Goal: Information Seeking & Learning: Learn about a topic

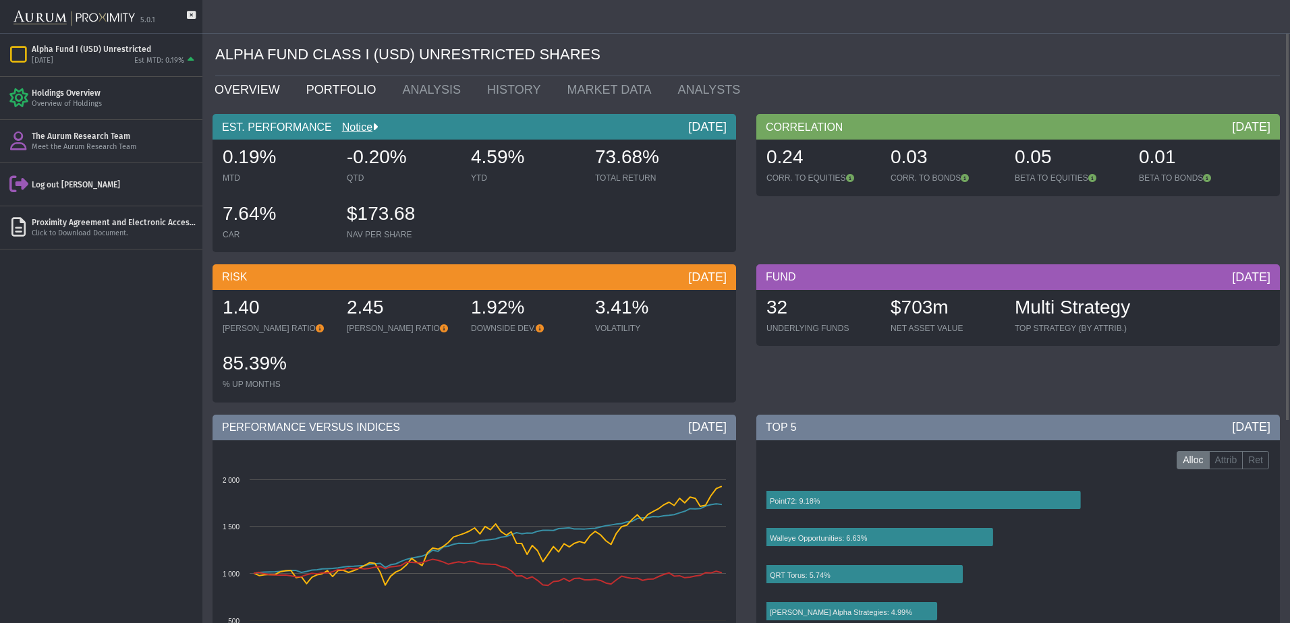
click at [330, 88] on link "PORTFOLIO" at bounding box center [344, 89] width 96 height 27
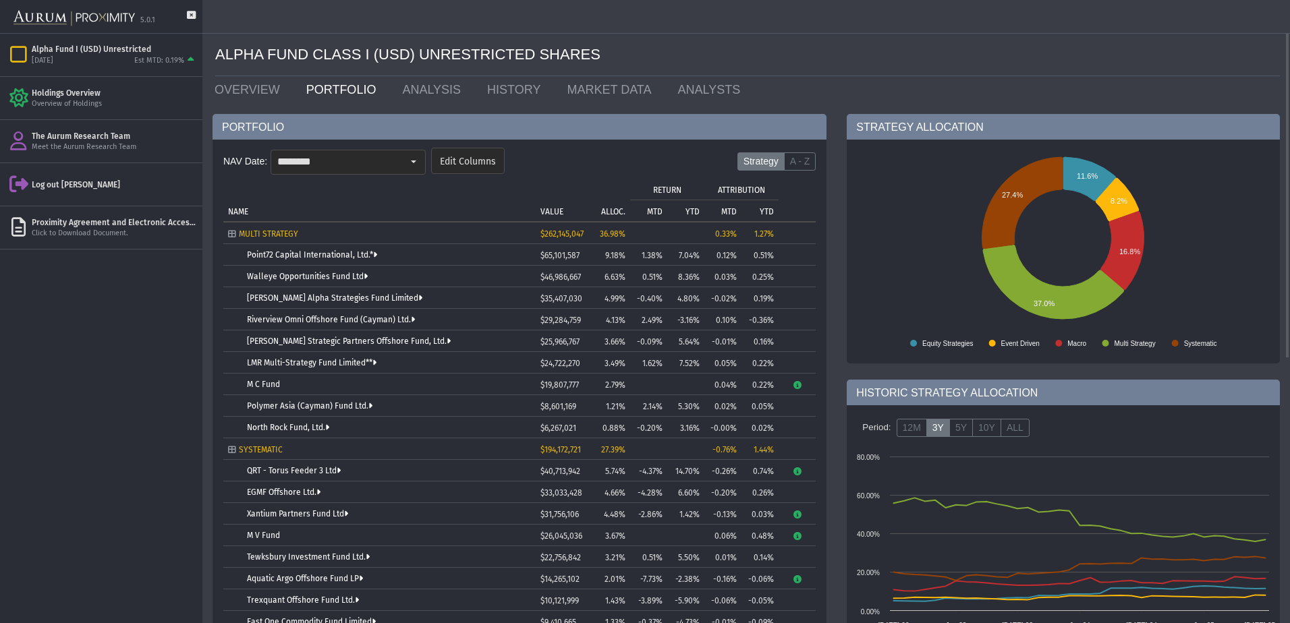
click at [417, 160] on div "Select" at bounding box center [414, 162] width 22 height 22
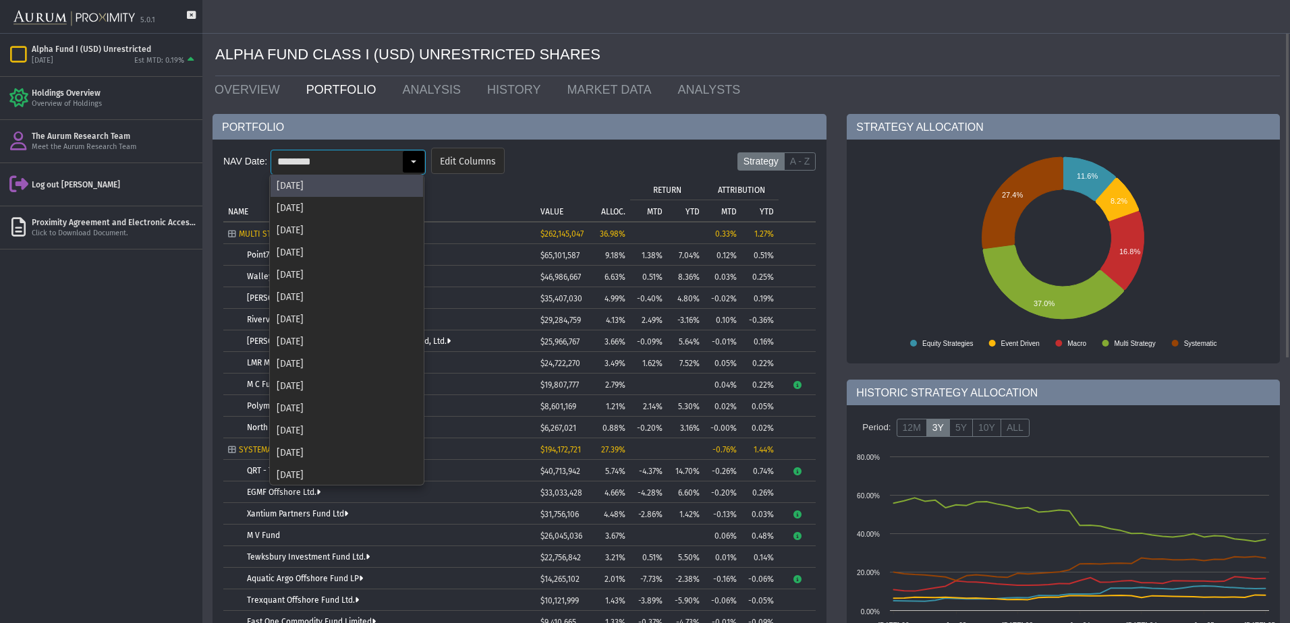
click at [507, 180] on td "NAME" at bounding box center [379, 199] width 312 height 43
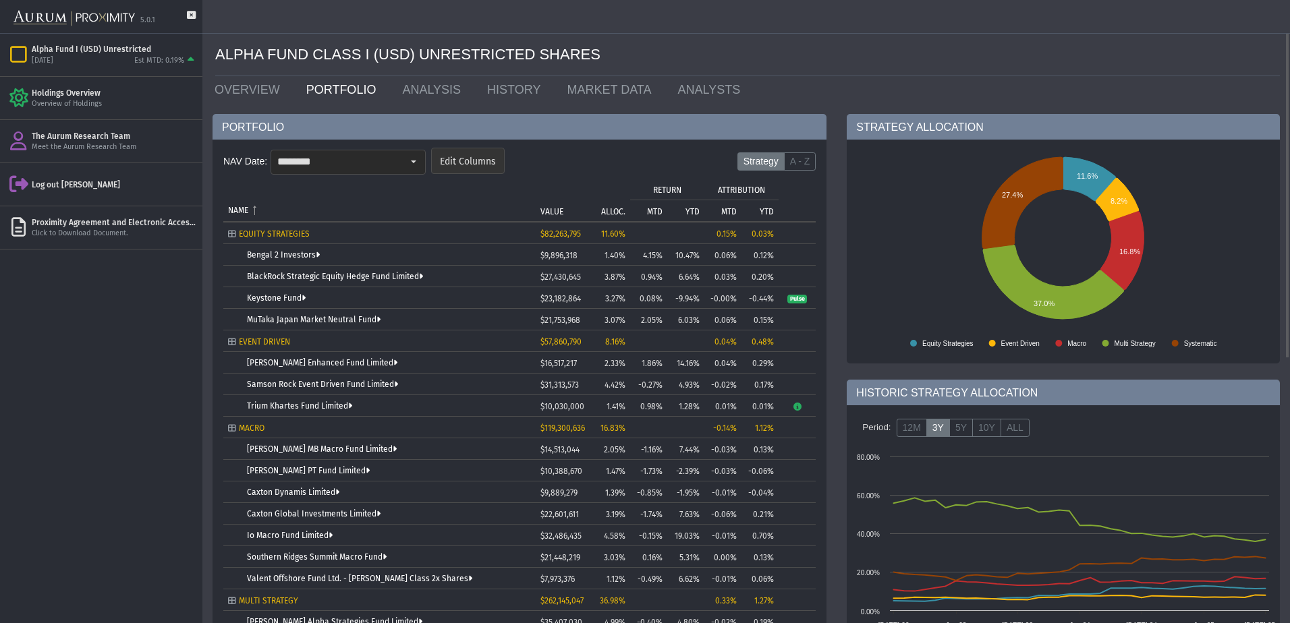
click at [476, 157] on span "Edit Columns" at bounding box center [468, 162] width 56 height 12
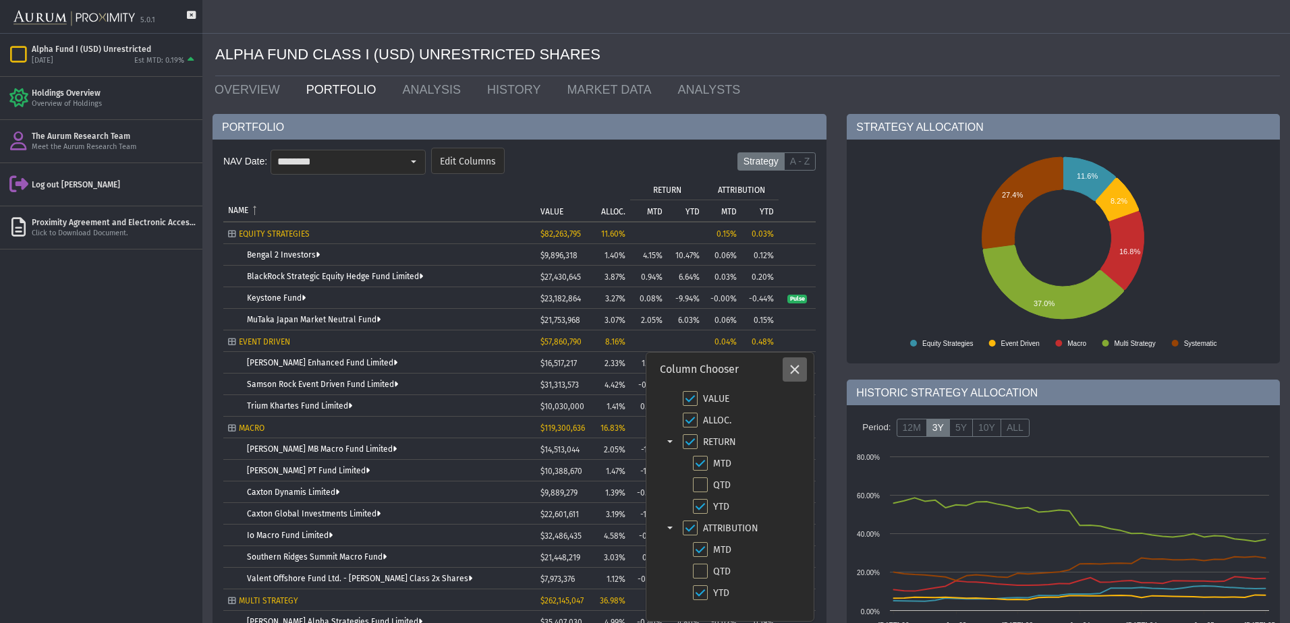
click at [793, 369] on icon "Close" at bounding box center [795, 370] width 12 height 12
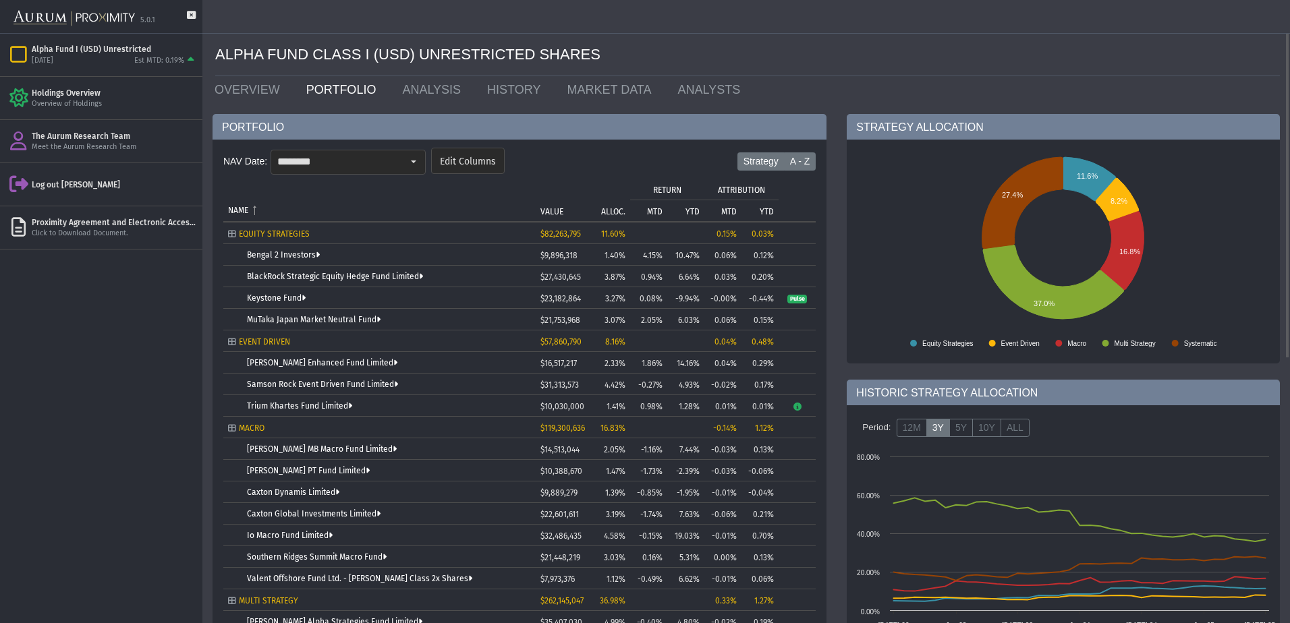
click at [806, 153] on label "A - Z" at bounding box center [800, 161] width 32 height 19
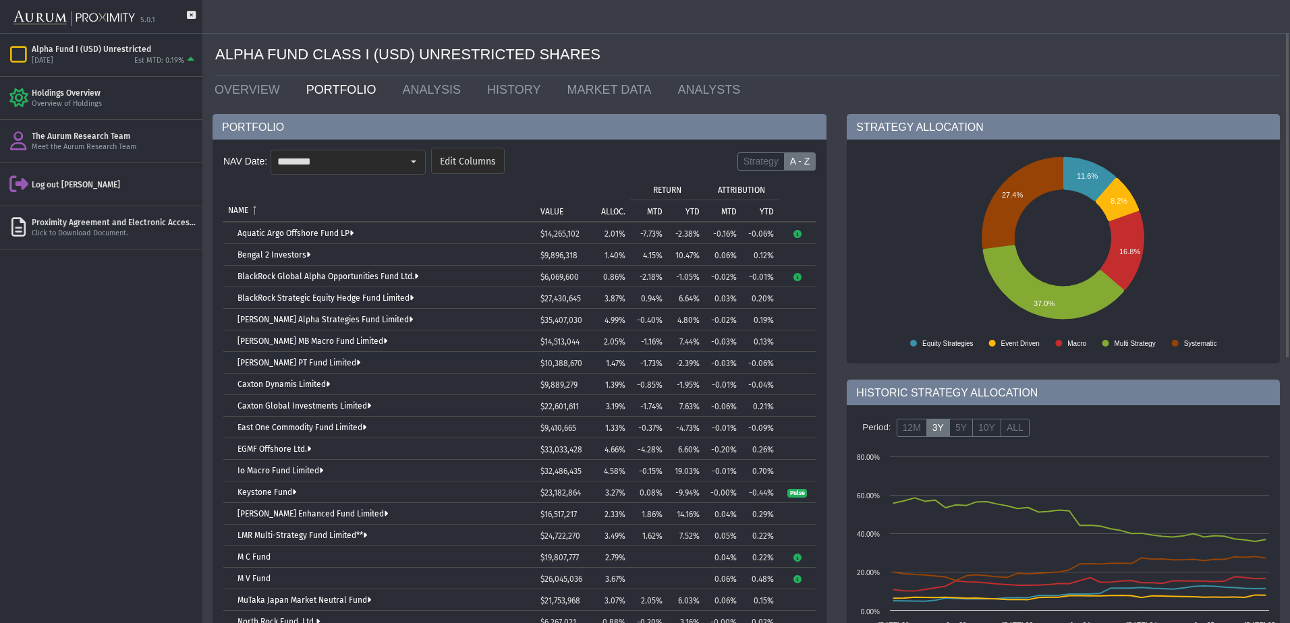
click at [435, 167] on div "Edit Columns" at bounding box center [468, 161] width 72 height 23
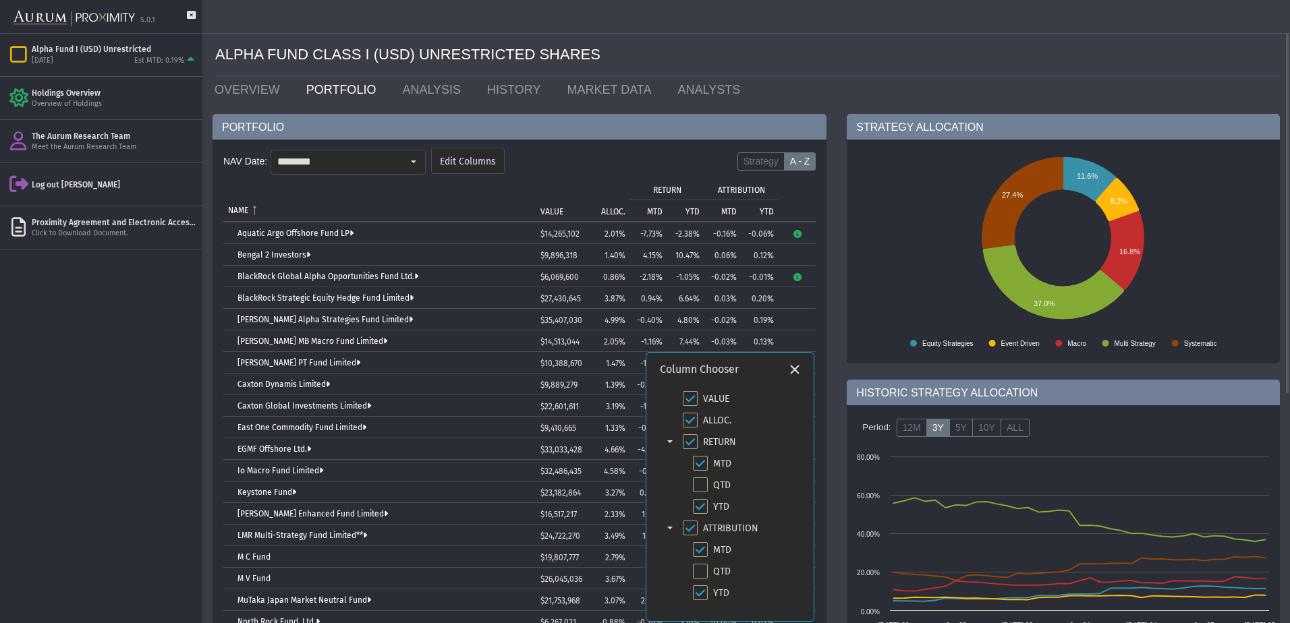
click at [424, 166] on dx-select-box "******** Pull down to refresh... Release to refresh... Refreshing... [DATE] [DA…" at bounding box center [348, 162] width 155 height 25
click at [394, 152] on input "********" at bounding box center [336, 161] width 131 height 23
click at [419, 161] on div "Select" at bounding box center [414, 162] width 22 height 22
click at [411, 157] on div "Select" at bounding box center [414, 162] width 22 height 22
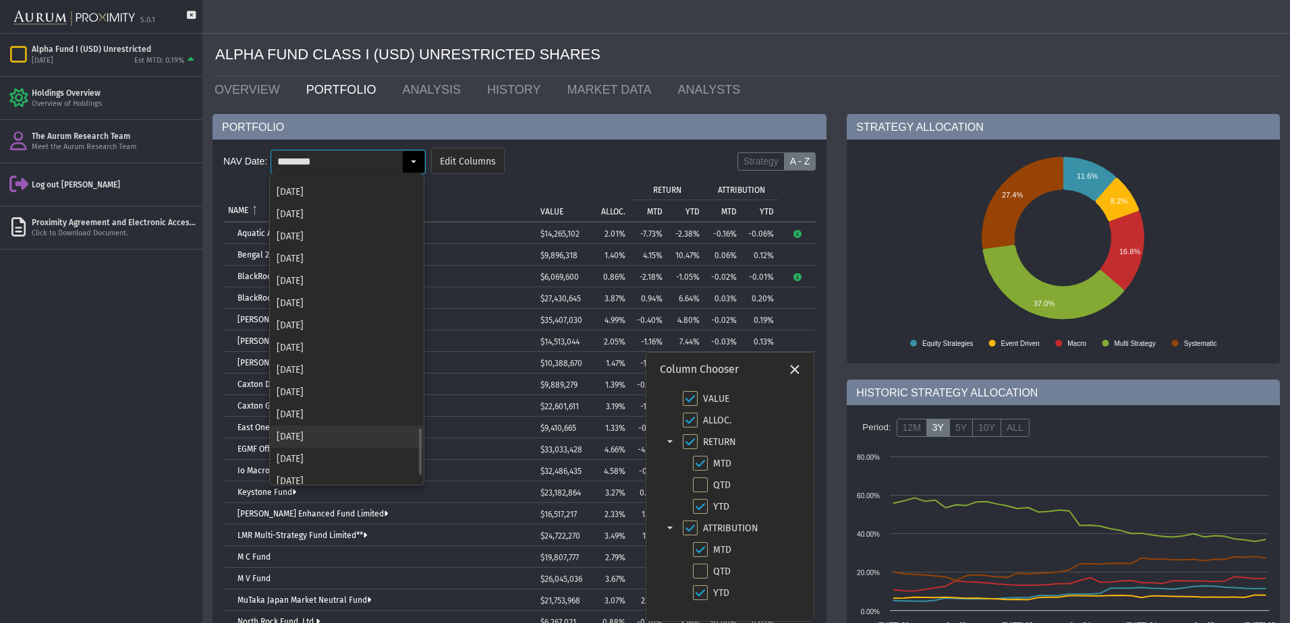
scroll to position [1672, 0]
click at [310, 470] on div "[DATE]" at bounding box center [347, 473] width 152 height 22
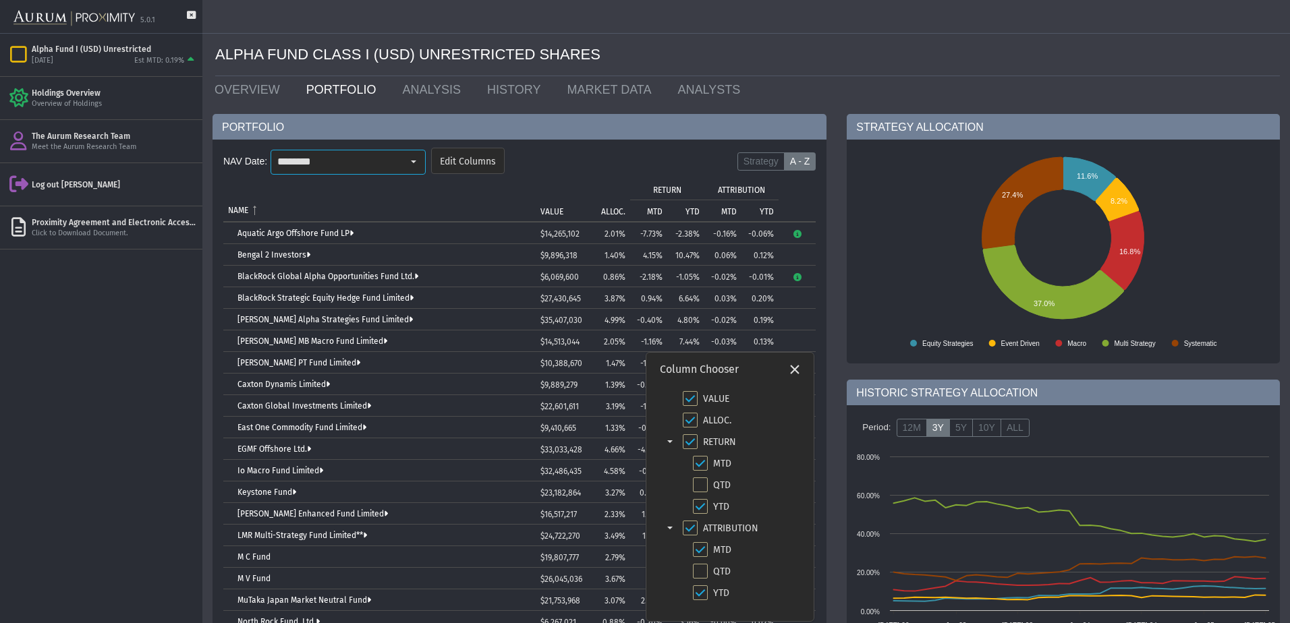
type input "********"
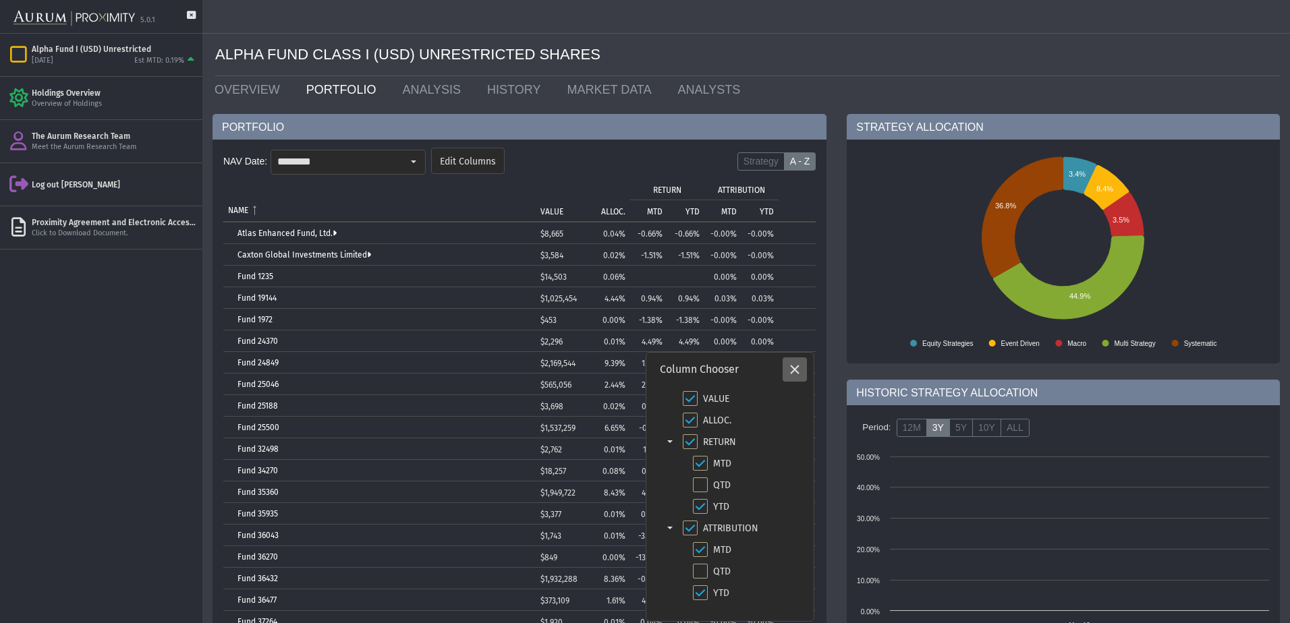
click at [793, 371] on icon "Close" at bounding box center [795, 370] width 12 height 12
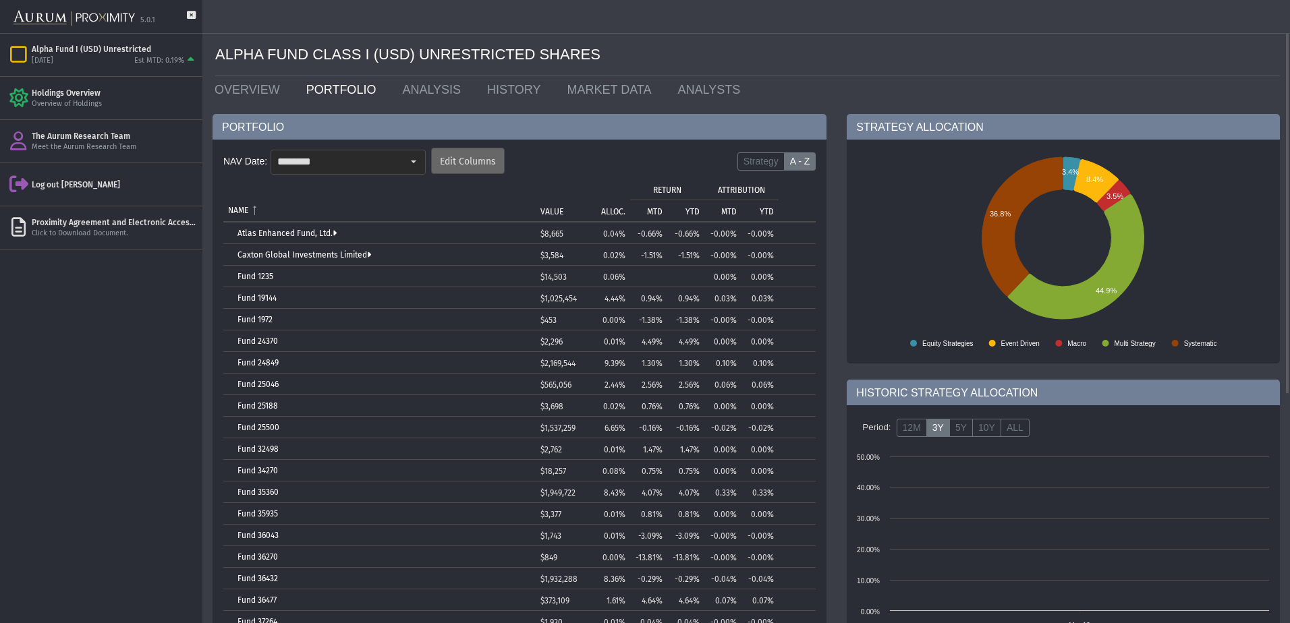
click at [491, 158] on span "Edit Columns" at bounding box center [468, 162] width 56 height 12
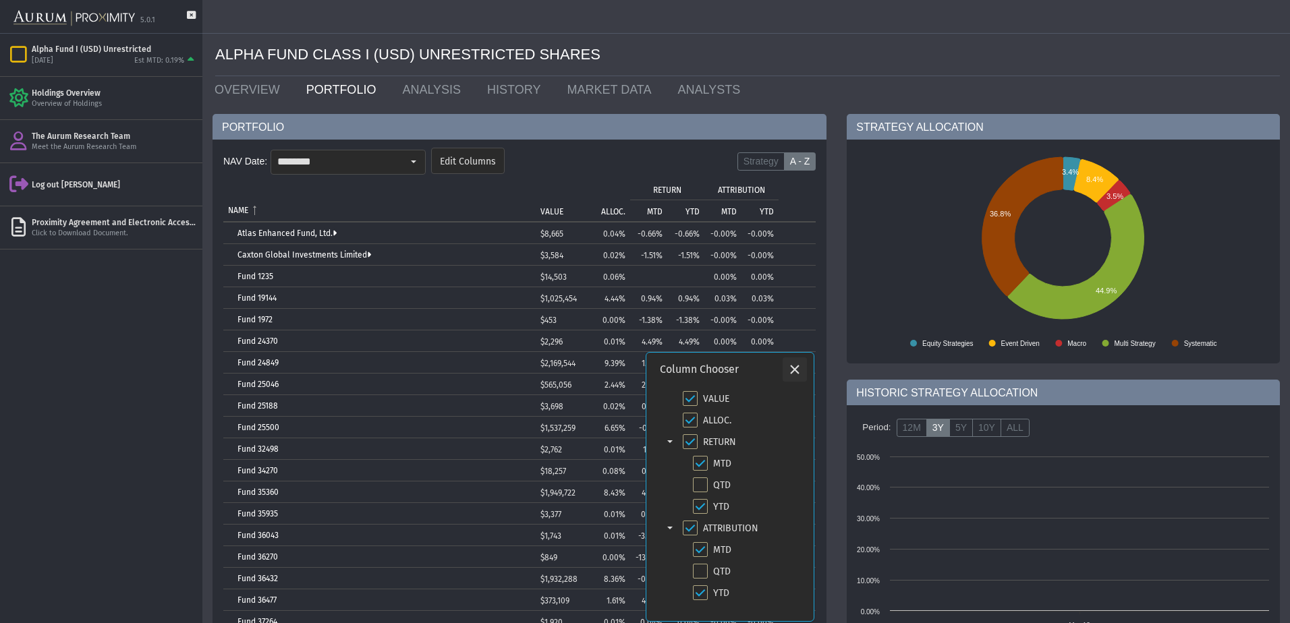
click at [789, 368] on icon "Close" at bounding box center [795, 370] width 12 height 12
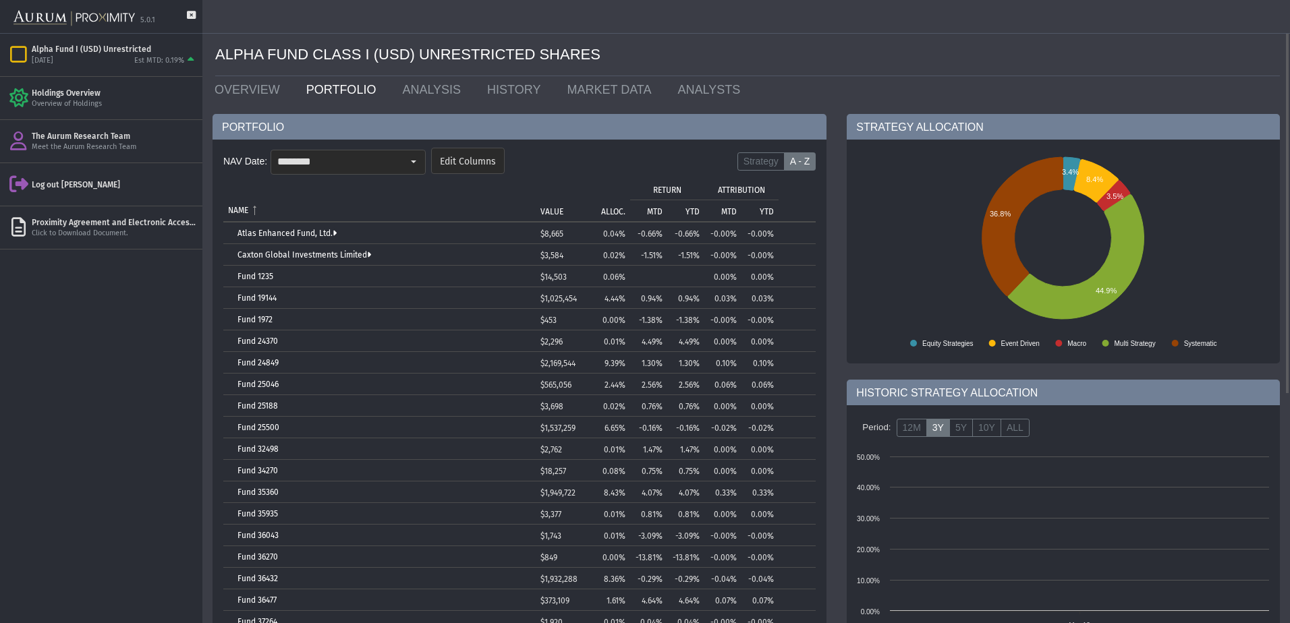
click at [421, 107] on div "PORTFOLIO NAV Date: ******** Pull down to refresh... Release to refresh... Refr…" at bounding box center [746, 543] width 1088 height 881
click at [408, 76] on link "ANALYSIS" at bounding box center [434, 89] width 85 height 27
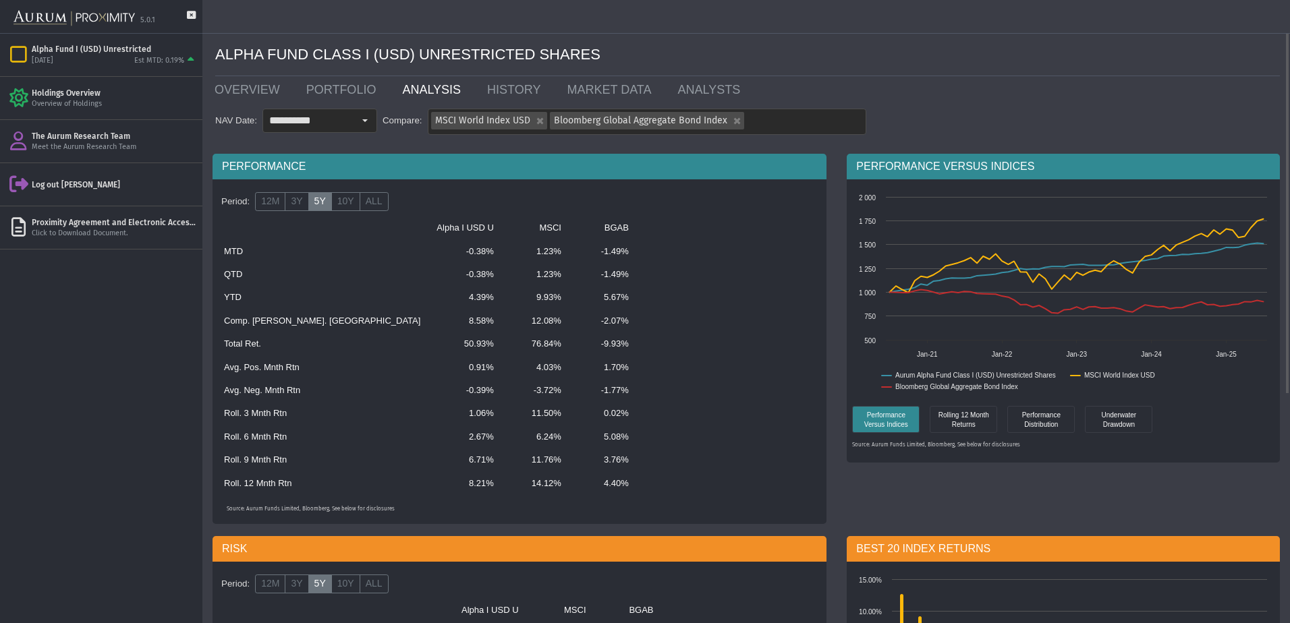
click at [343, 129] on input "**********" at bounding box center [308, 120] width 90 height 23
click at [441, 157] on div "PERFORMANCE" at bounding box center [520, 167] width 614 height 26
click at [501, 83] on link "HISTORY" at bounding box center [517, 89] width 80 height 27
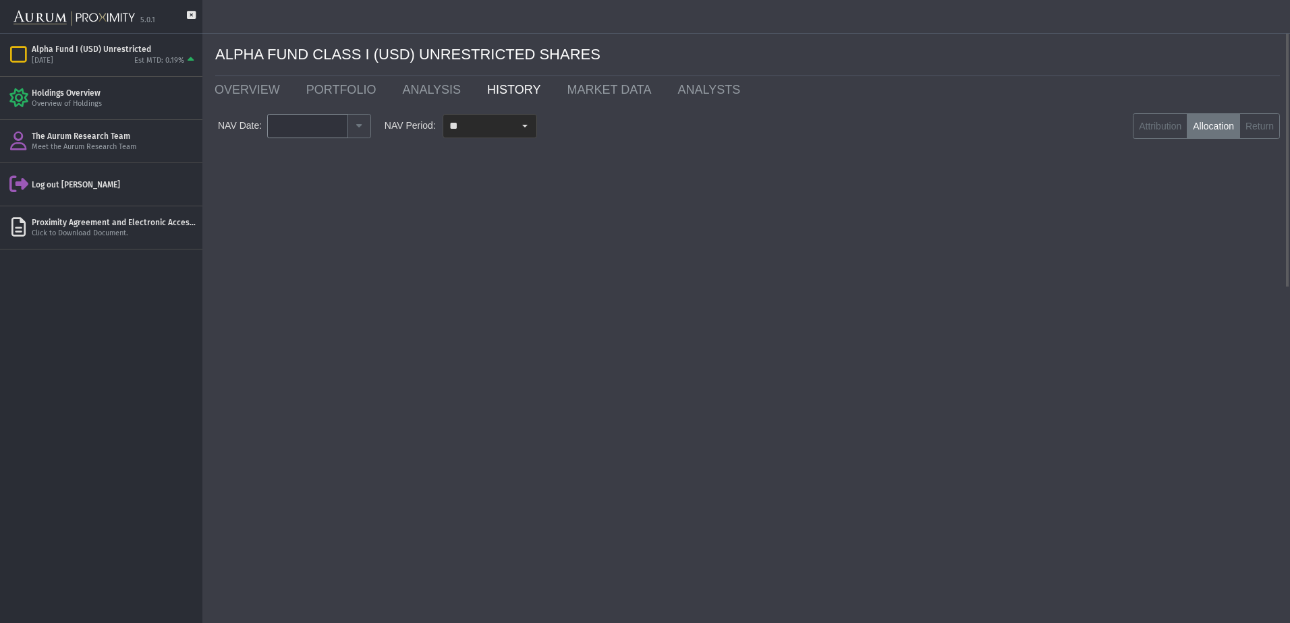
type input "********"
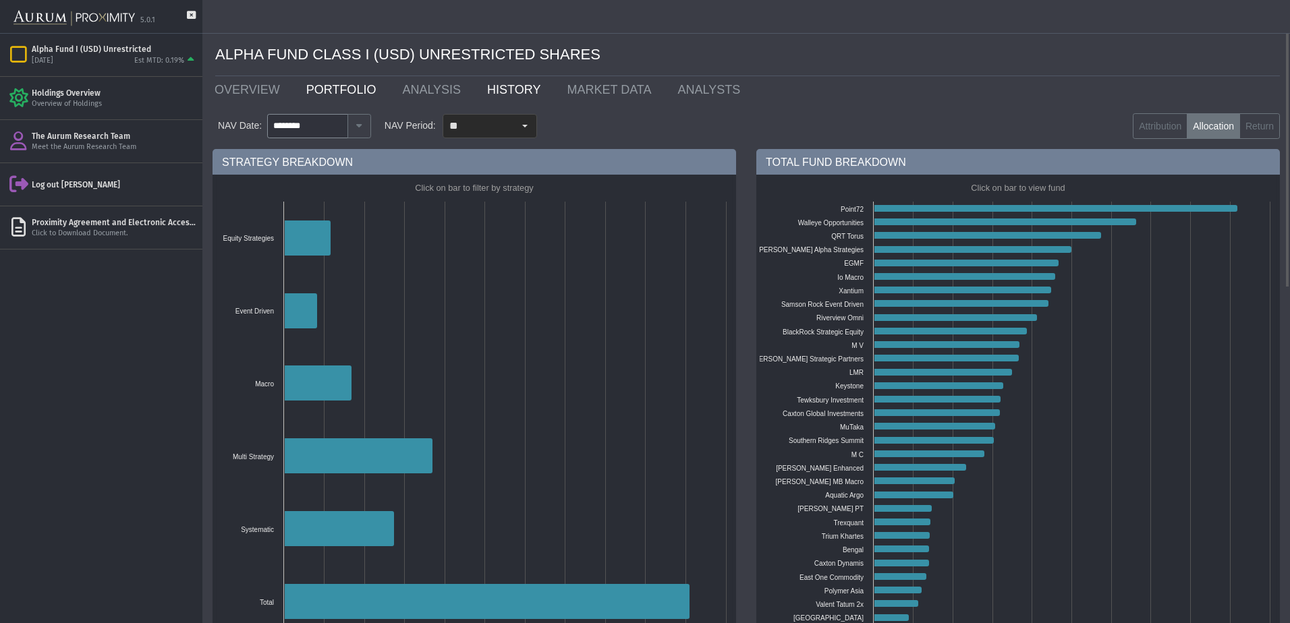
click at [357, 88] on link "PORTFOLIO" at bounding box center [344, 89] width 96 height 27
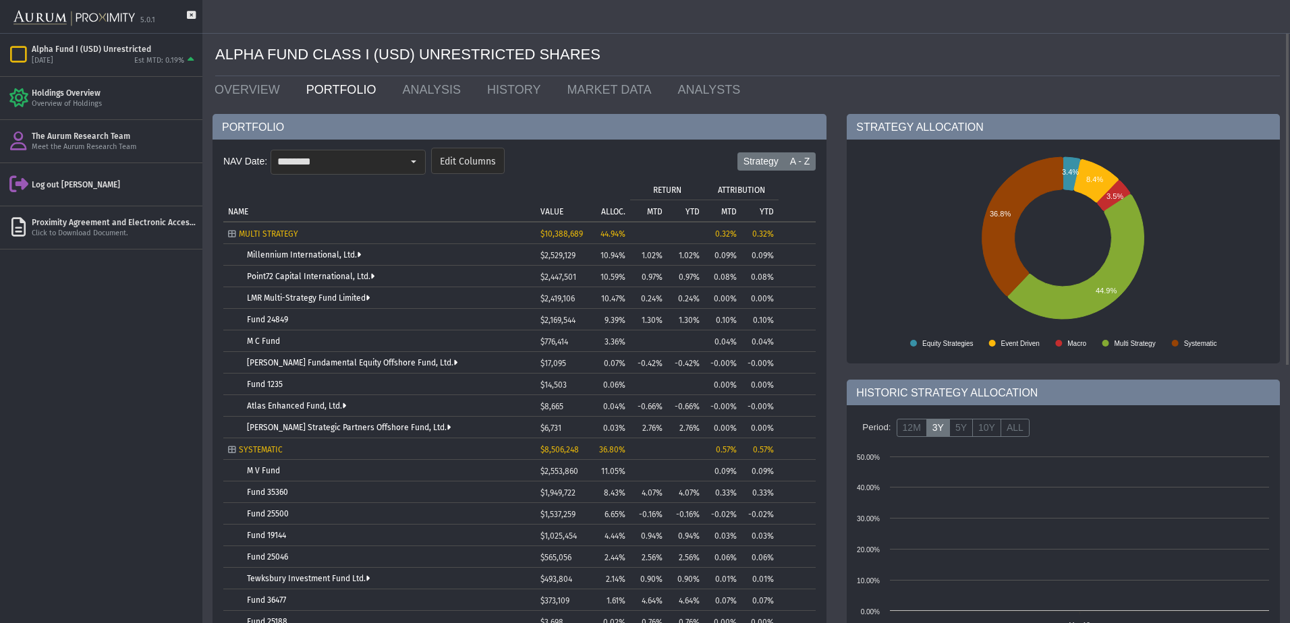
click at [801, 154] on label "A - Z" at bounding box center [800, 161] width 32 height 19
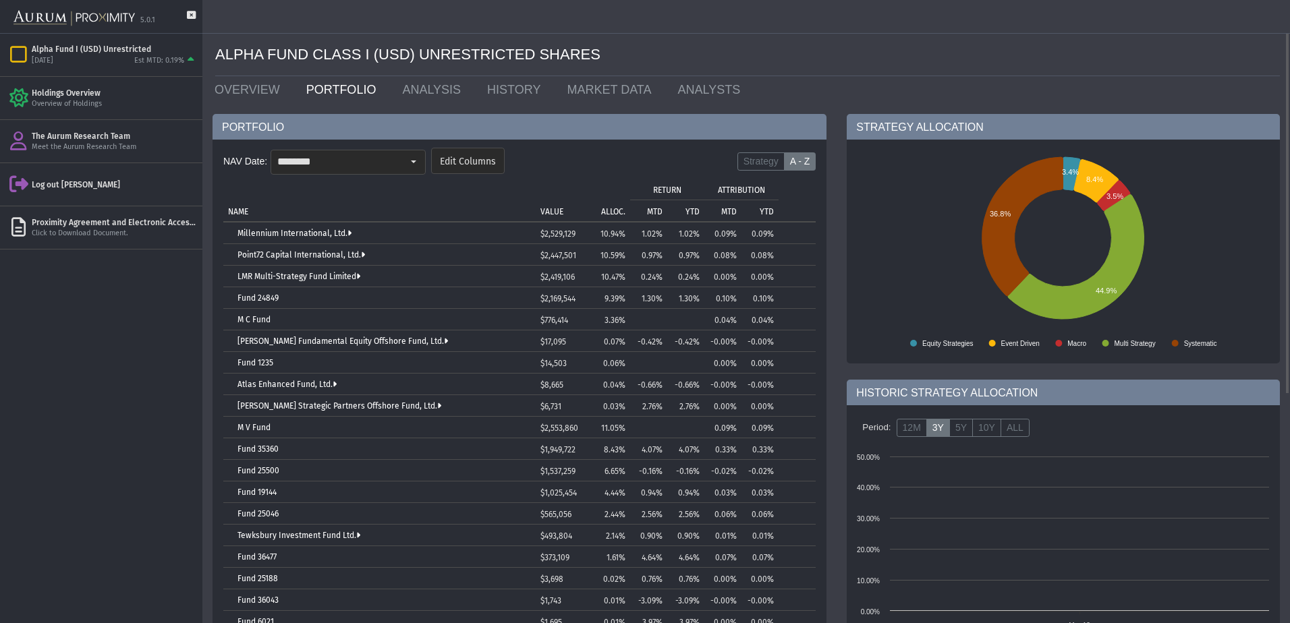
click at [234, 198] on td "NAME" at bounding box center [379, 199] width 312 height 43
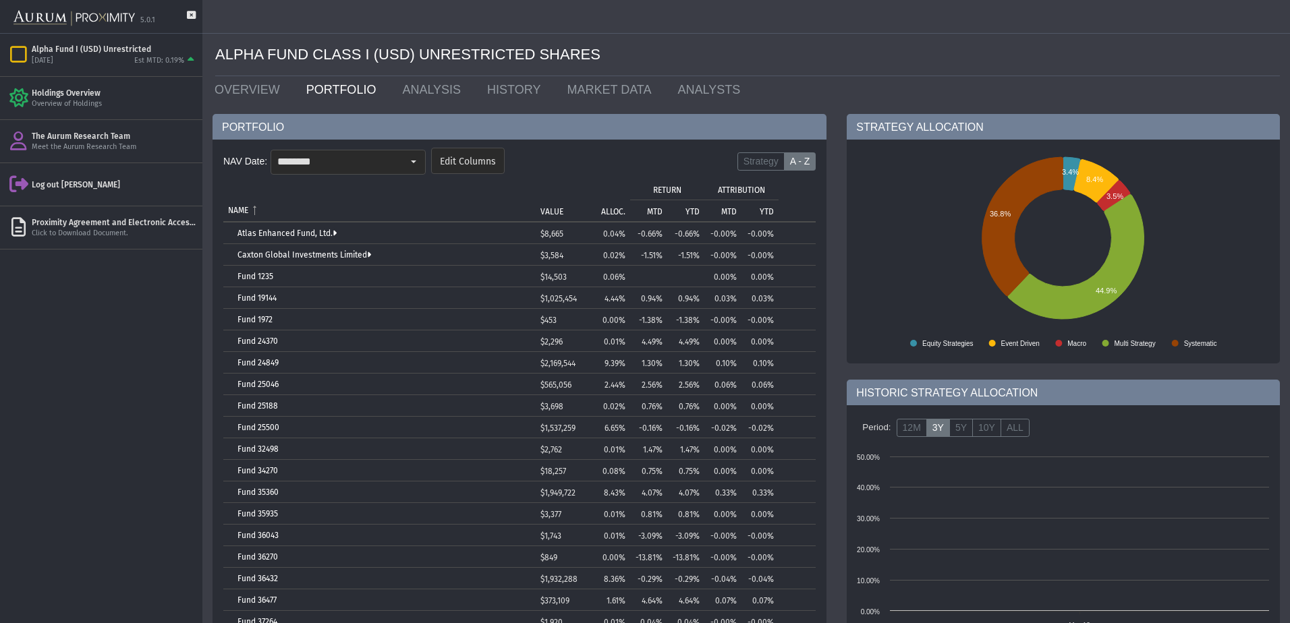
scroll to position [67, 0]
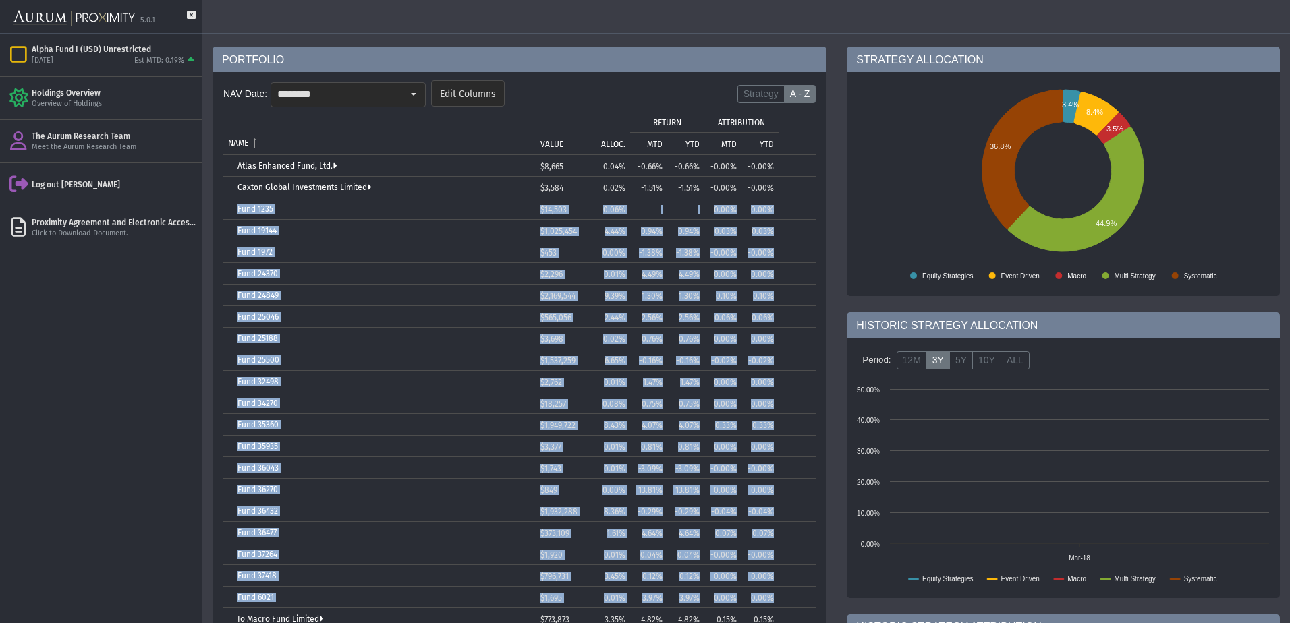
drag, startPoint x: 225, startPoint y: 201, endPoint x: 783, endPoint y: 589, distance: 680.2
click at [783, 589] on tbody "Atlas Enhanced Fund, Ltd. $8,665 0.04% -0.66% -0.66% -0.00% -0.00% Caxton Globa…" at bounding box center [519, 500] width 592 height 691
copy tbody "Fund 1235 $14,503 0.06% 0.00% 0.00% Fund 19144 $1,025,454 4.44% 0.94% 0.94% 0.0…"
click at [298, 582] on td "Fund 37418" at bounding box center [379, 576] width 312 height 22
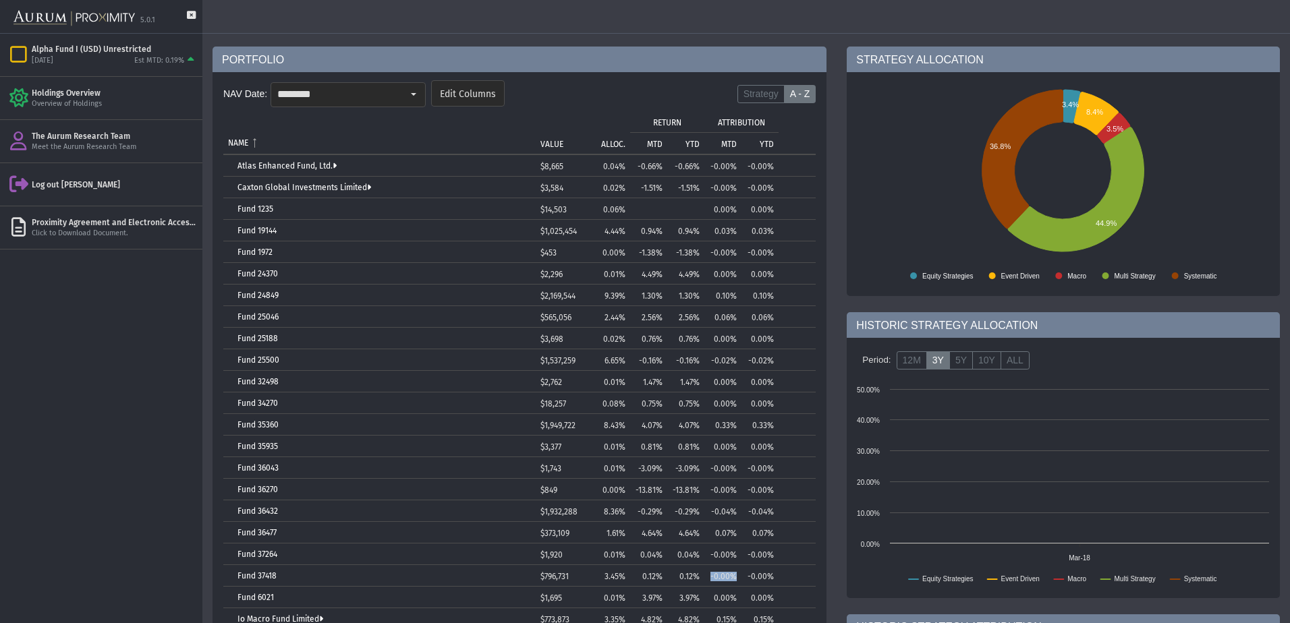
drag, startPoint x: 736, startPoint y: 575, endPoint x: 709, endPoint y: 575, distance: 27.0
click at [709, 575] on td "-0.00%" at bounding box center [722, 576] width 37 height 22
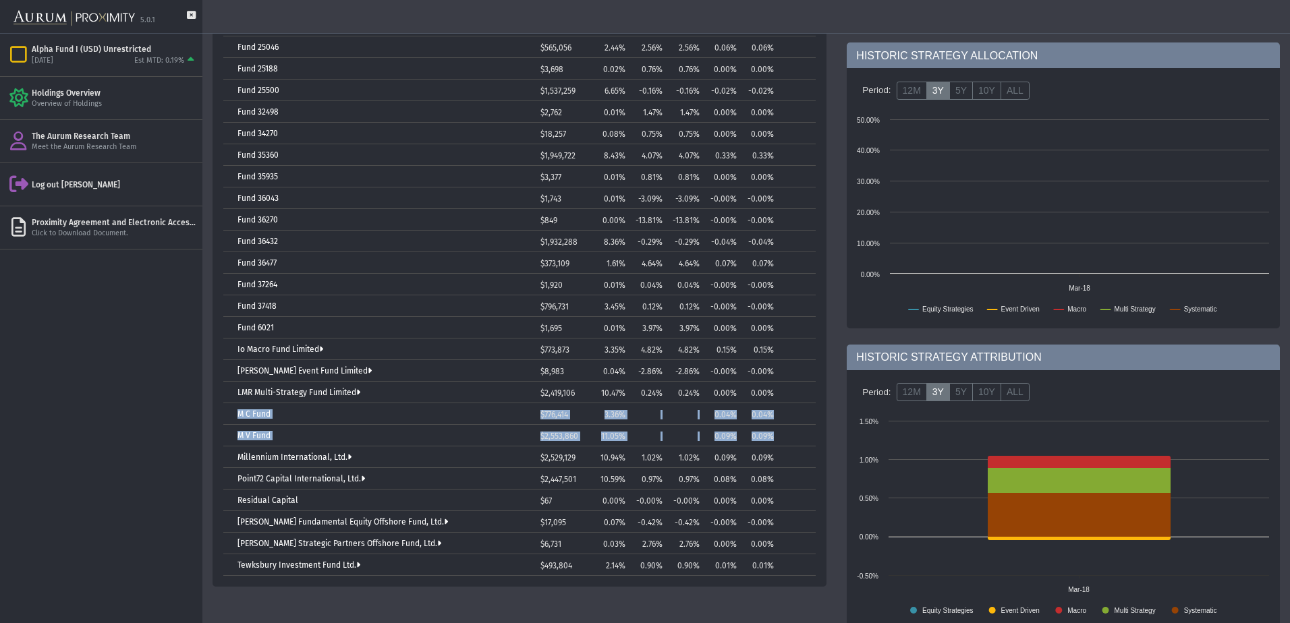
drag, startPoint x: 233, startPoint y: 406, endPoint x: 780, endPoint y: 435, distance: 547.3
click at [780, 435] on tbody "Atlas Enhanced Fund, Ltd. $8,665 0.04% -0.66% -0.66% -0.00% -0.00% Caxton Globa…" at bounding box center [519, 230] width 592 height 691
copy tbody "M C Fund $776,414 3.36% 0.04% 0.04% M V Fund $2,553,860 11.05% 0.09% 0.09%"
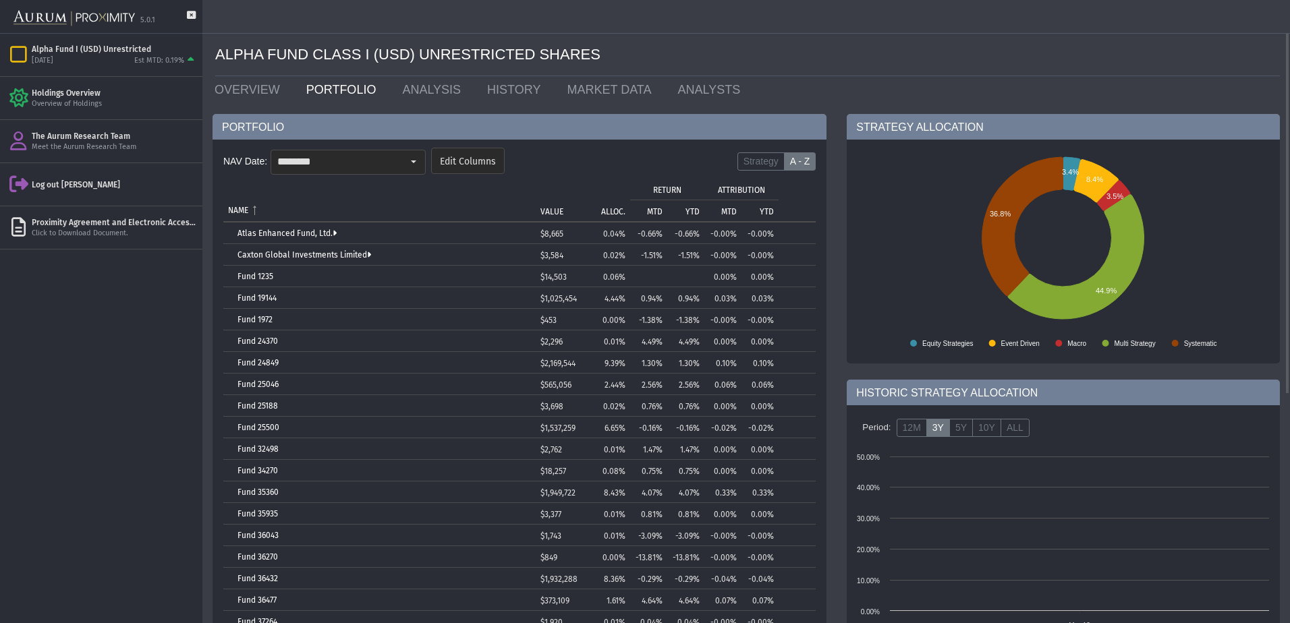
scroll to position [67, 0]
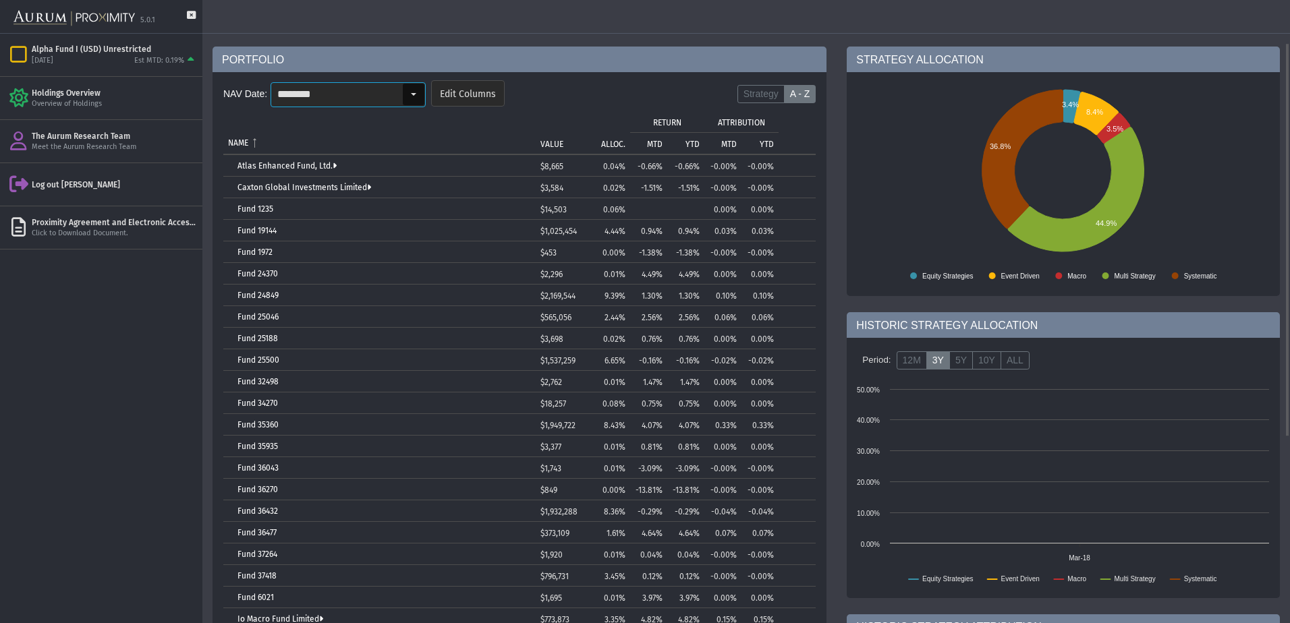
drag, startPoint x: 411, startPoint y: 96, endPoint x: 406, endPoint y: 103, distance: 8.2
click at [411, 96] on div "Select" at bounding box center [414, 95] width 22 height 22
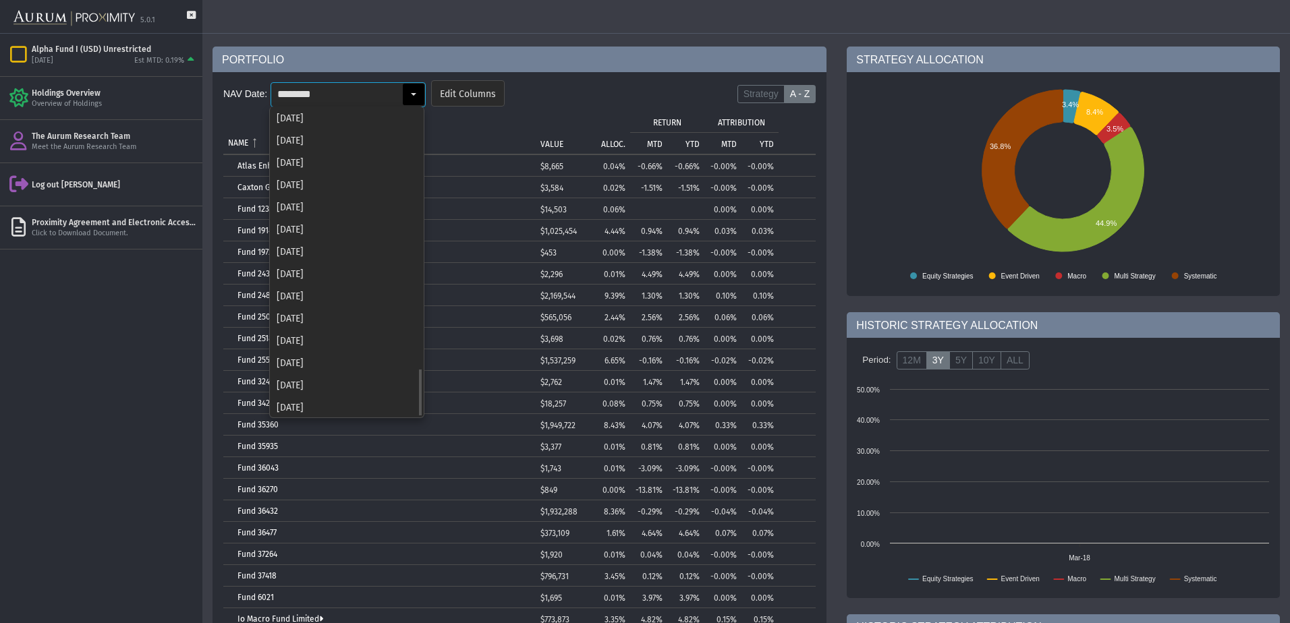
scroll to position [1672, 0]
click at [307, 385] on div "[DATE]" at bounding box center [347, 383] width 152 height 22
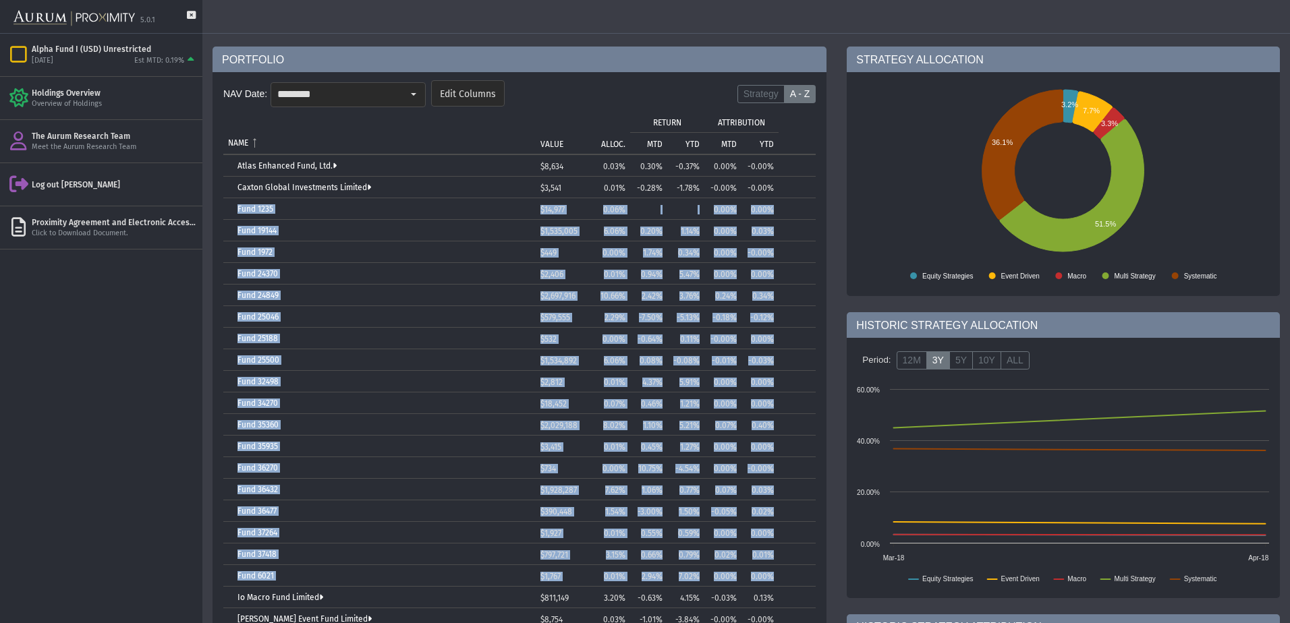
drag, startPoint x: 231, startPoint y: 202, endPoint x: 791, endPoint y: 574, distance: 671.6
click at [791, 574] on tbody "Atlas Enhanced Fund, Ltd. $8,634 0.03% 0.30% -0.37% 0.00% -0.00% Caxton Global …" at bounding box center [519, 489] width 592 height 669
copy tbody "Fund 1235 $14,977 0.06% 0.00% 0.00% Fund 19144 $1,535,005 6.06% 0.20% 1.14% 0.0…"
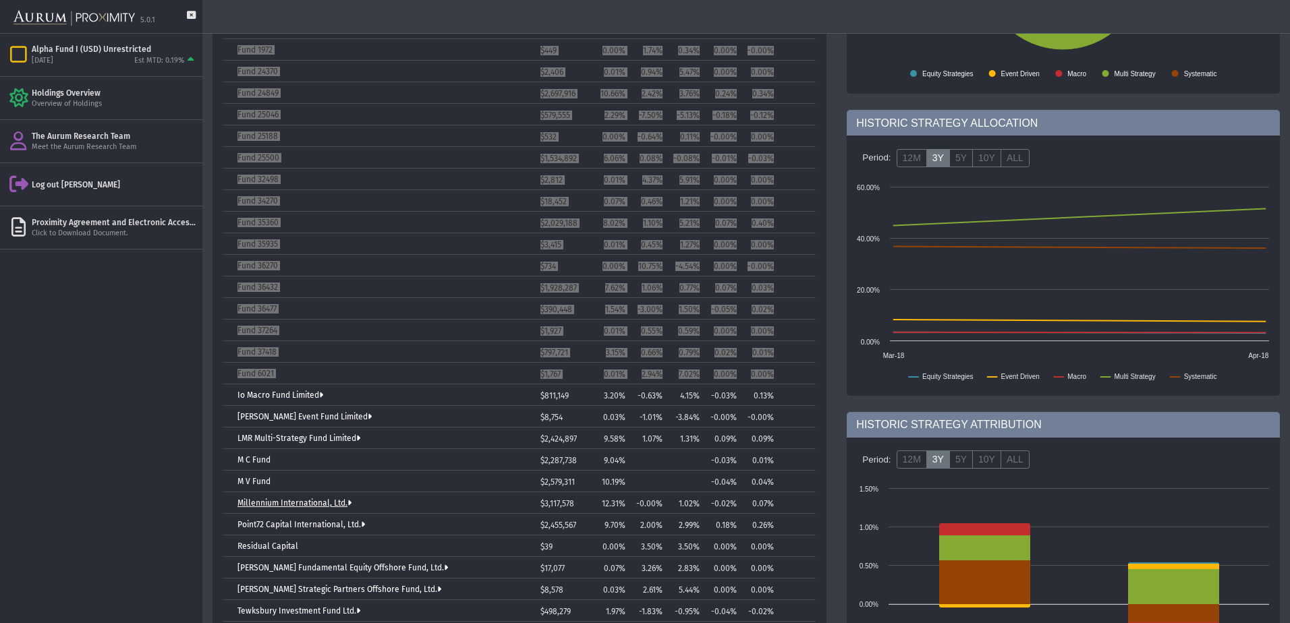
scroll to position [337, 0]
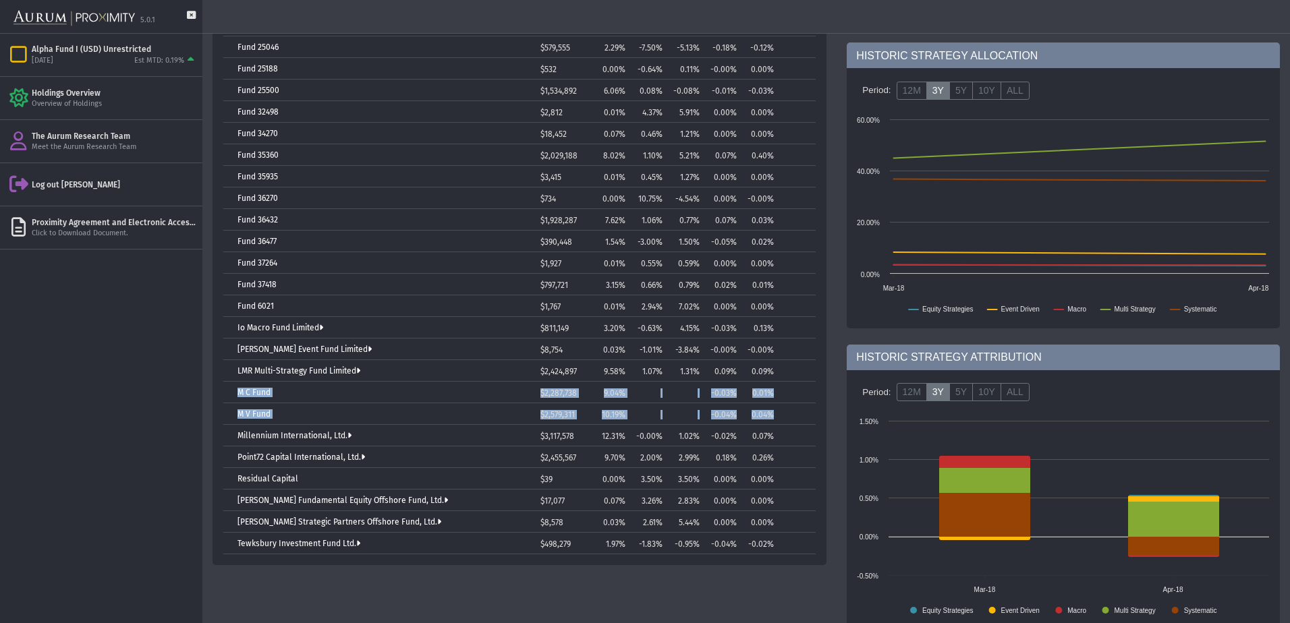
drag, startPoint x: 229, startPoint y: 389, endPoint x: 775, endPoint y: 412, distance: 545.7
click at [775, 412] on tbody "Atlas Enhanced Fund, Ltd. $8,634 0.03% 0.30% -0.37% 0.00% -0.00% Caxton Global …" at bounding box center [519, 219] width 592 height 669
copy tbody "M C Fund $2,287,738 9.04% -0.03% 0.01% M V Fund $2,579,311 10.19% -0.04% 0.04%"
drag, startPoint x: 223, startPoint y: 419, endPoint x: 225, endPoint y: 403, distance: 15.7
click at [223, 419] on td "M V Fund" at bounding box center [379, 414] width 312 height 22
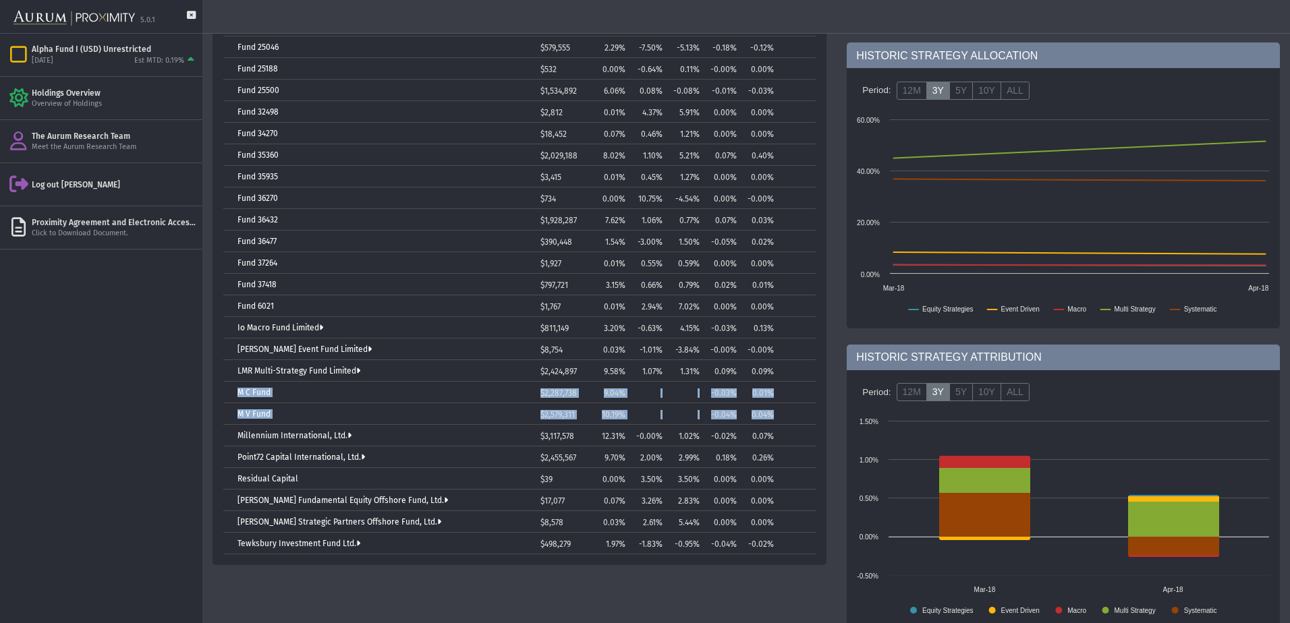
drag, startPoint x: 233, startPoint y: 390, endPoint x: 783, endPoint y: 408, distance: 550.2
click at [783, 408] on tbody "Atlas Enhanced Fund, Ltd. $8,634 0.03% 0.30% -0.37% 0.00% -0.00% Caxton Global …" at bounding box center [519, 219] width 592 height 669
copy tbody "M C Fund $2,287,738 9.04% -0.03% 0.01% M V Fund $2,579,311 10.19% -0.04% 0.04%"
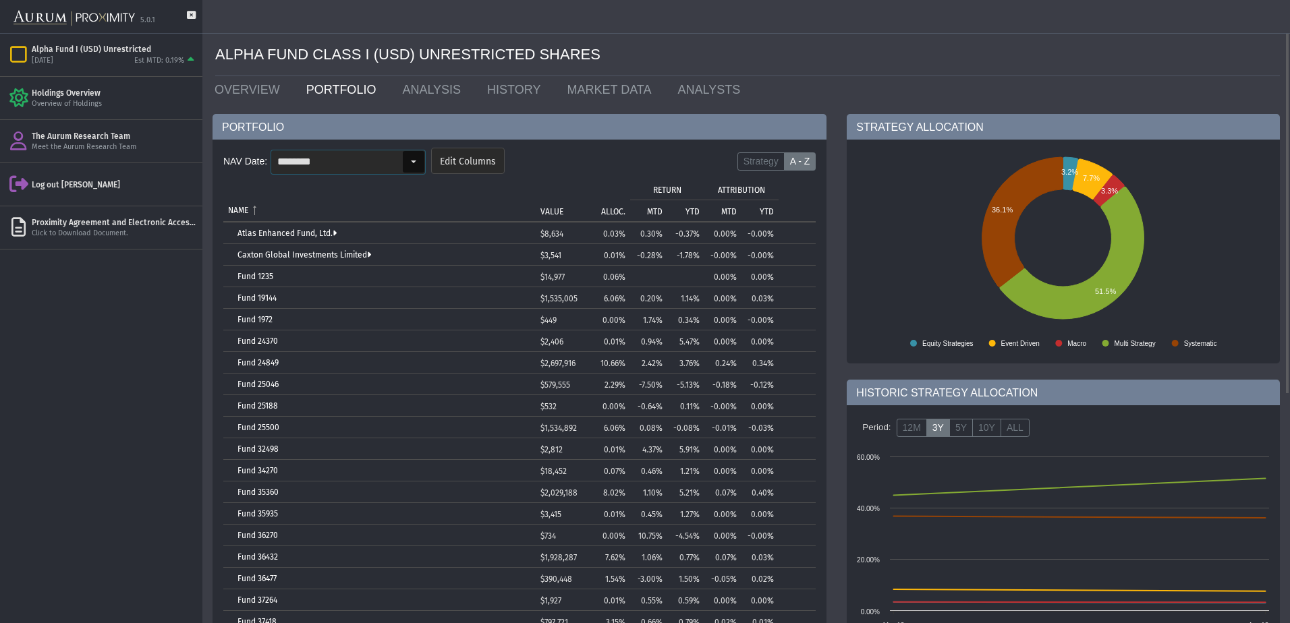
click at [412, 152] on div "Select" at bounding box center [414, 162] width 22 height 22
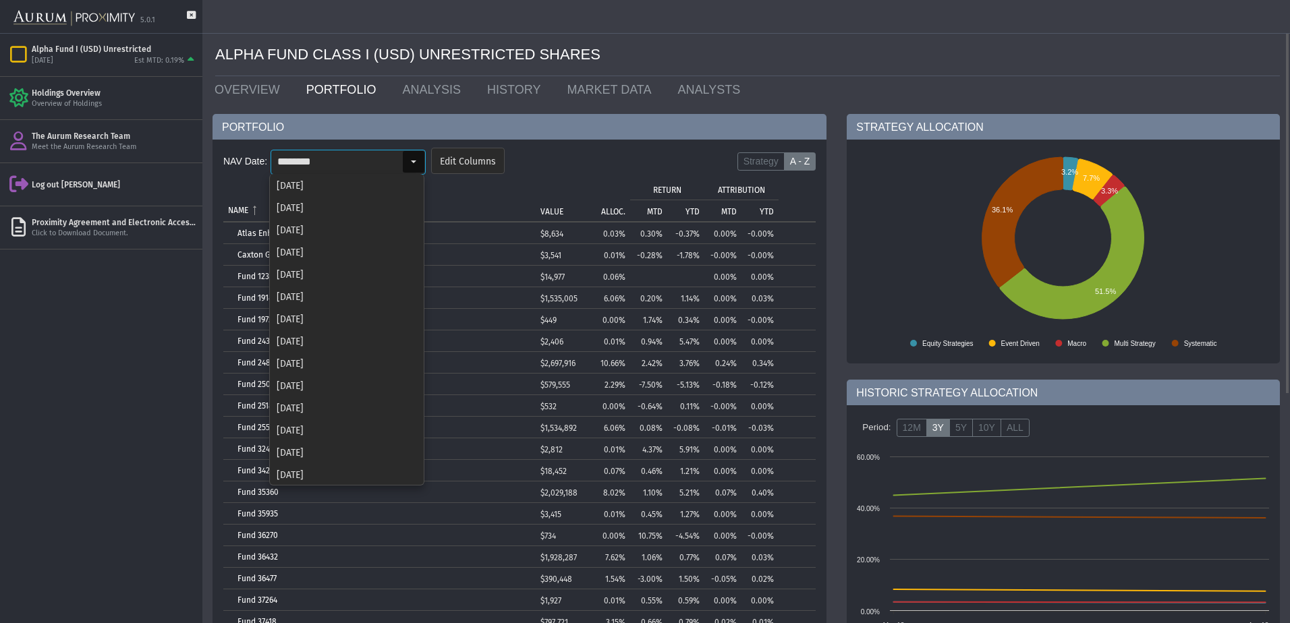
scroll to position [1672, 0]
click at [306, 426] on div "[DATE]" at bounding box center [347, 429] width 152 height 22
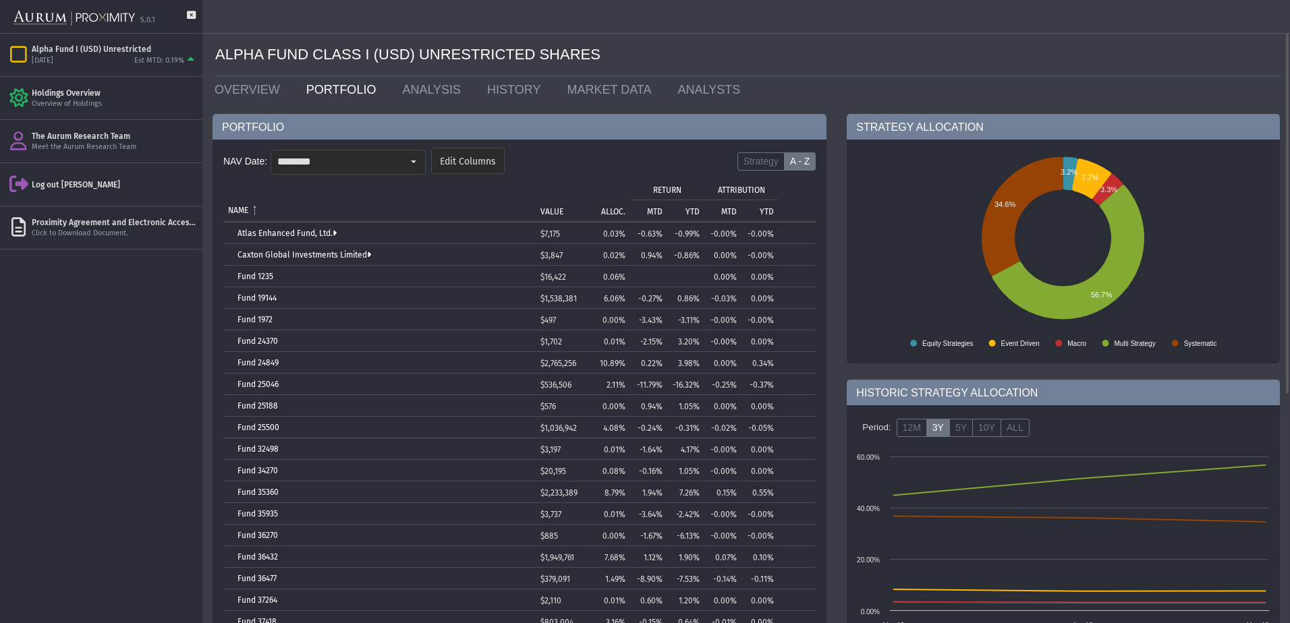
scroll to position [135, 0]
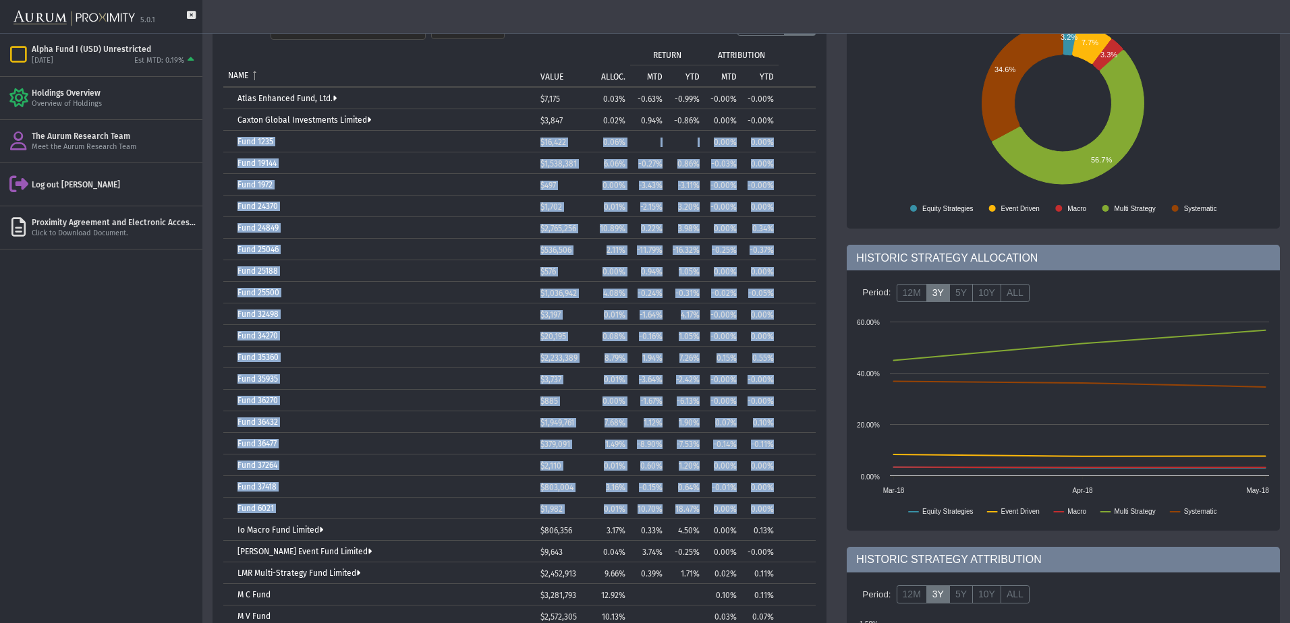
drag, startPoint x: 232, startPoint y: 136, endPoint x: 783, endPoint y: 499, distance: 659.7
click at [783, 499] on tbody "Atlas Enhanced Fund, Ltd. $7,175 0.03% -0.63% -0.99% -0.00% -0.00% Caxton Globa…" at bounding box center [519, 422] width 592 height 669
copy tbody "Fund 1235 $16,422 0.06% 0.00% 0.00% Fund 19144 $1,538,381 6.06% -0.27% 0.86% -0…"
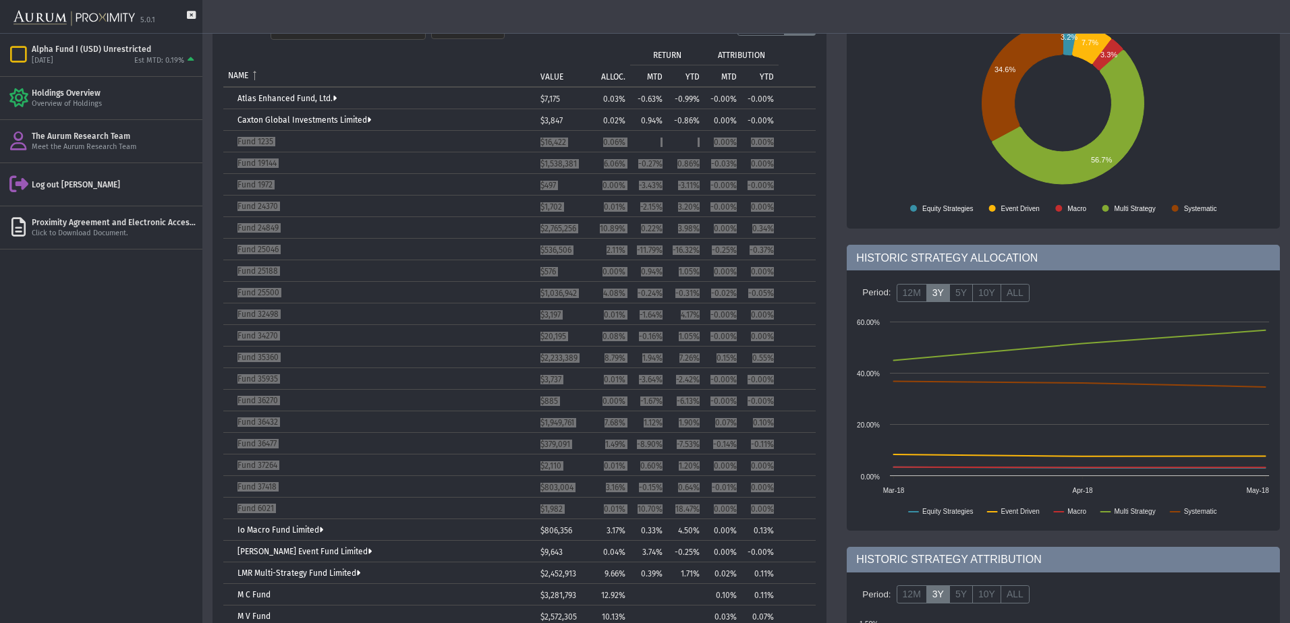
scroll to position [337, 0]
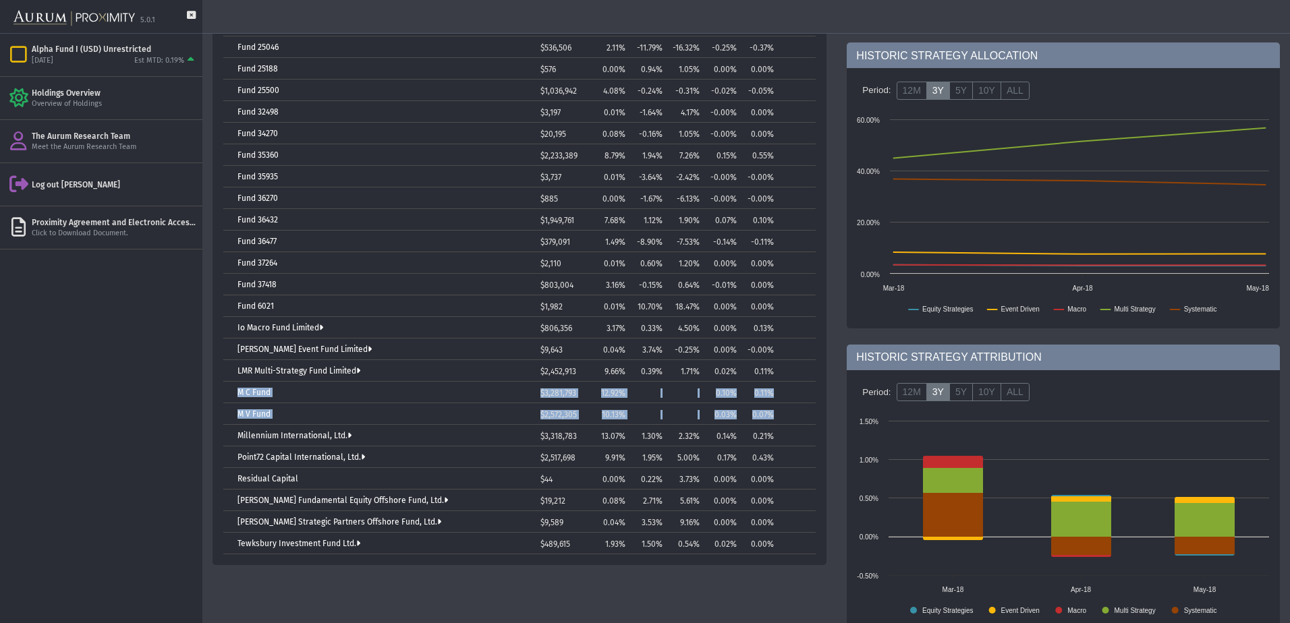
drag, startPoint x: 235, startPoint y: 389, endPoint x: 775, endPoint y: 412, distance: 541.0
click at [775, 412] on tbody "Atlas Enhanced Fund, Ltd. $7,175 0.03% -0.63% -0.99% -0.00% -0.00% Caxton Globa…" at bounding box center [519, 219] width 592 height 669
copy tbody "M C Fund $3,281,793 12.92% 0.10% 0.11% M V Fund $2,572,305 10.13% 0.03% 0.07%"
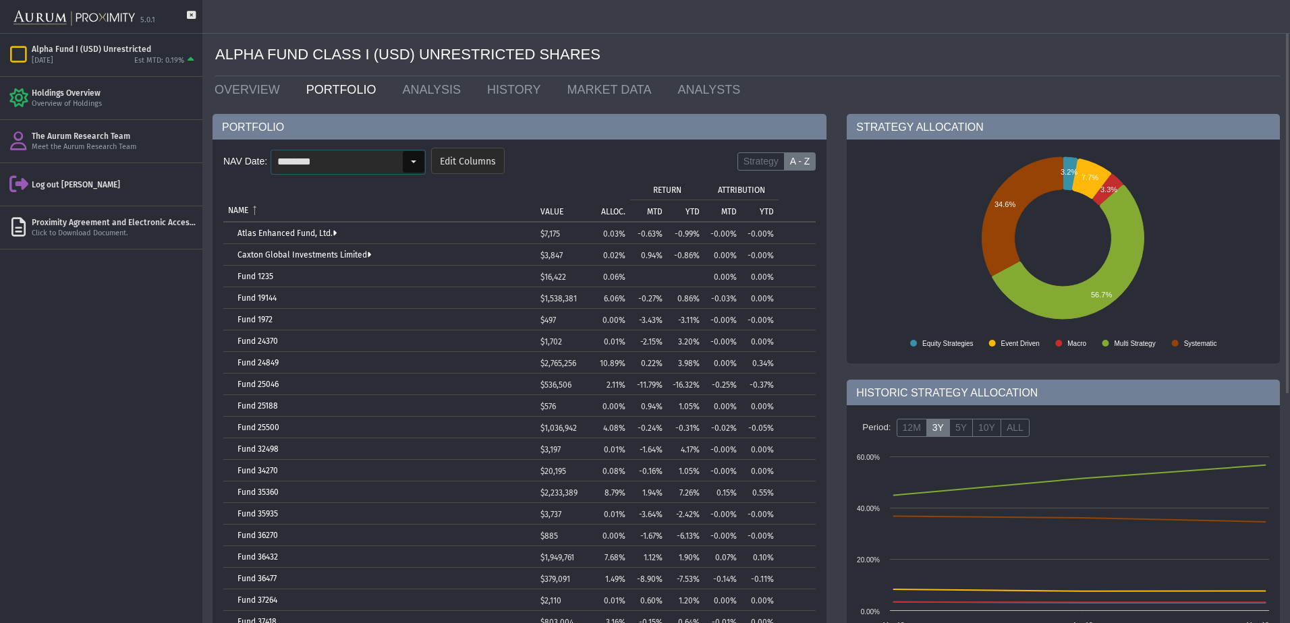
click at [408, 167] on div "Select" at bounding box center [414, 162] width 22 height 22
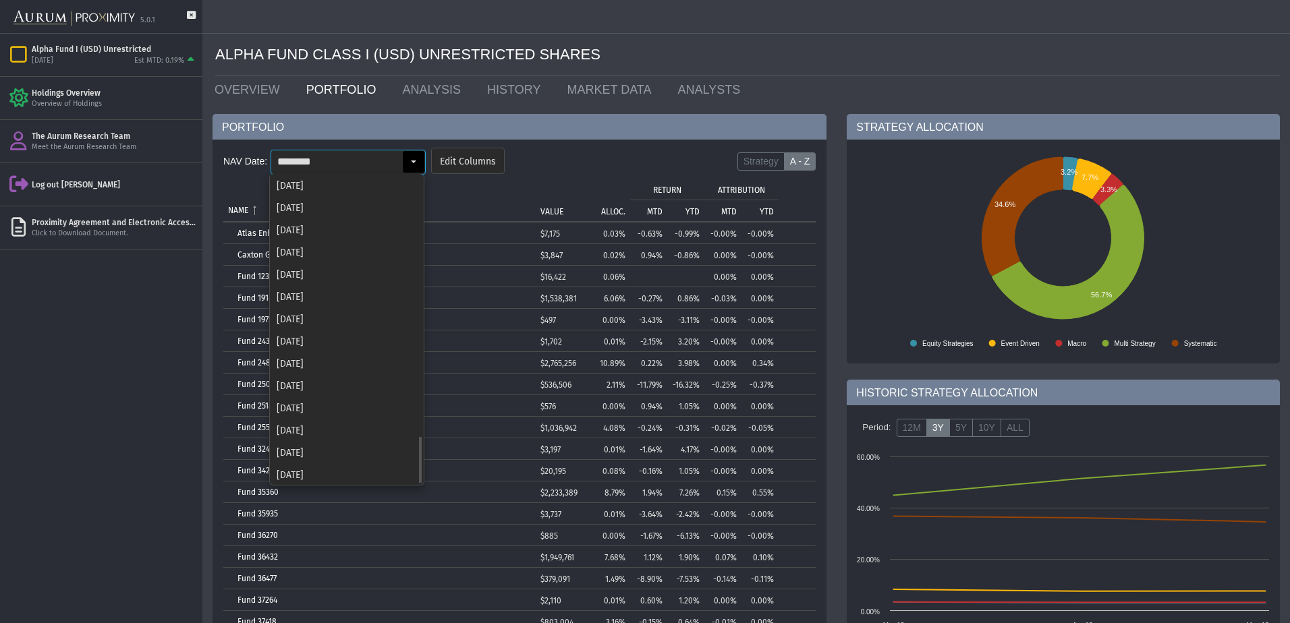
scroll to position [1672, 0]
click at [300, 412] on div "[DATE]" at bounding box center [347, 406] width 152 height 22
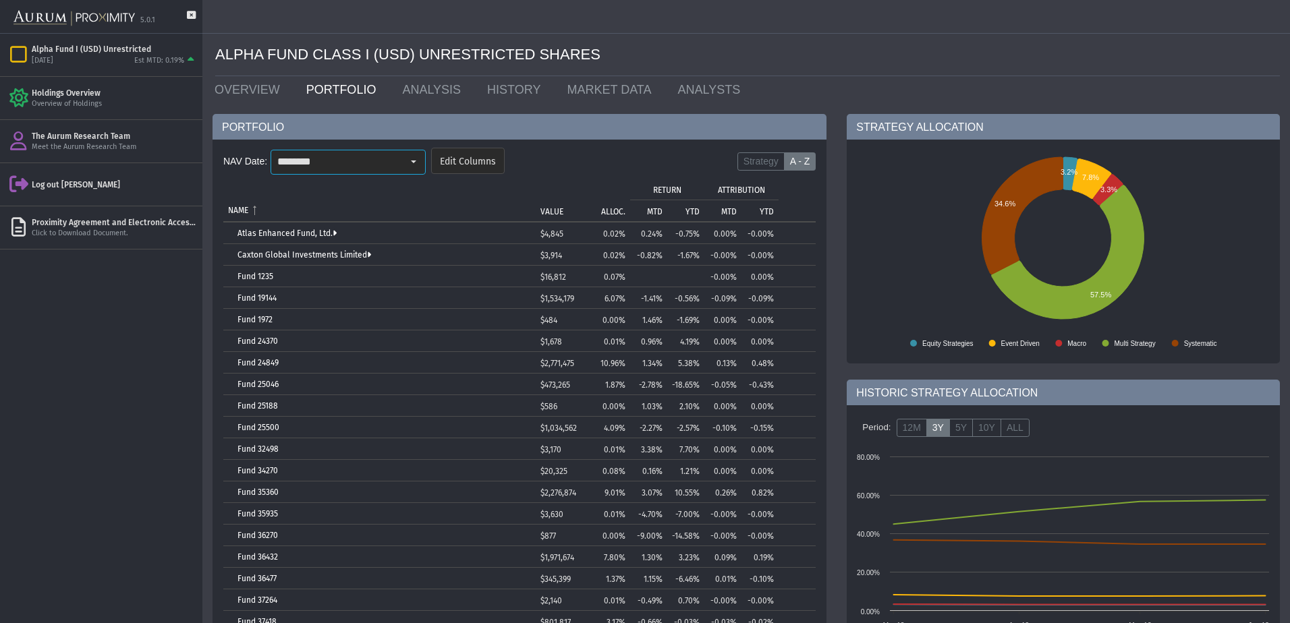
scroll to position [67, 0]
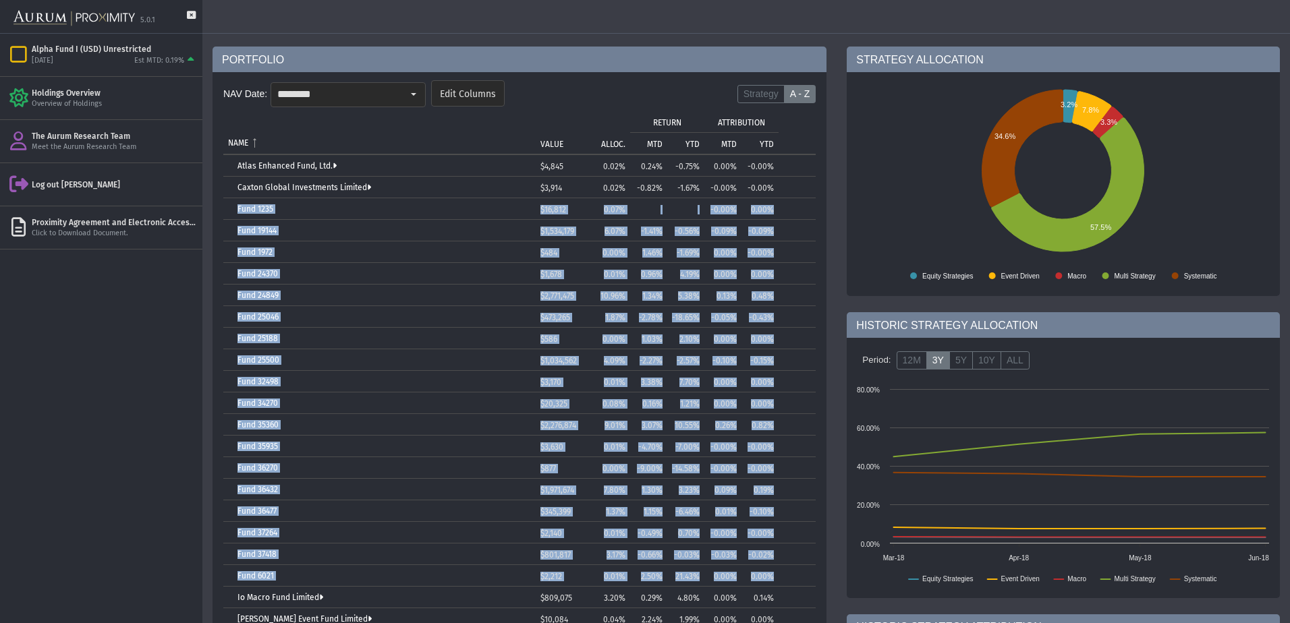
drag, startPoint x: 231, startPoint y: 208, endPoint x: 791, endPoint y: 576, distance: 670.0
click at [791, 576] on tbody "Atlas Enhanced Fund, Ltd. $4,845 0.02% 0.24% -0.75% 0.00% -0.00% Caxton Global …" at bounding box center [519, 489] width 592 height 669
copy tbody "Fund 1235 $16,812 0.07% -0.00% 0.00% Fund 19144 $1,534,179 6.07% -1.41% -0.56% …"
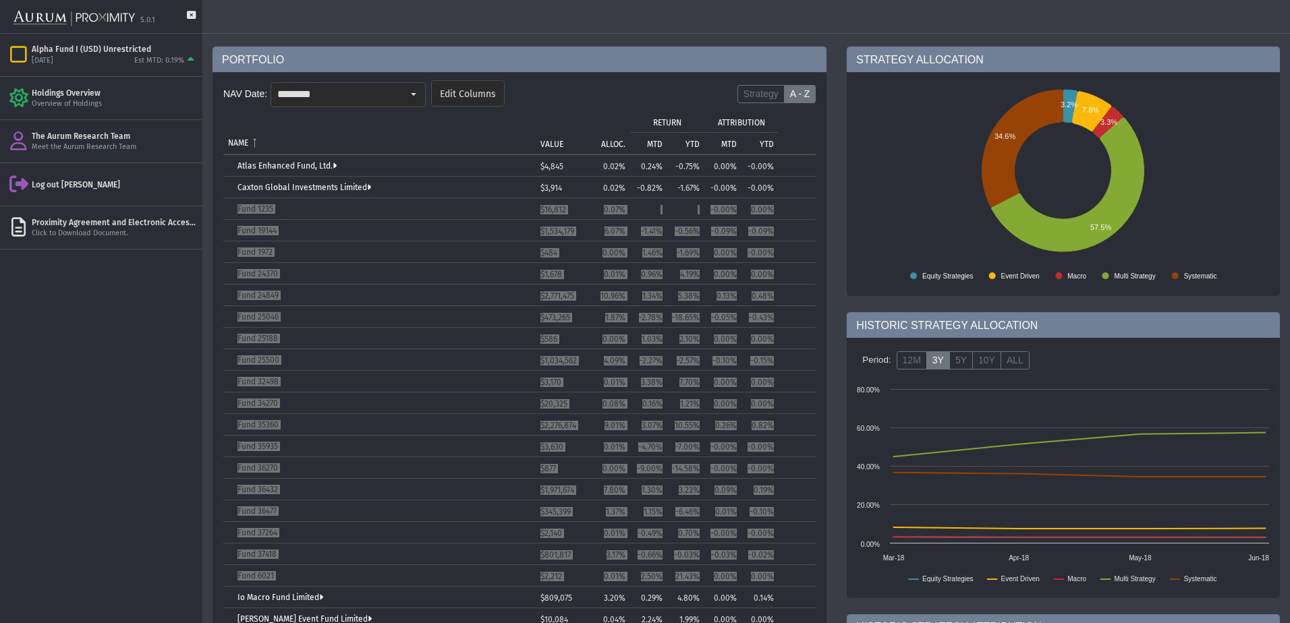
scroll to position [362, 0]
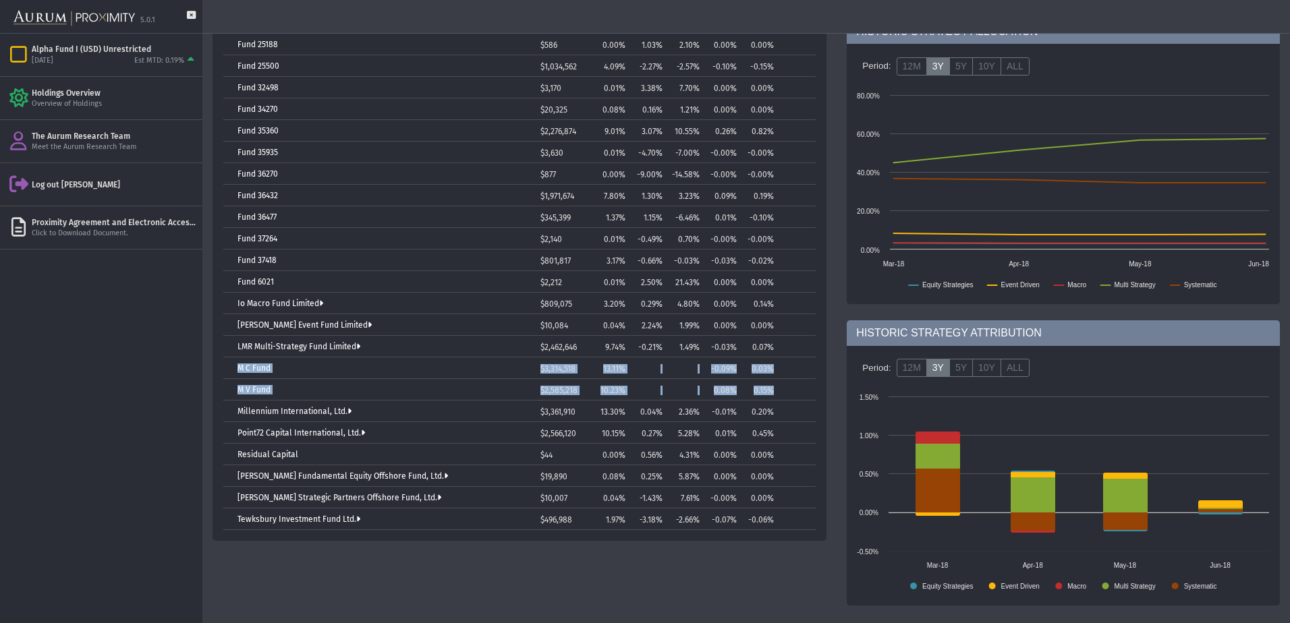
drag, startPoint x: 223, startPoint y: 364, endPoint x: 793, endPoint y: 381, distance: 570.4
click at [793, 381] on tbody "Atlas Enhanced Fund, Ltd. $4,845 0.02% 0.24% -0.75% 0.00% -0.00% Caxton Global …" at bounding box center [519, 195] width 592 height 669
copy tbody "M C Fund $3,314,518 13.11% -0.09% 0.03% M V Fund $2,585,218 10.23% 0.08% 0.15%"
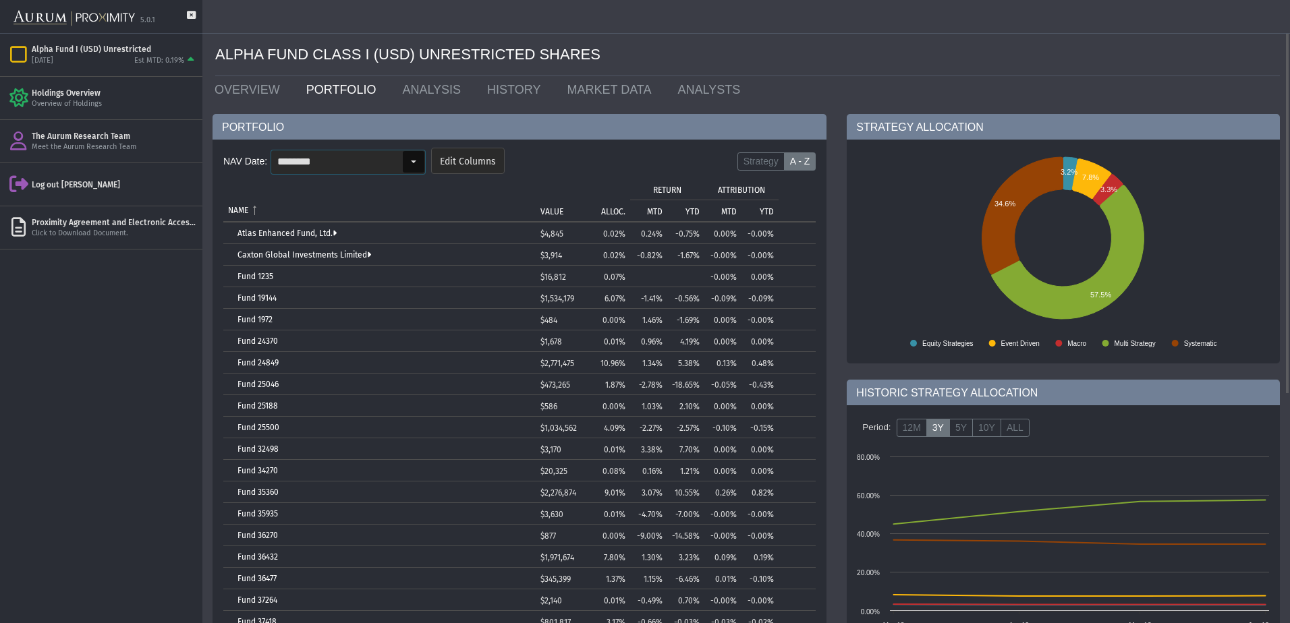
click at [367, 168] on input "********" at bounding box center [336, 161] width 131 height 23
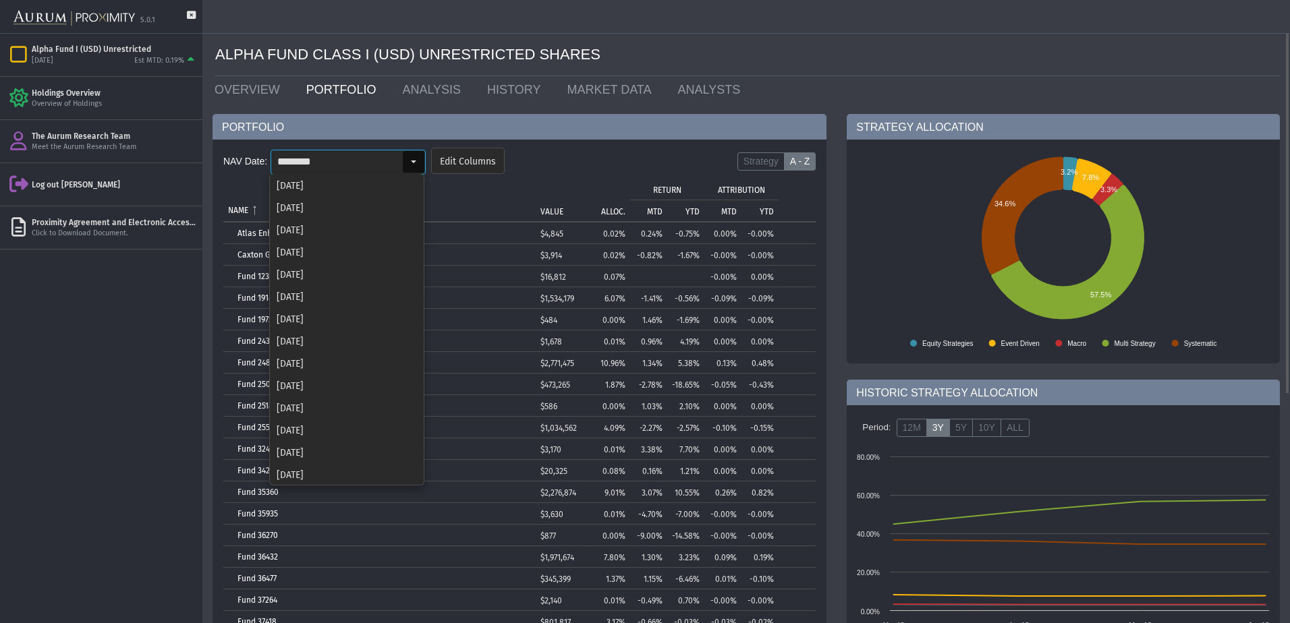
scroll to position [1672, 0]
click at [340, 380] on div "[DATE]" at bounding box center [347, 384] width 152 height 22
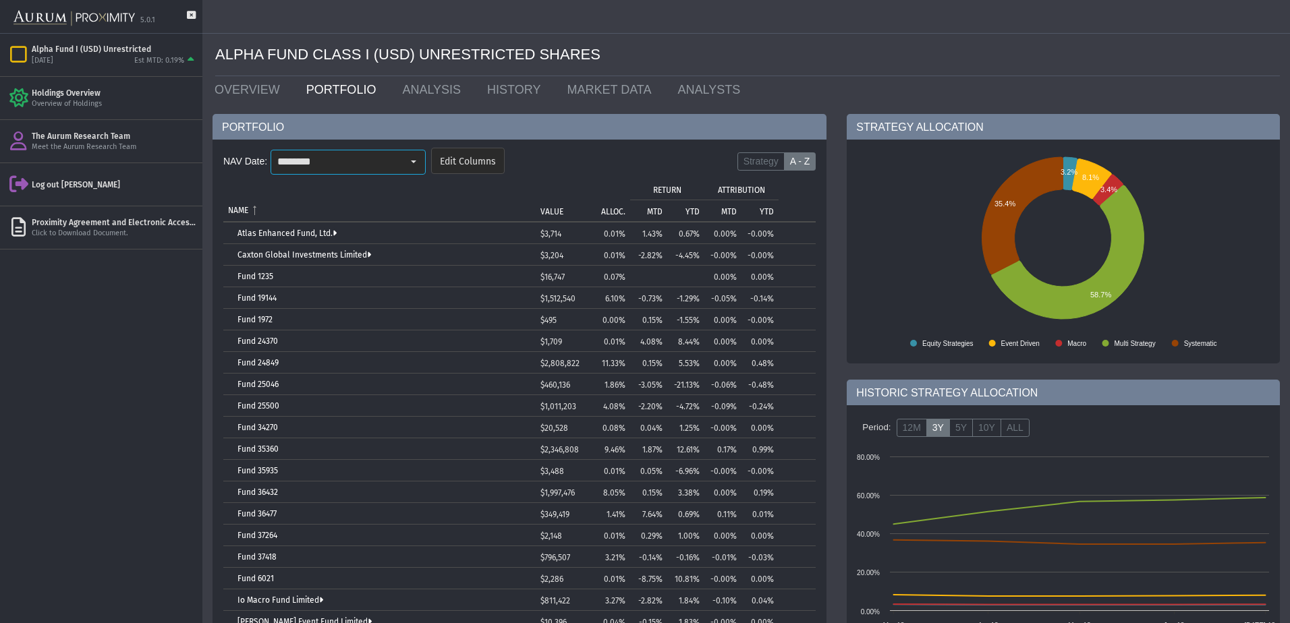
scroll to position [135, 0]
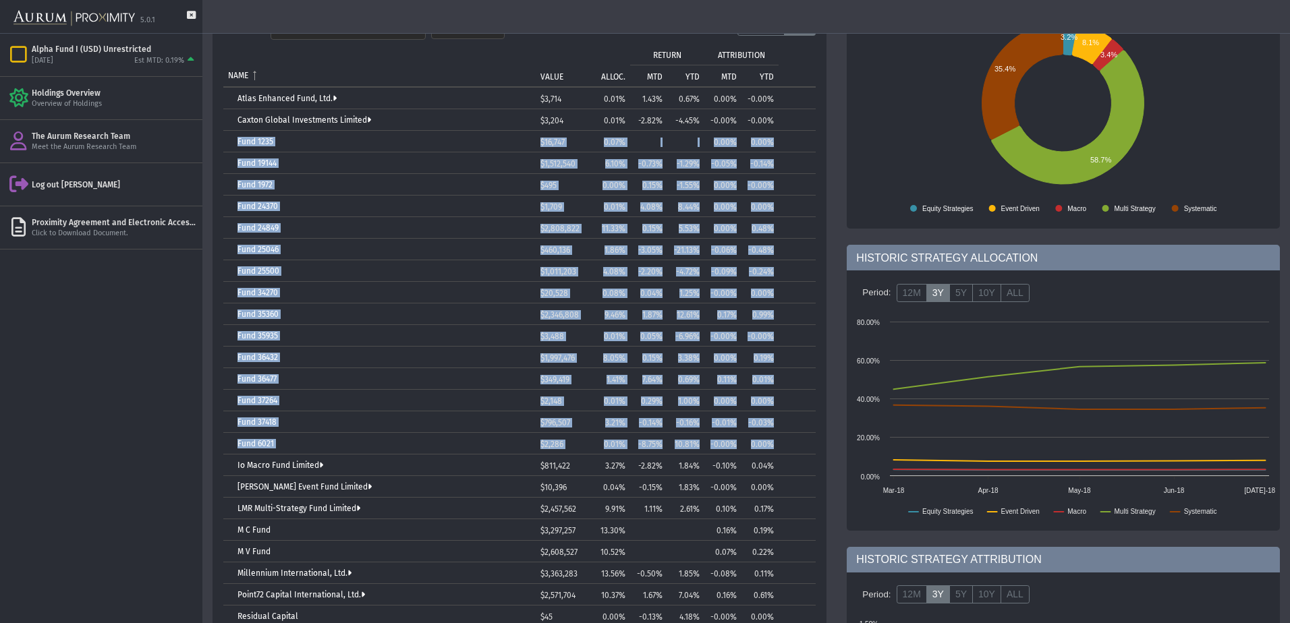
drag, startPoint x: 231, startPoint y: 135, endPoint x: 781, endPoint y: 443, distance: 631.0
click at [781, 443] on tbody "Atlas Enhanced Fund, Ltd. $3,714 0.01% 1.43% 0.67% 0.00% -0.00% Caxton Global I…" at bounding box center [519, 390] width 592 height 605
copy tbody "Fund 1235 $16,747 0.07% 0.00% 0.00% Fund 19144 $1,512,540 6.10% -0.73% -1.29% -…"
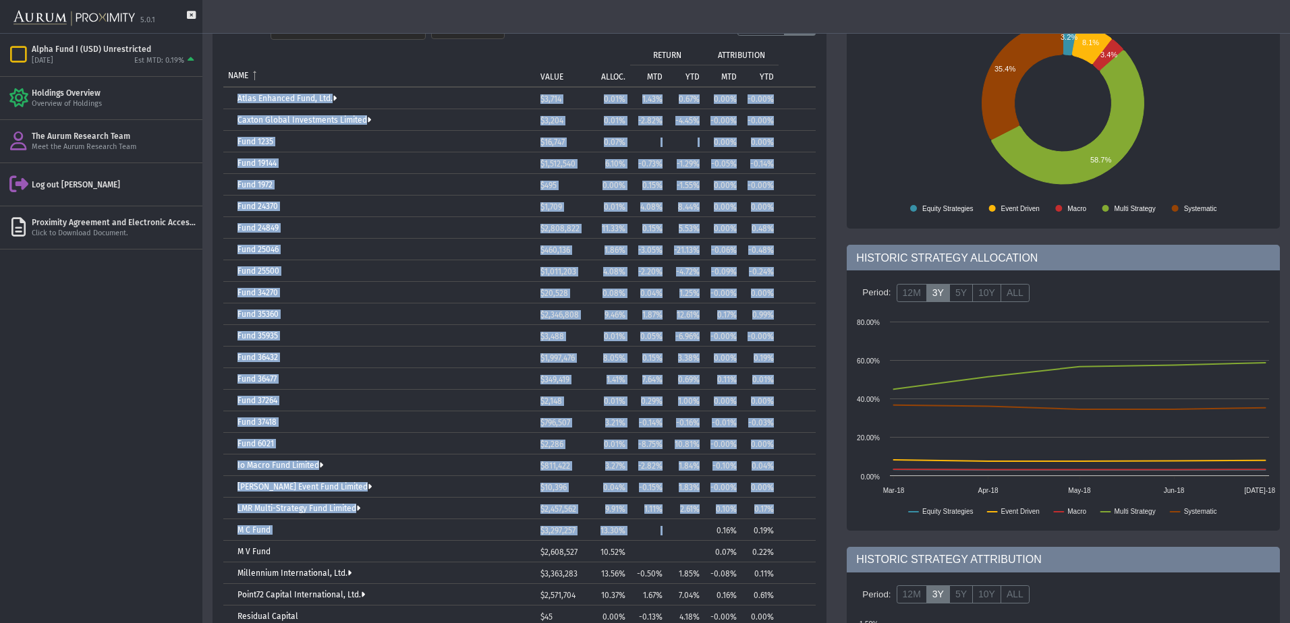
drag, startPoint x: 223, startPoint y: 527, endPoint x: 673, endPoint y: 532, distance: 450.1
click at [673, 532] on div "NAV Date: ******** Pull down to refresh... Release to refresh... Refreshing... …" at bounding box center [520, 354] width 614 height 698
click at [233, 536] on td "M C Fund" at bounding box center [379, 531] width 312 height 22
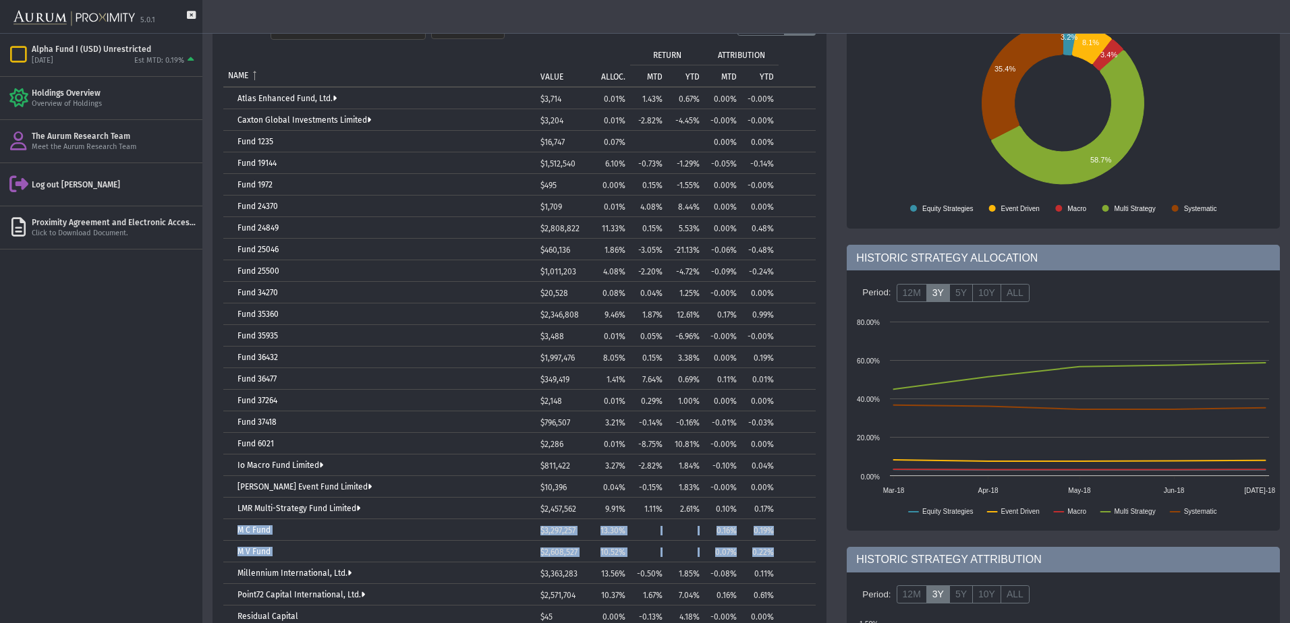
drag, startPoint x: 231, startPoint y: 530, endPoint x: 779, endPoint y: 547, distance: 548.2
click at [779, 547] on tbody "Atlas Enhanced Fund, Ltd. $3,714 0.01% 1.43% 0.67% 0.00% -0.00% Caxton Global I…" at bounding box center [519, 390] width 592 height 605
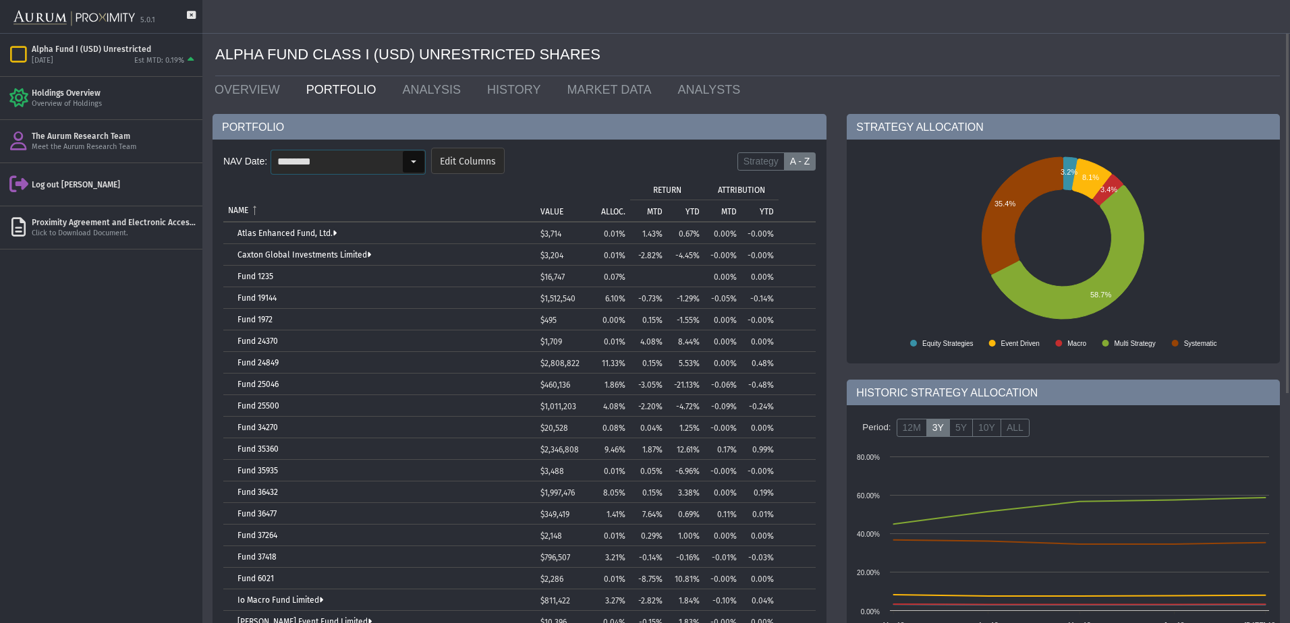
drag, startPoint x: 381, startPoint y: 157, endPoint x: 384, endPoint y: 173, distance: 16.5
click at [381, 157] on input "********" at bounding box center [336, 161] width 131 height 23
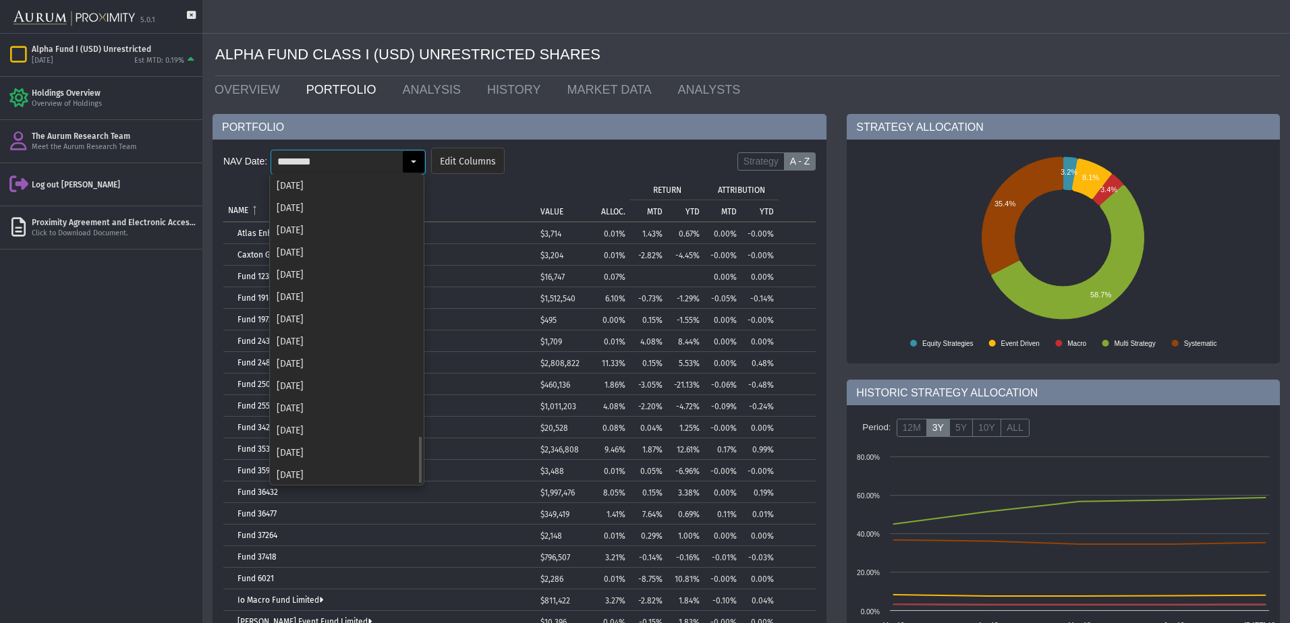
scroll to position [1672, 0]
click at [323, 362] on div "[DATE]" at bounding box center [347, 362] width 152 height 22
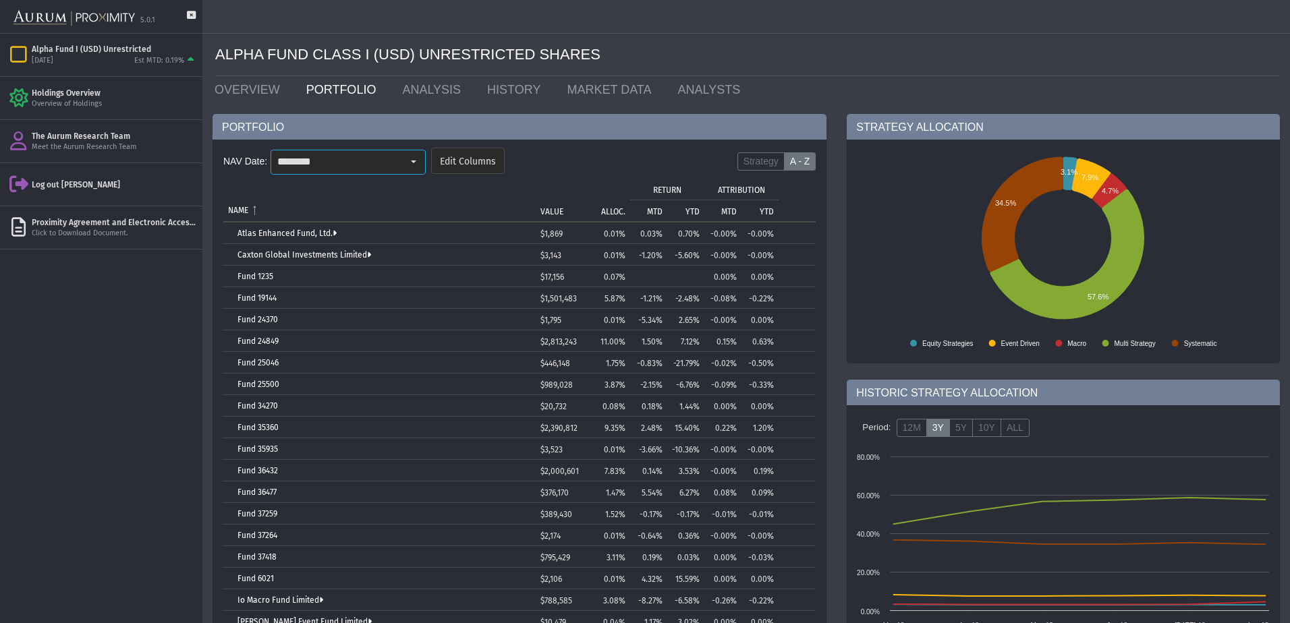
scroll to position [67, 0]
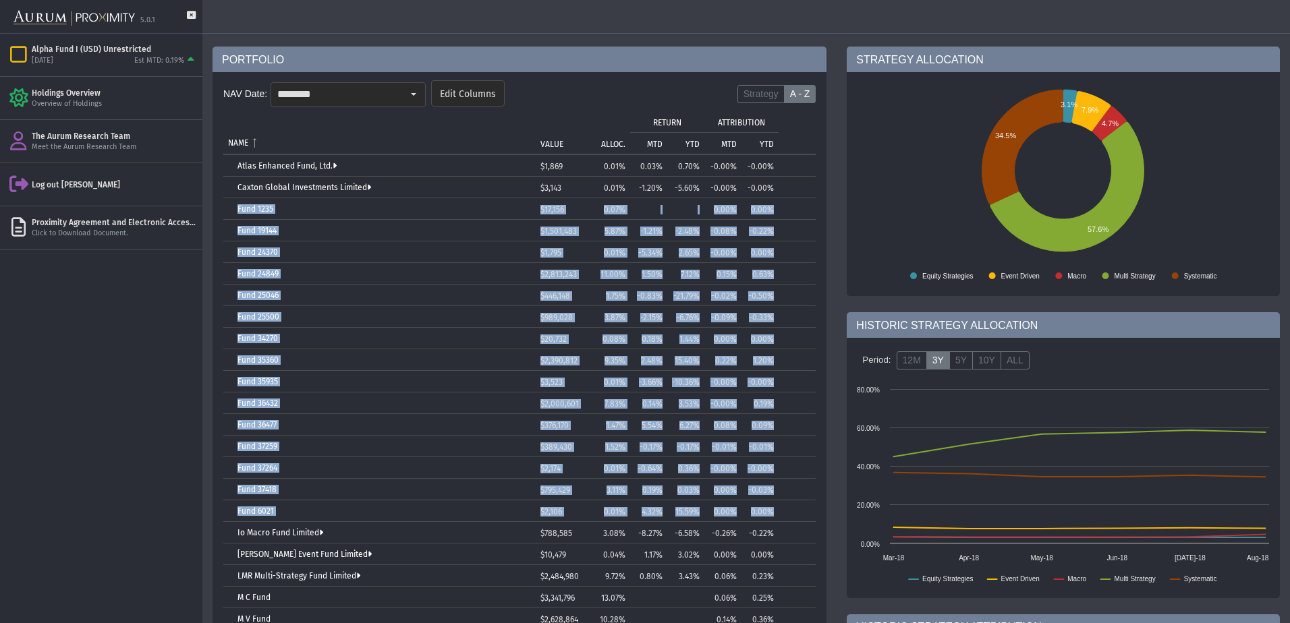
drag, startPoint x: 233, startPoint y: 202, endPoint x: 799, endPoint y: 507, distance: 643.0
click at [799, 507] on tbody "Atlas Enhanced Fund, Ltd. $1,869 0.01% 0.03% 0.70% -0.00% -0.00% Caxton Global …" at bounding box center [519, 457] width 592 height 605
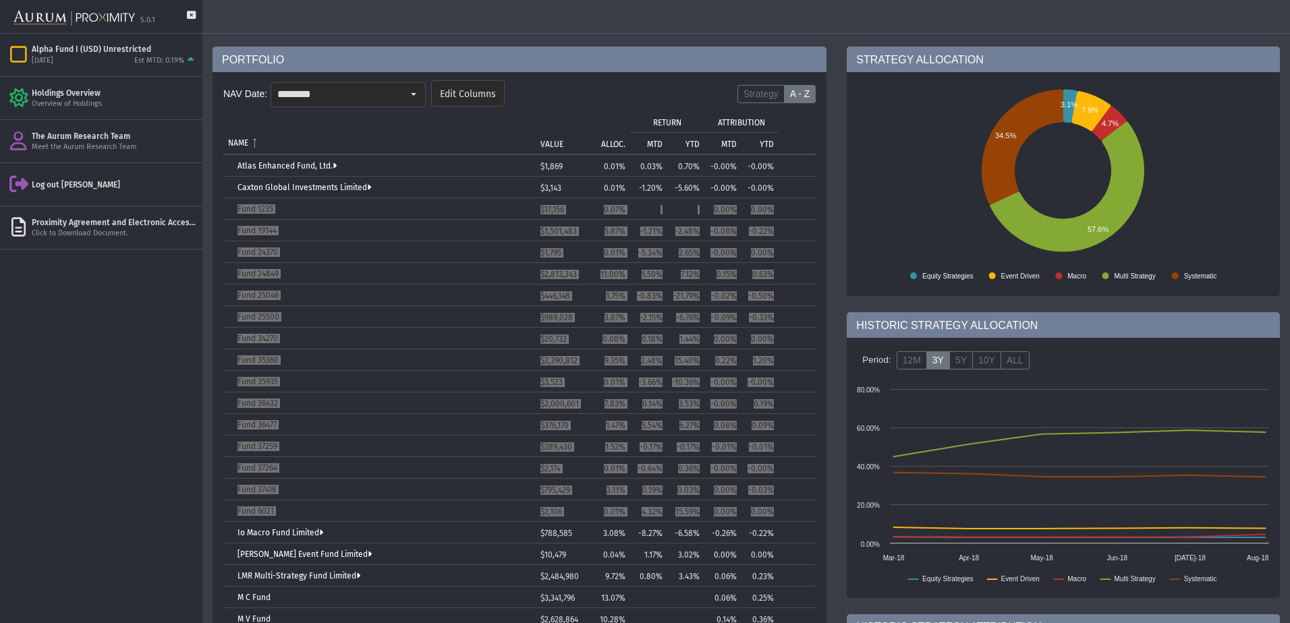
scroll to position [202, 0]
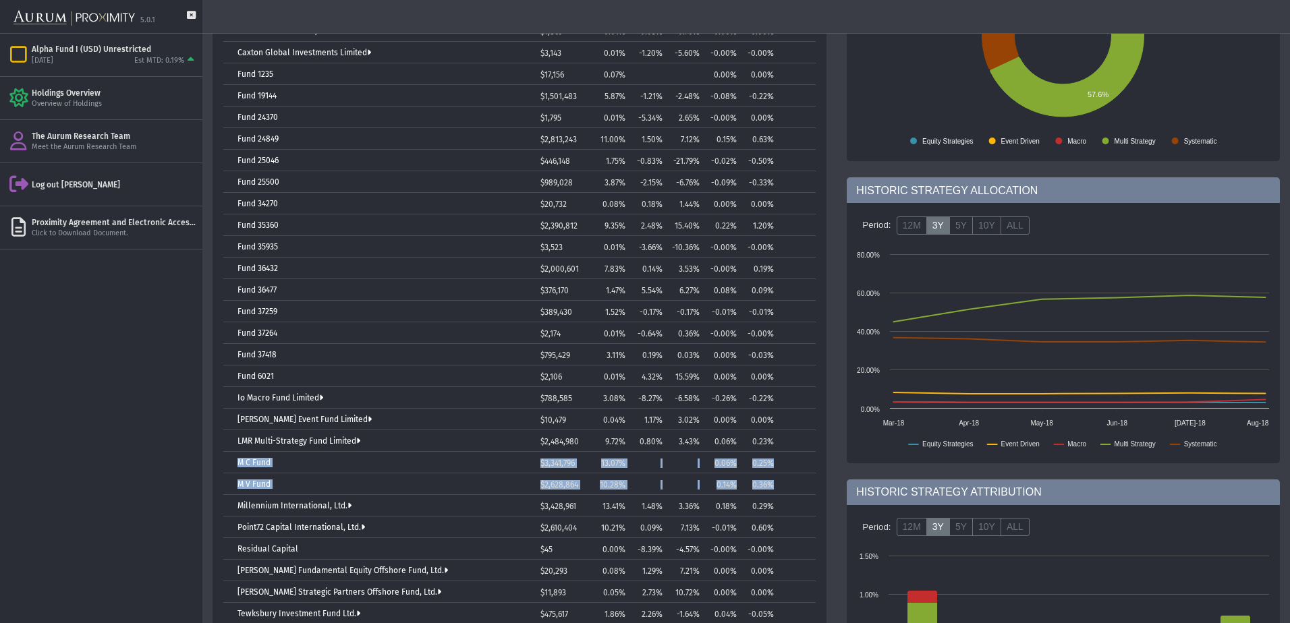
drag, startPoint x: 233, startPoint y: 457, endPoint x: 789, endPoint y: 488, distance: 556.8
click at [789, 488] on tbody "Atlas Enhanced Fund, Ltd. $1,869 0.01% 0.03% 0.70% -0.00% -0.00% Caxton Global …" at bounding box center [519, 322] width 592 height 605
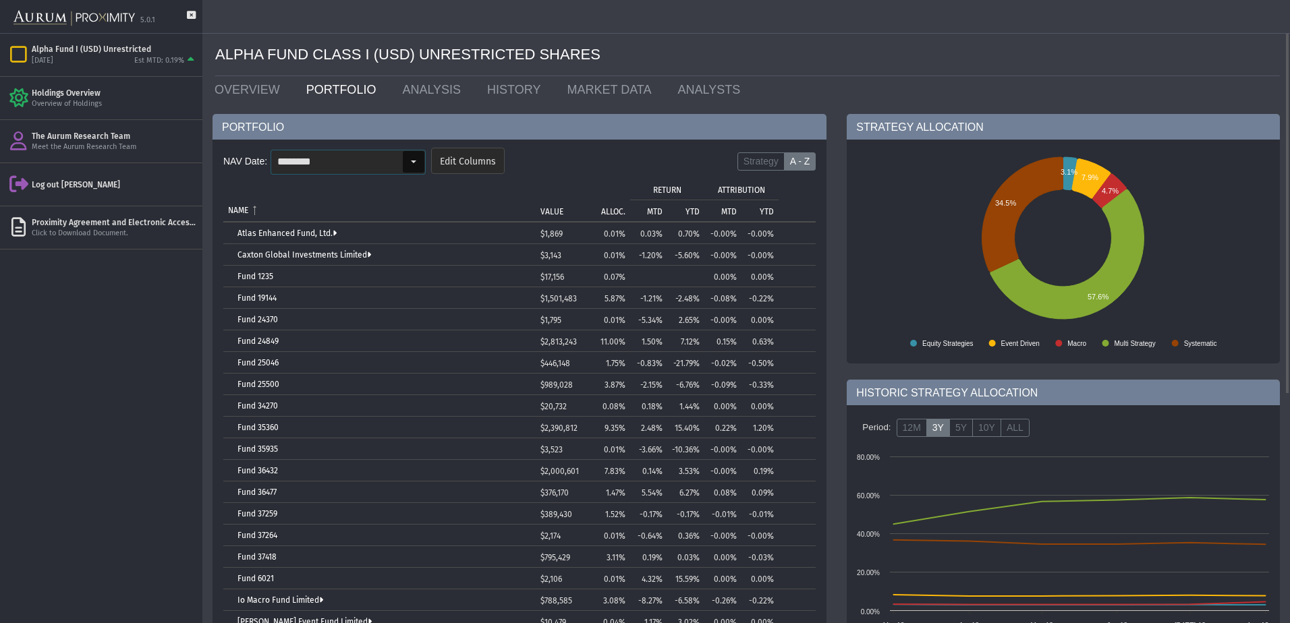
drag, startPoint x: 391, startPoint y: 159, endPoint x: 380, endPoint y: 256, distance: 97.1
click at [391, 159] on input "********" at bounding box center [336, 161] width 131 height 23
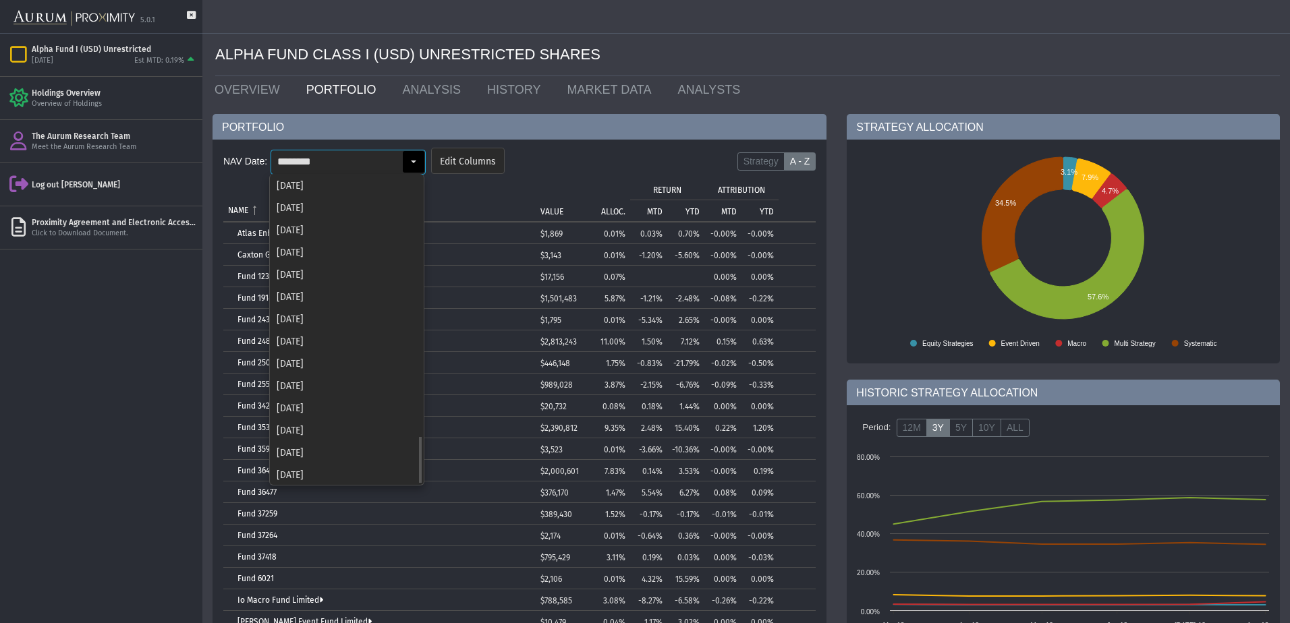
scroll to position [1672, 0]
click at [331, 345] on div "[DATE]" at bounding box center [347, 340] width 152 height 22
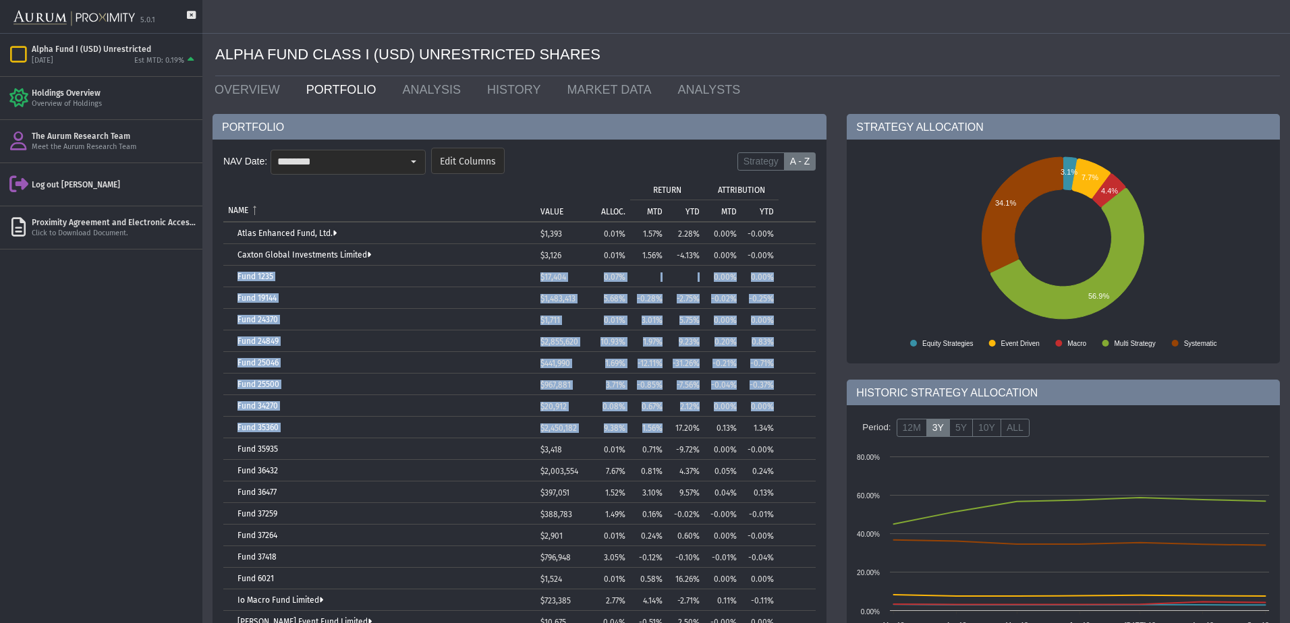
drag, startPoint x: 231, startPoint y: 273, endPoint x: 646, endPoint y: 418, distance: 439.6
click at [646, 418] on tbody "Atlas Enhanced Fund, Ltd. $1,393 0.01% 1.57% 2.28% 0.00% -0.00% Caxton Global I…" at bounding box center [519, 525] width 592 height 605
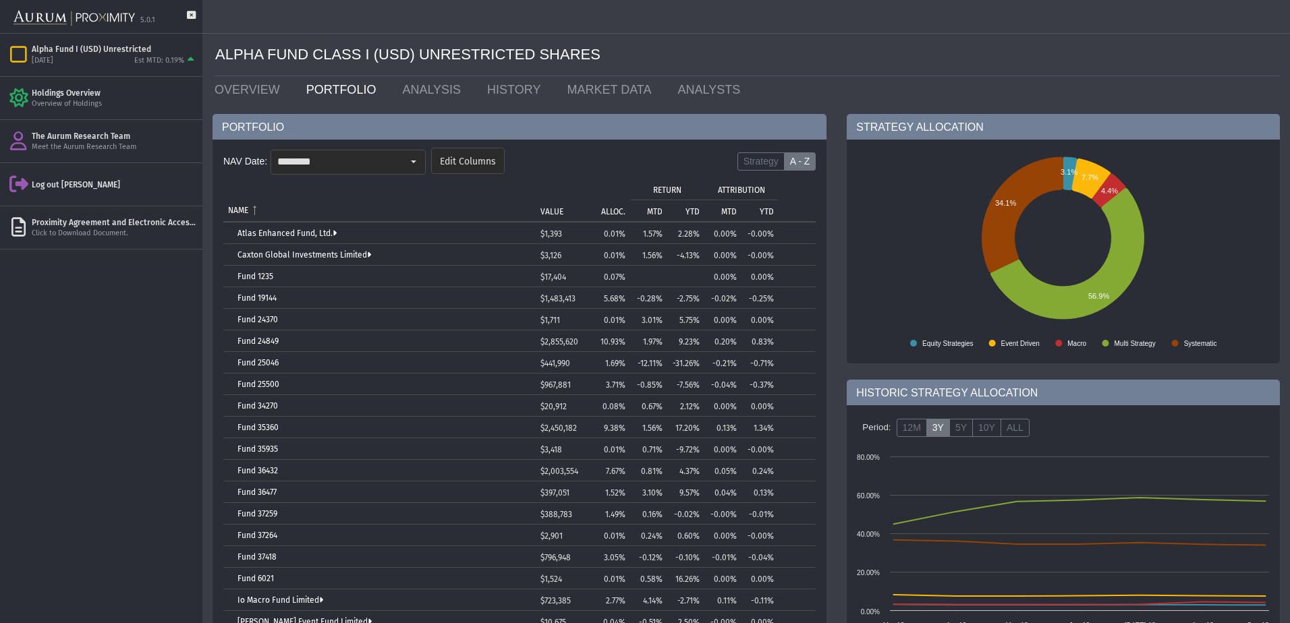
click at [219, 269] on div "NAV Date: ******** Pull down to refresh... Release to refresh... Refreshing... …" at bounding box center [520, 489] width 614 height 698
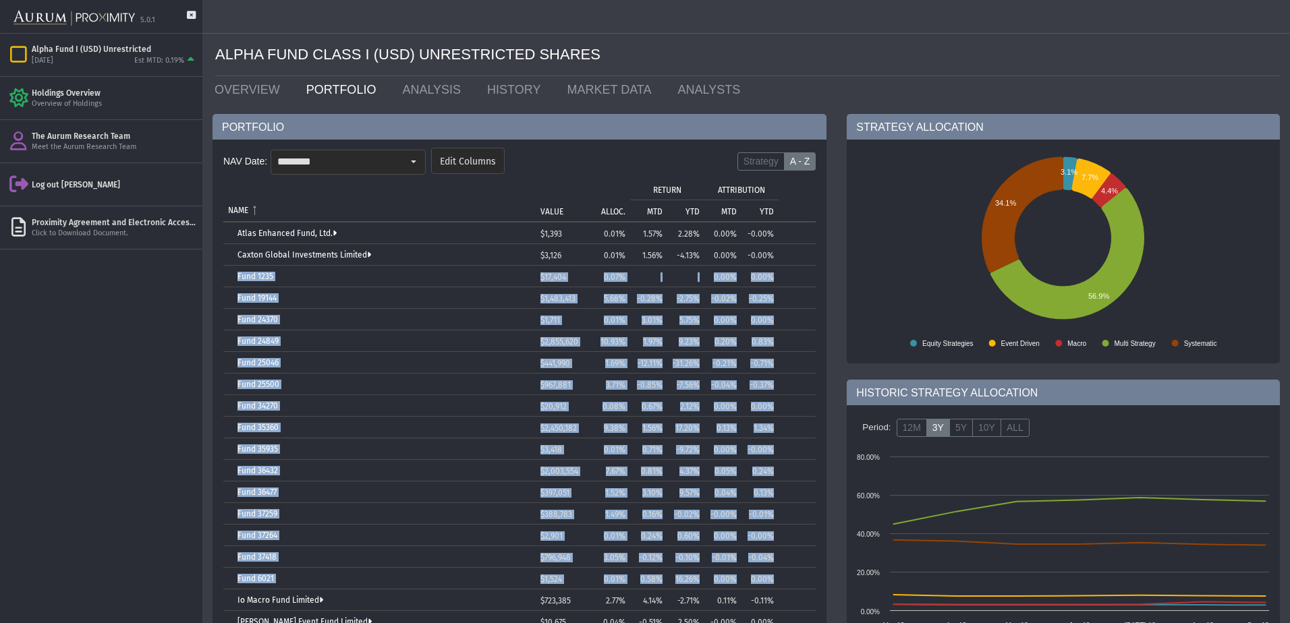
drag, startPoint x: 234, startPoint y: 274, endPoint x: 804, endPoint y: 580, distance: 647.2
click at [804, 580] on tbody "Atlas Enhanced Fund, Ltd. $1,393 0.01% 1.57% 2.28% 0.00% -0.00% Caxton Global I…" at bounding box center [519, 525] width 592 height 605
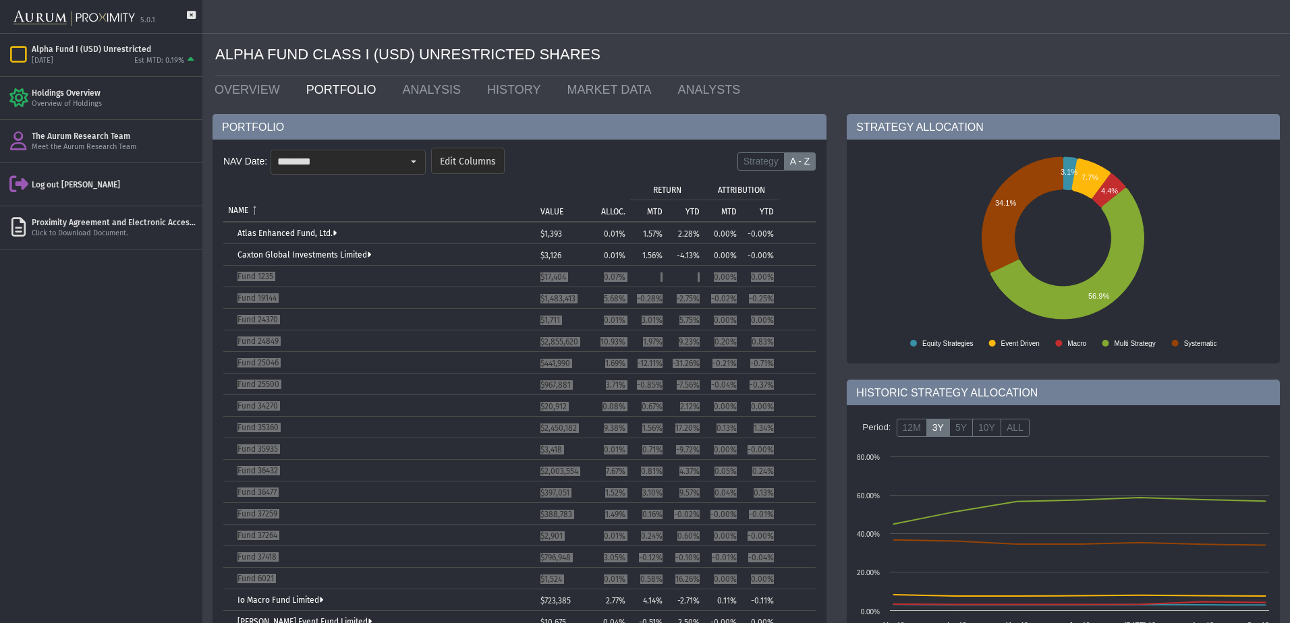
scroll to position [270, 0]
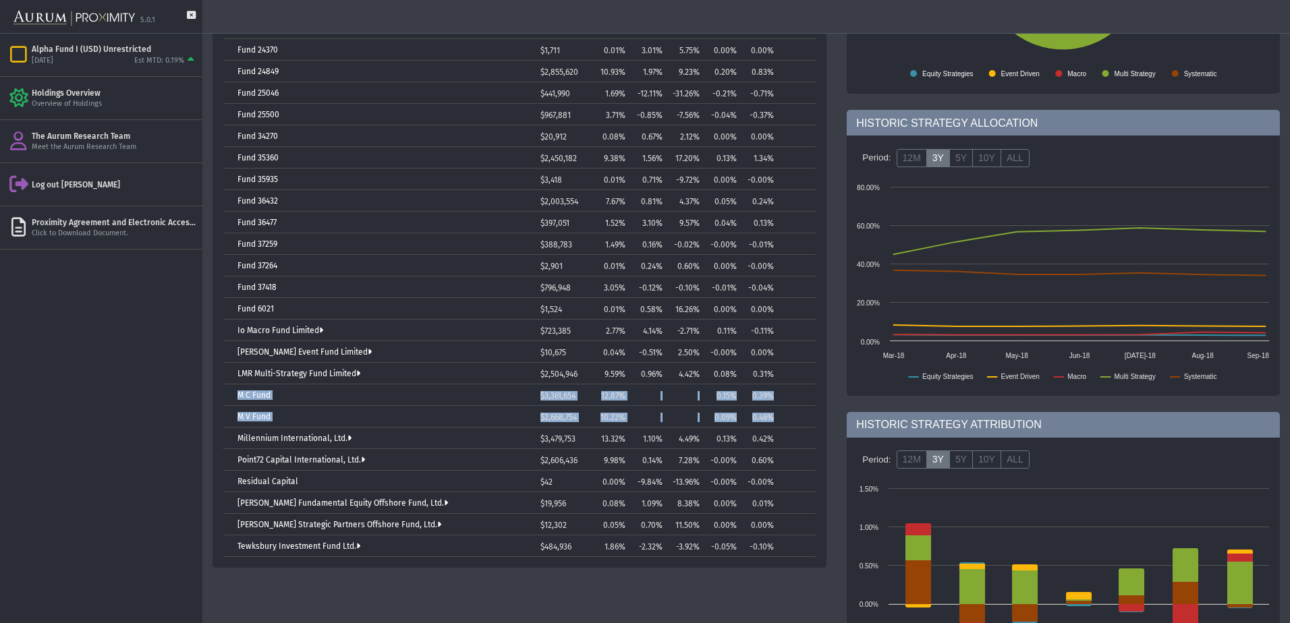
drag, startPoint x: 229, startPoint y: 392, endPoint x: 797, endPoint y: 413, distance: 567.8
click at [797, 413] on tbody "Atlas Enhanced Fund, Ltd. $1,393 0.01% 1.57% 2.28% 0.00% -0.00% Caxton Global I…" at bounding box center [519, 255] width 592 height 605
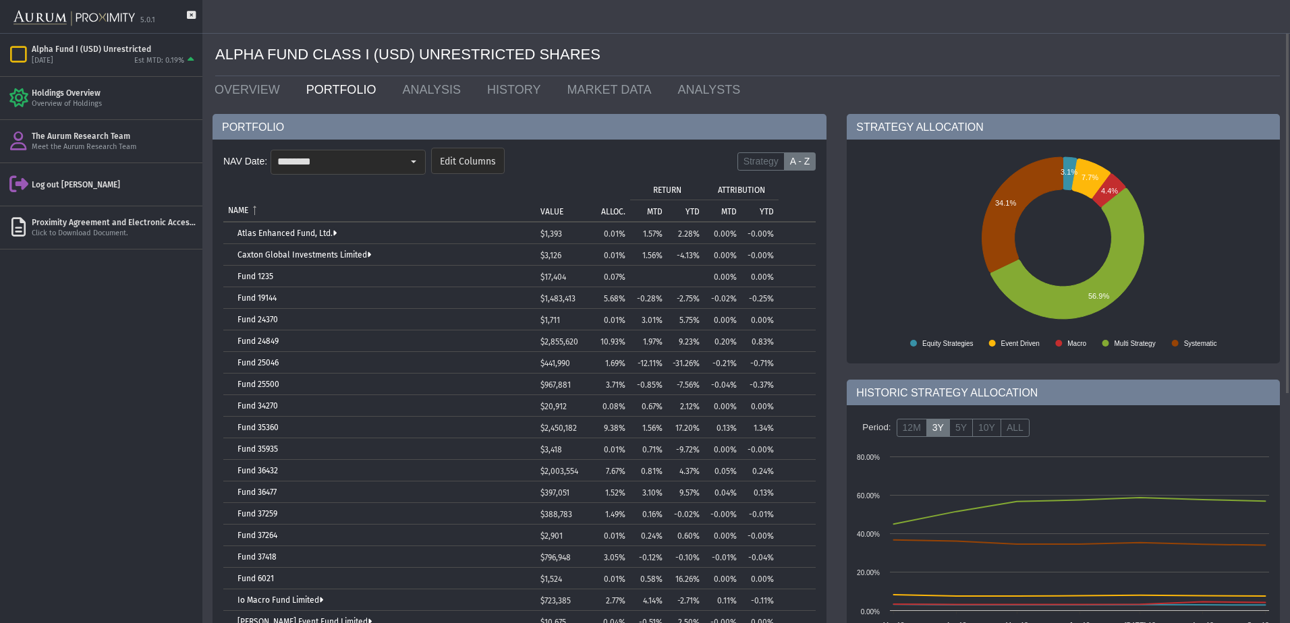
click at [408, 165] on div "Select" at bounding box center [414, 162] width 22 height 22
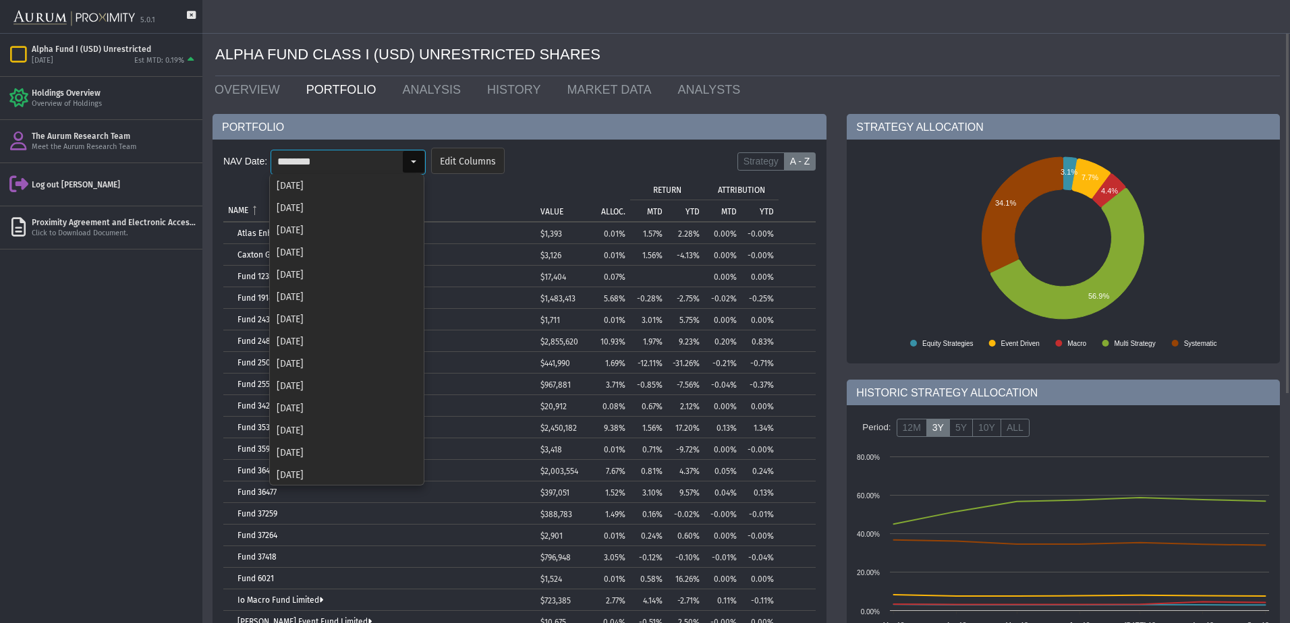
scroll to position [1672, 0]
click at [339, 309] on div "[DATE]" at bounding box center [347, 317] width 152 height 22
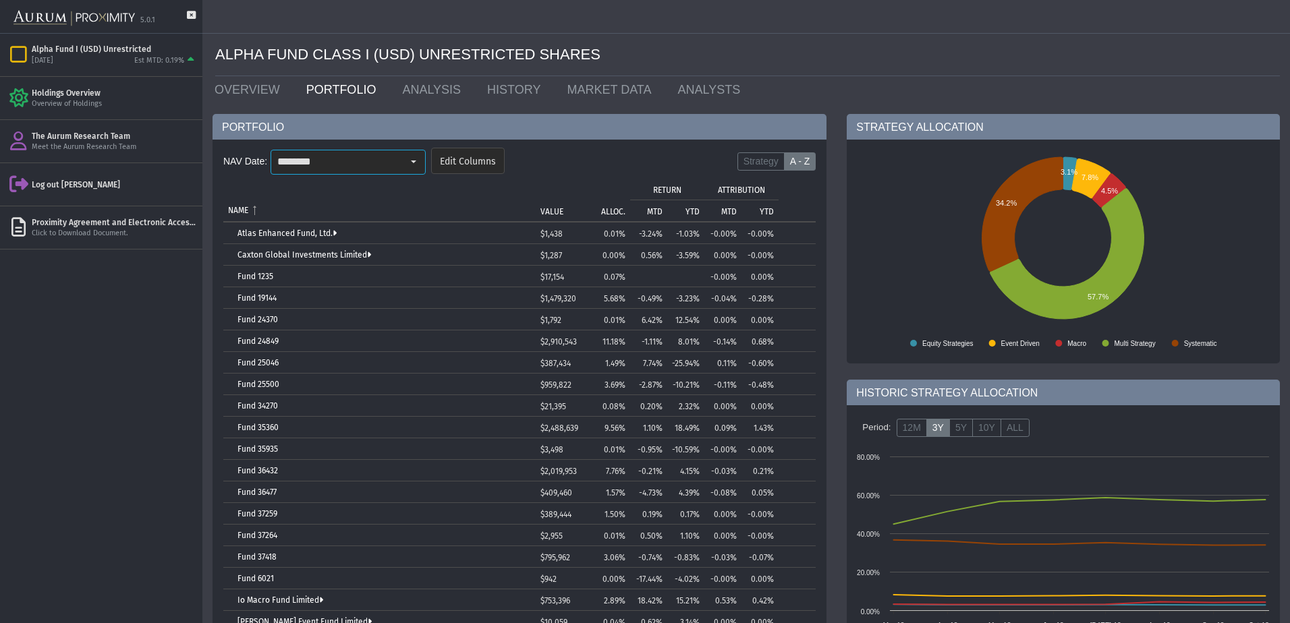
scroll to position [67, 0]
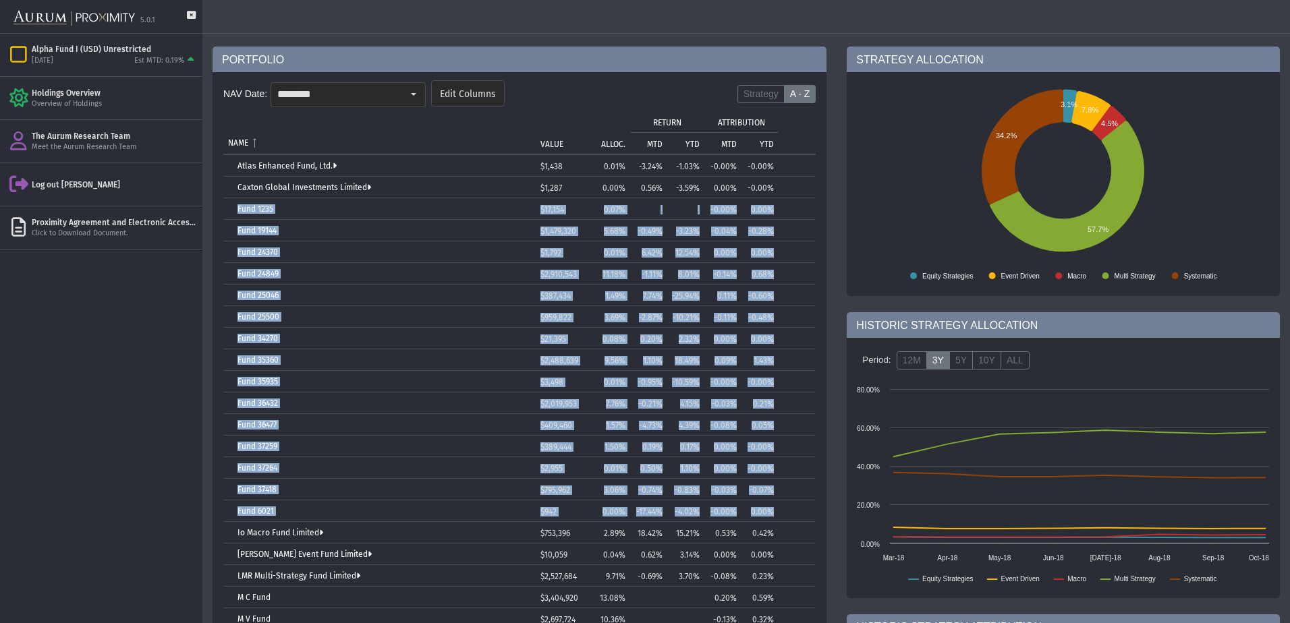
drag, startPoint x: 226, startPoint y: 202, endPoint x: 789, endPoint y: 510, distance: 641.9
click at [789, 510] on tbody "Atlas Enhanced Fund, Ltd. $1,438 0.01% -3.24% -1.03% -0.00% -0.00% Caxton Globa…" at bounding box center [519, 457] width 592 height 605
click at [443, 223] on td "Fund 19144" at bounding box center [379, 231] width 312 height 22
drag, startPoint x: 229, startPoint y: 204, endPoint x: 777, endPoint y: 503, distance: 624.4
click at [777, 503] on tbody "Atlas Enhanced Fund, Ltd. $1,438 0.01% -3.24% -1.03% -0.00% -0.00% Caxton Globa…" at bounding box center [519, 457] width 592 height 605
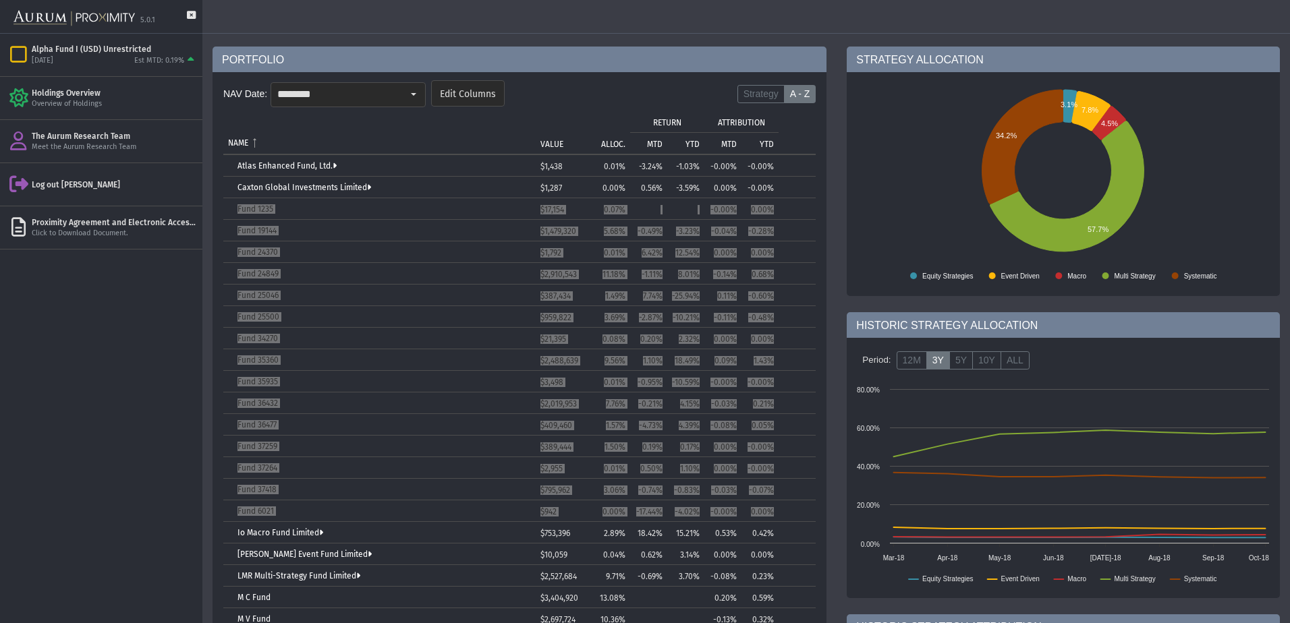
scroll to position [270, 0]
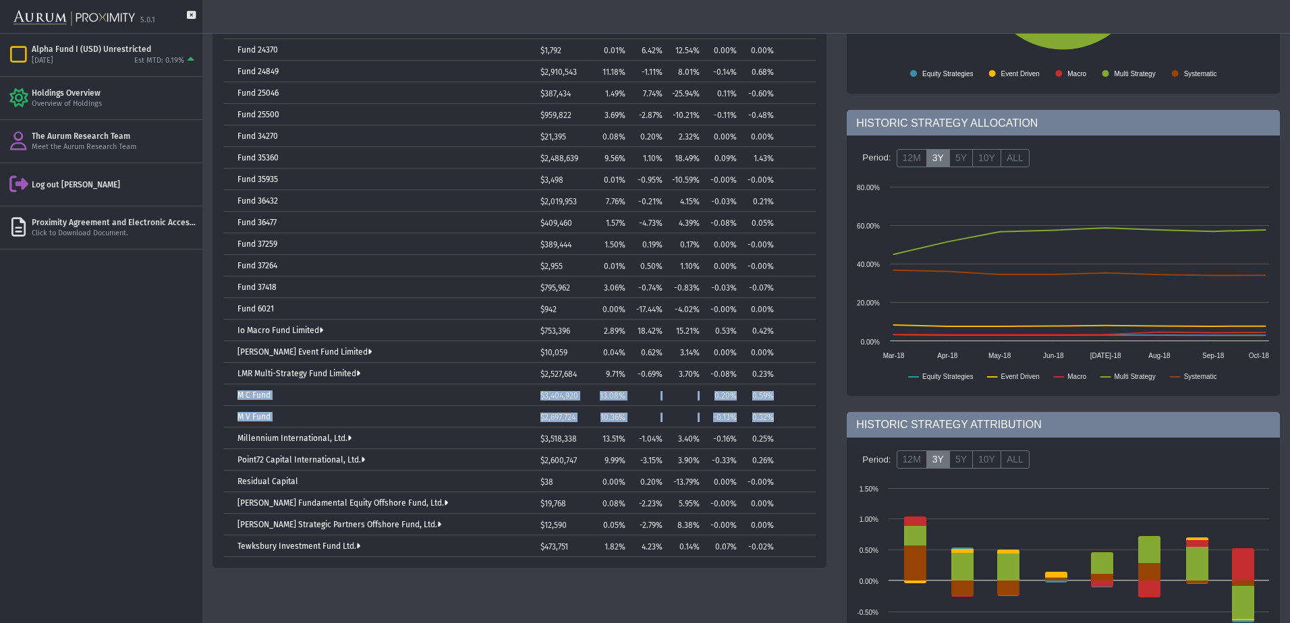
drag, startPoint x: 233, startPoint y: 389, endPoint x: 798, endPoint y: 416, distance: 565.4
click at [798, 416] on tbody "Atlas Enhanced Fund, Ltd. $1,438 0.01% -3.24% -1.03% -0.00% -0.00% Caxton Globa…" at bounding box center [519, 255] width 592 height 605
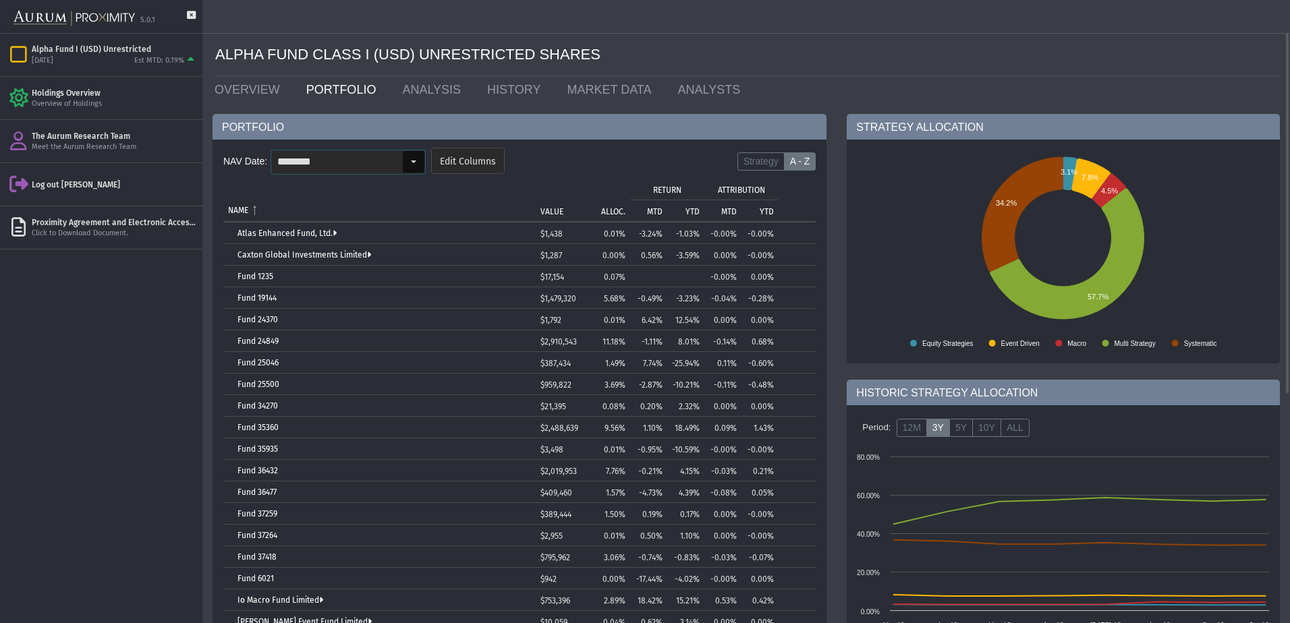
click at [370, 150] on input "********" at bounding box center [336, 161] width 131 height 23
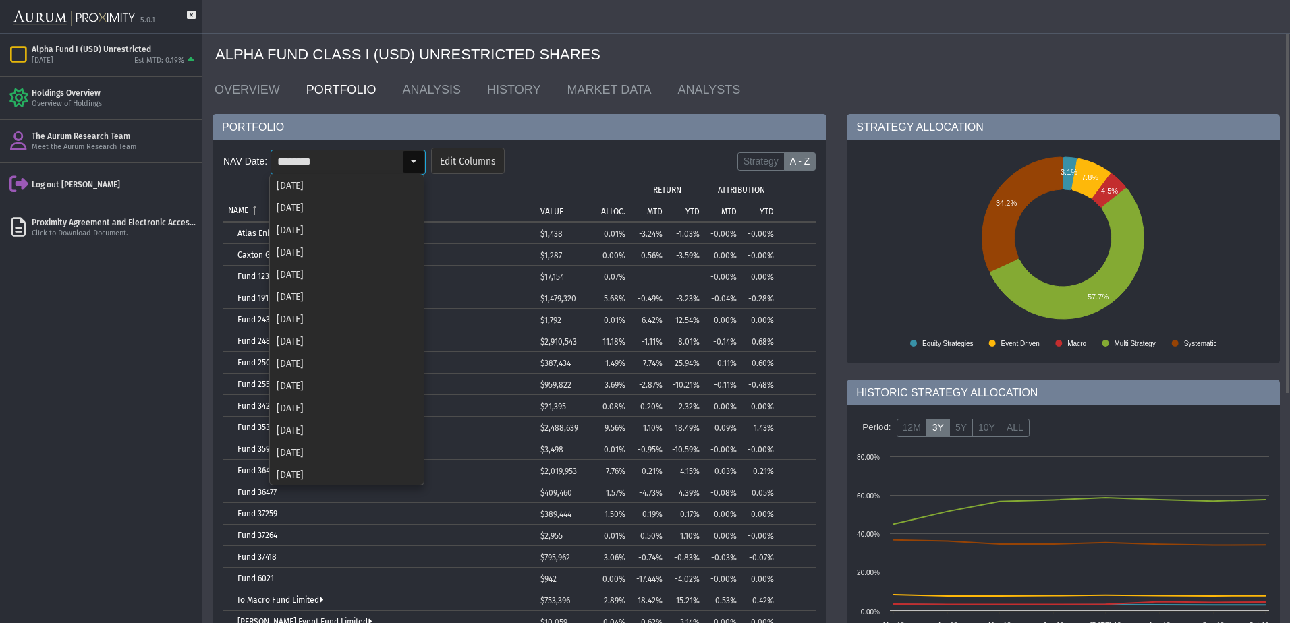
scroll to position [1672, 0]
click at [353, 295] on div "[DATE]" at bounding box center [347, 295] width 152 height 22
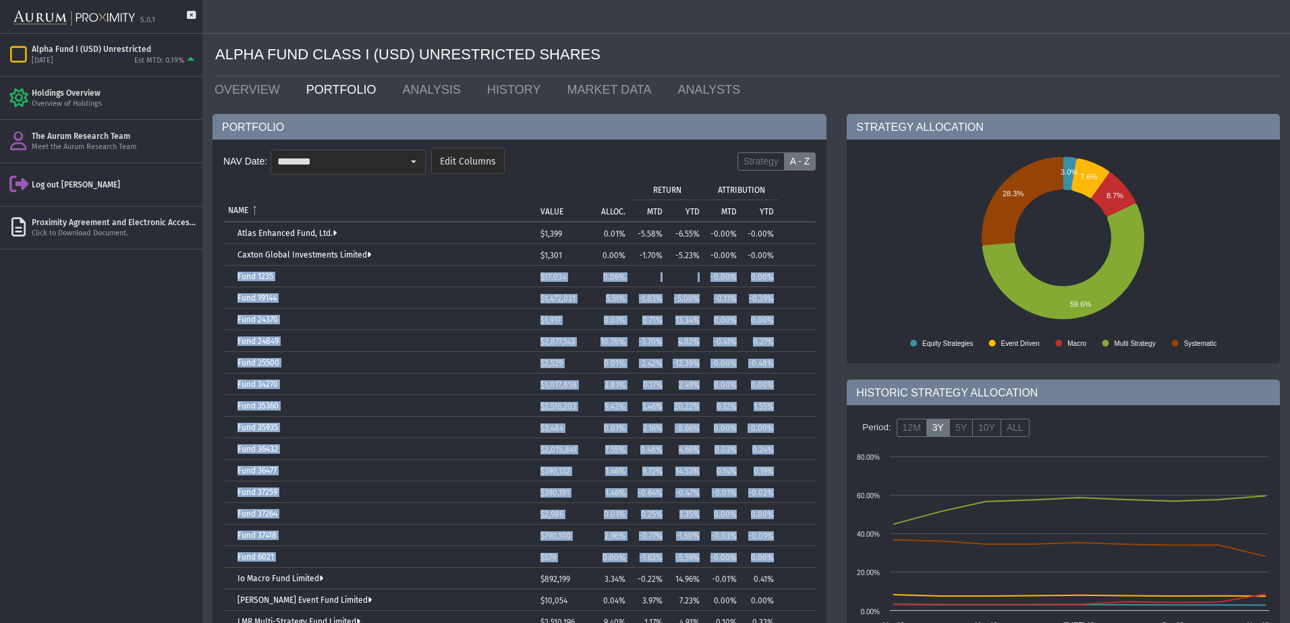
drag, startPoint x: 229, startPoint y: 273, endPoint x: 814, endPoint y: 560, distance: 650.9
click at [814, 560] on tbody "Atlas Enhanced Fund, Ltd. $1,399 0.01% -5.58% -6.55% -0.00% -0.00% Caxton Globa…" at bounding box center [519, 514] width 592 height 583
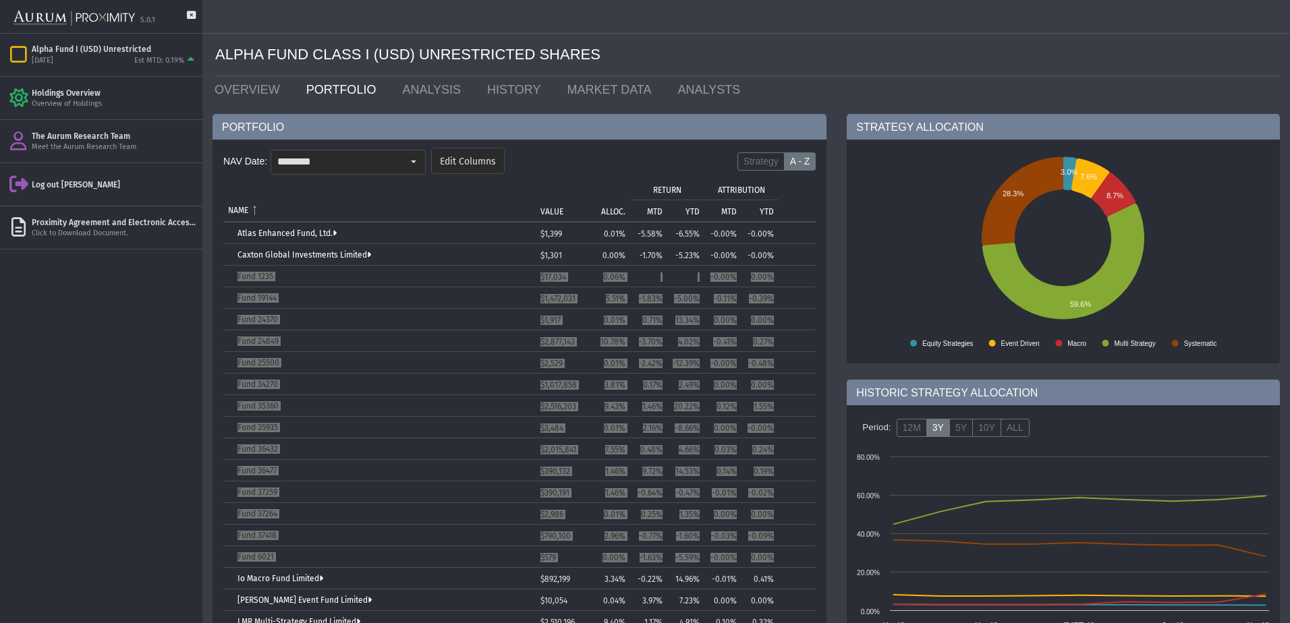
scroll to position [270, 0]
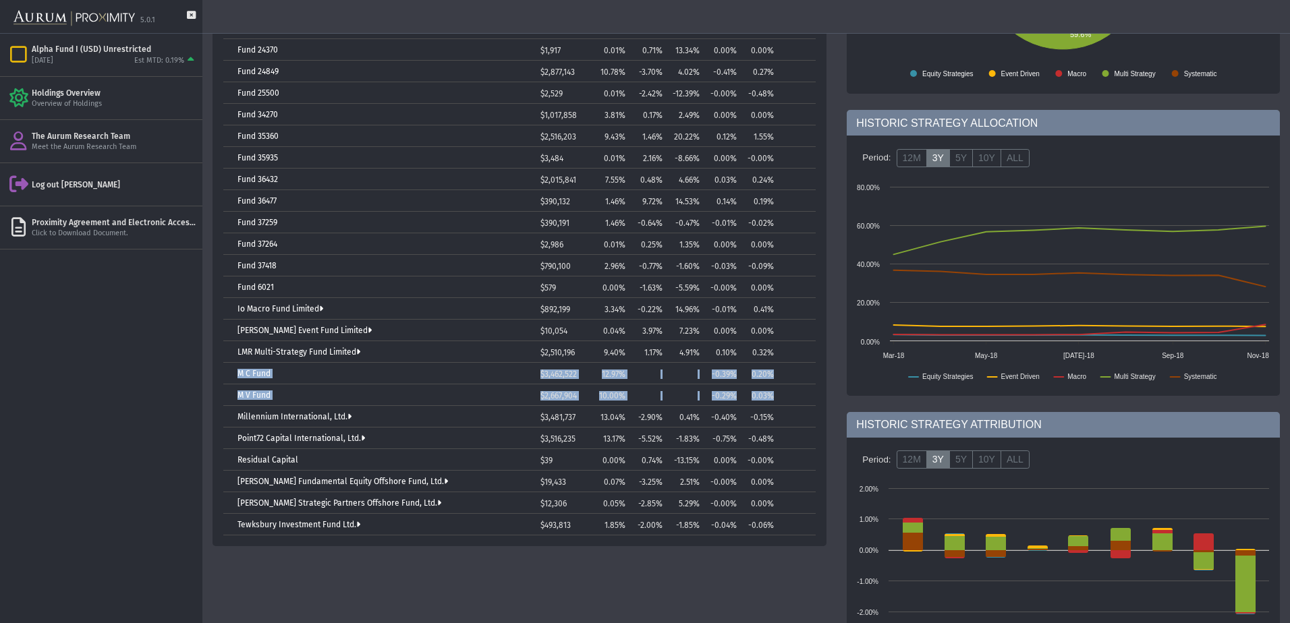
drag, startPoint x: 254, startPoint y: 369, endPoint x: 802, endPoint y: 393, distance: 547.7
click at [802, 393] on tbody "Atlas Enhanced Fund, Ltd. $1,399 0.01% -5.58% -6.55% -0.00% -0.00% Caxton Globa…" at bounding box center [519, 244] width 592 height 583
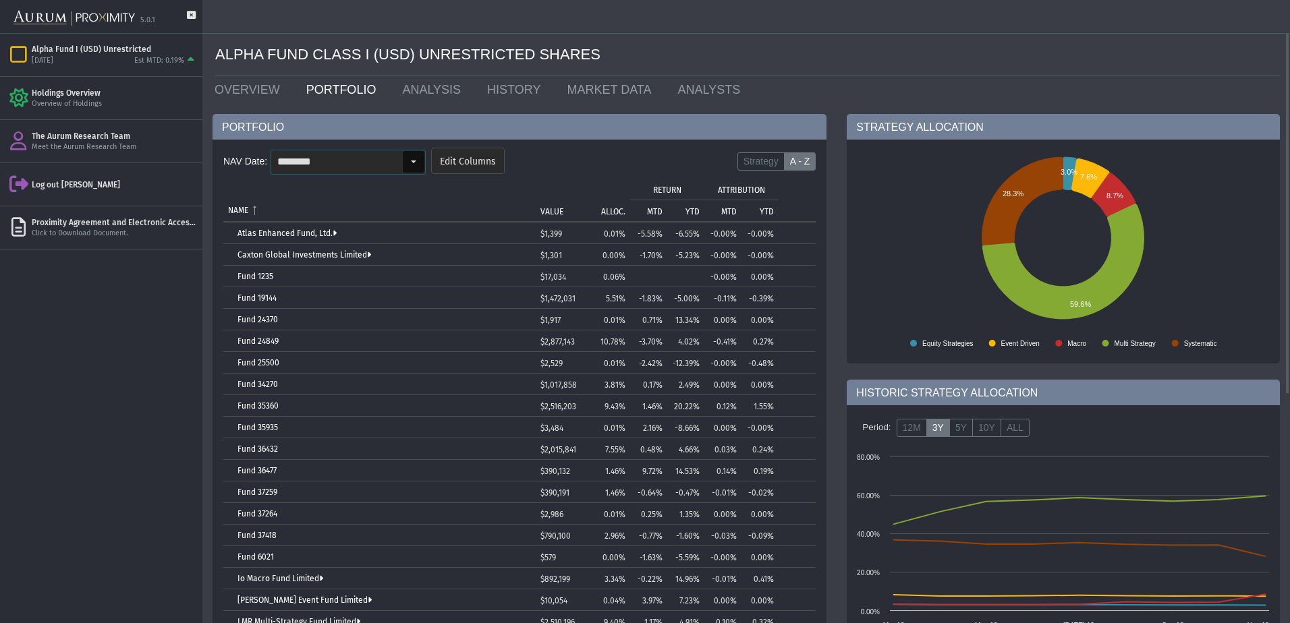
click at [409, 157] on div "Select" at bounding box center [414, 162] width 22 height 22
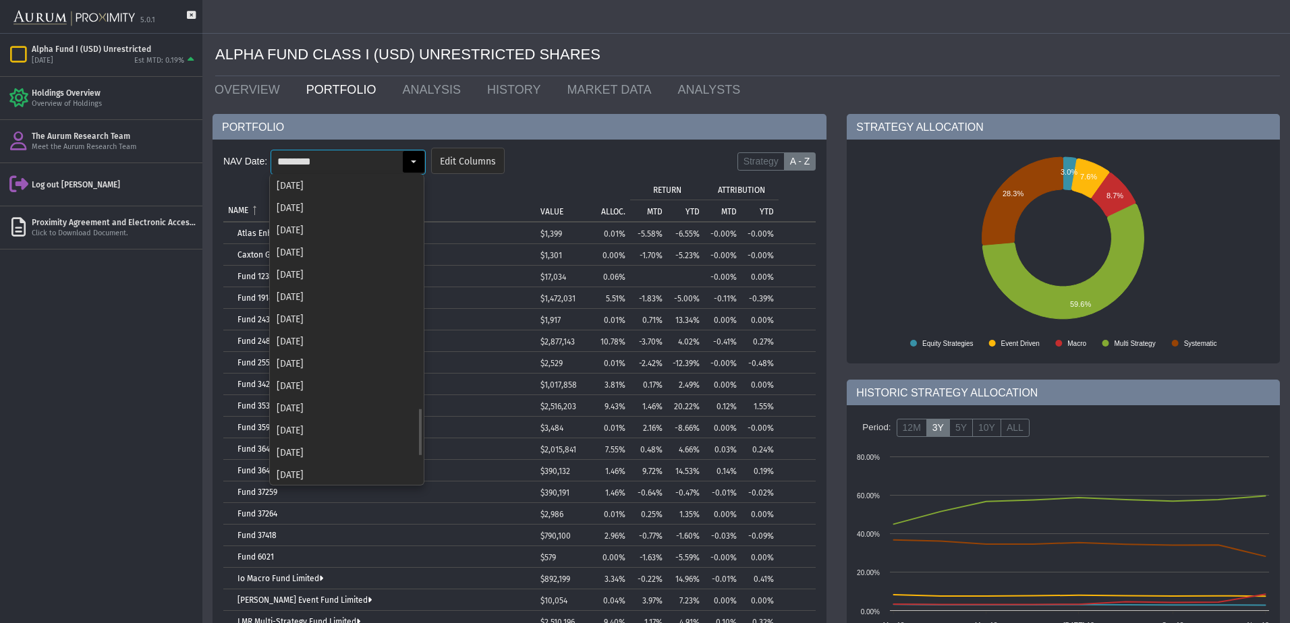
scroll to position [1494, 0]
click at [308, 443] on div "[DATE]" at bounding box center [347, 451] width 152 height 22
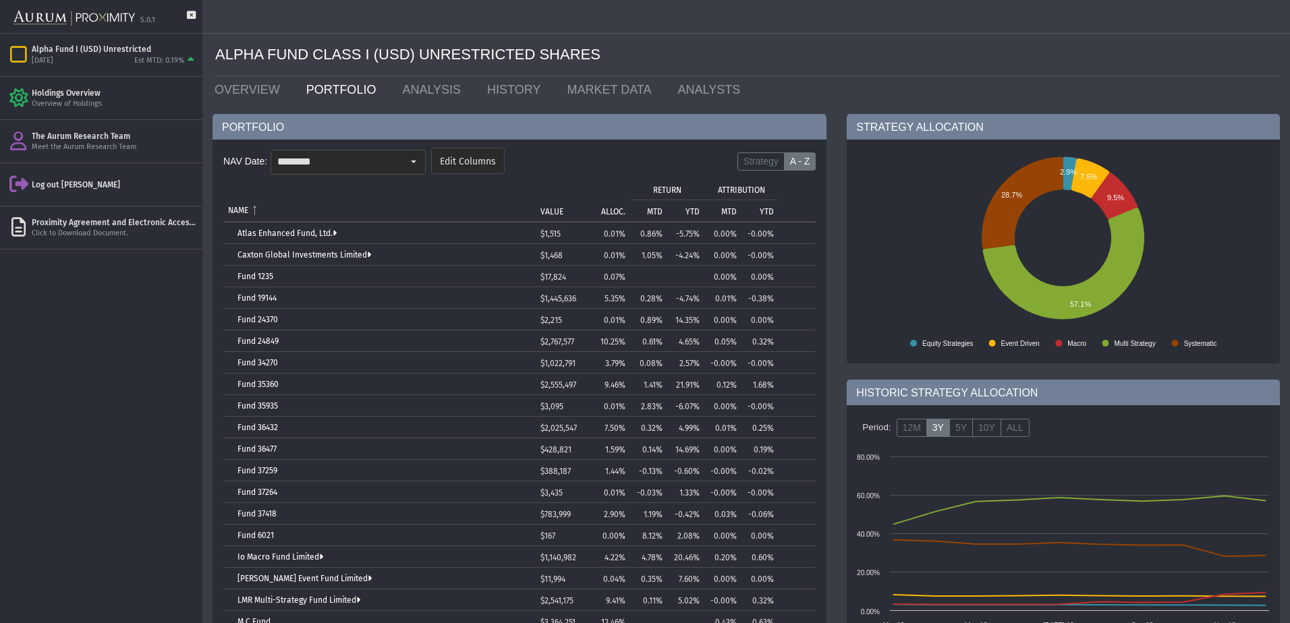
click at [347, 289] on td "Fund 19144" at bounding box center [379, 298] width 312 height 22
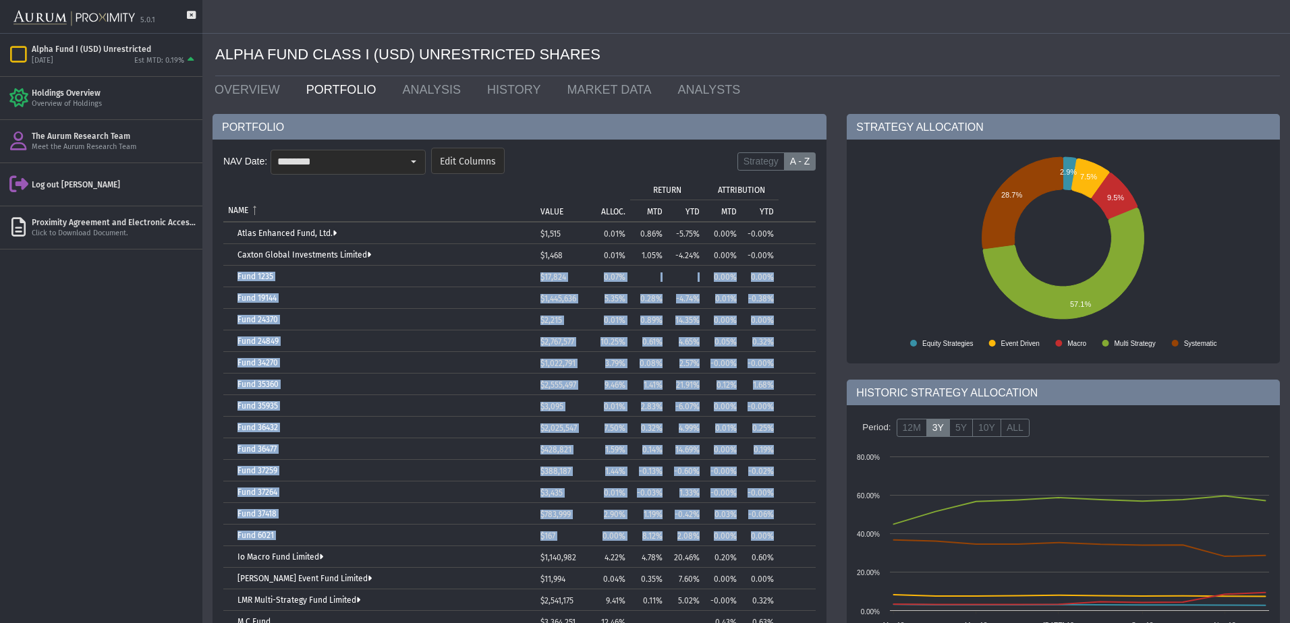
drag, startPoint x: 229, startPoint y: 273, endPoint x: 798, endPoint y: 534, distance: 625.9
click at [798, 534] on tbody "Atlas Enhanced Fund, Ltd. $1,515 0.01% 0.86% -5.75% 0.00% -0.00% Caxton Global …" at bounding box center [519, 503] width 592 height 561
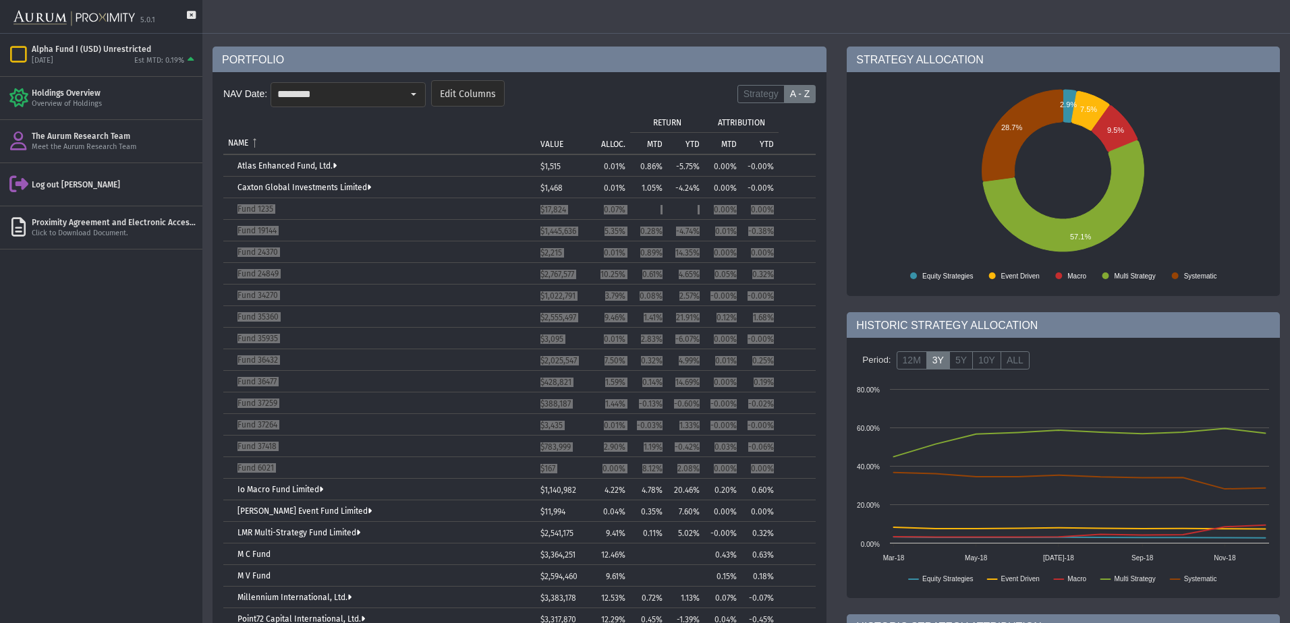
scroll to position [135, 0]
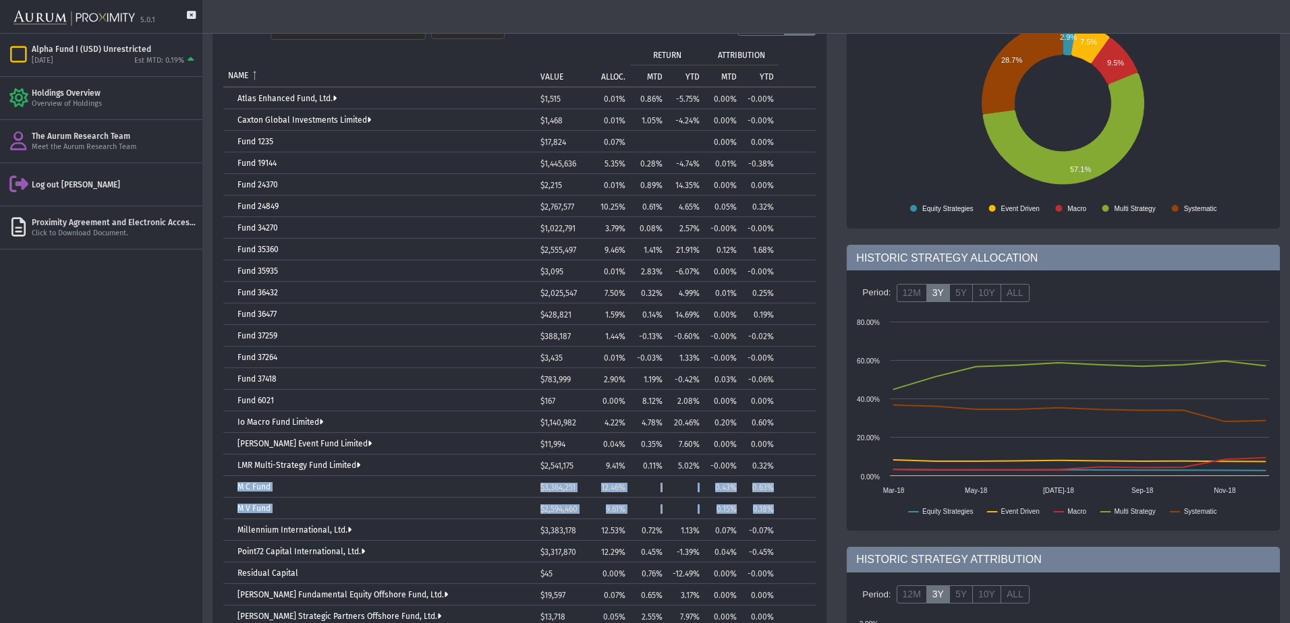
drag, startPoint x: 230, startPoint y: 486, endPoint x: 782, endPoint y: 508, distance: 552.4
click at [782, 508] on tbody "Atlas Enhanced Fund, Ltd. $1,515 0.01% 0.86% -5.75% 0.00% -0.00% Caxton Global …" at bounding box center [519, 368] width 592 height 561
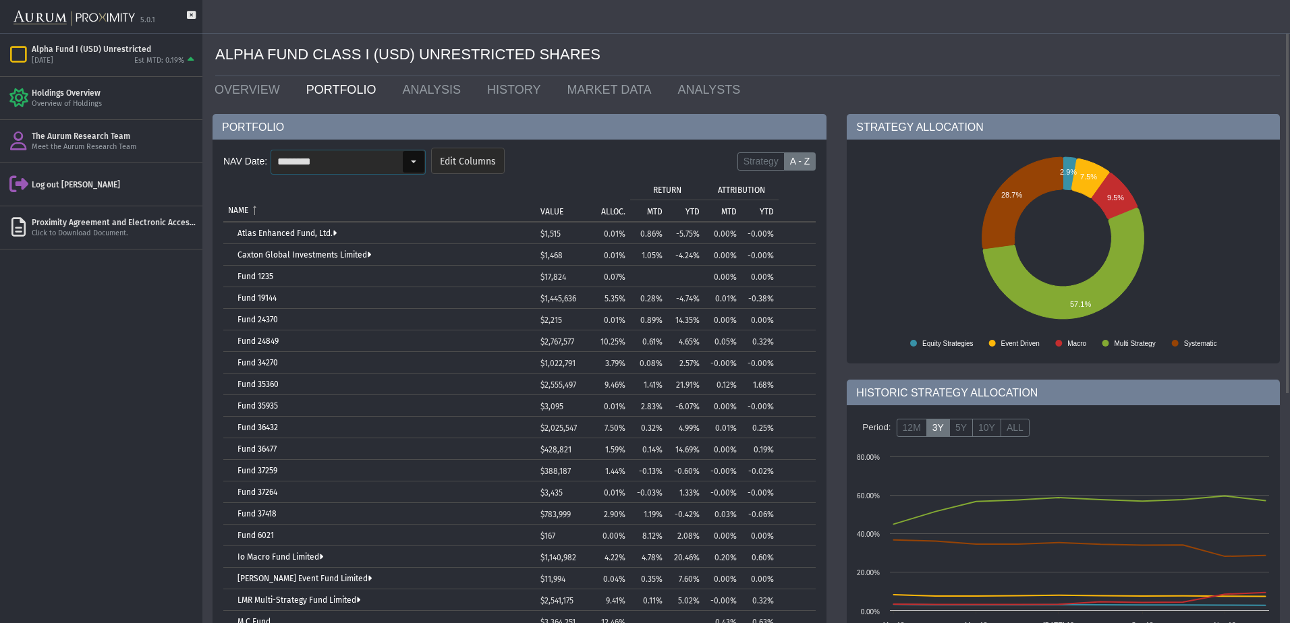
drag, startPoint x: 422, startPoint y: 159, endPoint x: 418, endPoint y: 196, distance: 36.6
click at [422, 159] on div "Select" at bounding box center [414, 162] width 22 height 22
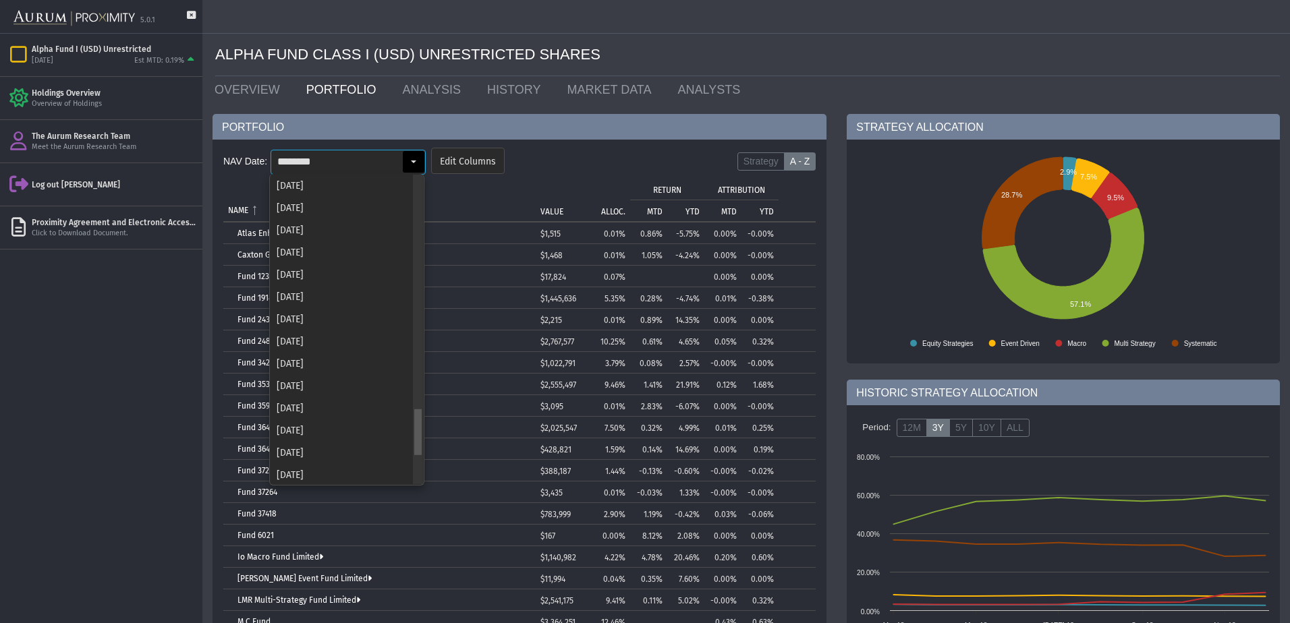
scroll to position [1494, 0]
click at [354, 421] on div "[DATE]" at bounding box center [347, 429] width 152 height 22
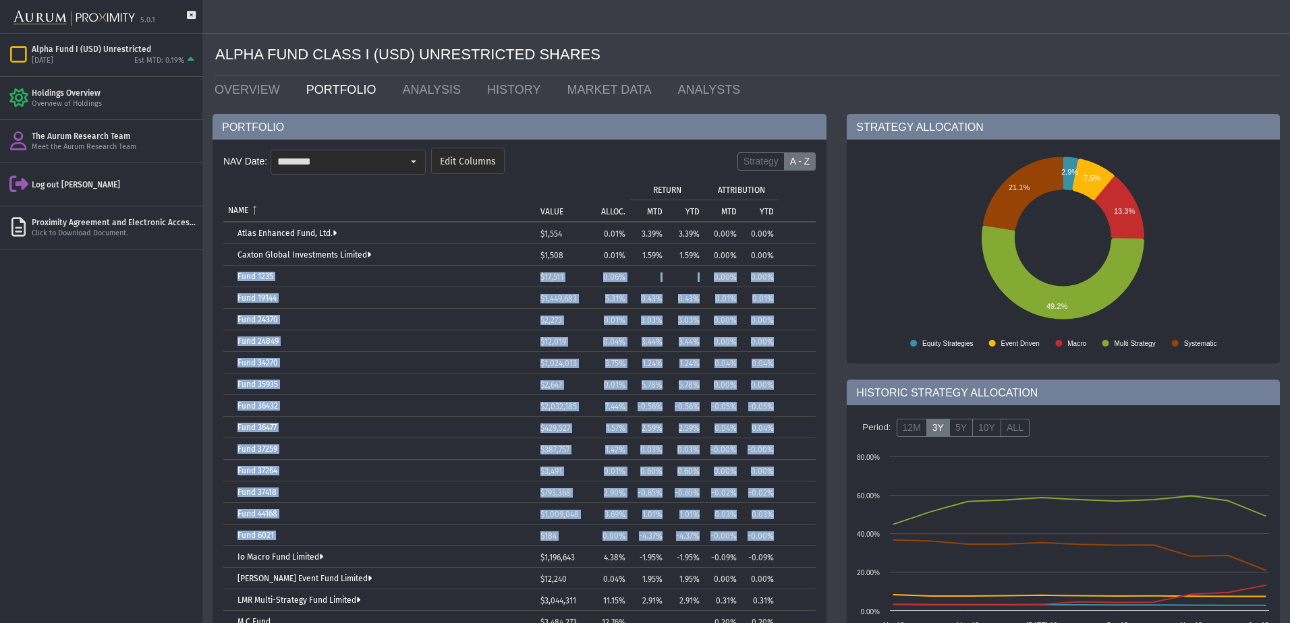
drag, startPoint x: 231, startPoint y: 271, endPoint x: 788, endPoint y: 540, distance: 619.2
click at [788, 540] on tbody "Atlas Enhanced Fund, Ltd. $1,554 0.01% 3.39% 3.39% 0.00% 0.00% Caxton Global In…" at bounding box center [519, 503] width 592 height 561
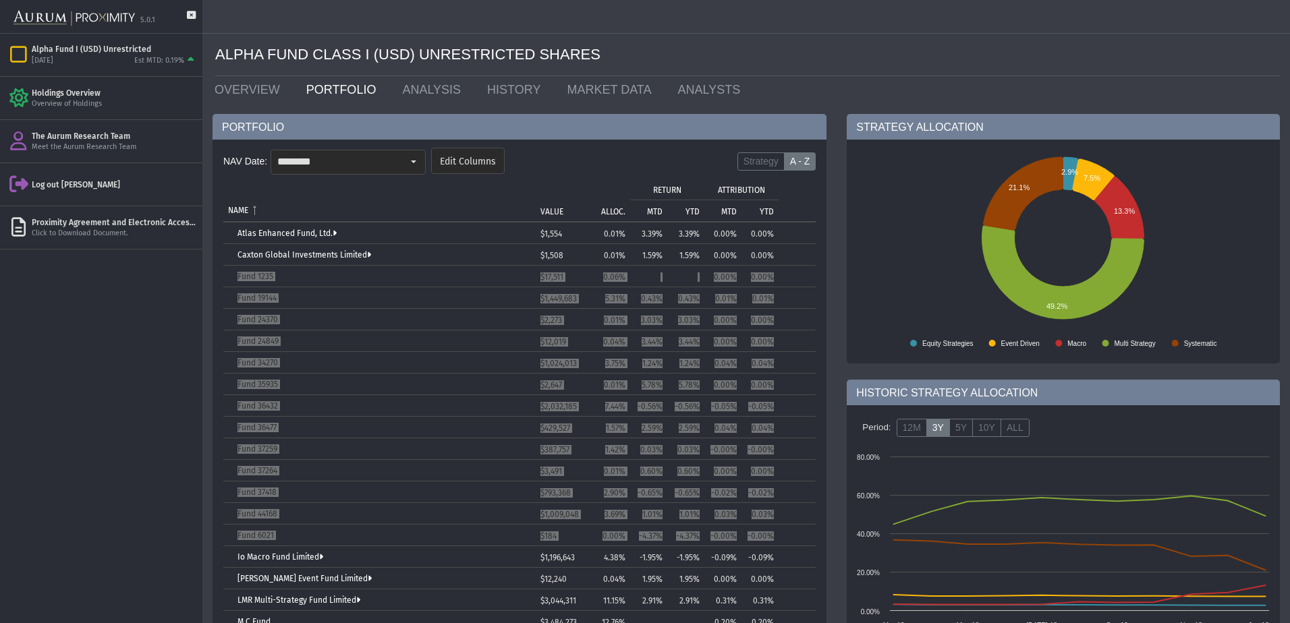
scroll to position [202, 0]
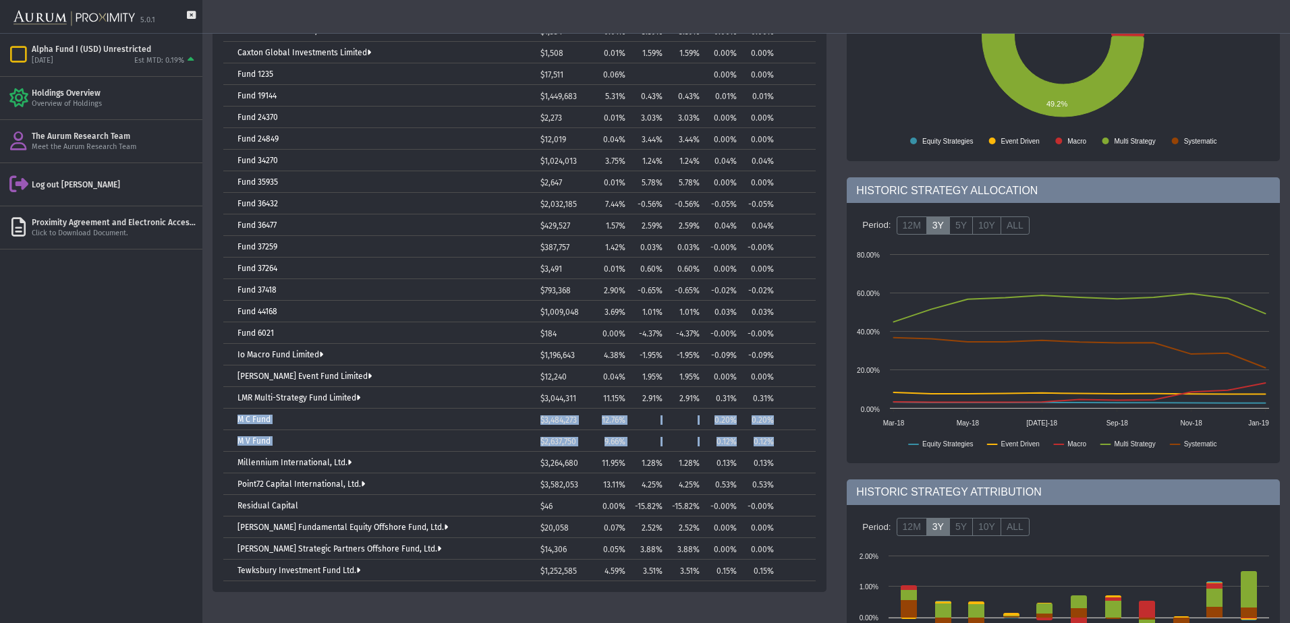
drag, startPoint x: 232, startPoint y: 416, endPoint x: 792, endPoint y: 440, distance: 560.5
click at [792, 440] on tbody "Atlas Enhanced Fund, Ltd. $1,554 0.01% 3.39% 3.39% 0.00% 0.00% Caxton Global In…" at bounding box center [519, 300] width 592 height 561
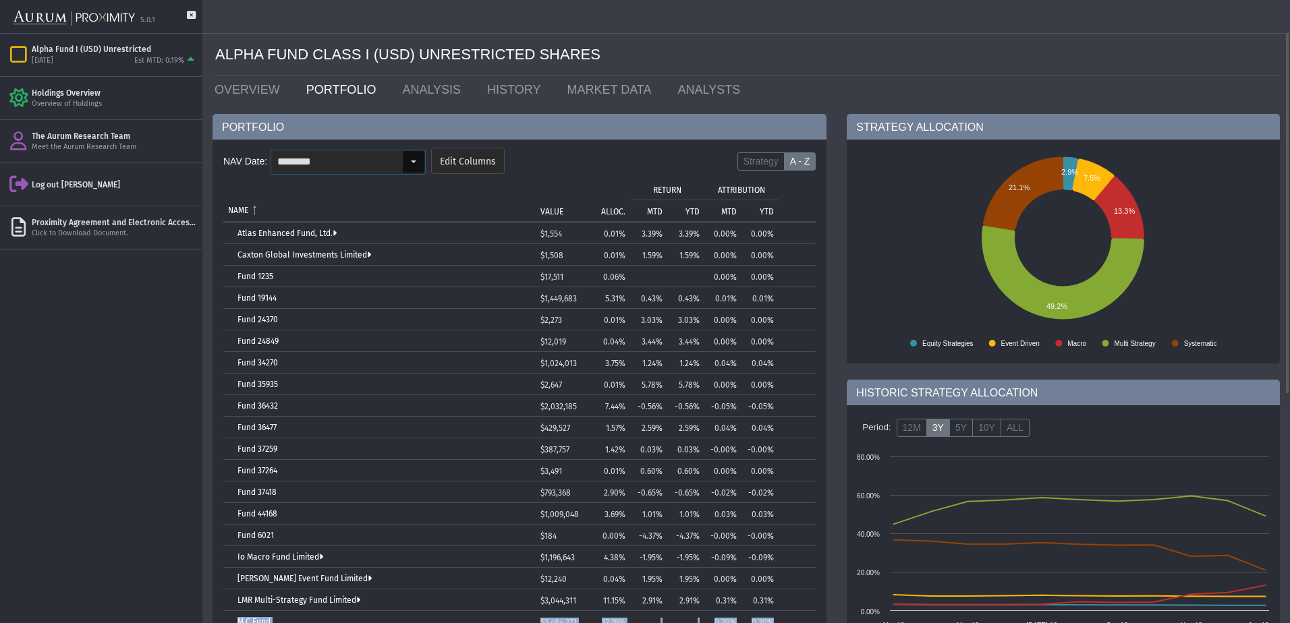
click at [382, 150] on input "********" at bounding box center [336, 161] width 131 height 23
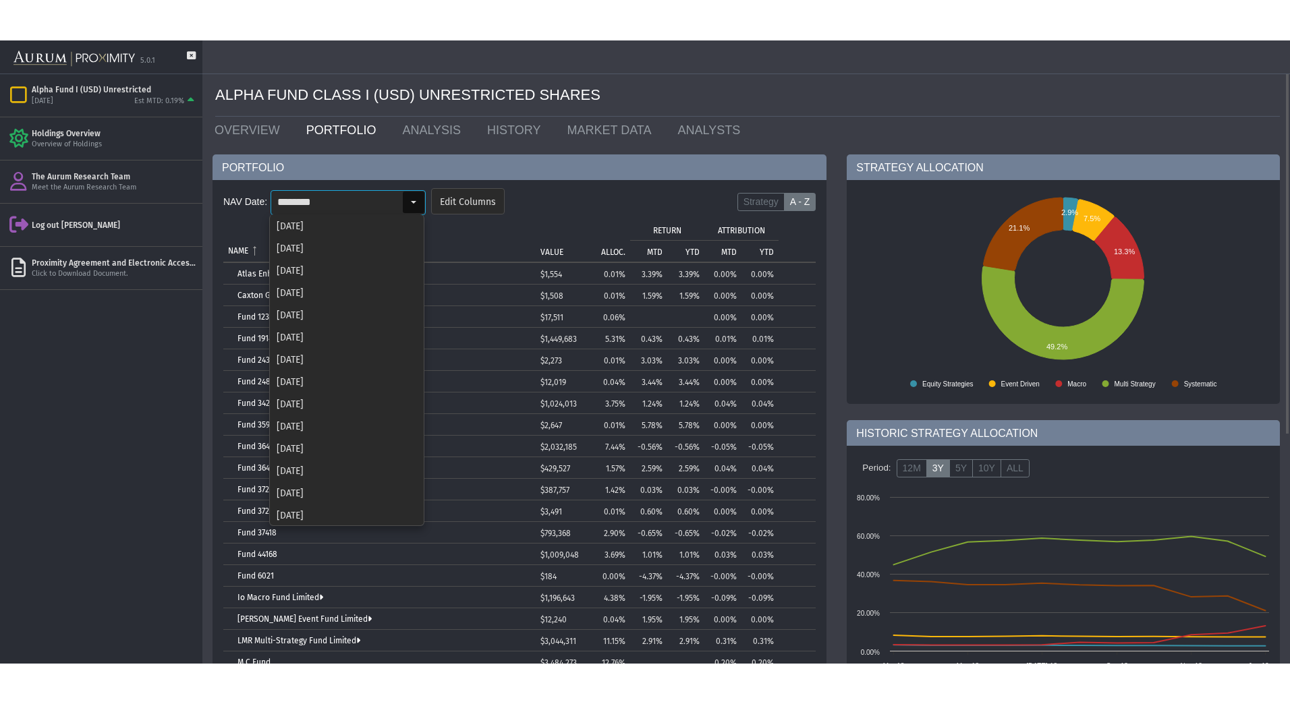
scroll to position [1449, 0]
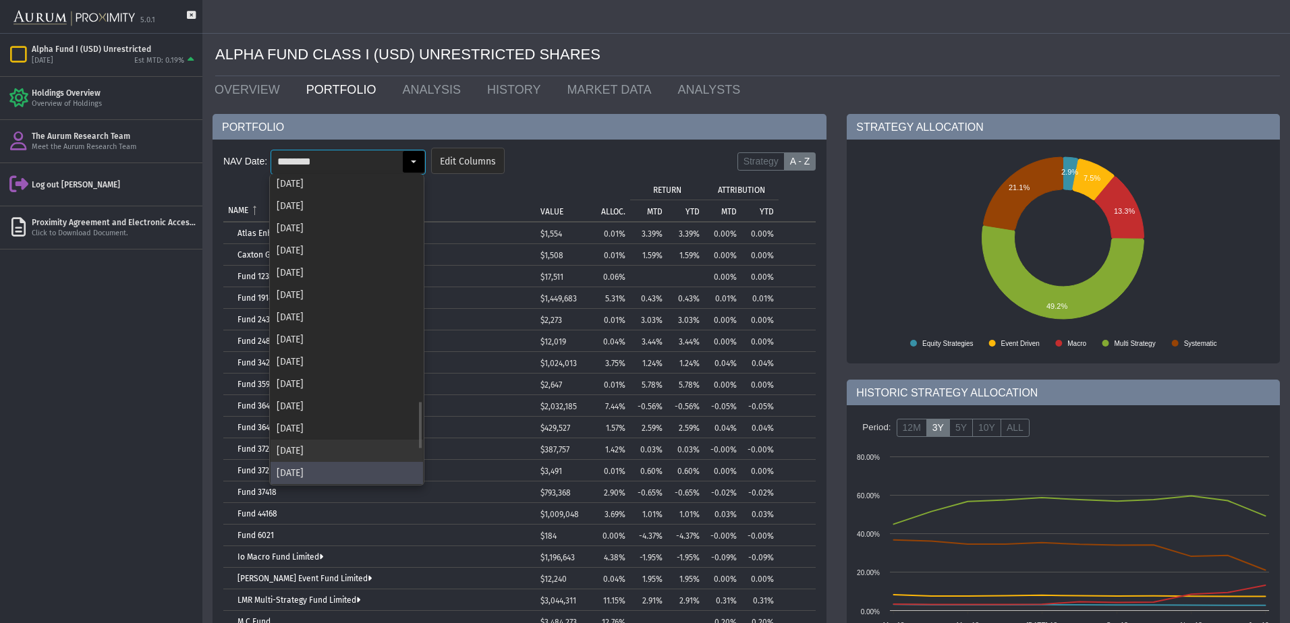
click at [311, 452] on div "[DATE]" at bounding box center [347, 451] width 152 height 22
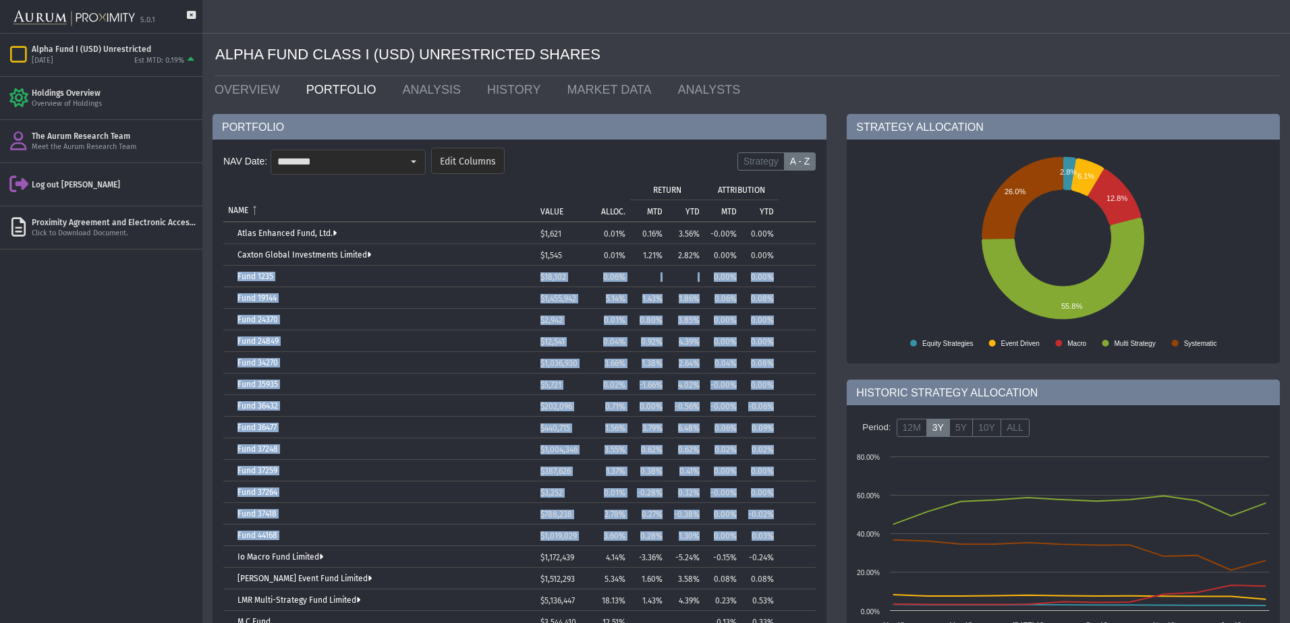
drag, startPoint x: 233, startPoint y: 275, endPoint x: 792, endPoint y: 529, distance: 614.2
click at [792, 529] on tbody "Atlas Enhanced Fund, Ltd. $1,621 0.01% 0.16% 3.56% -0.00% 0.00% Caxton Global I…" at bounding box center [519, 503] width 592 height 561
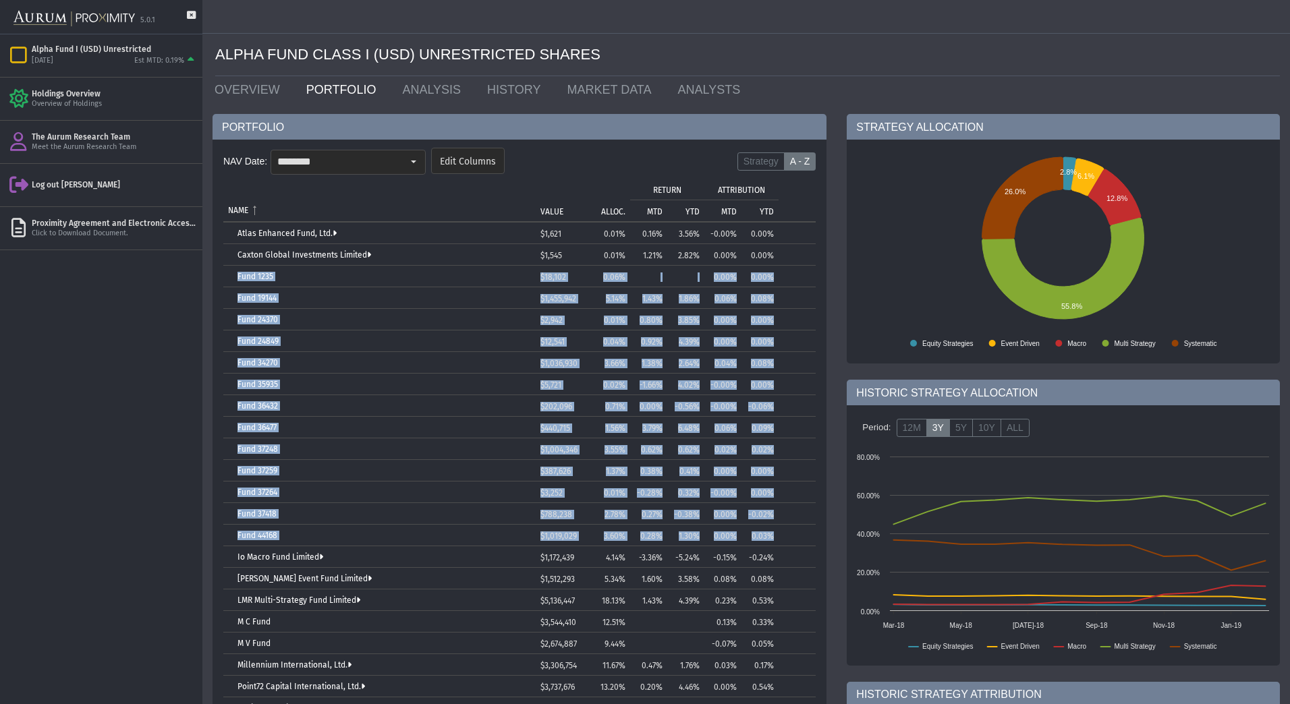
click at [768, 356] on td "0.08%" at bounding box center [760, 363] width 37 height 22
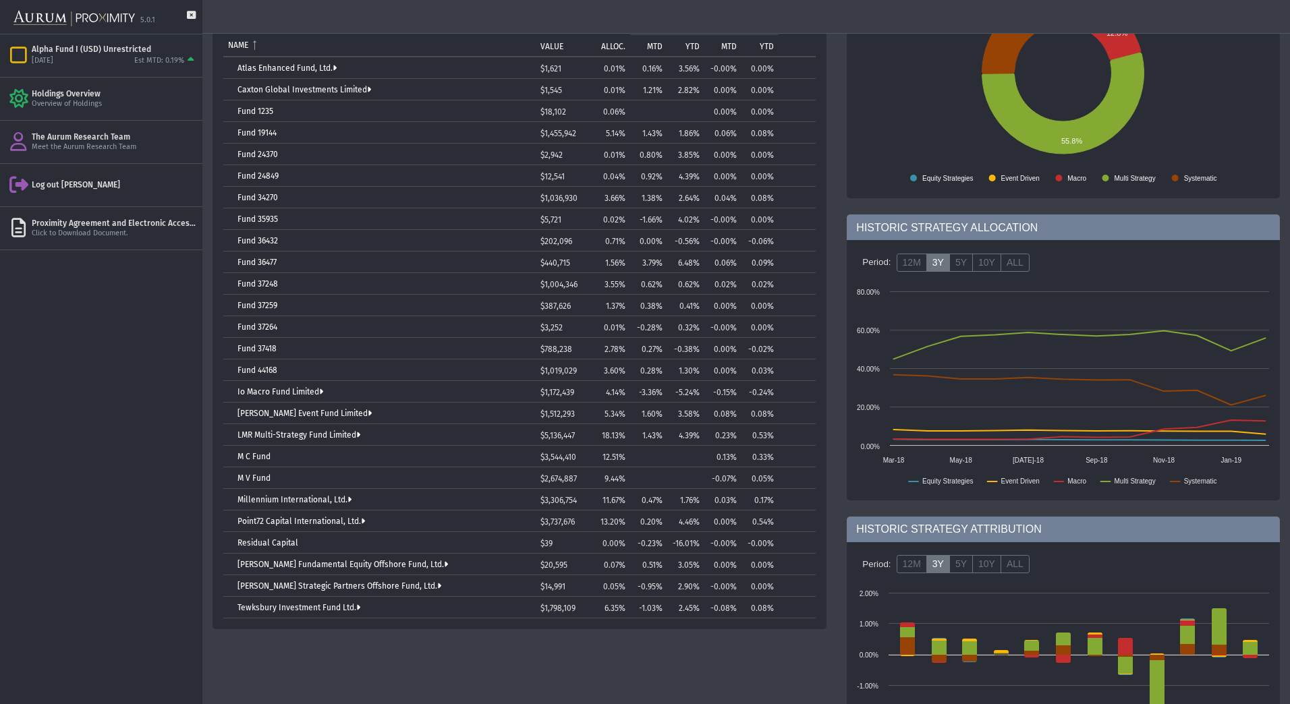
scroll to position [165, 0]
drag, startPoint x: 227, startPoint y: 454, endPoint x: 783, endPoint y: 478, distance: 556.5
click at [783, 478] on tbody "Atlas Enhanced Fund, Ltd. $1,621 0.01% 0.16% 3.56% -0.00% 0.00% Caxton Global I…" at bounding box center [519, 337] width 592 height 561
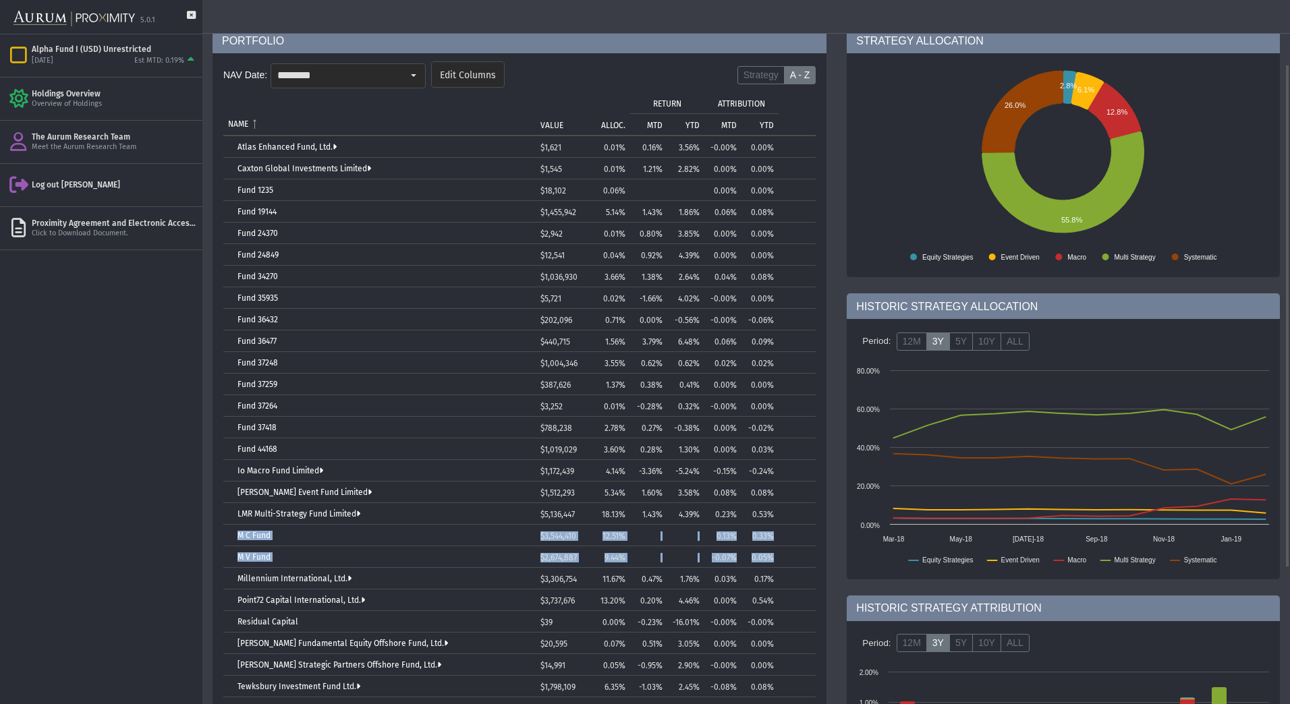
scroll to position [86, 0]
click at [375, 72] on input "********" at bounding box center [336, 76] width 131 height 23
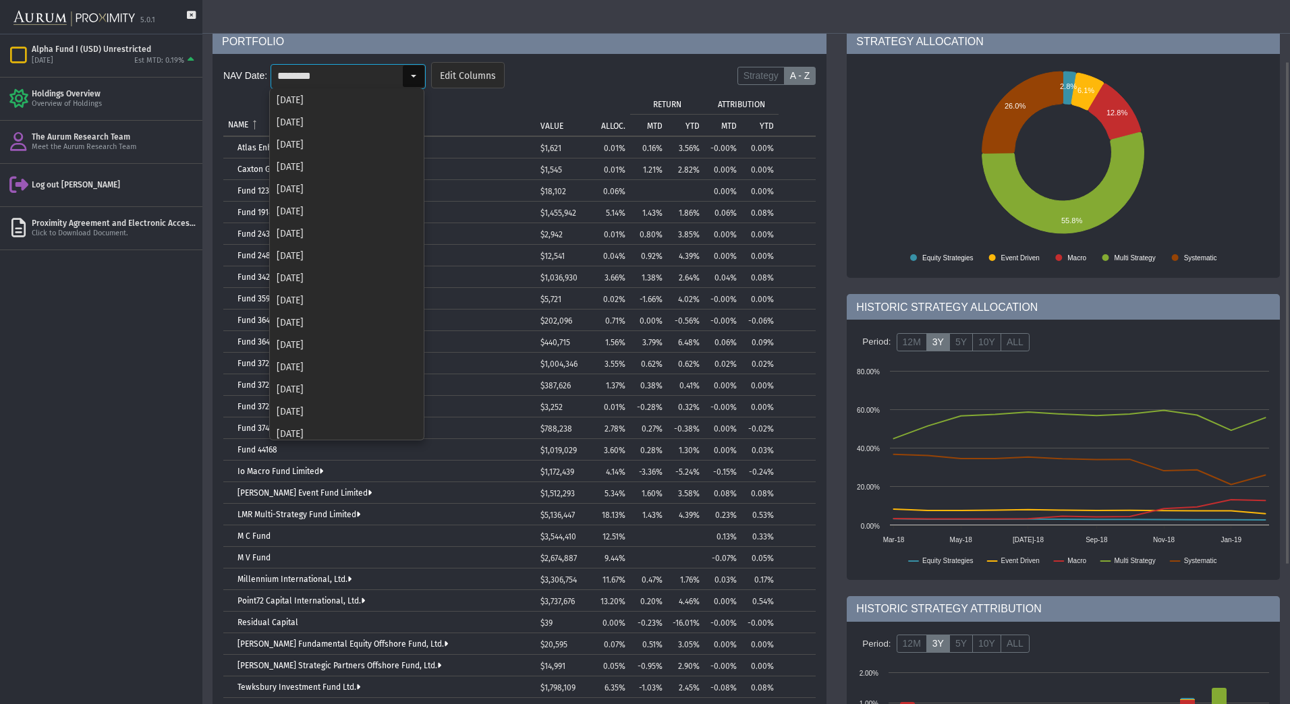
scroll to position [1449, 0]
click at [343, 343] on div "[DATE]" at bounding box center [347, 343] width 152 height 22
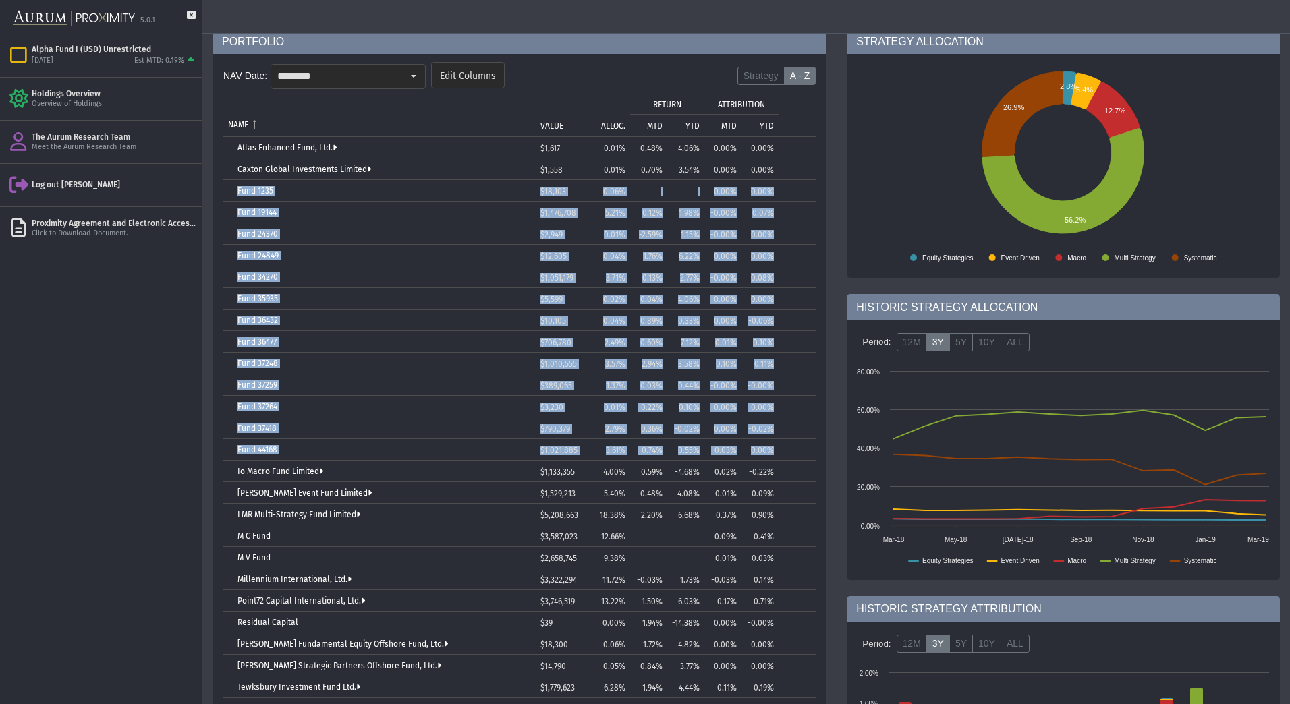
drag, startPoint x: 229, startPoint y: 186, endPoint x: 785, endPoint y: 443, distance: 611.6
click at [785, 443] on tbody "Atlas Enhanced Fund, Ltd. $1,617 0.01% 0.48% 4.06% 0.00% 0.00% Caxton Global In…" at bounding box center [519, 417] width 592 height 561
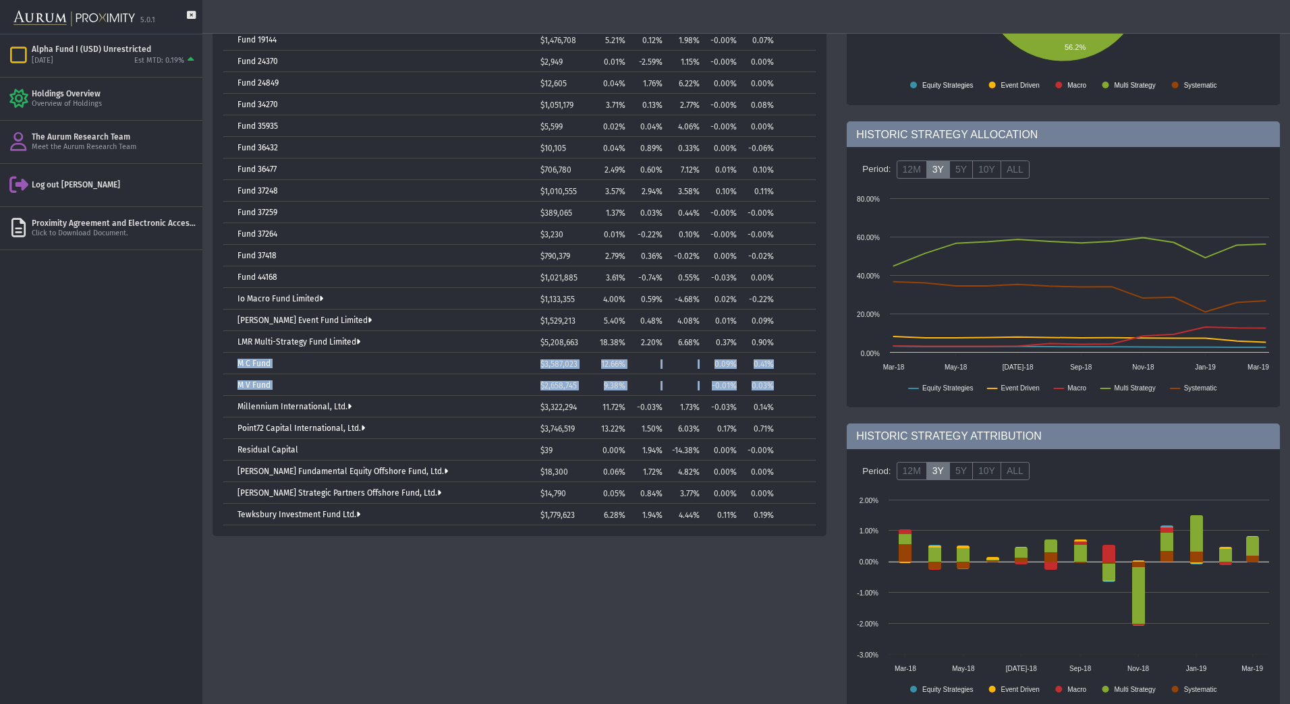
drag, startPoint x: 231, startPoint y: 362, endPoint x: 780, endPoint y: 387, distance: 549.1
click at [780, 387] on tbody "Atlas Enhanced Fund, Ltd. $1,617 0.01% 0.48% 4.06% 0.00% 0.00% Caxton Global In…" at bounding box center [519, 244] width 592 height 561
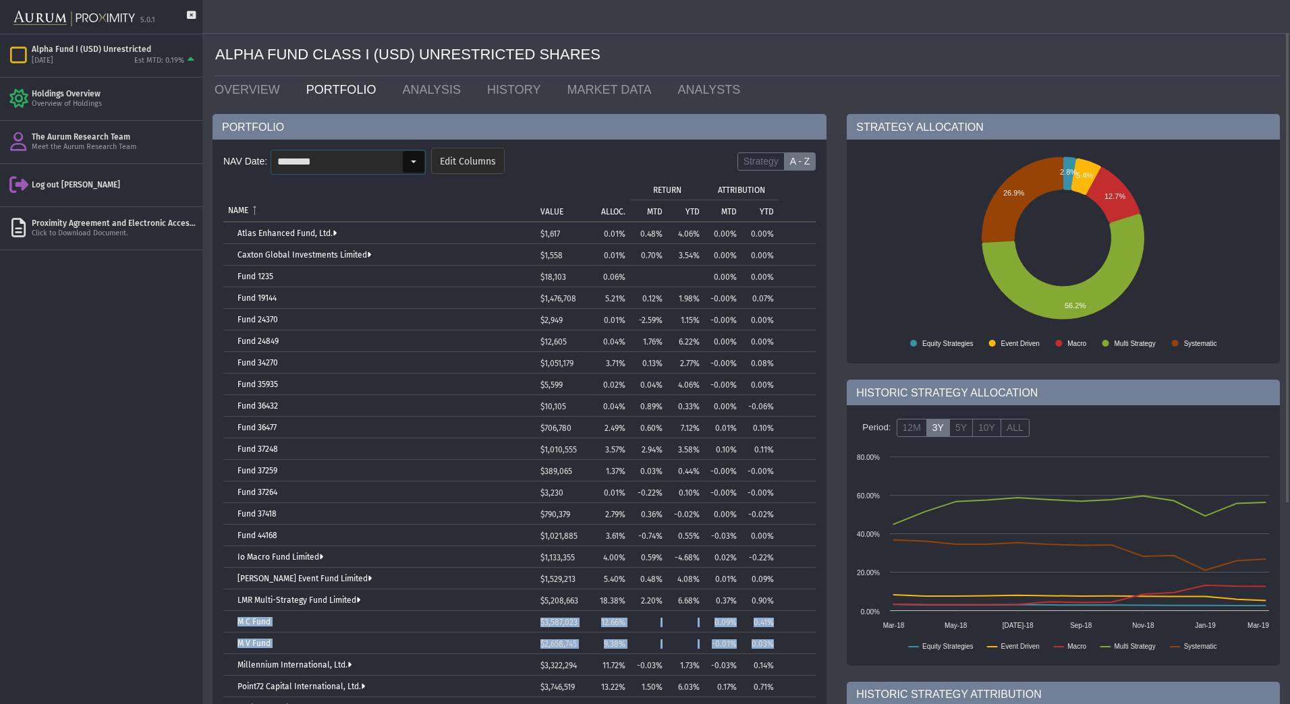
click at [420, 155] on div "Select" at bounding box center [414, 162] width 22 height 22
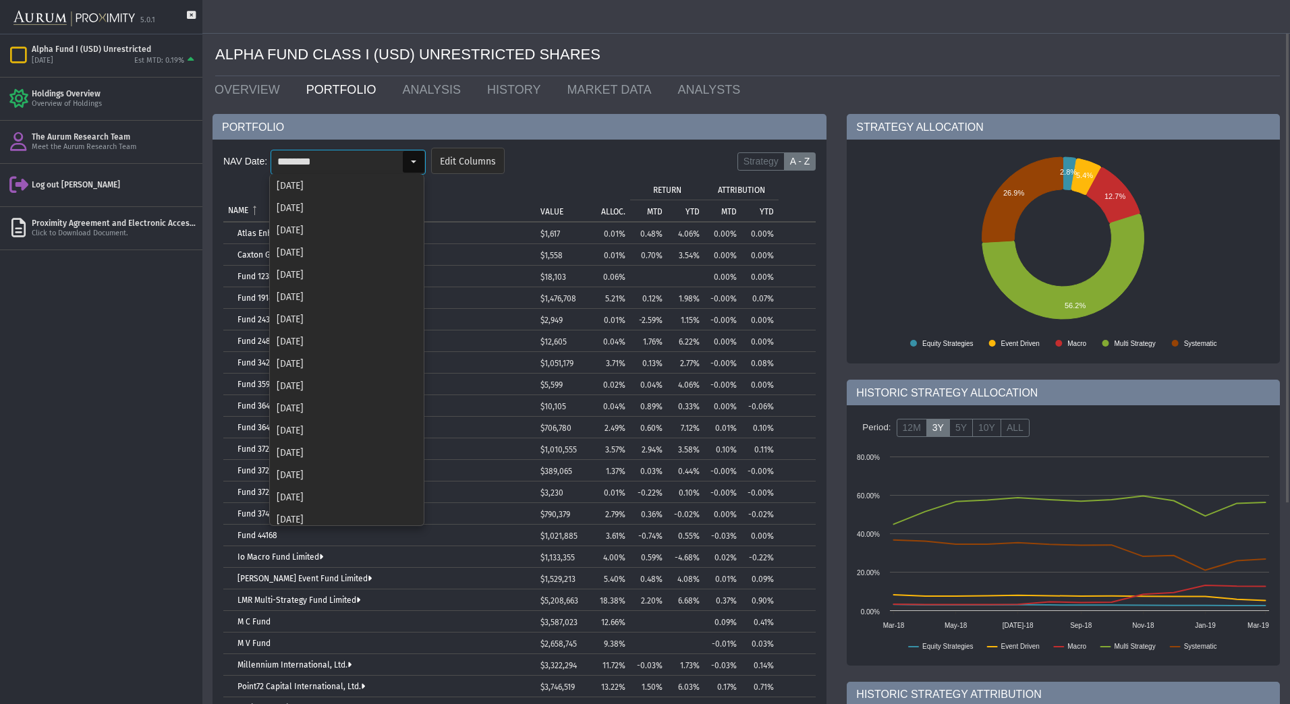
scroll to position [1449, 0]
click at [333, 406] on div "[DATE]" at bounding box center [347, 406] width 152 height 22
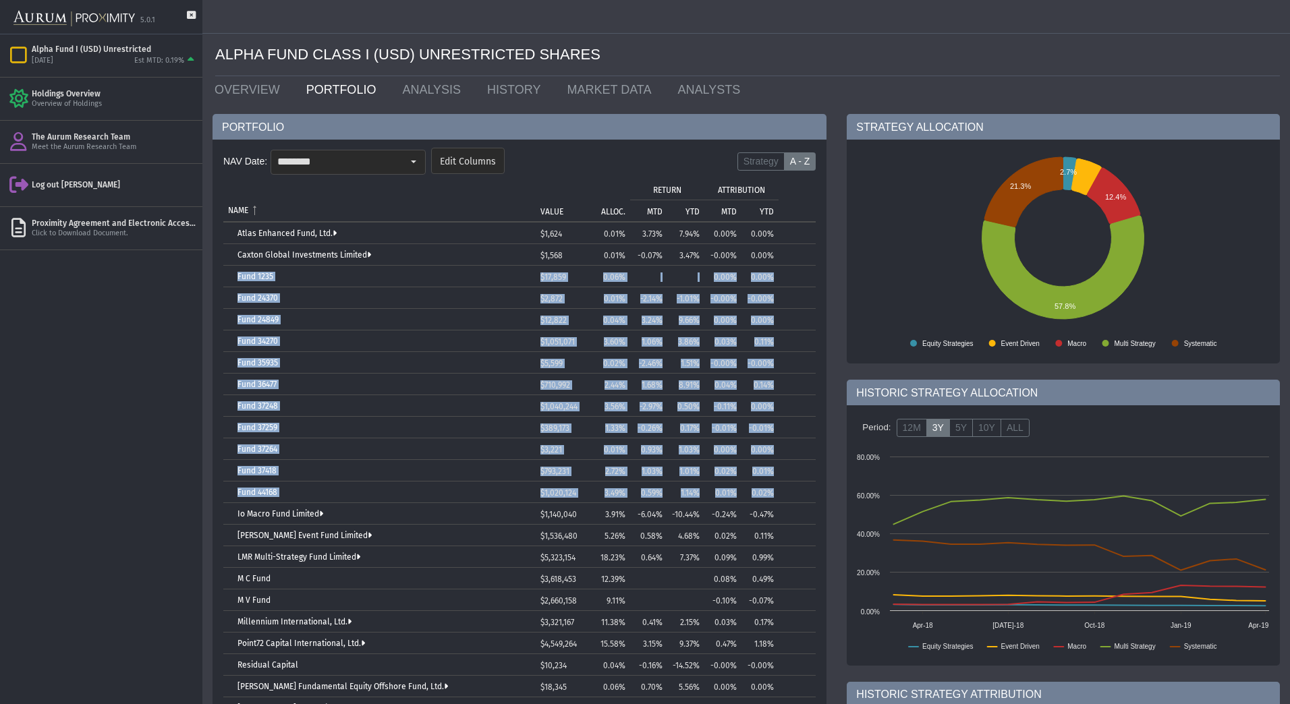
drag, startPoint x: 230, startPoint y: 271, endPoint x: 797, endPoint y: 487, distance: 606.5
click at [797, 487] on tbody "Atlas Enhanced Fund, Ltd. $1,624 0.01% 3.73% 7.94% 0.00% 0.00% Caxton Global In…" at bounding box center [519, 482] width 592 height 518
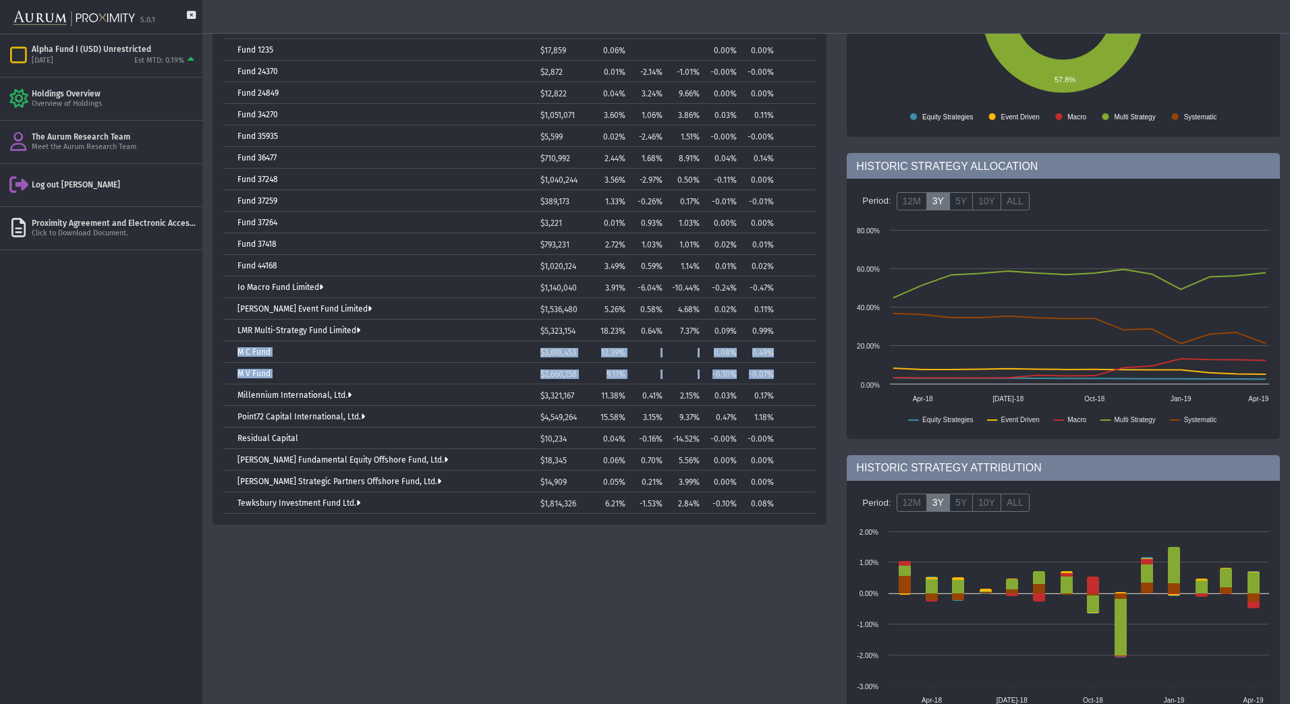
drag, startPoint x: 232, startPoint y: 350, endPoint x: 778, endPoint y: 374, distance: 546.4
click at [778, 374] on tbody "Atlas Enhanced Fund, Ltd. $1,624 0.01% 3.73% 7.94% 0.00% 0.00% Caxton Global In…" at bounding box center [519, 255] width 592 height 518
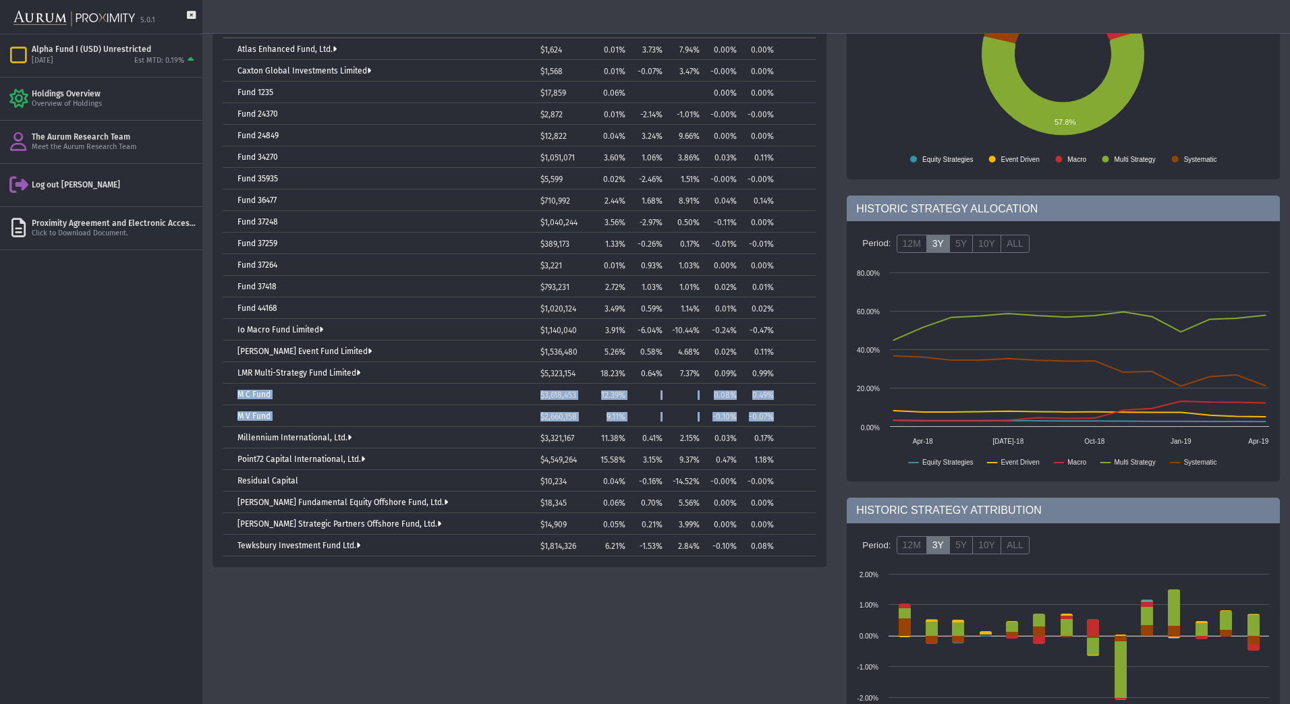
scroll to position [181, 0]
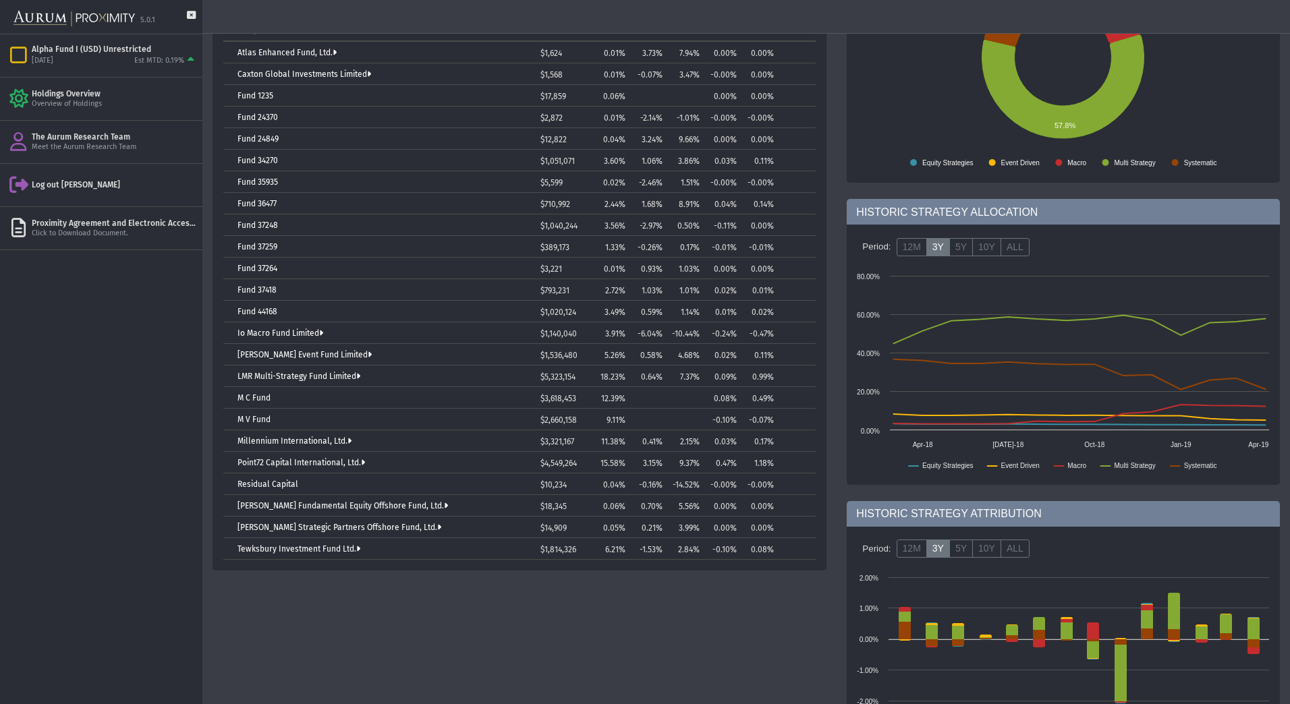
click at [423, 61] on td "Atlas Enhanced Fund, Ltd." at bounding box center [379, 53] width 312 height 22
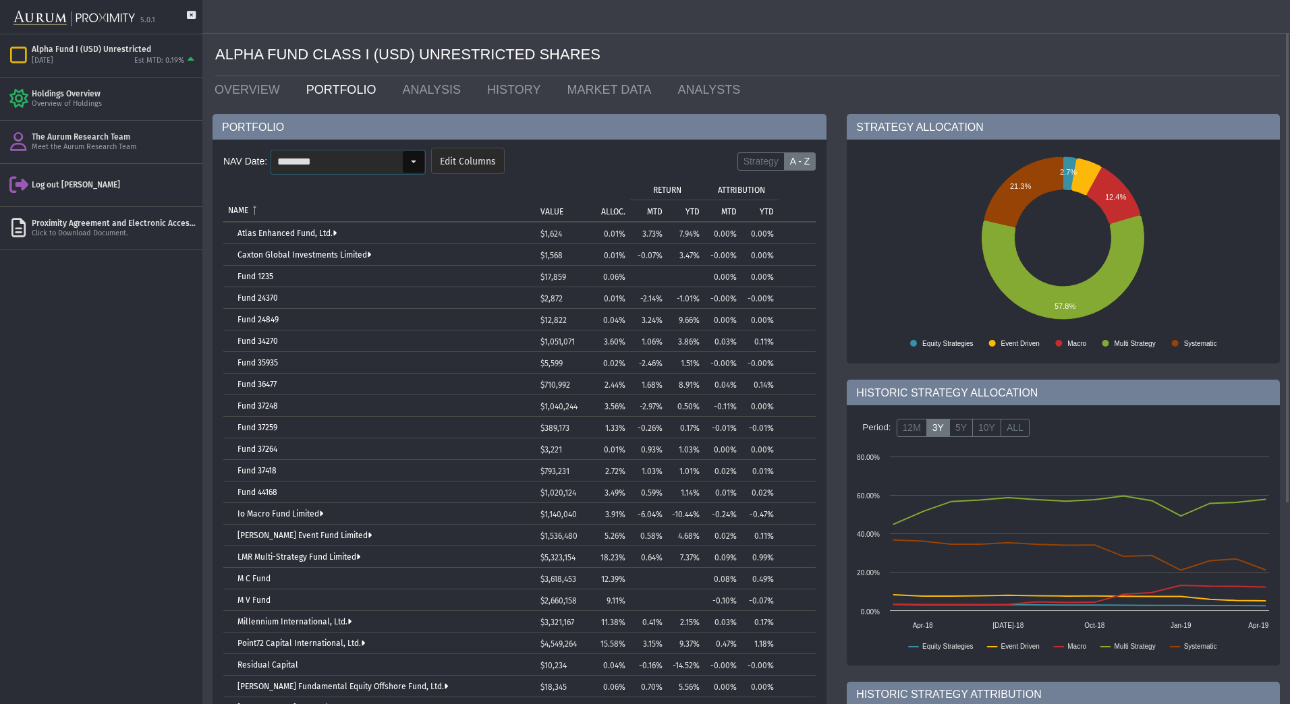
click at [409, 156] on div "Select" at bounding box center [414, 162] width 22 height 22
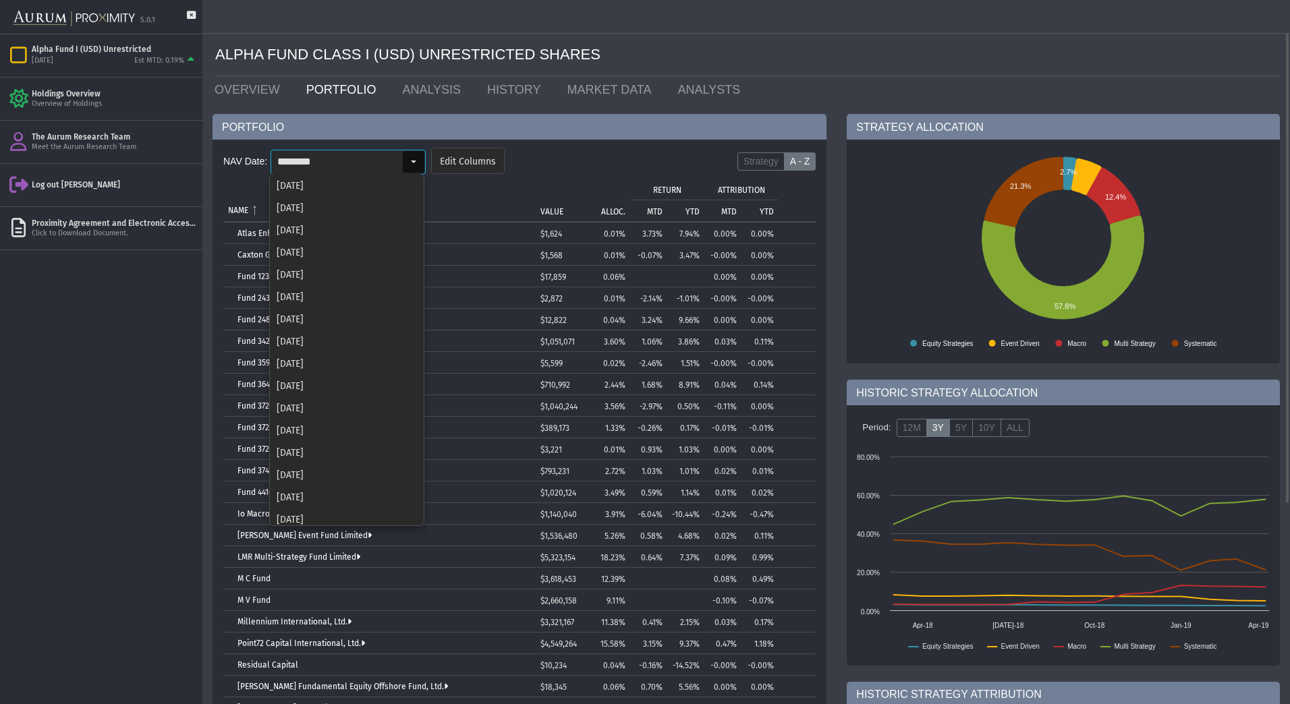
scroll to position [1449, 0]
click at [329, 383] on div "[DATE]" at bounding box center [347, 384] width 152 height 22
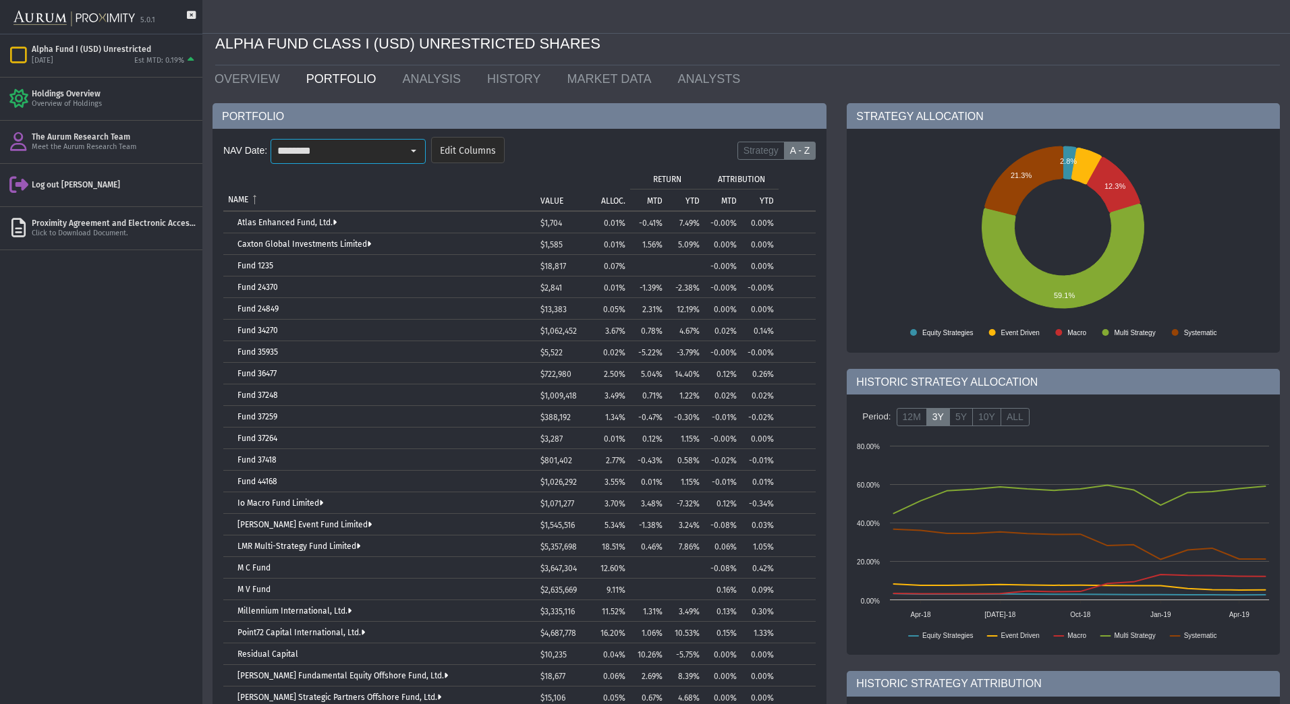
scroll to position [11, 0]
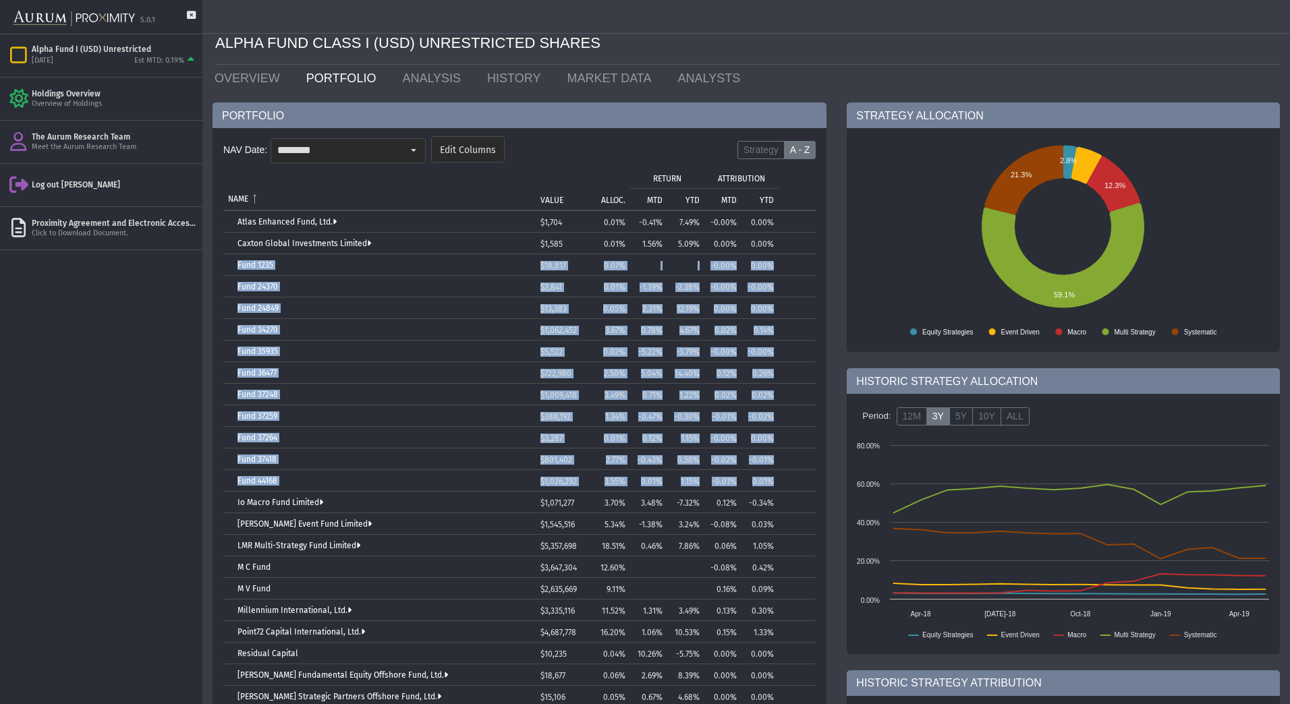
drag, startPoint x: 233, startPoint y: 265, endPoint x: 793, endPoint y: 486, distance: 601.9
click at [793, 486] on tbody "Atlas Enhanced Fund, Ltd. $1,704 0.01% -0.41% 7.49% -0.00% 0.00% Caxton Global …" at bounding box center [519, 470] width 592 height 518
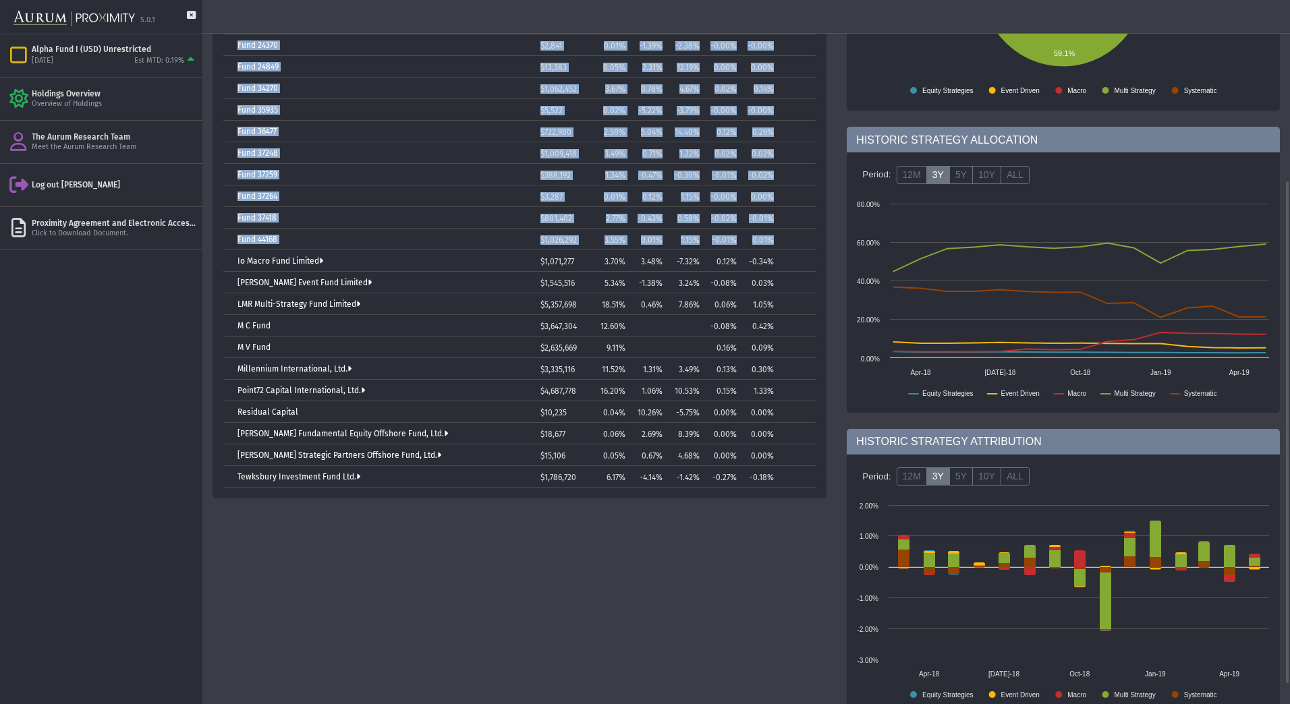
scroll to position [254, 0]
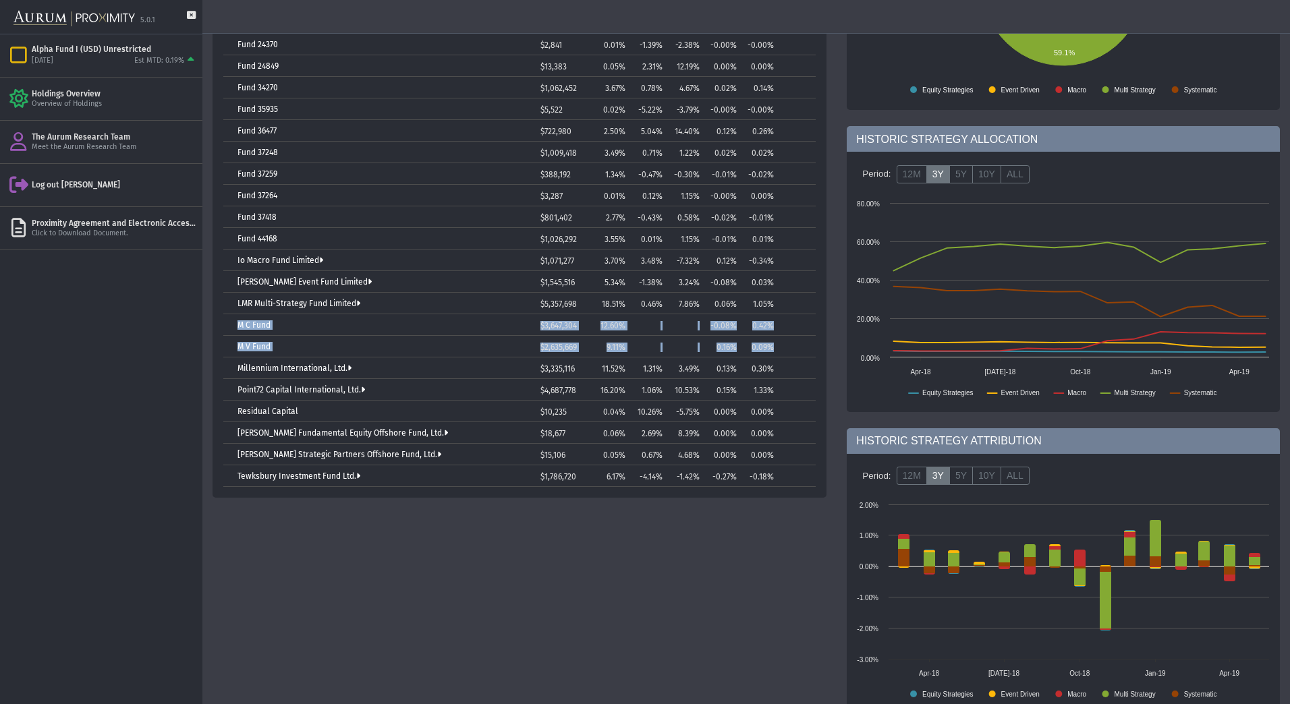
drag, startPoint x: 235, startPoint y: 320, endPoint x: 781, endPoint y: 343, distance: 545.7
click at [781, 343] on tbody "Atlas Enhanced Fund, Ltd. $1,704 0.01% -0.41% 7.49% -0.00% 0.00% Caxton Global …" at bounding box center [519, 228] width 592 height 518
click at [781, 343] on td "Tree list with 24 rows and 10 columns. Press Ctrl + right arrow to expand the f…" at bounding box center [797, 347] width 37 height 22
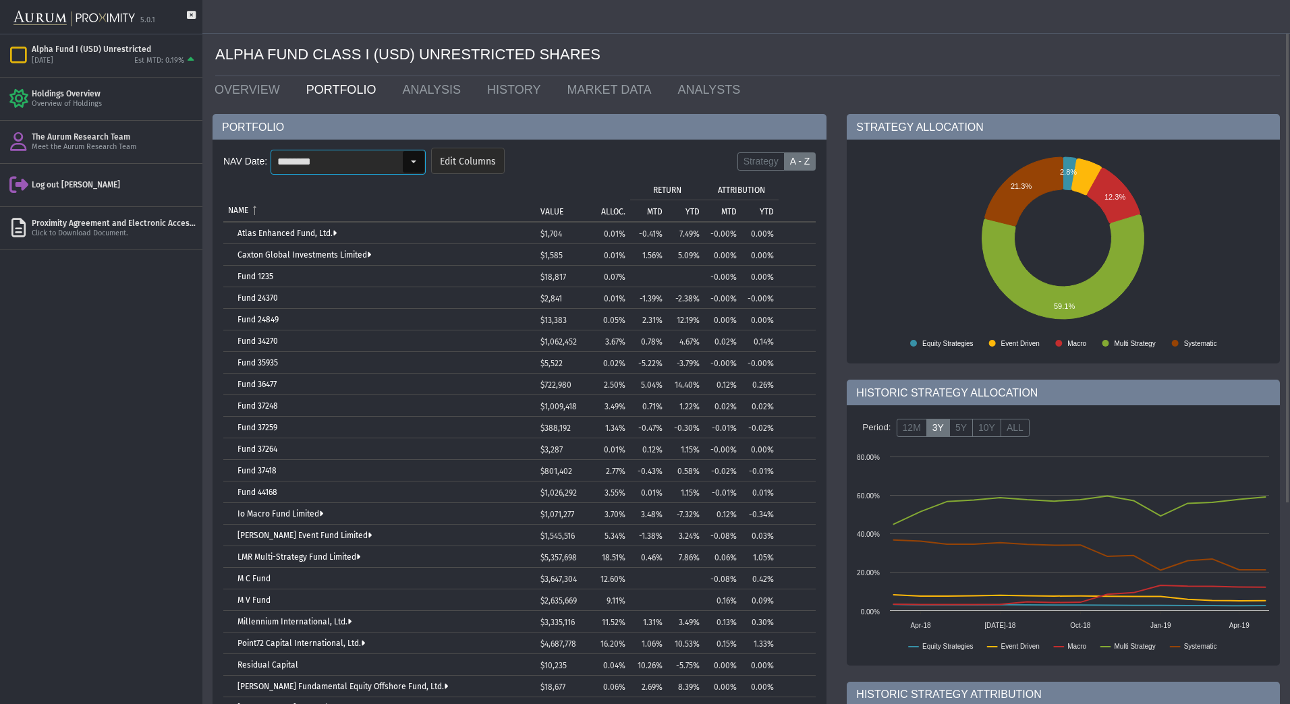
click at [400, 153] on input "********" at bounding box center [336, 161] width 131 height 23
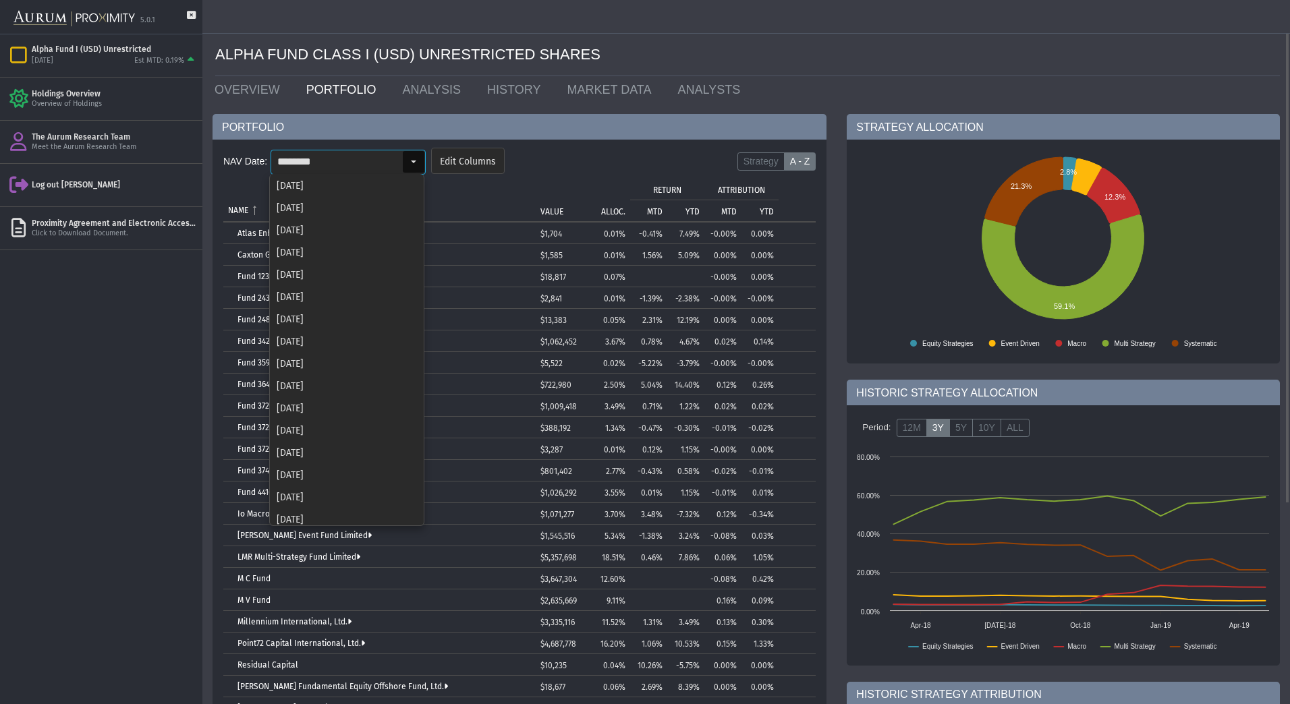
scroll to position [1449, 0]
click at [366, 370] on div "[DATE]" at bounding box center [347, 362] width 152 height 22
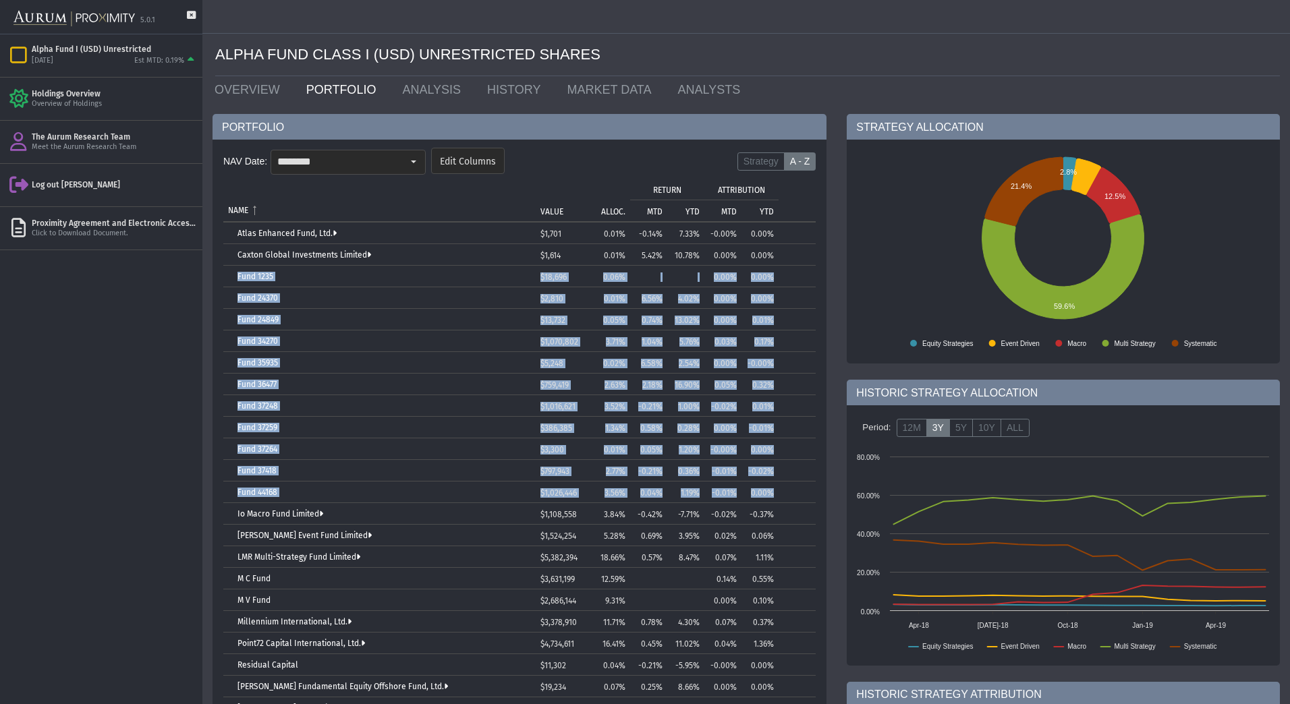
drag, startPoint x: 233, startPoint y: 275, endPoint x: 783, endPoint y: 492, distance: 591.9
click at [783, 492] on tbody "Atlas Enhanced Fund, Ltd. $1,701 0.01% -0.14% 7.33% -0.00% 0.00% Caxton Global …" at bounding box center [519, 482] width 592 height 518
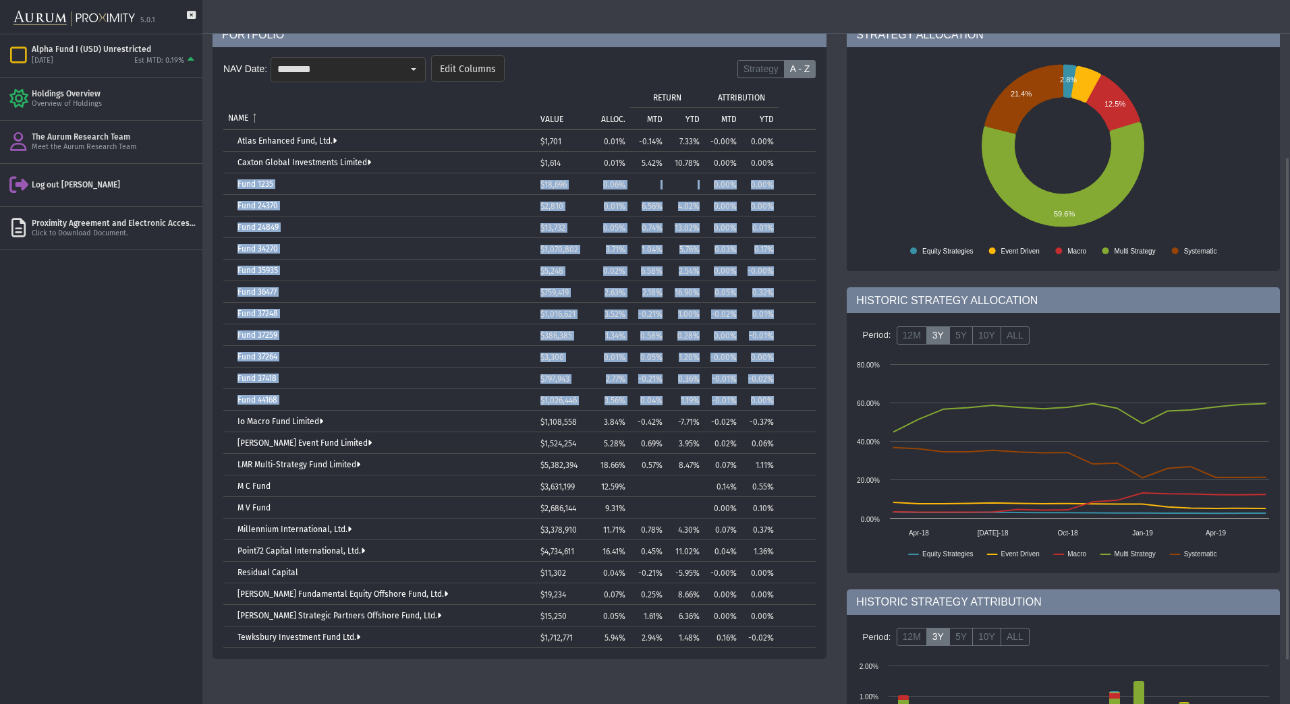
scroll to position [220, 0]
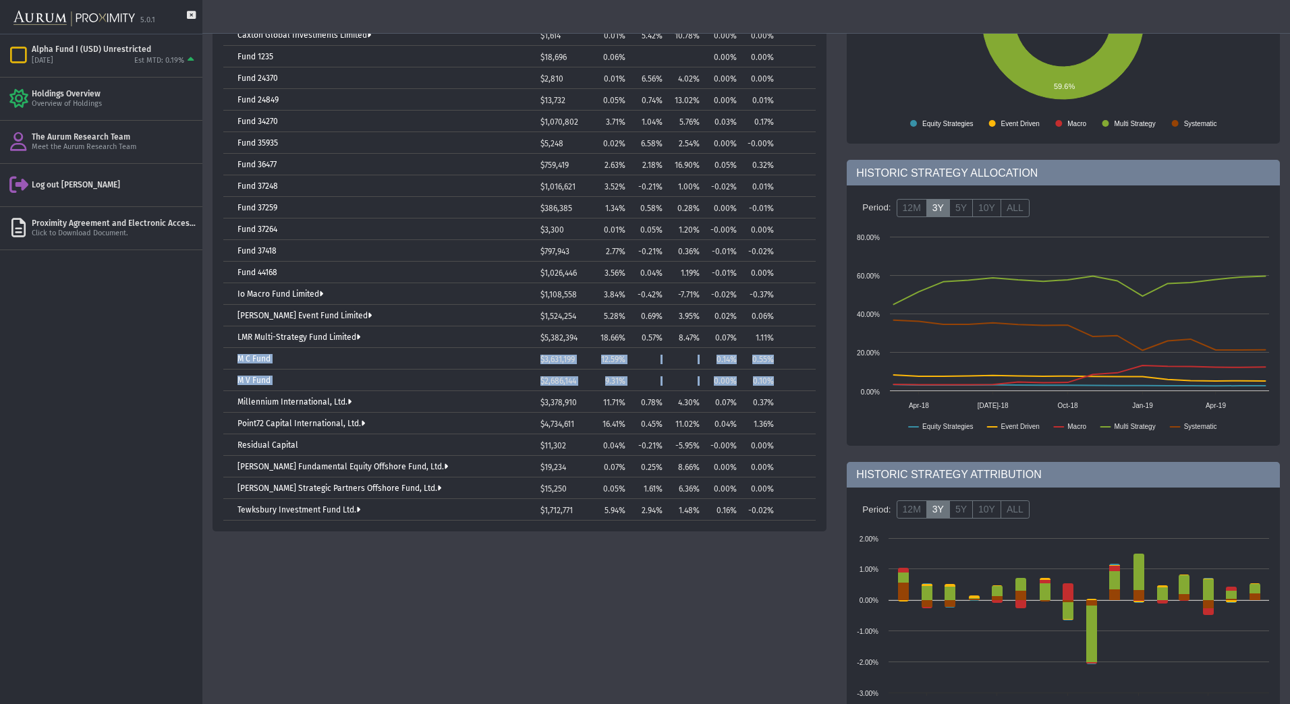
drag, startPoint x: 234, startPoint y: 353, endPoint x: 777, endPoint y: 381, distance: 543.2
click at [777, 381] on tbody "Atlas Enhanced Fund, Ltd. $1,701 0.01% -0.14% 7.33% -0.00% 0.00% Caxton Global …" at bounding box center [519, 262] width 592 height 518
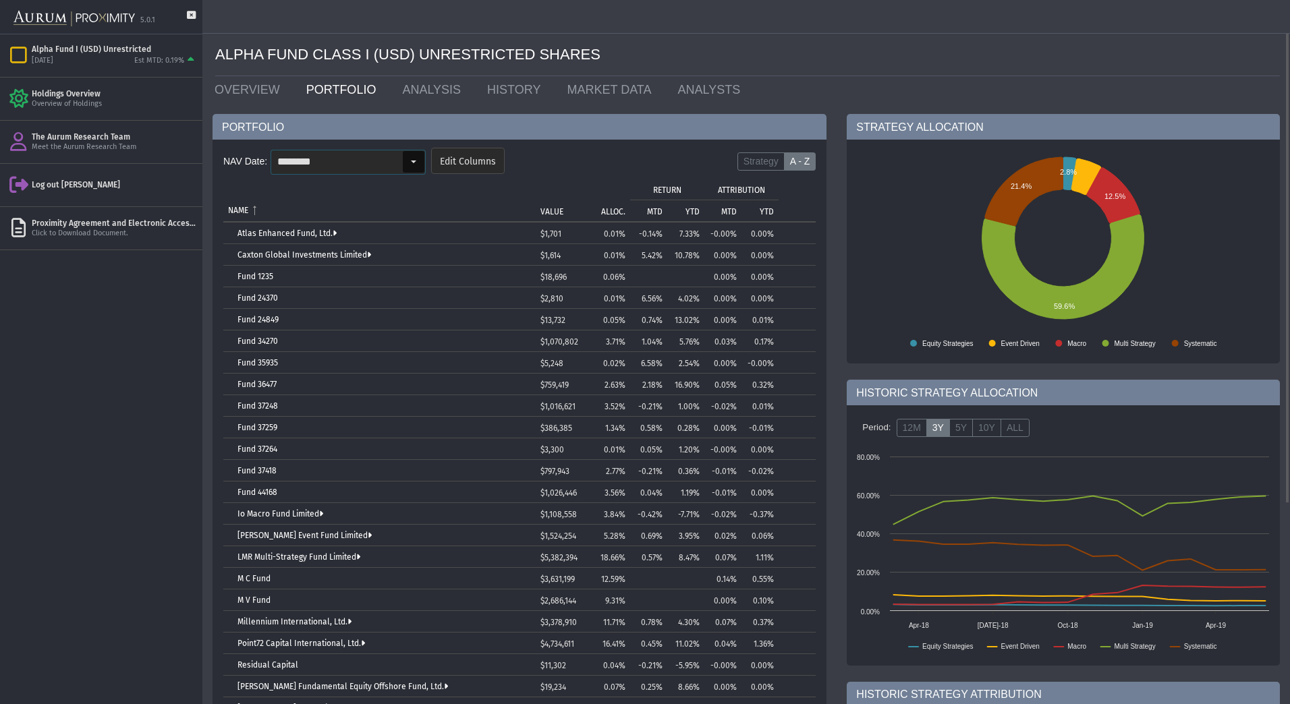
click at [330, 162] on input "********" at bounding box center [336, 161] width 131 height 23
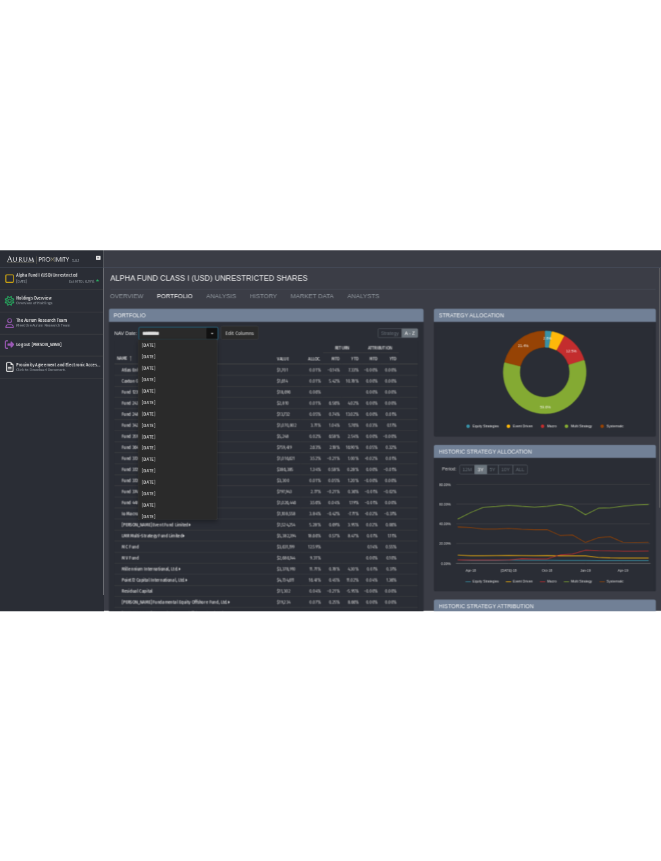
scroll to position [1449, 0]
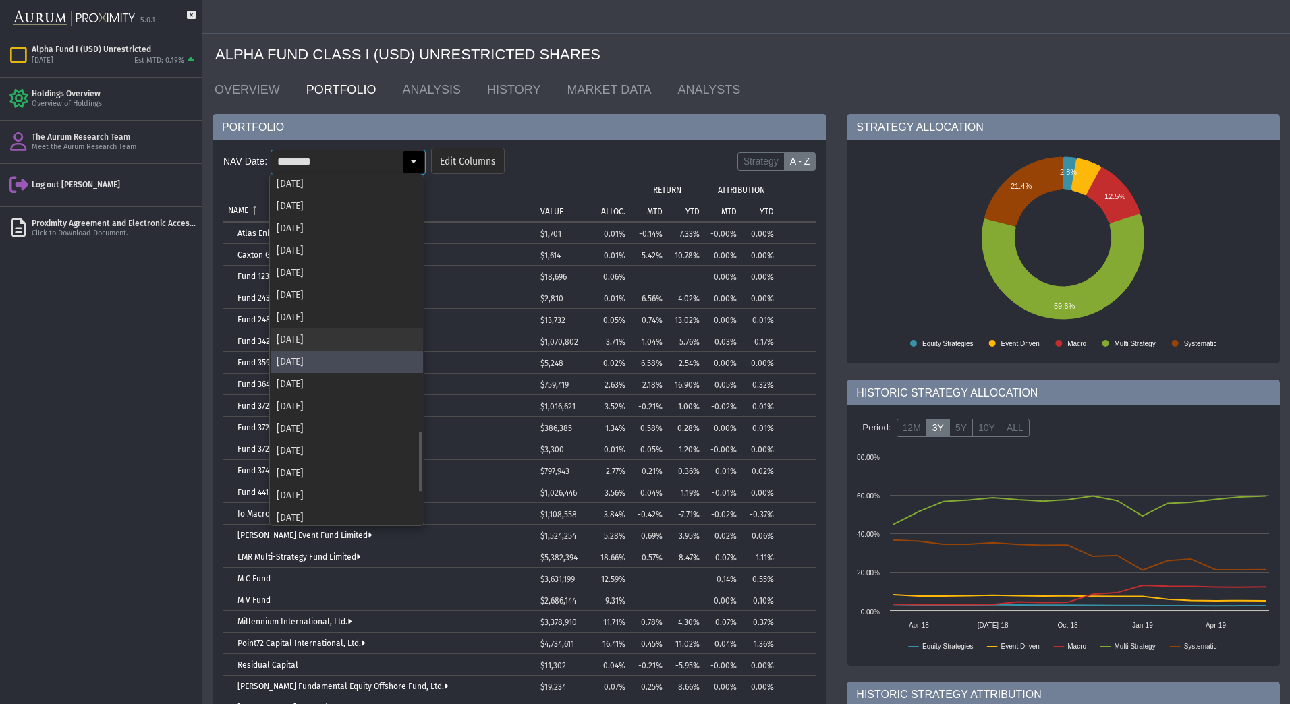
click at [331, 344] on div "[DATE]" at bounding box center [347, 340] width 152 height 22
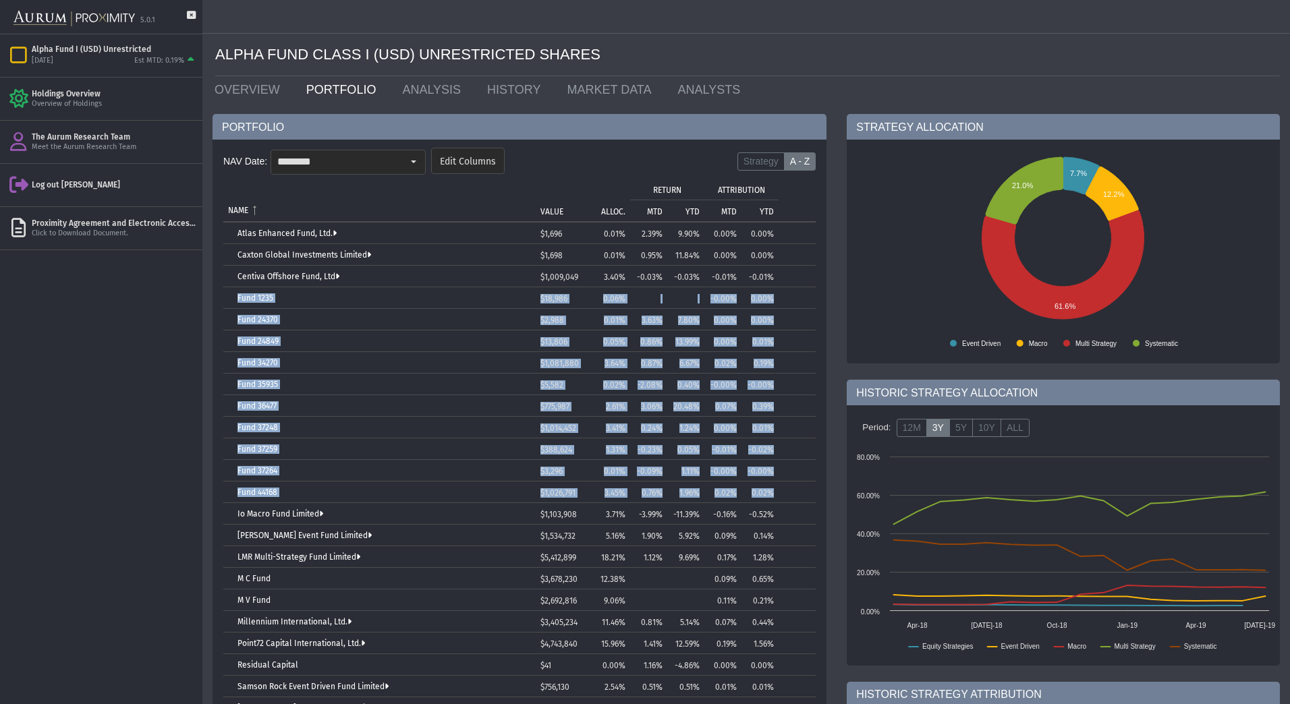
drag, startPoint x: 229, startPoint y: 296, endPoint x: 804, endPoint y: 489, distance: 605.7
click at [804, 489] on tbody "Atlas Enhanced Fund, Ltd. $1,696 0.01% 2.39% 9.90% 0.00% 0.00% Caxton Global In…" at bounding box center [519, 493] width 592 height 540
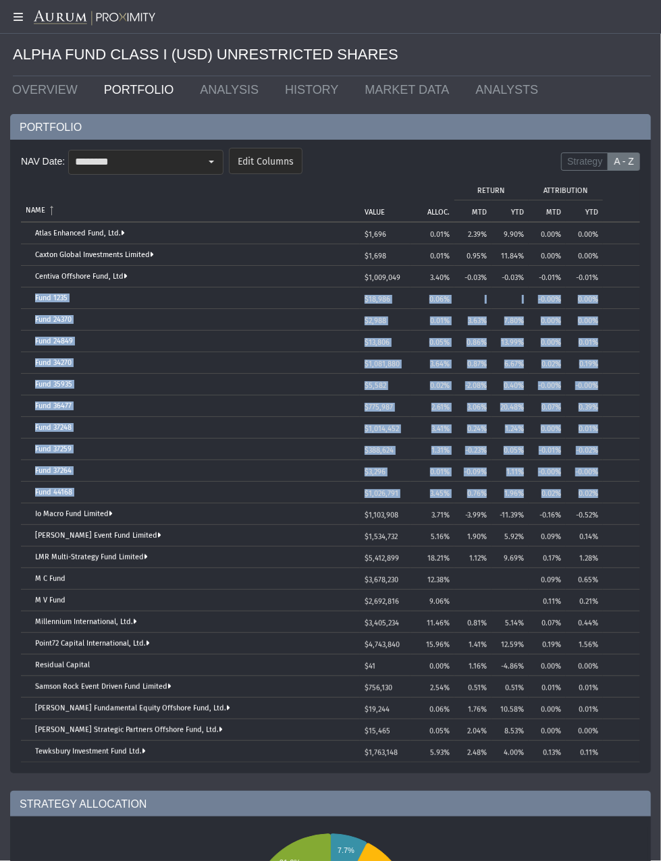
click at [74, 585] on td "M C Fund" at bounding box center [190, 579] width 339 height 22
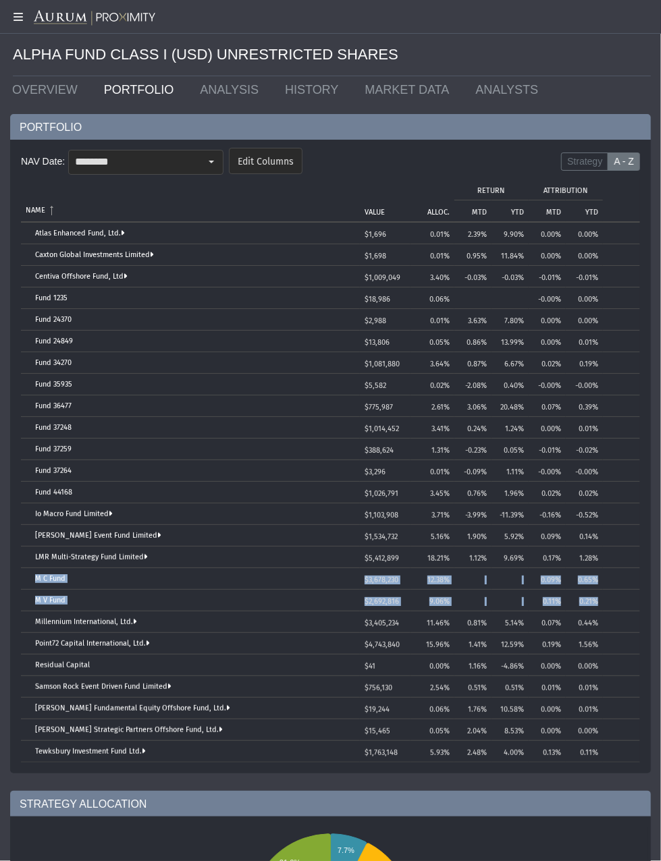
drag, startPoint x: 31, startPoint y: 575, endPoint x: 603, endPoint y: 603, distance: 572.8
click at [603, 603] on tbody "Atlas Enhanced Fund, Ltd. $1,696 0.01% 2.39% 9.90% 0.00% 0.00% Caxton Global In…" at bounding box center [330, 493] width 619 height 540
click at [200, 156] on div "Select" at bounding box center [211, 162] width 22 height 22
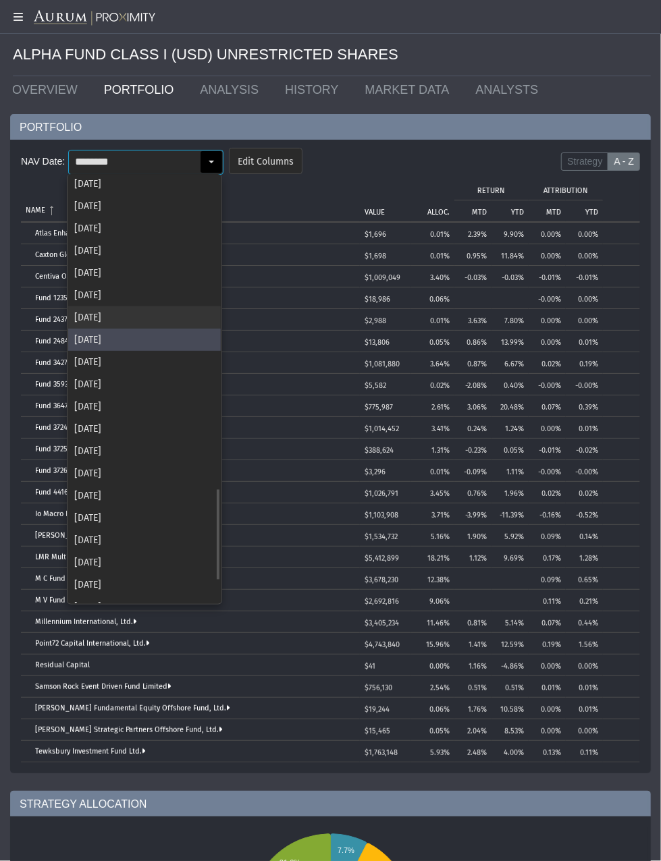
click at [100, 318] on div "[DATE]" at bounding box center [144, 317] width 152 height 22
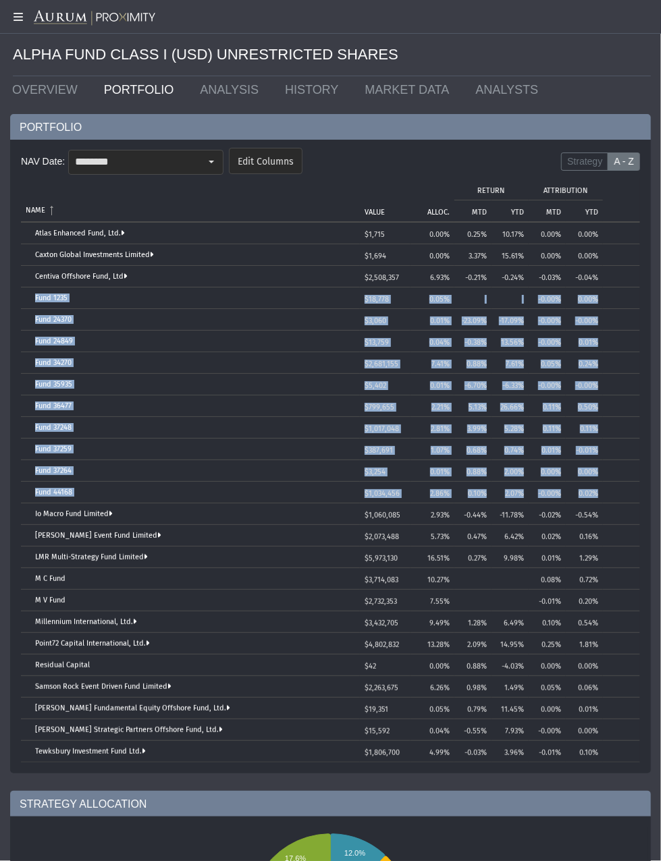
drag, startPoint x: 29, startPoint y: 296, endPoint x: 606, endPoint y: 492, distance: 609.2
click at [606, 492] on tbody "Atlas Enhanced Fund, Ltd. $1,715 0.00% 0.25% 10.17% 0.00% 0.00% Caxton Global I…" at bounding box center [330, 493] width 619 height 540
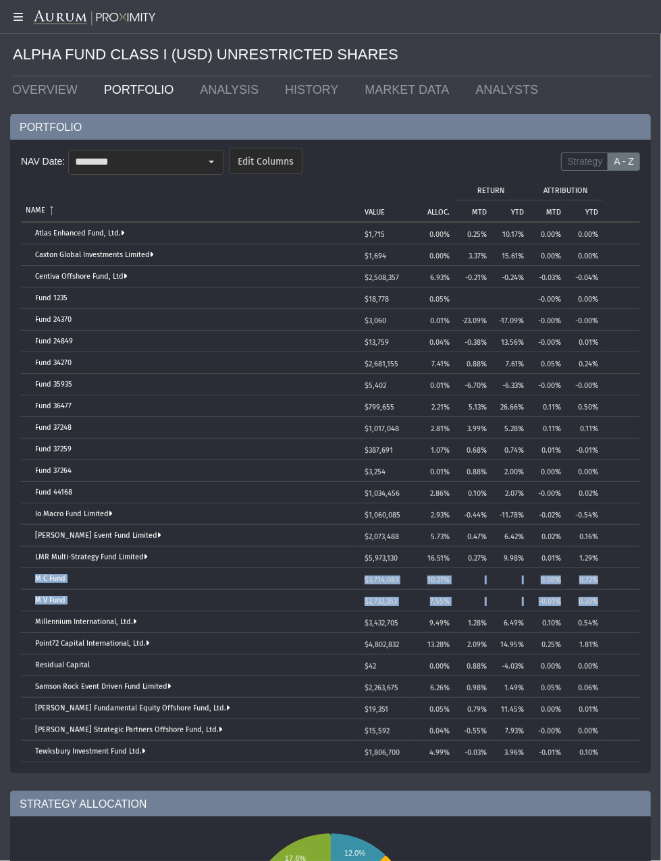
drag, startPoint x: 29, startPoint y: 571, endPoint x: 630, endPoint y: 593, distance: 601.6
click at [630, 593] on tbody "Atlas Enhanced Fund, Ltd. $1,715 0.00% 0.25% 10.17% 0.00% 0.00% Caxton Global I…" at bounding box center [330, 493] width 619 height 540
drag, startPoint x: 206, startPoint y: 160, endPoint x: 170, endPoint y: 238, distance: 85.4
click at [206, 160] on div "Select" at bounding box center [211, 162] width 22 height 22
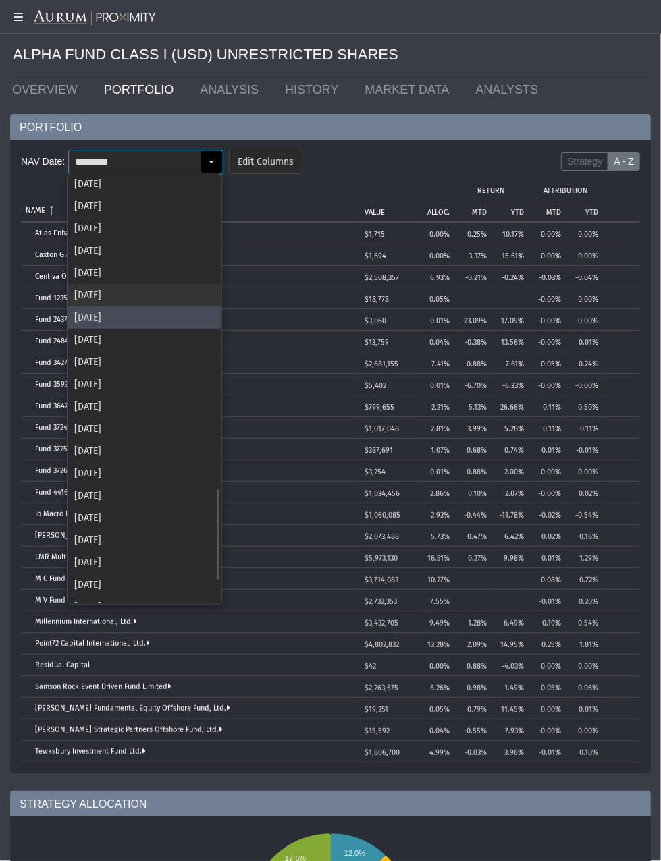
click at [99, 300] on div "[DATE]" at bounding box center [144, 295] width 152 height 22
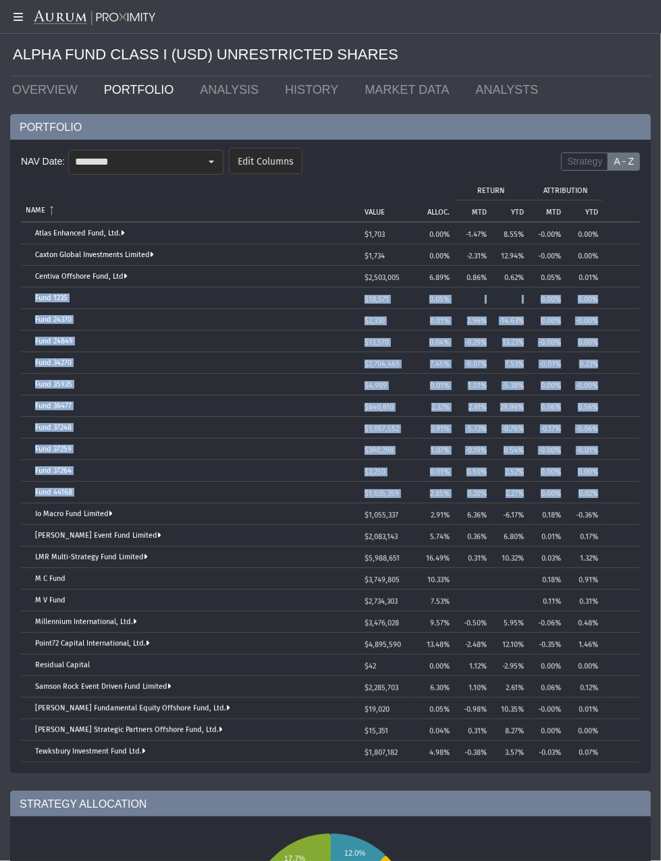
drag, startPoint x: 32, startPoint y: 294, endPoint x: 599, endPoint y: 488, distance: 599.8
click at [599, 488] on tbody "Atlas Enhanced Fund, Ltd. $1,703 0.00% -1.47% 8.55% -0.00% 0.00% Caxton Global …" at bounding box center [330, 493] width 619 height 540
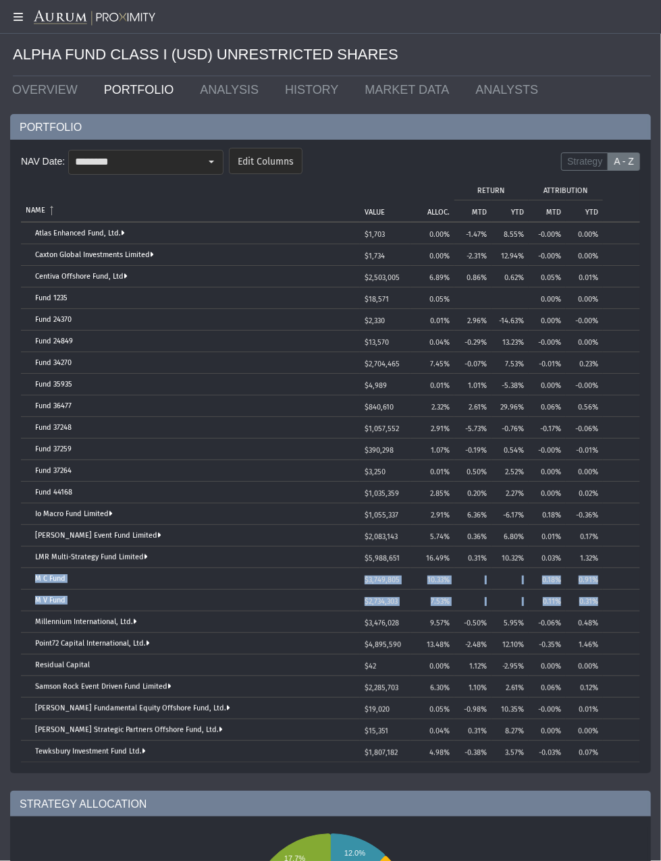
drag, startPoint x: 32, startPoint y: 576, endPoint x: 621, endPoint y: 598, distance: 588.8
click at [621, 598] on tbody "Atlas Enhanced Fund, Ltd. $1,703 0.00% -1.47% 8.55% -0.00% 0.00% Caxton Global …" at bounding box center [330, 493] width 619 height 540
click at [197, 161] on input "********" at bounding box center [134, 161] width 131 height 23
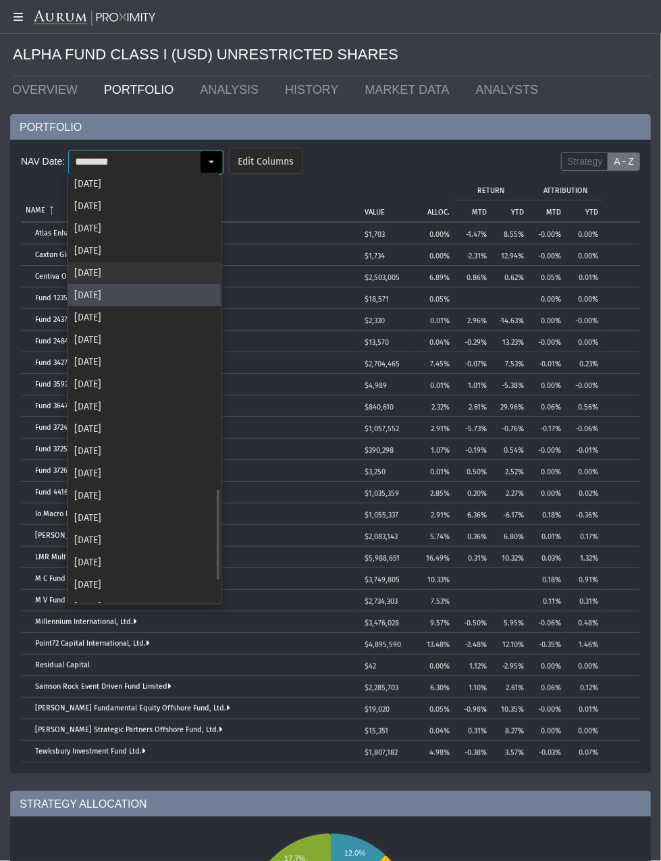
click at [132, 271] on div "[DATE]" at bounding box center [144, 273] width 152 height 22
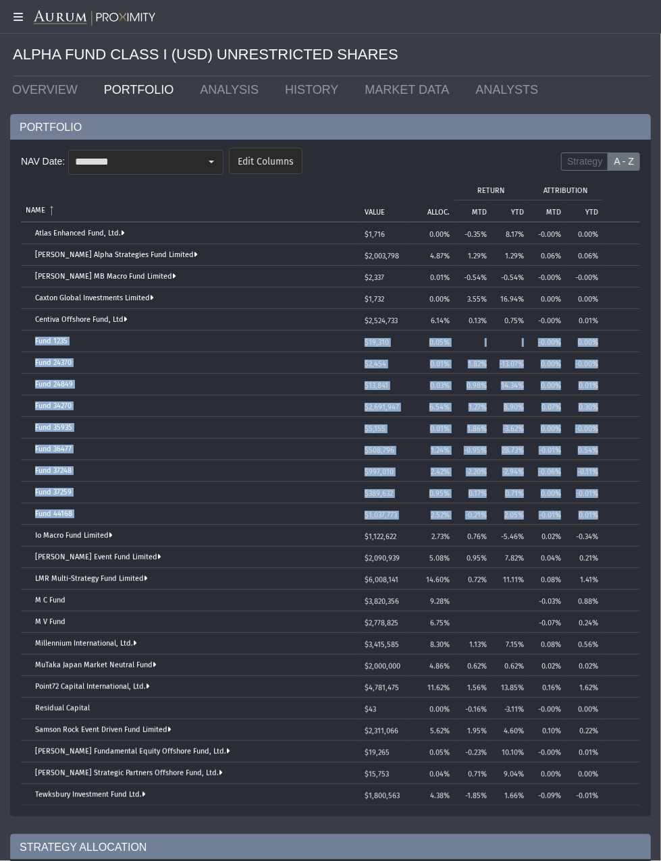
drag, startPoint x: 27, startPoint y: 338, endPoint x: 622, endPoint y: 518, distance: 621.6
click at [622, 518] on tbody "Atlas Enhanced Fund, Ltd. $1,716 0.00% -0.35% 8.17% -0.00% 0.00% [PERSON_NAME] …" at bounding box center [330, 514] width 619 height 583
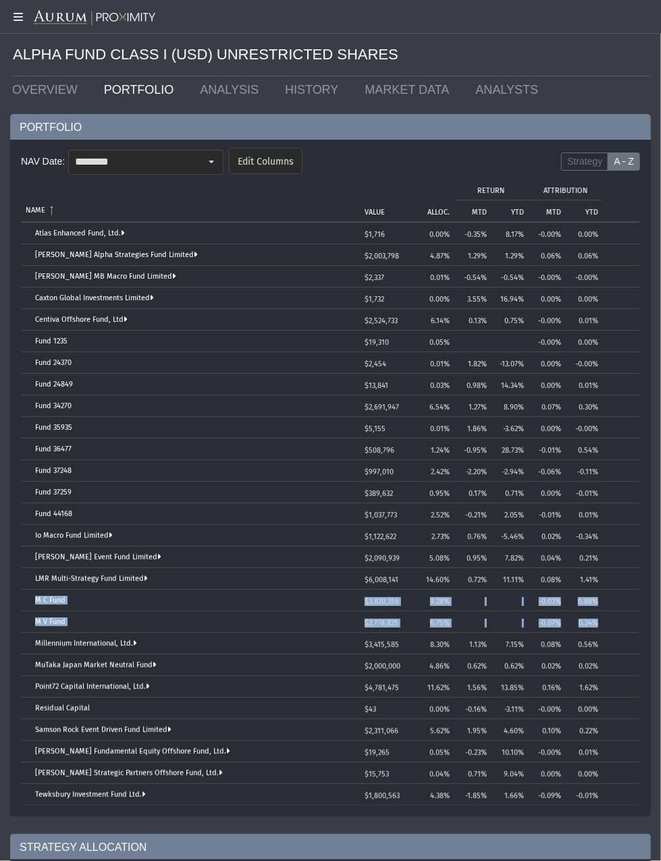
drag, startPoint x: 32, startPoint y: 596, endPoint x: 601, endPoint y: 617, distance: 568.5
click at [601, 617] on tbody "Atlas Enhanced Fund, Ltd. $1,716 0.00% -0.35% 8.17% -0.00% 0.00% [PERSON_NAME] …" at bounding box center [330, 514] width 619 height 583
click at [213, 158] on div "Select" at bounding box center [211, 162] width 22 height 22
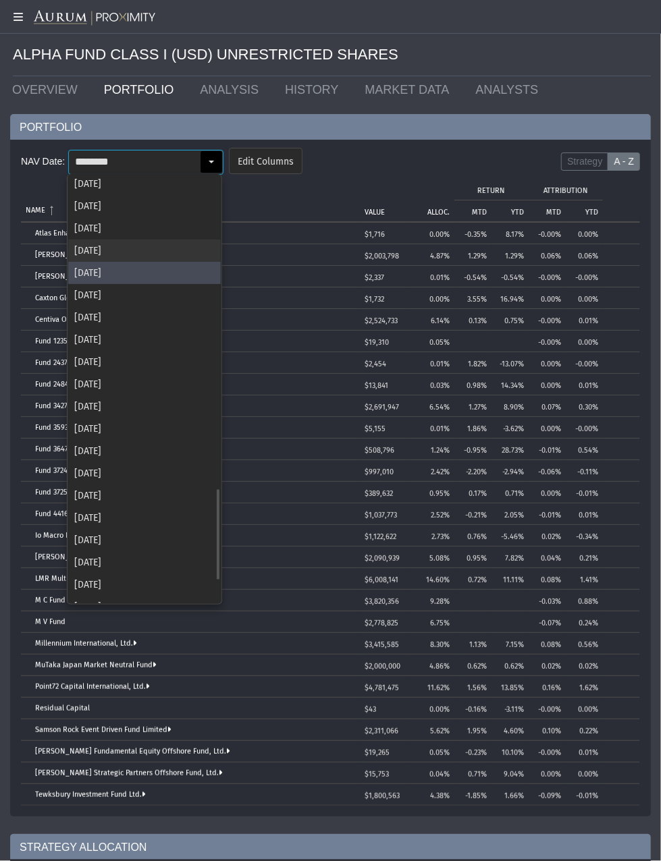
click at [74, 244] on div "[DATE]" at bounding box center [144, 251] width 152 height 22
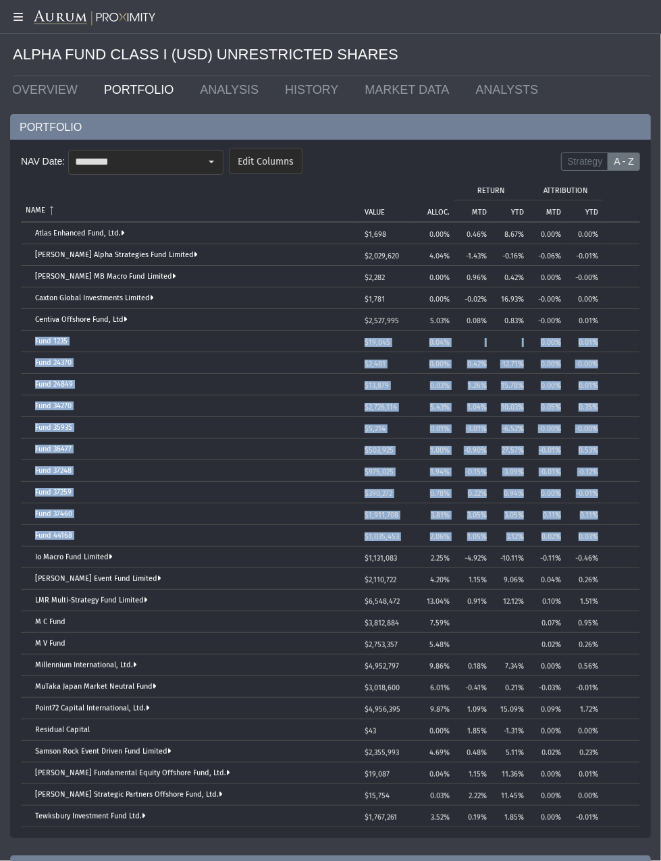
drag, startPoint x: 30, startPoint y: 337, endPoint x: 601, endPoint y: 532, distance: 603.2
click at [601, 532] on tbody "Atlas Enhanced Fund, Ltd. $1,698 0.00% 0.46% 8.67% 0.00% 0.00% [PERSON_NAME] Al…" at bounding box center [330, 525] width 619 height 605
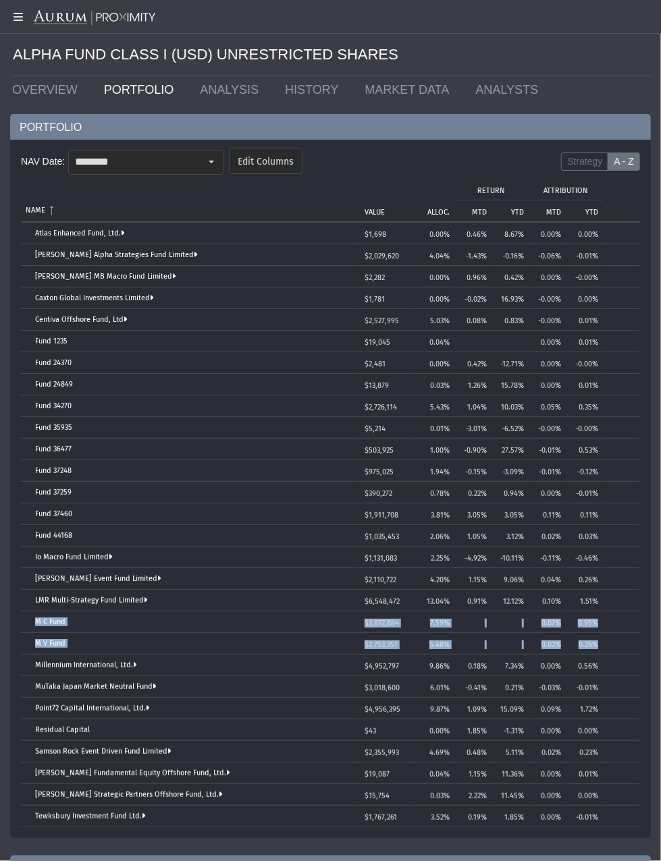
drag, startPoint x: 31, startPoint y: 618, endPoint x: 607, endPoint y: 638, distance: 576.5
click at [607, 623] on tbody "Atlas Enhanced Fund, Ltd. $1,698 0.00% 0.46% 8.67% 0.00% 0.00% [PERSON_NAME] Al…" at bounding box center [330, 525] width 619 height 605
drag, startPoint x: 204, startPoint y: 157, endPoint x: 189, endPoint y: 211, distance: 56.8
click at [204, 157] on div "Select" at bounding box center [211, 162] width 22 height 22
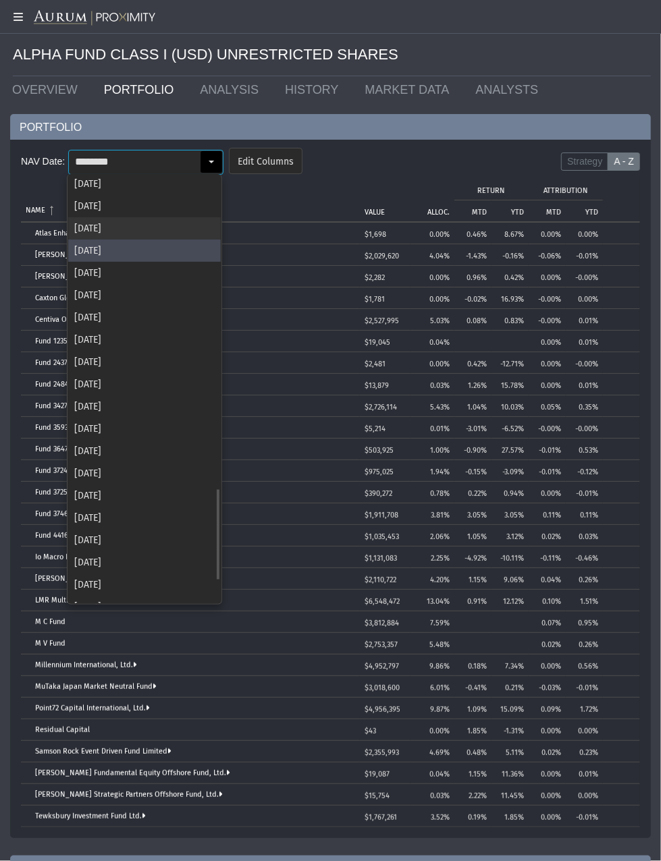
click at [152, 227] on div "[DATE]" at bounding box center [144, 228] width 152 height 22
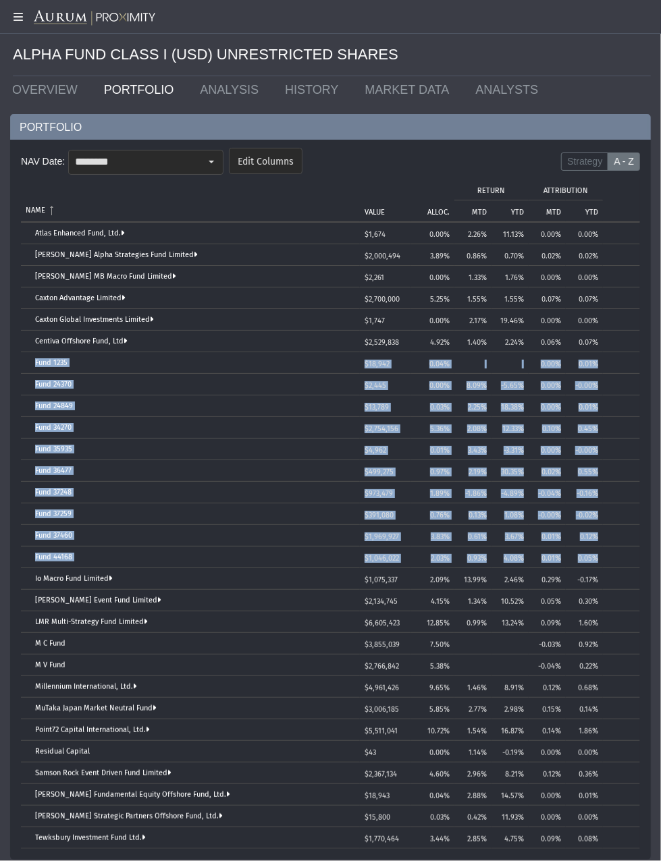
drag, startPoint x: 27, startPoint y: 362, endPoint x: 617, endPoint y: 550, distance: 618.8
click at [617, 550] on tbody "Atlas Enhanced Fund, Ltd. $1,674 0.00% 2.26% 11.13% 0.00% 0.00% [PERSON_NAME] A…" at bounding box center [330, 536] width 619 height 626
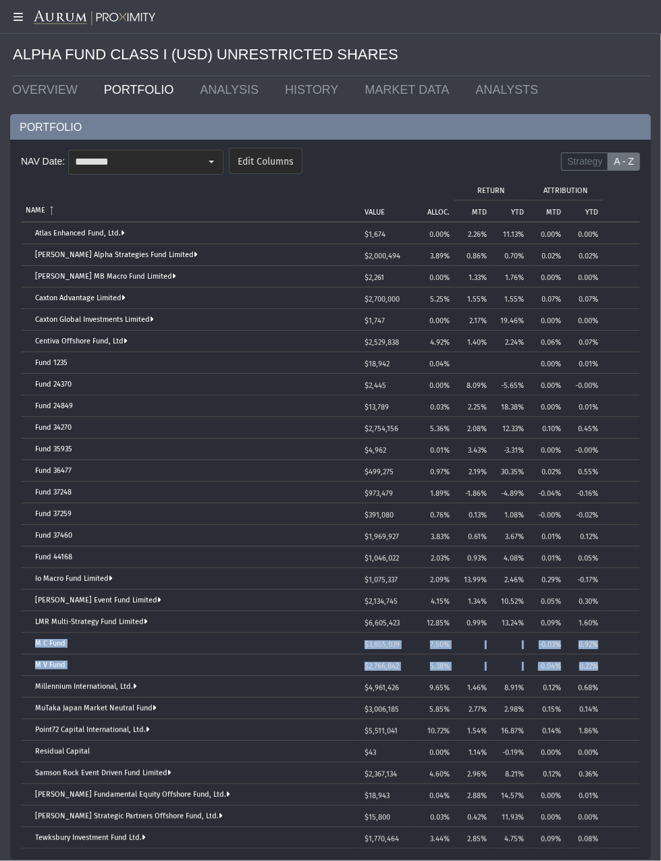
drag, startPoint x: 34, startPoint y: 641, endPoint x: 607, endPoint y: 658, distance: 573.8
click at [607, 623] on tbody "Atlas Enhanced Fund, Ltd. $1,674 0.00% 2.26% 11.13% 0.00% 0.00% [PERSON_NAME] A…" at bounding box center [330, 536] width 619 height 626
click at [143, 161] on input "********" at bounding box center [134, 161] width 131 height 23
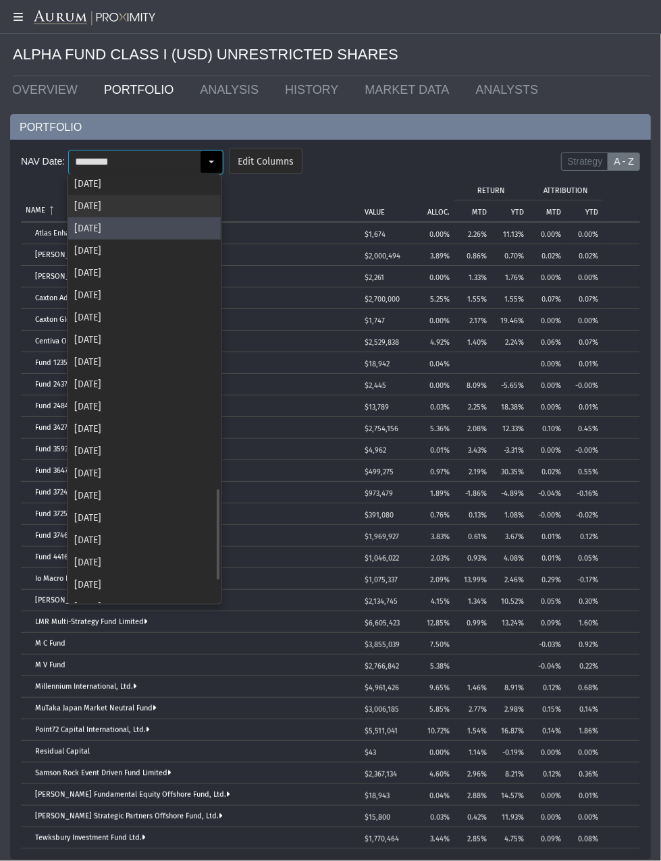
click at [150, 212] on div "[DATE]" at bounding box center [144, 206] width 152 height 22
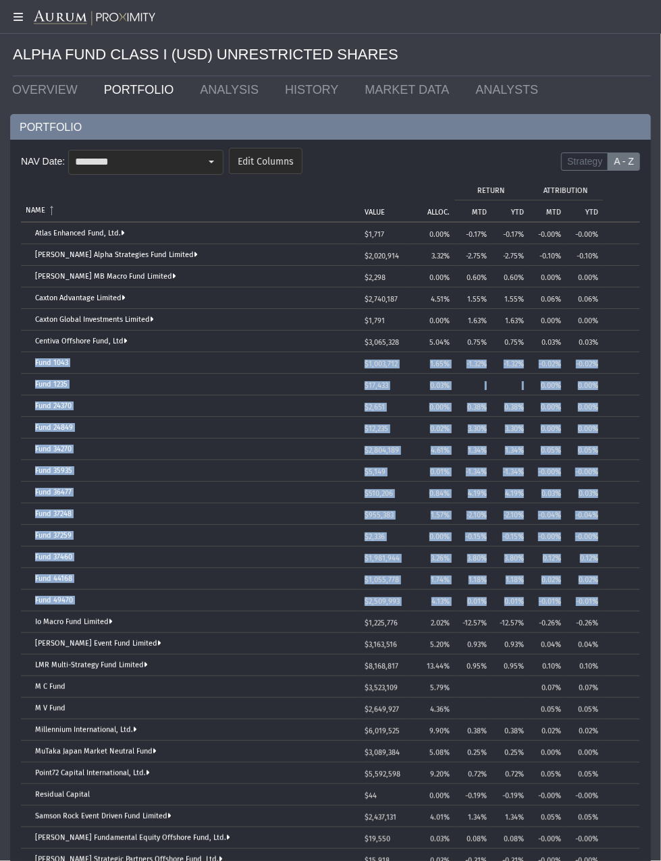
drag, startPoint x: 30, startPoint y: 361, endPoint x: 623, endPoint y: 601, distance: 639.0
click at [623, 601] on tbody "Atlas Enhanced Fund, Ltd. $1,717 0.00% -0.17% -0.17% -0.00% -0.00% [PERSON_NAME…" at bounding box center [330, 557] width 619 height 669
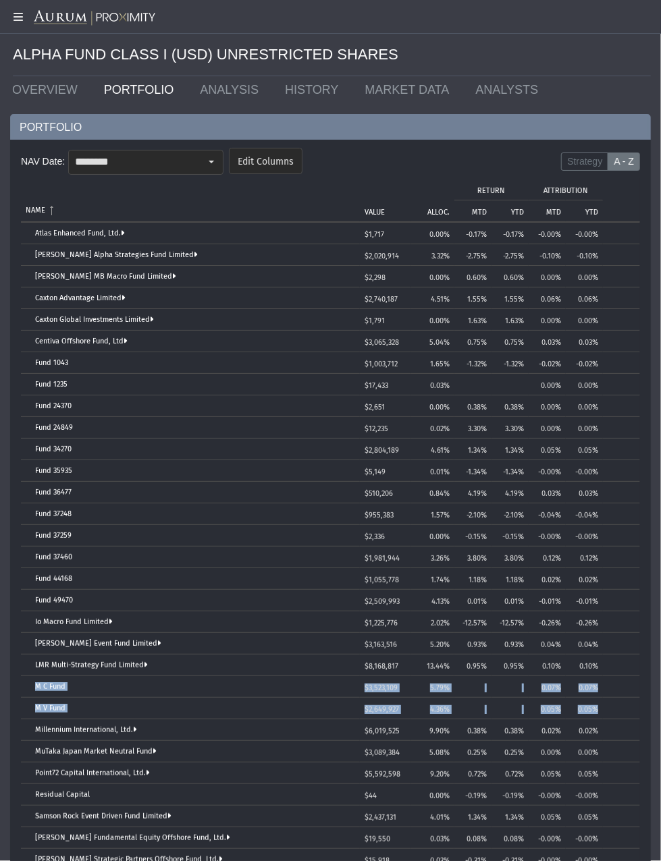
drag, startPoint x: 29, startPoint y: 685, endPoint x: 615, endPoint y: 713, distance: 586.3
click at [615, 623] on tbody "Atlas Enhanced Fund, Ltd. $1,717 0.00% -0.17% -0.17% -0.00% -0.00% [PERSON_NAME…" at bounding box center [330, 557] width 619 height 669
click at [200, 155] on div "Select" at bounding box center [211, 162] width 22 height 22
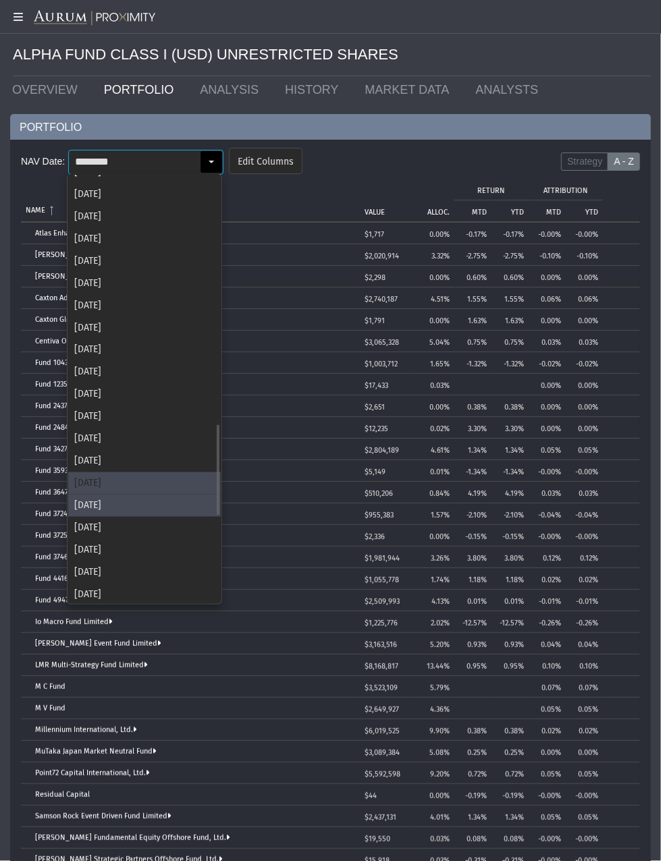
scroll to position [1150, 0]
click at [119, 484] on div "[DATE]" at bounding box center [144, 483] width 152 height 22
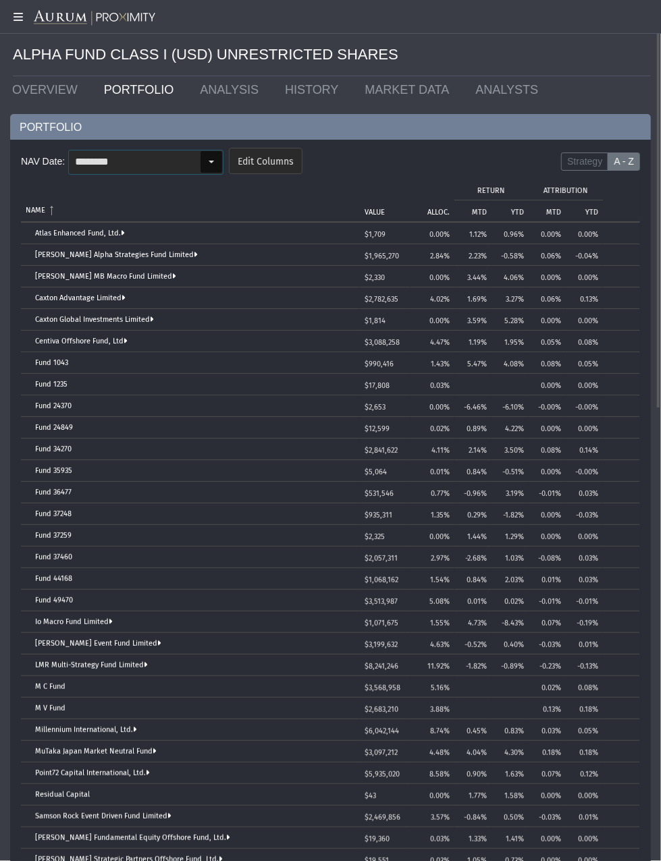
click at [215, 157] on div "Select" at bounding box center [211, 162] width 22 height 22
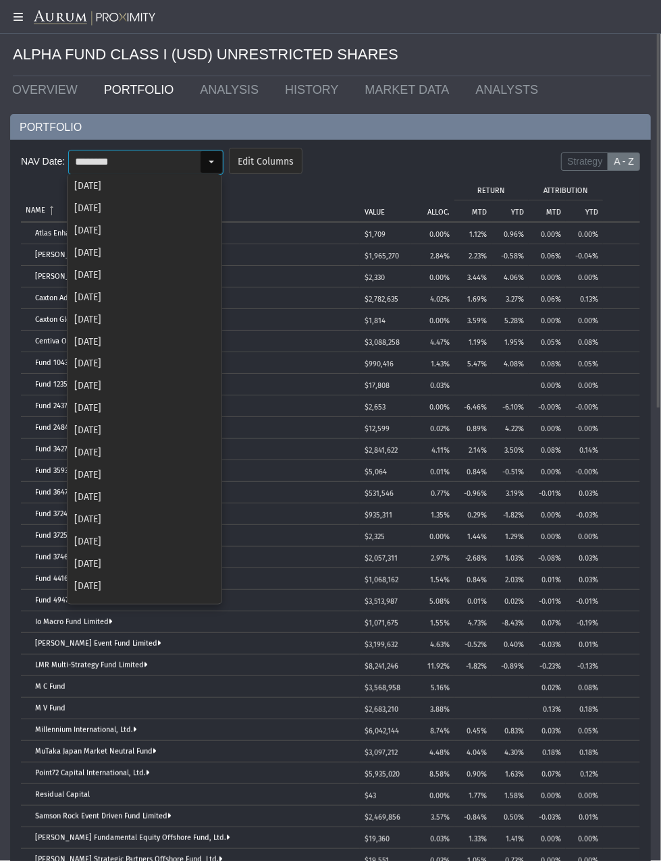
scroll to position [1152, 0]
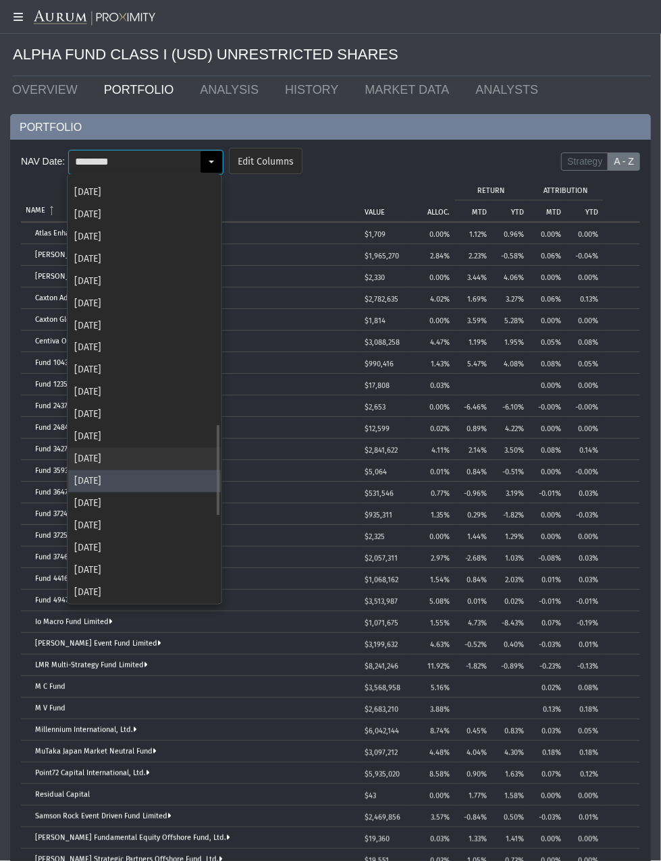
click at [99, 456] on div "[DATE]" at bounding box center [144, 459] width 152 height 22
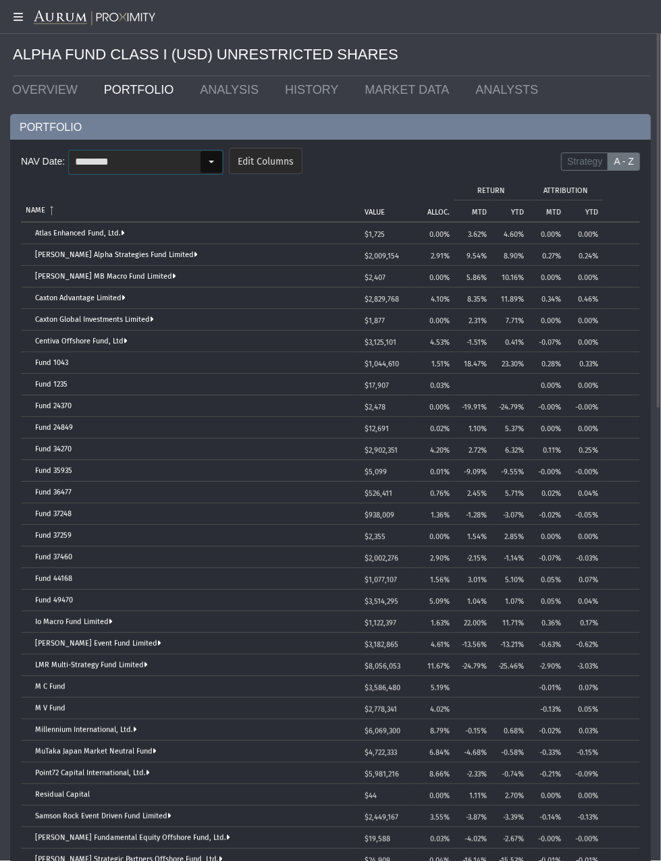
click at [206, 156] on div "Select" at bounding box center [211, 162] width 22 height 22
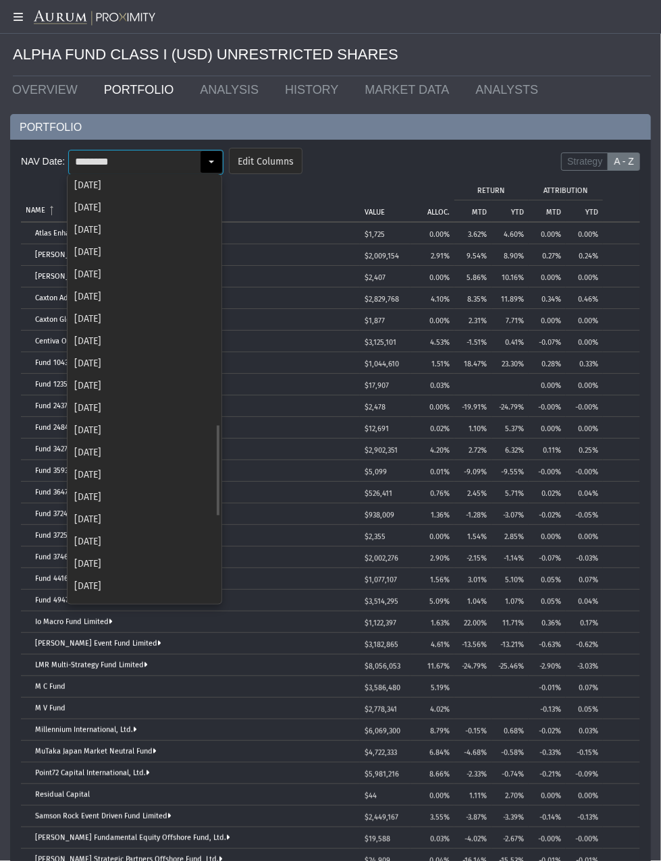
scroll to position [1152, 0]
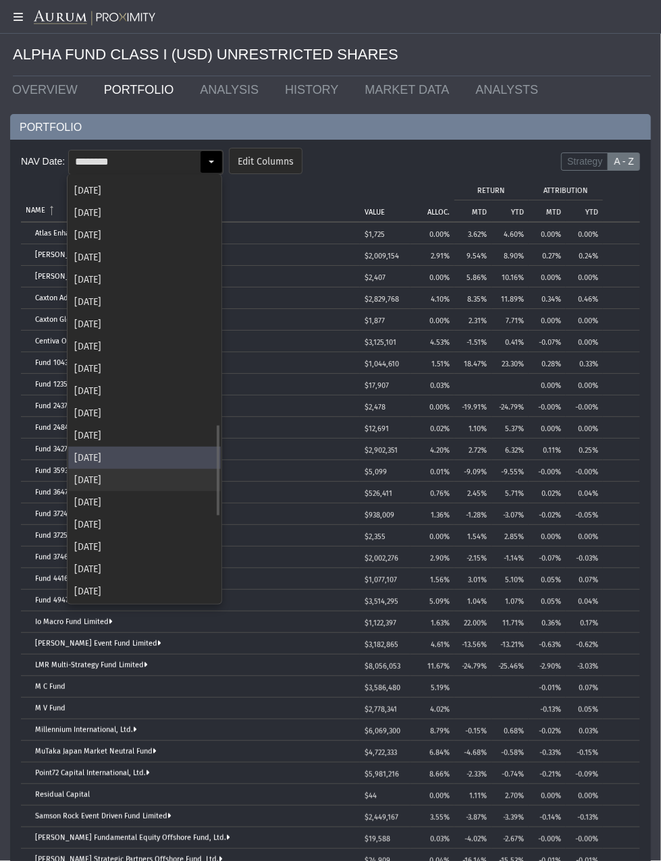
drag, startPoint x: 125, startPoint y: 487, endPoint x: 119, endPoint y: 496, distance: 10.7
click at [125, 487] on div "[DATE]" at bounding box center [144, 480] width 152 height 22
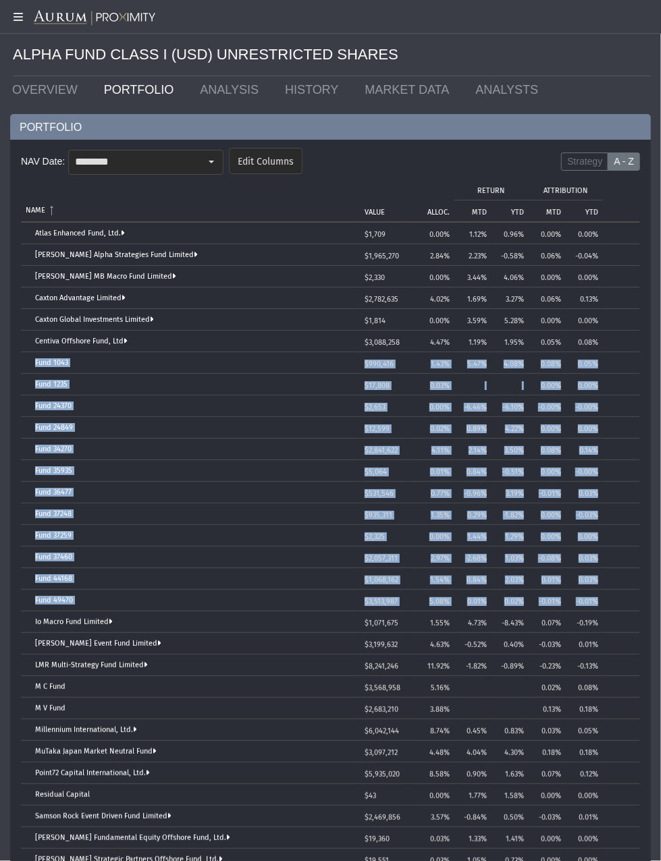
drag, startPoint x: 32, startPoint y: 356, endPoint x: 617, endPoint y: 594, distance: 631.4
click at [617, 594] on tbody "Atlas Enhanced Fund, Ltd. $1,709 0.00% 1.12% 0.96% 0.00% 0.00% [PERSON_NAME] Al…" at bounding box center [330, 568] width 619 height 691
click at [20, 623] on div "NAV Date: ******** Pull down to refresh... Release to refresh... Refreshing... …" at bounding box center [330, 532] width 640 height 785
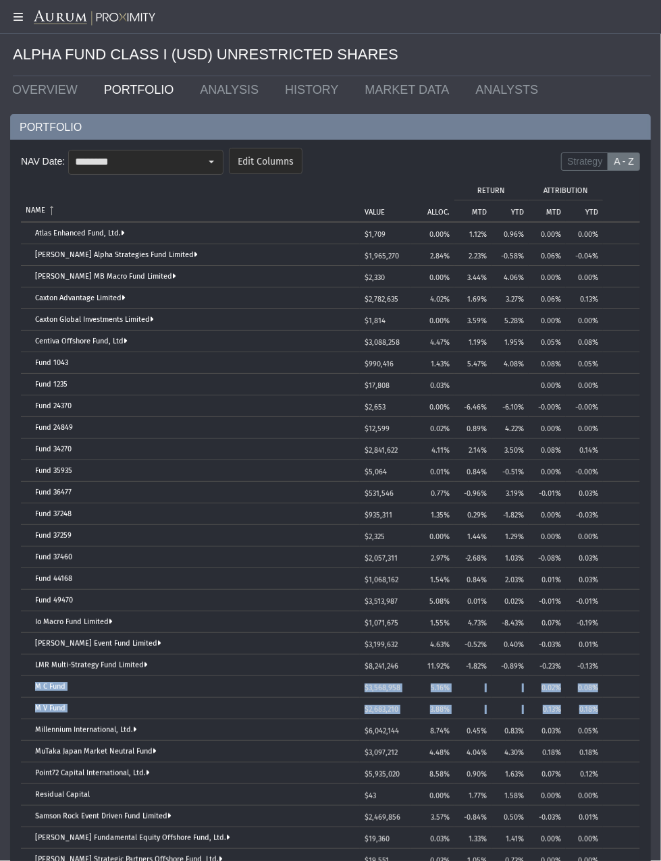
drag, startPoint x: 29, startPoint y: 683, endPoint x: 601, endPoint y: 702, distance: 571.8
click at [601, 623] on tbody "Atlas Enhanced Fund, Ltd. $1,709 0.00% 1.12% 0.96% 0.00% 0.00% [PERSON_NAME] Al…" at bounding box center [330, 568] width 619 height 691
click at [206, 159] on div "Select" at bounding box center [211, 162] width 22 height 22
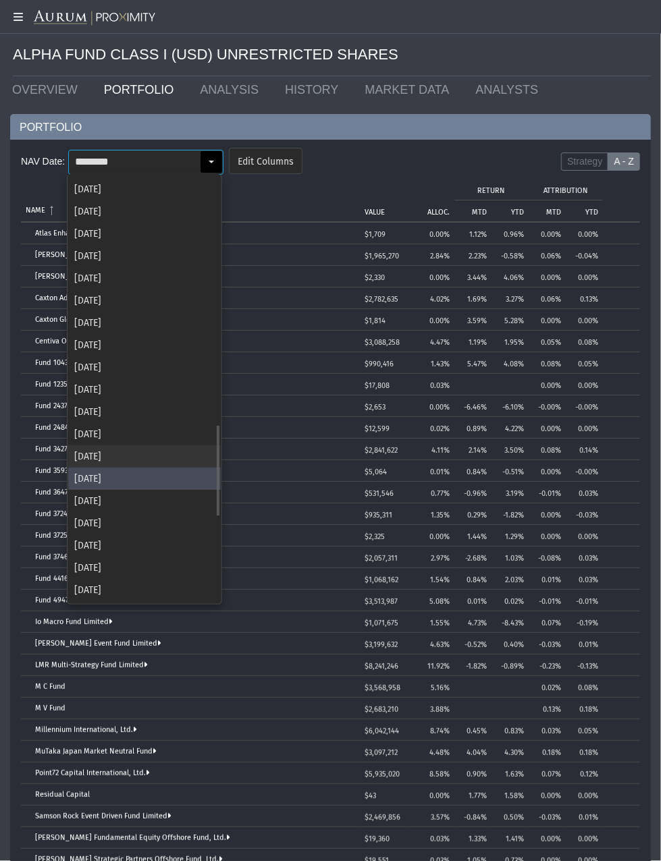
scroll to position [1154, 0]
click at [109, 454] on div "[DATE]" at bounding box center [144, 456] width 152 height 22
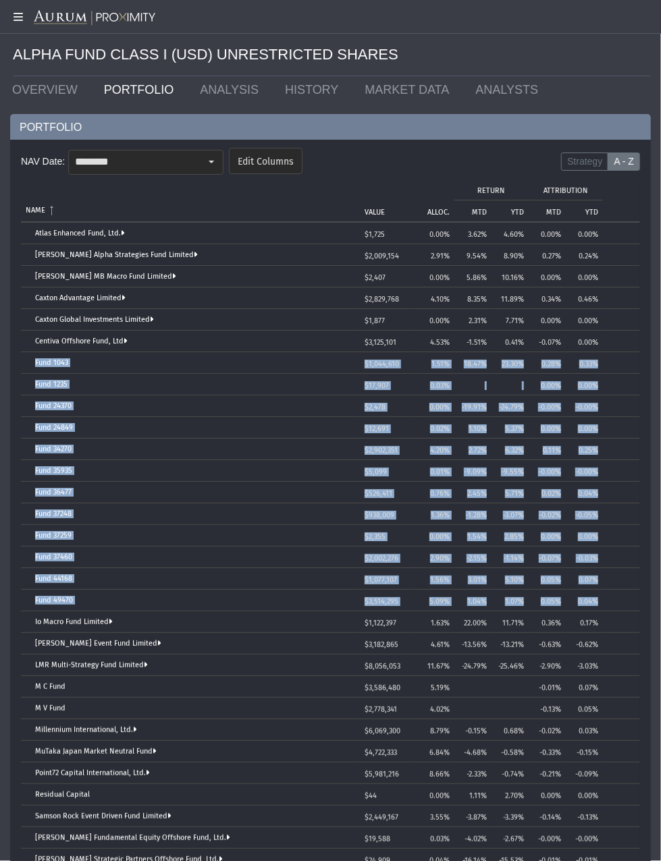
drag, startPoint x: 32, startPoint y: 358, endPoint x: 621, endPoint y: 590, distance: 632.7
click at [621, 590] on tbody "Atlas Enhanced Fund, Ltd. $1,725 0.00% 3.62% 4.60% 0.00% 0.00% [PERSON_NAME] Al…" at bounding box center [330, 568] width 619 height 691
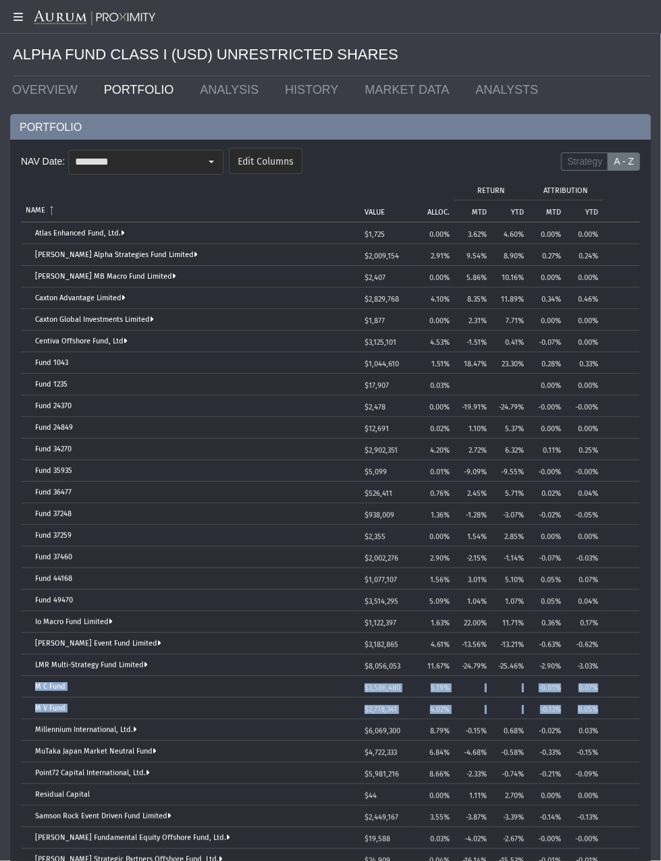
drag, startPoint x: 28, startPoint y: 684, endPoint x: 624, endPoint y: 716, distance: 596.6
click at [624, 623] on tbody "Atlas Enhanced Fund, Ltd. $1,725 0.00% 3.62% 4.60% 0.00% 0.00% [PERSON_NAME] Al…" at bounding box center [330, 568] width 619 height 691
click at [217, 173] on dx-select-box "******** Pull down to refresh... Release to refresh... Refreshing... [DATE] [DA…" at bounding box center [145, 162] width 155 height 25
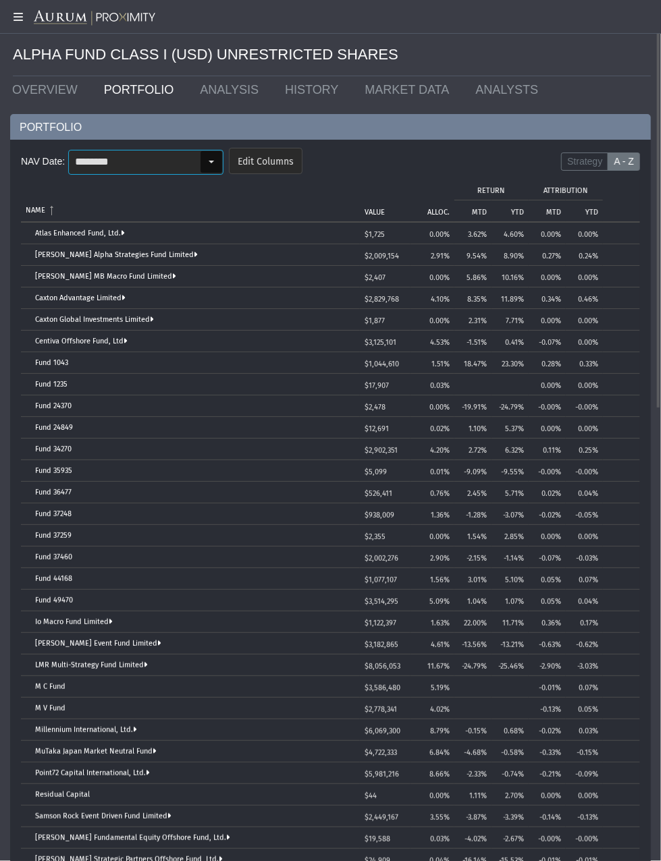
click at [191, 155] on input "********" at bounding box center [134, 161] width 131 height 23
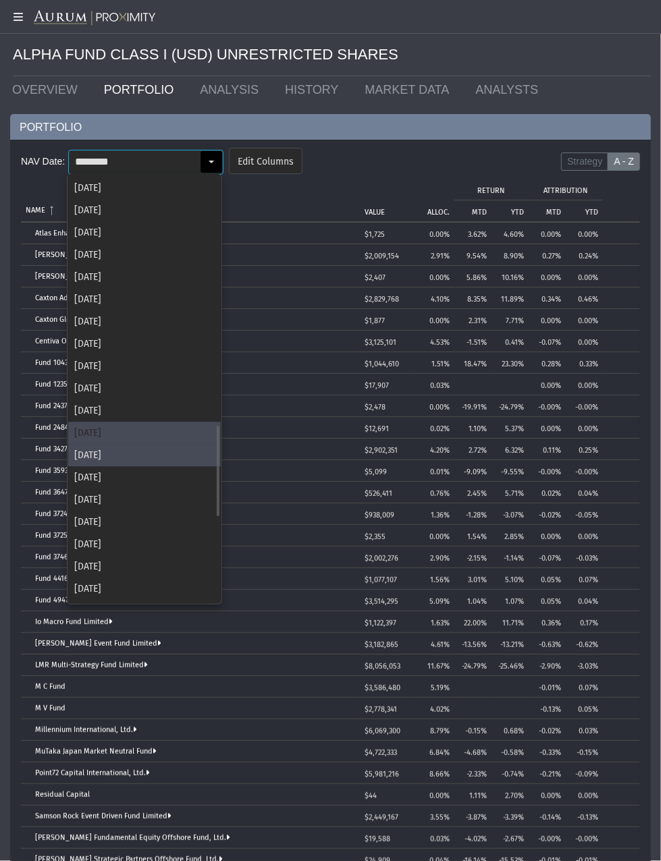
click at [130, 435] on div "[DATE]" at bounding box center [144, 433] width 152 height 22
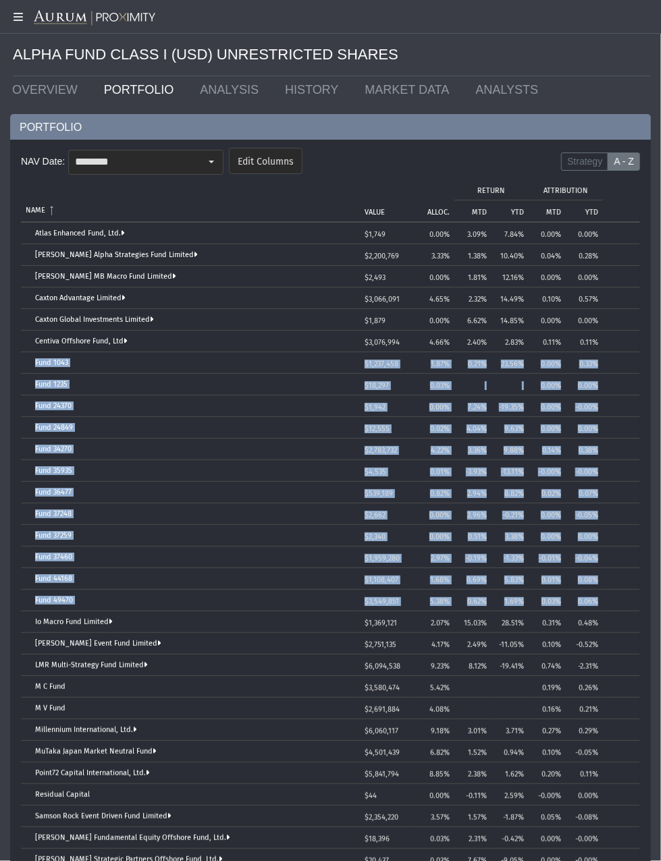
drag, startPoint x: 31, startPoint y: 358, endPoint x: 633, endPoint y: 593, distance: 646.0
click at [633, 593] on tbody "Atlas Enhanced Fund, Ltd. $1,749 0.00% 3.09% 7.84% 0.00% 0.00% [PERSON_NAME] Al…" at bounding box center [330, 568] width 619 height 691
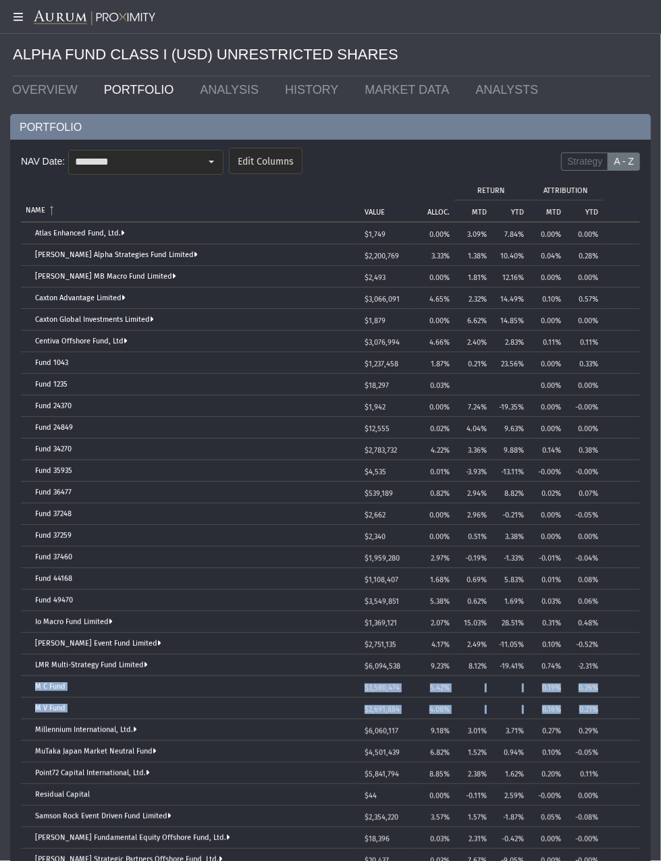
drag, startPoint x: 27, startPoint y: 687, endPoint x: 615, endPoint y: 705, distance: 588.0
click at [615, 623] on tbody "Atlas Enhanced Fund, Ltd. $1,749 0.00% 3.09% 7.84% 0.00% 0.00% [PERSON_NAME] Al…" at bounding box center [330, 568] width 619 height 691
click at [218, 144] on div "NAV Date: ******** Pull down to refresh... Release to refresh... Refreshing... …" at bounding box center [330, 532] width 640 height 785
click at [213, 153] on div "Select" at bounding box center [211, 162] width 22 height 22
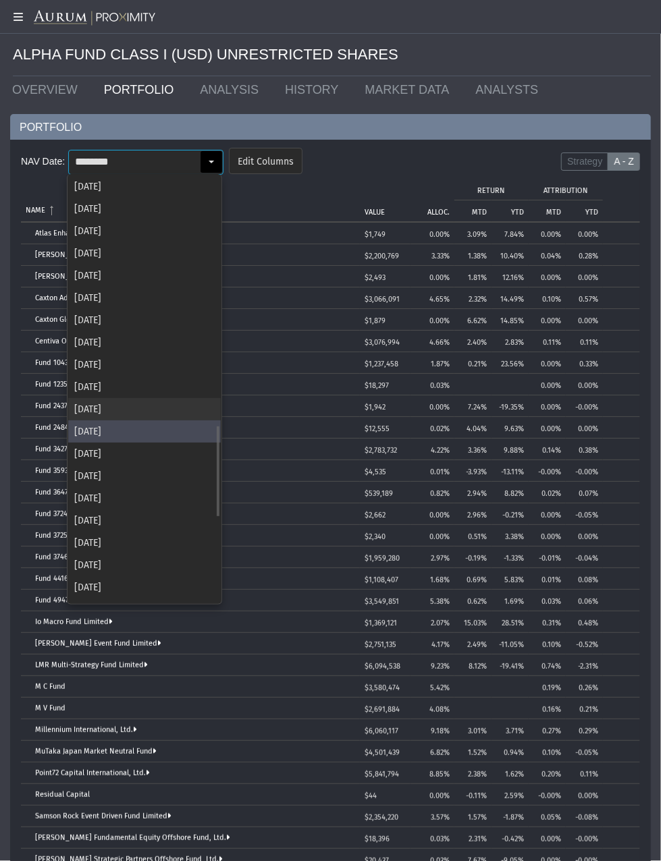
click at [117, 405] on div "[DATE]" at bounding box center [144, 409] width 152 height 22
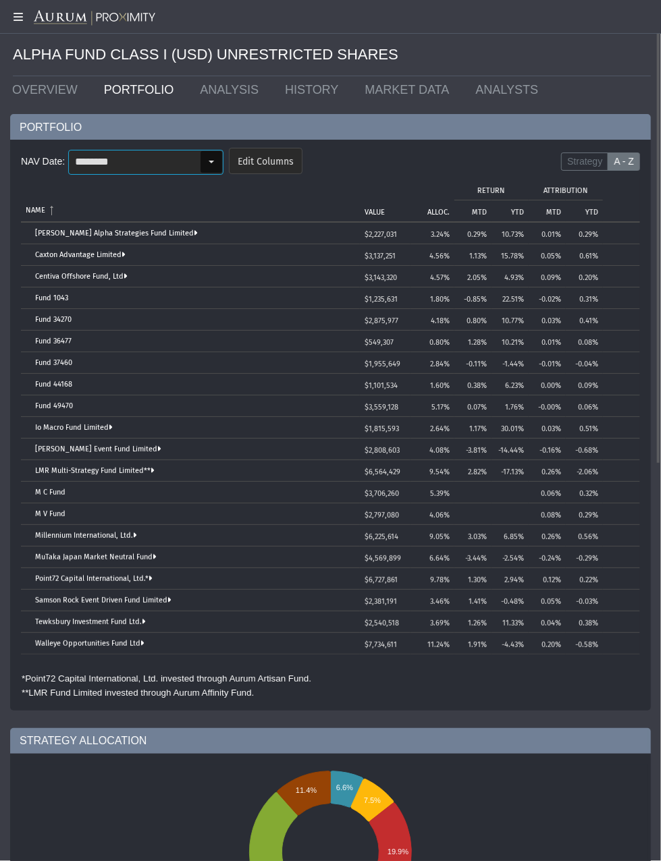
click at [202, 165] on div "Select" at bounding box center [211, 162] width 22 height 22
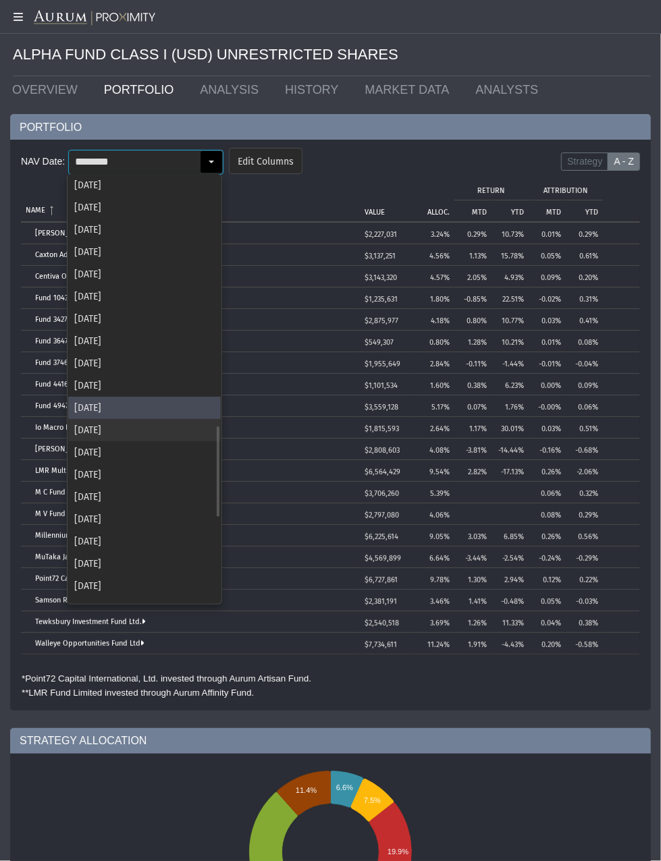
click at [125, 436] on div "[DATE]" at bounding box center [144, 430] width 152 height 22
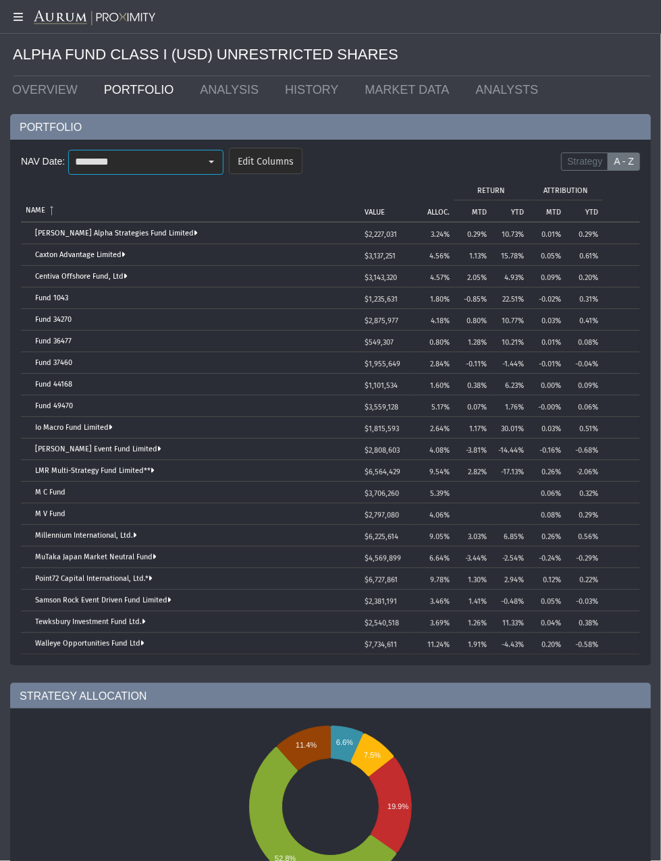
scroll to position [0, 0]
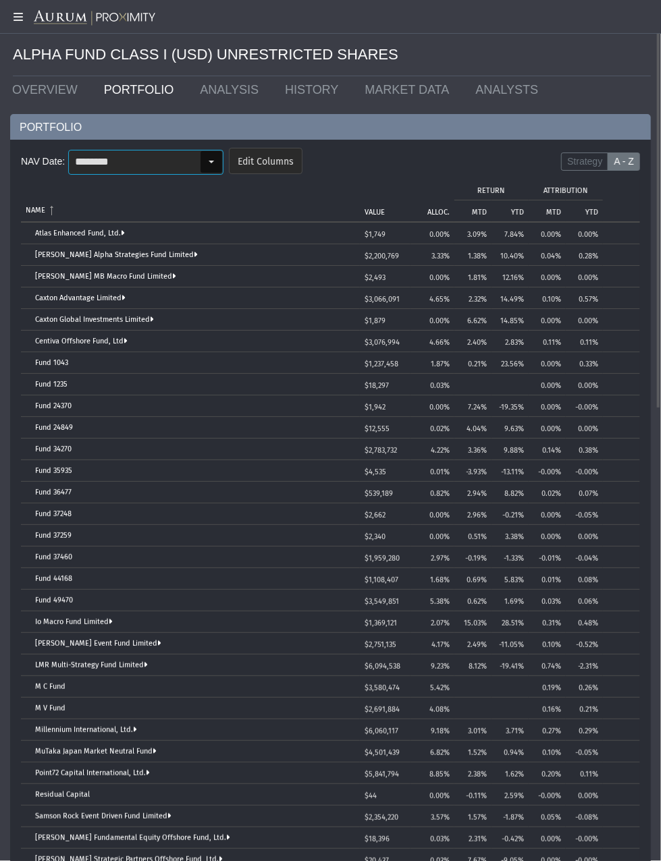
click at [204, 164] on div "Select" at bounding box center [211, 162] width 22 height 22
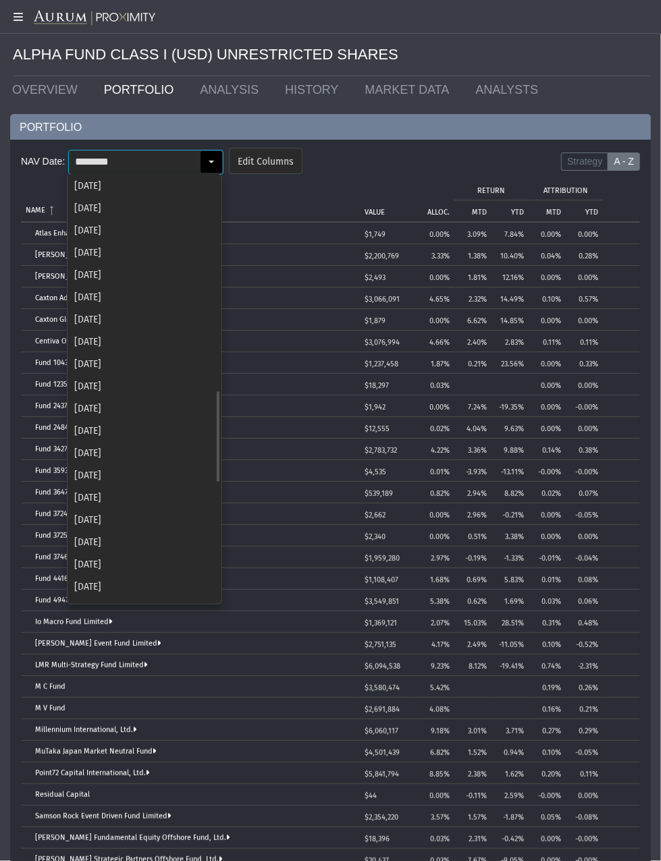
scroll to position [997, 0]
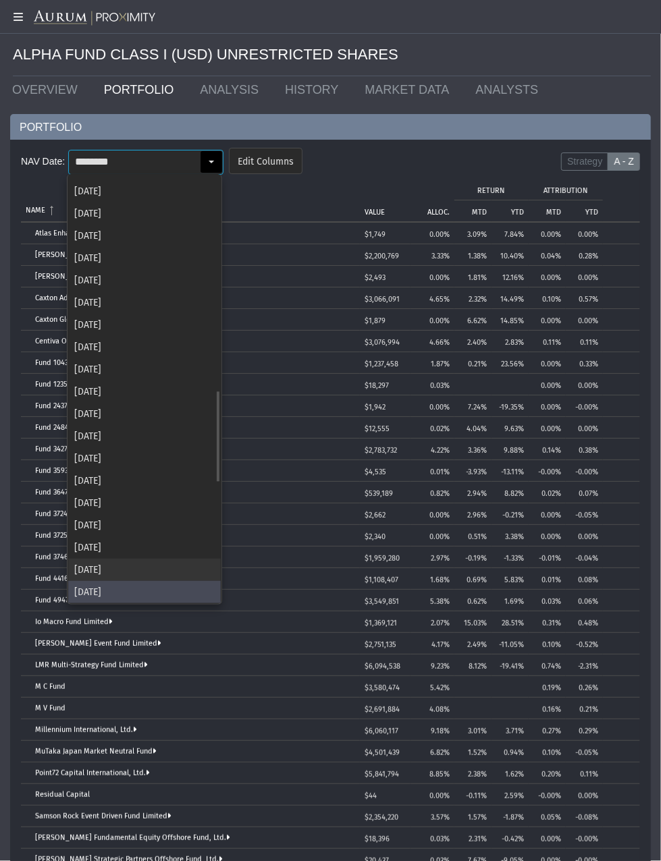
click at [113, 573] on div "[DATE]" at bounding box center [144, 570] width 152 height 22
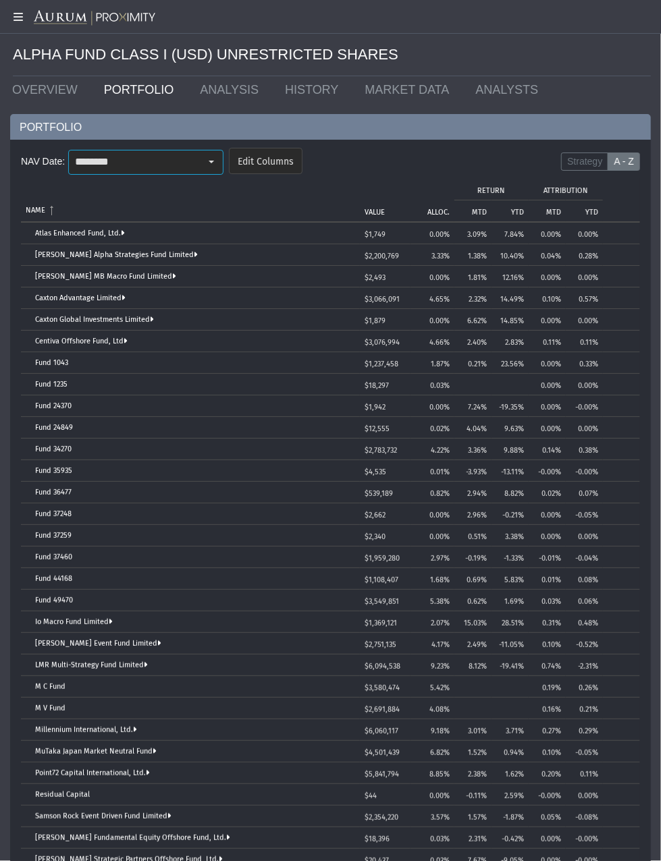
scroll to position [0, 0]
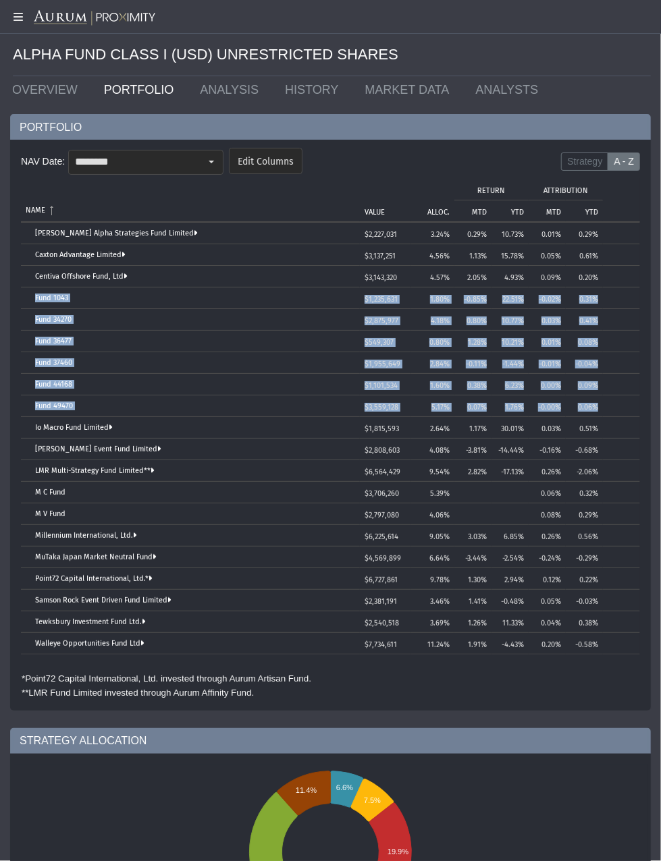
drag, startPoint x: 27, startPoint y: 294, endPoint x: 632, endPoint y: 407, distance: 615.0
click at [632, 407] on tbody "[PERSON_NAME] Alpha Strategies Fund Limited $2,227,031 3.24% 0.29% 10.73% 0.01%…" at bounding box center [330, 439] width 619 height 432
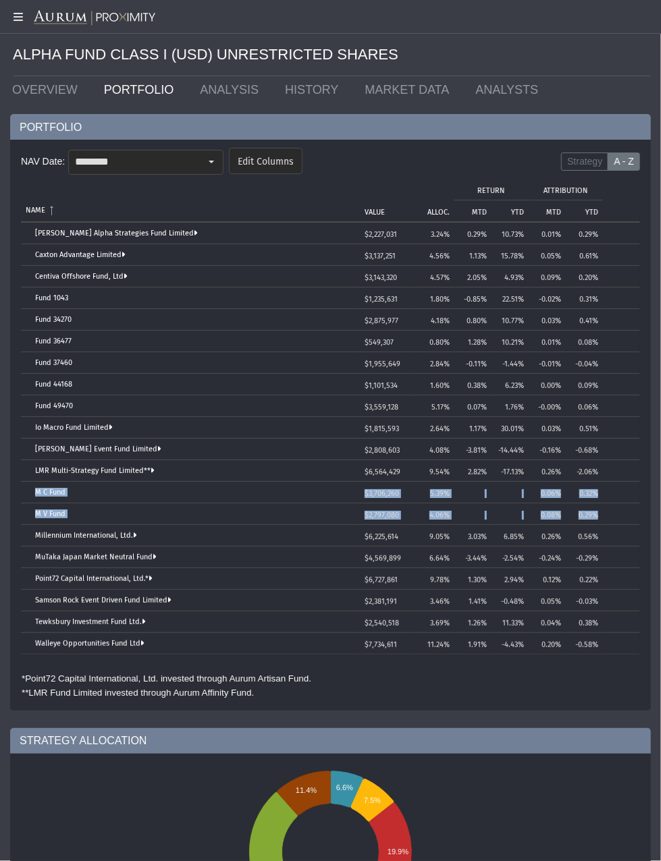
drag, startPoint x: 132, startPoint y: 479, endPoint x: 623, endPoint y: 523, distance: 493.8
click at [623, 523] on tbody "[PERSON_NAME] Alpha Strategies Fund Limited $2,227,031 3.24% 0.29% 10.73% 0.01%…" at bounding box center [330, 439] width 619 height 432
click at [214, 159] on div "Select" at bounding box center [211, 162] width 22 height 22
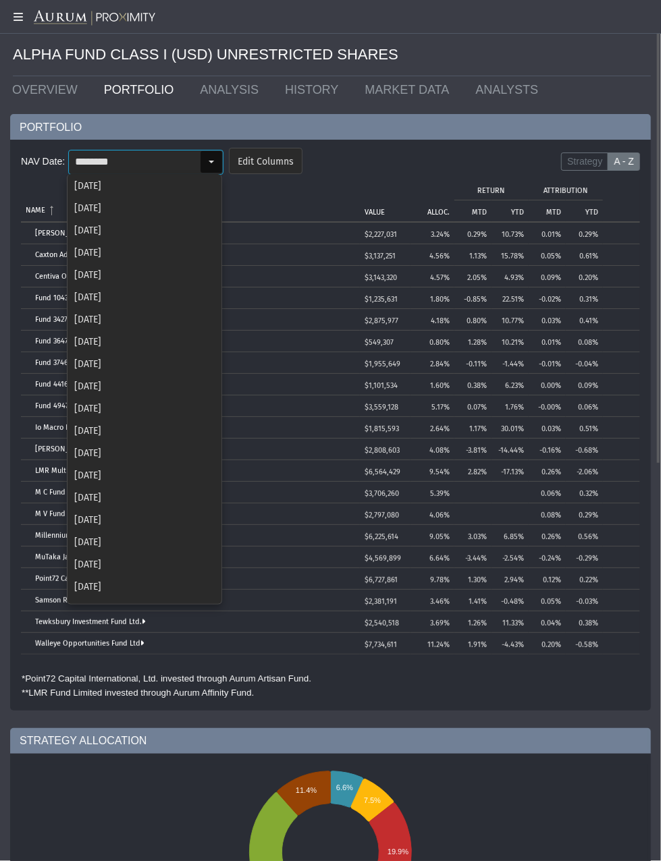
scroll to position [974, 0]
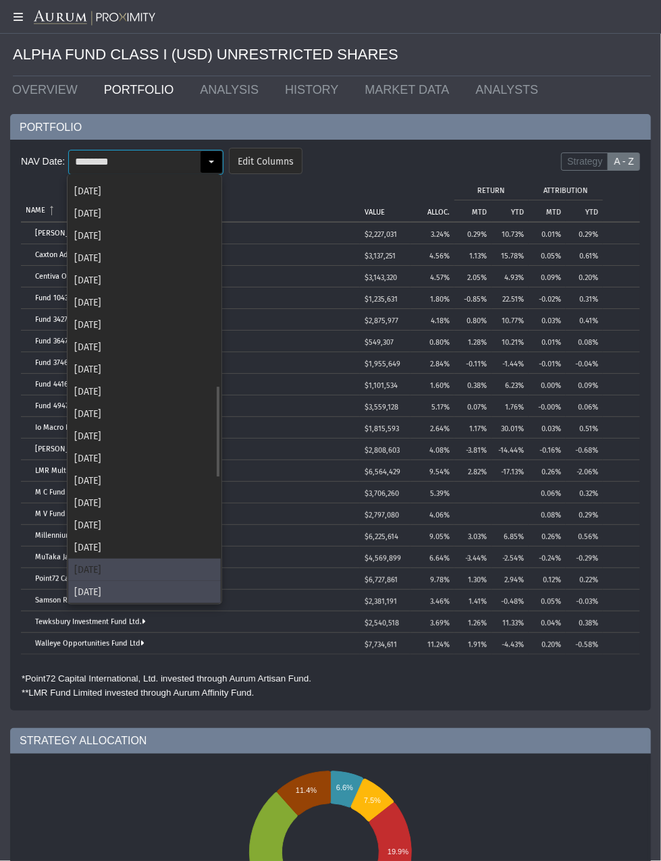
click at [112, 574] on div "[DATE]" at bounding box center [144, 570] width 152 height 22
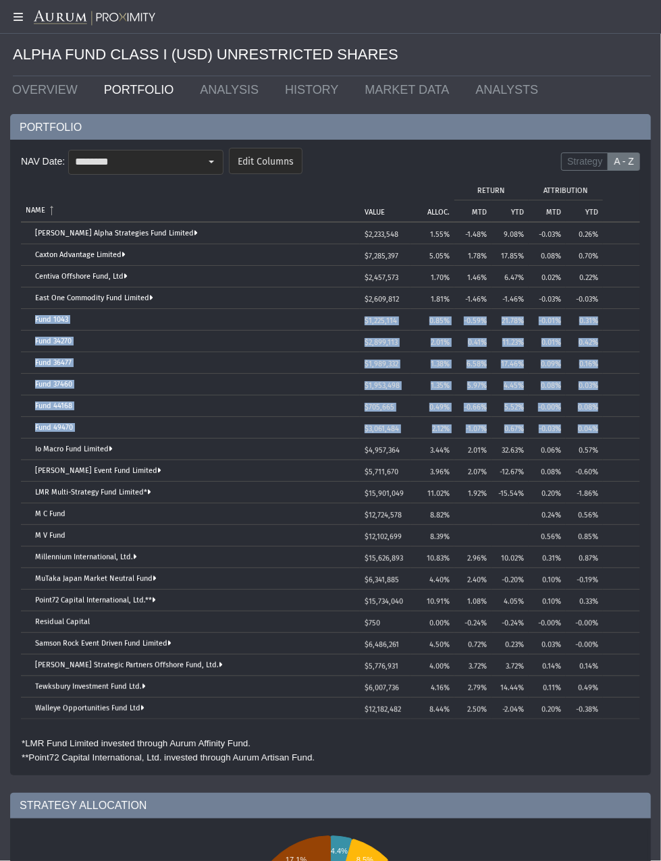
drag, startPoint x: 32, startPoint y: 318, endPoint x: 615, endPoint y: 436, distance: 594.7
click at [615, 436] on tbody "[PERSON_NAME] Alpha Strategies Fund Limited $2,233,548 1.55% -1.48% 9.08% -0.03…" at bounding box center [330, 471] width 619 height 497
click at [29, 509] on div "Tree list with 23 rows and 10 columns. Press Ctrl + right arrow to expand the f…" at bounding box center [30, 513] width 9 height 9
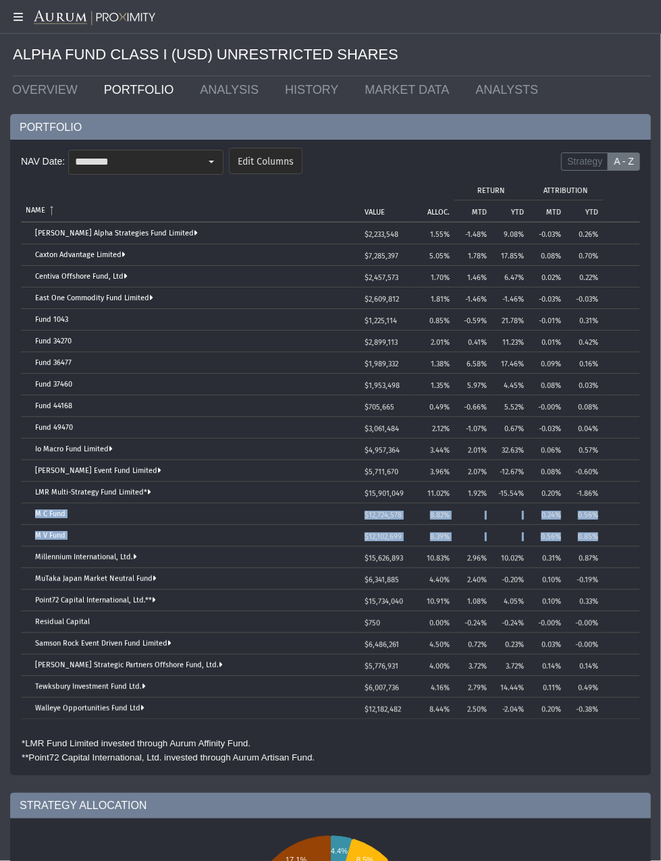
drag, startPoint x: 30, startPoint y: 508, endPoint x: 603, endPoint y: 528, distance: 573.2
click at [603, 528] on tbody "[PERSON_NAME] Alpha Strategies Fund Limited $2,233,548 1.55% -1.48% 9.08% -0.03…" at bounding box center [330, 471] width 619 height 497
click at [207, 162] on div "Select" at bounding box center [211, 162] width 22 height 22
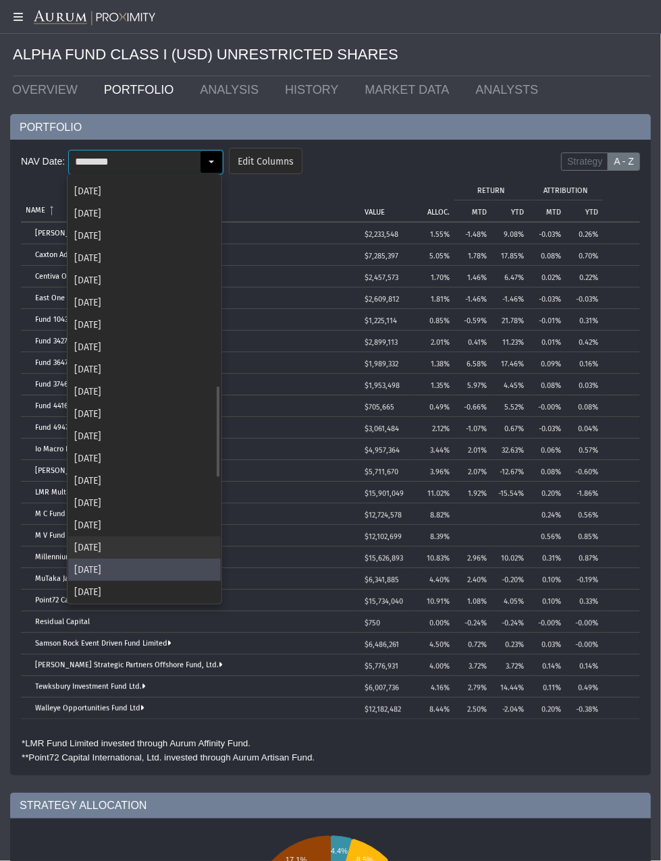
click at [134, 550] on div "[DATE]" at bounding box center [144, 547] width 152 height 22
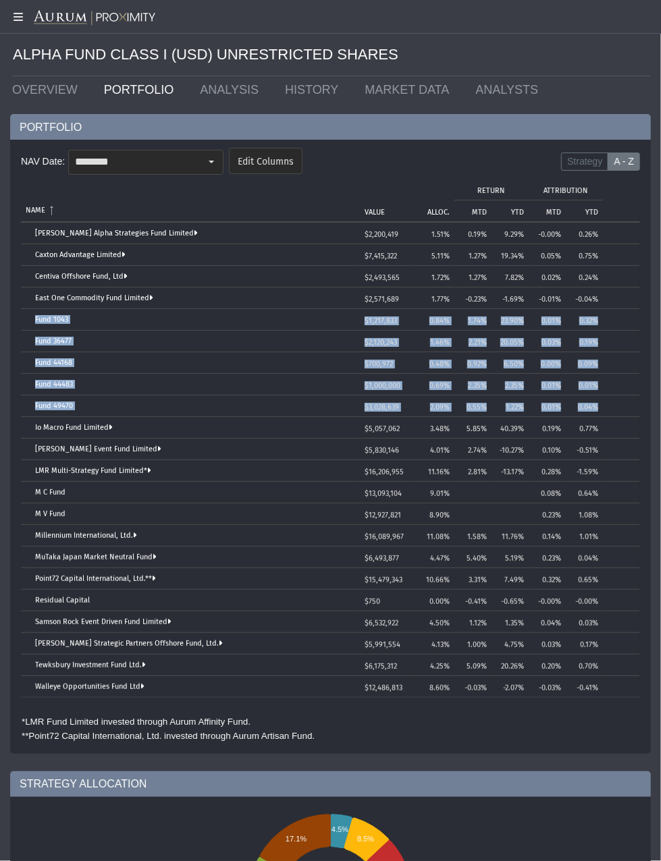
drag, startPoint x: 31, startPoint y: 316, endPoint x: 609, endPoint y: 408, distance: 585.6
click at [609, 408] on tbody "[PERSON_NAME] Alpha Strategies Fund Limited $2,200,419 1.51% 0.19% 9.29% -0.00%…" at bounding box center [330, 460] width 619 height 475
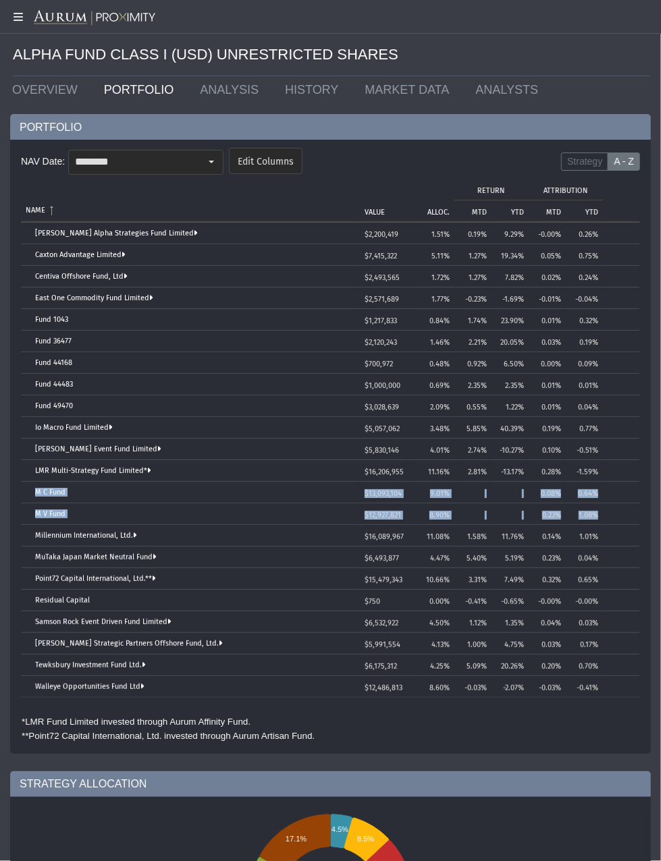
drag, startPoint x: 30, startPoint y: 486, endPoint x: 623, endPoint y: 517, distance: 593.2
click at [623, 517] on tbody "[PERSON_NAME] Alpha Strategies Fund Limited $2,200,419 1.51% 0.19% 9.29% -0.00%…" at bounding box center [330, 460] width 619 height 475
click at [211, 151] on div "Select" at bounding box center [211, 162] width 22 height 22
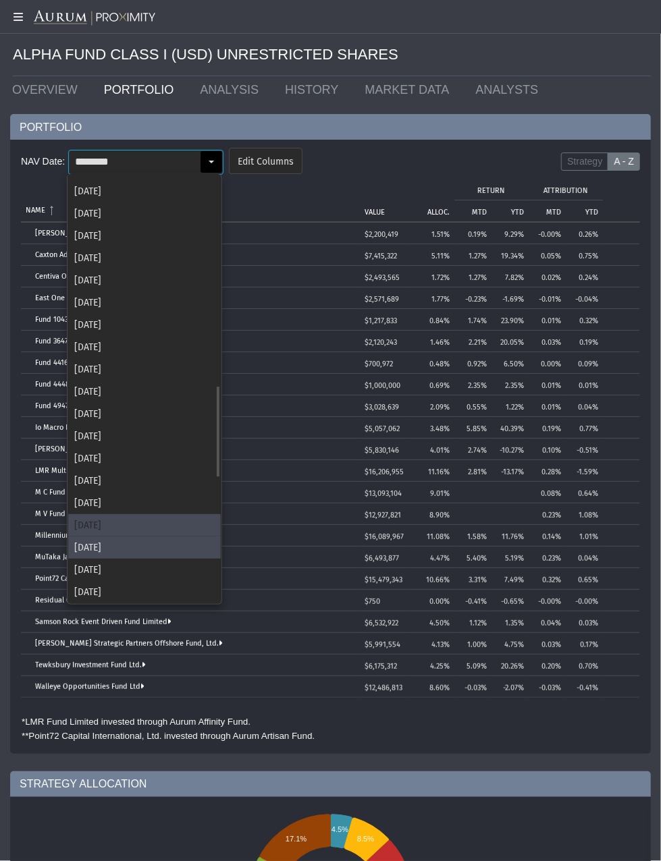
click at [117, 516] on div "[DATE]" at bounding box center [144, 525] width 152 height 22
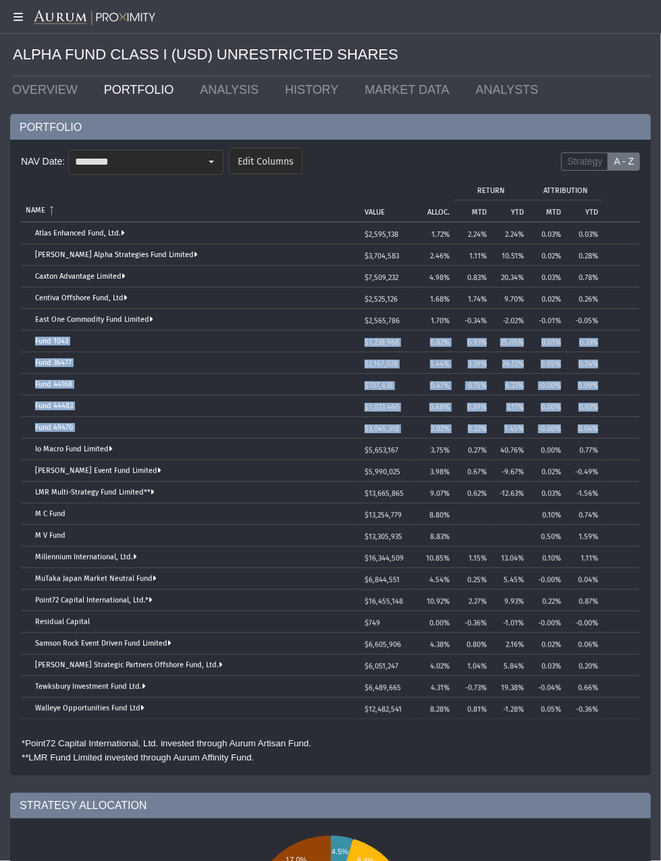
drag, startPoint x: 26, startPoint y: 343, endPoint x: 607, endPoint y: 431, distance: 587.6
click at [607, 431] on tbody "Atlas Enhanced Fund, Ltd. $2,595,138 1.72% 2.24% 2.24% 0.03% 0.03% [PERSON_NAME…" at bounding box center [330, 471] width 619 height 497
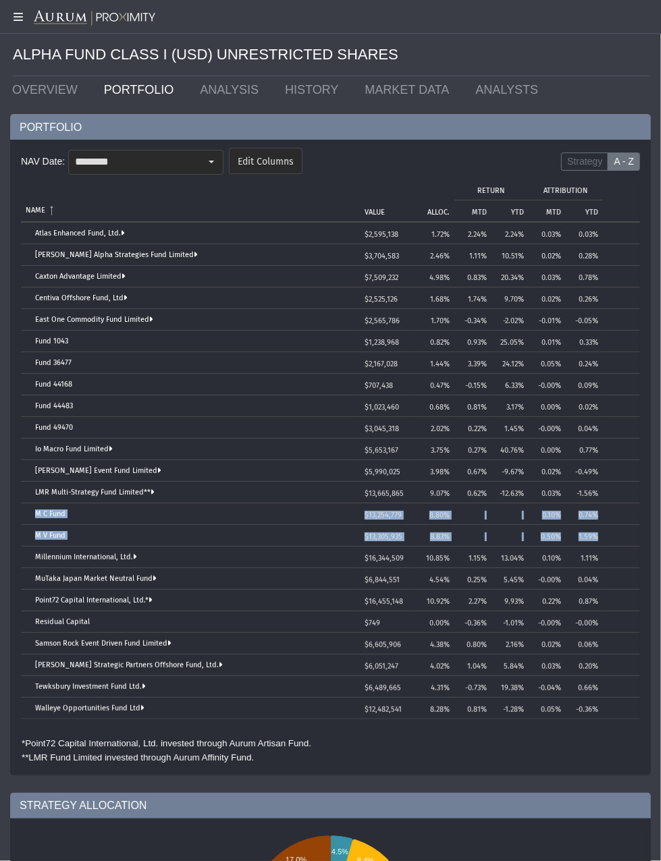
drag, startPoint x: 30, startPoint y: 511, endPoint x: 598, endPoint y: 528, distance: 567.7
click at [598, 528] on tbody "Atlas Enhanced Fund, Ltd. $2,595,138 1.72% 2.24% 2.24% 0.03% 0.03% [PERSON_NAME…" at bounding box center [330, 471] width 619 height 497
click at [188, 150] on dx-select-box "******** Pull down to refresh... Release to refresh... Refreshing... [DATE] [DA…" at bounding box center [145, 162] width 155 height 25
click at [207, 160] on div "Select" at bounding box center [211, 162] width 22 height 22
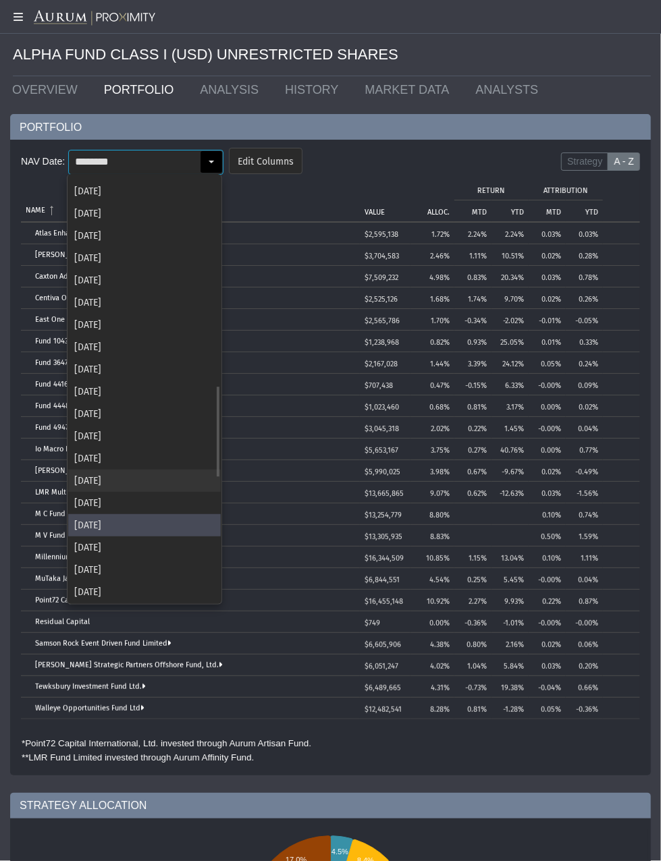
click at [90, 491] on div "[DATE]" at bounding box center [144, 481] width 152 height 22
type input "********"
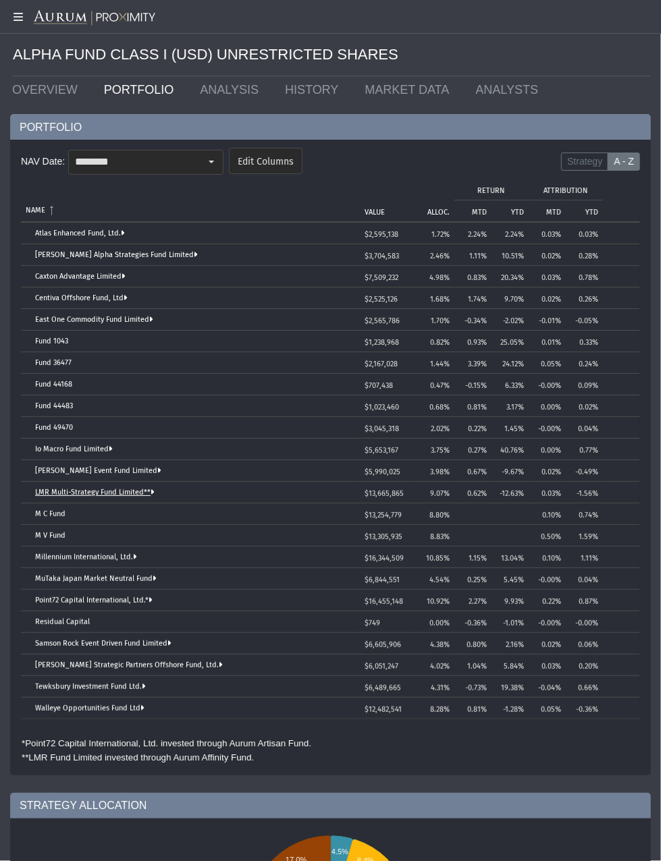
click at [90, 491] on link "LMR Multi-Strategy Fund Limited**" at bounding box center [94, 492] width 119 height 9
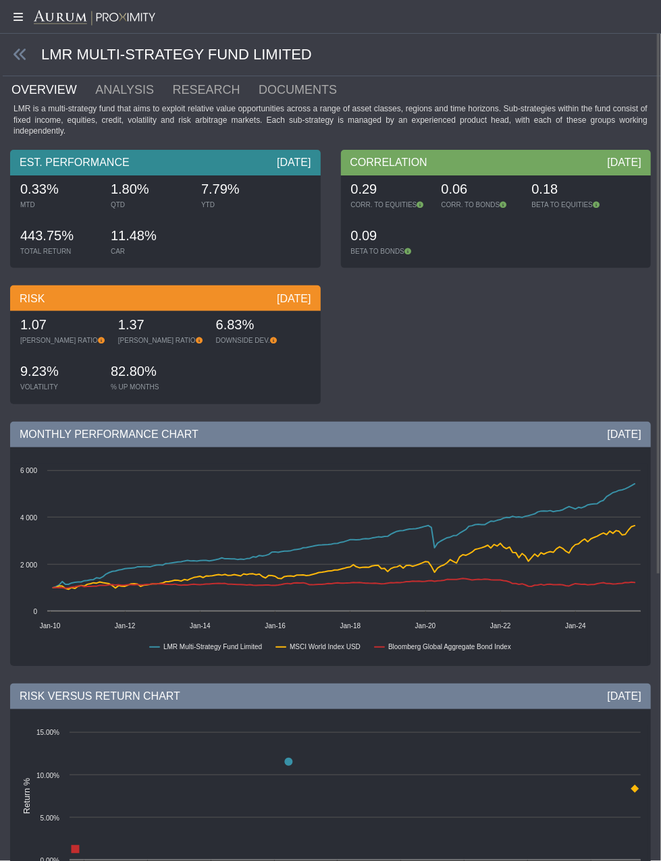
click at [6, 48] on span at bounding box center [22, 55] width 38 height 16
click at [14, 51] on icon at bounding box center [20, 54] width 15 height 15
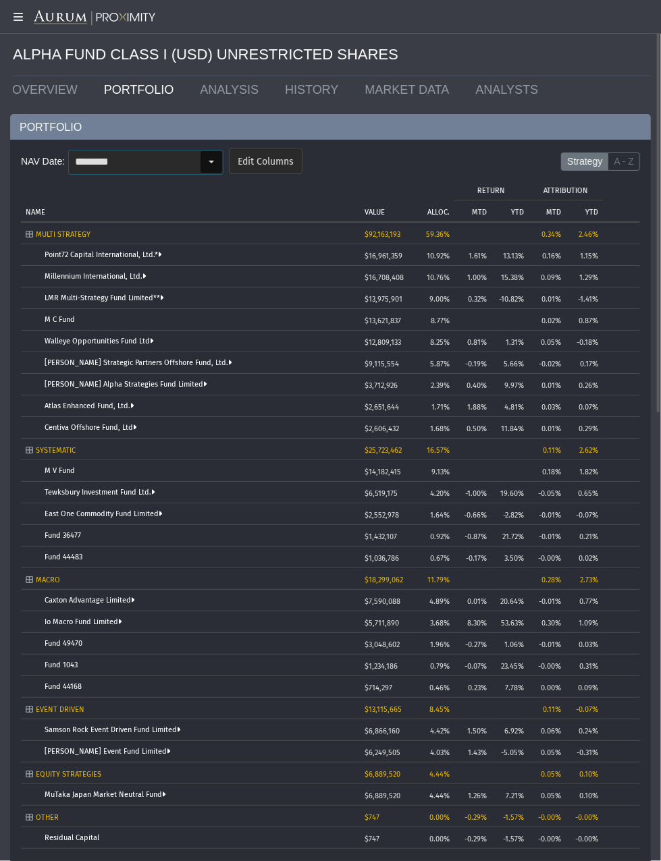
click at [206, 169] on div "Select" at bounding box center [211, 162] width 22 height 22
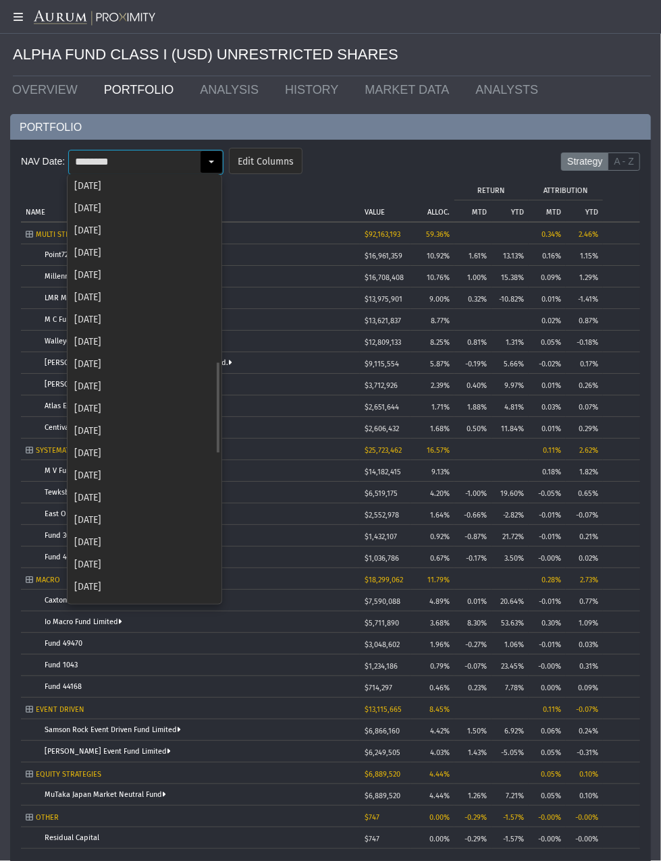
scroll to position [863, 0]
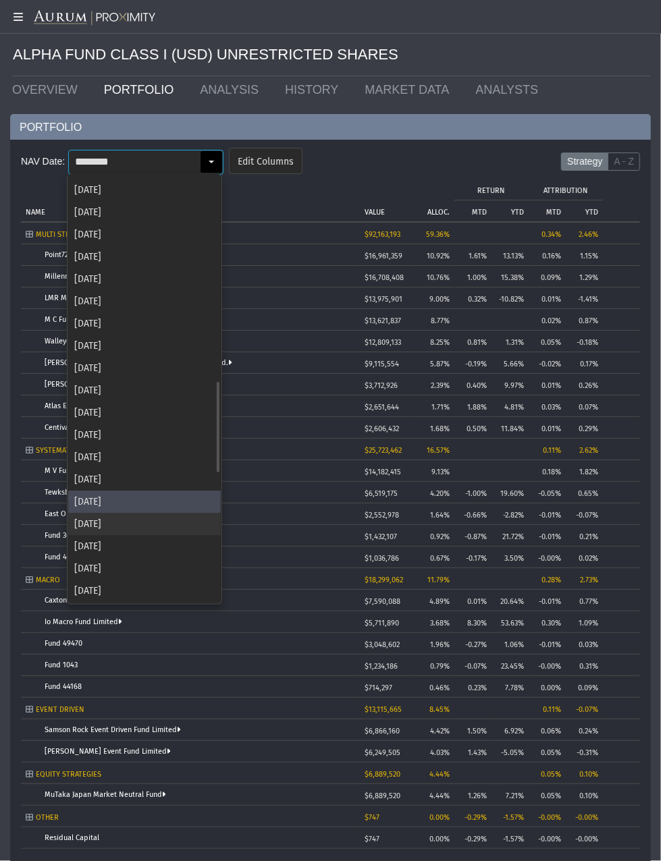
click at [133, 519] on div "[DATE]" at bounding box center [144, 524] width 152 height 22
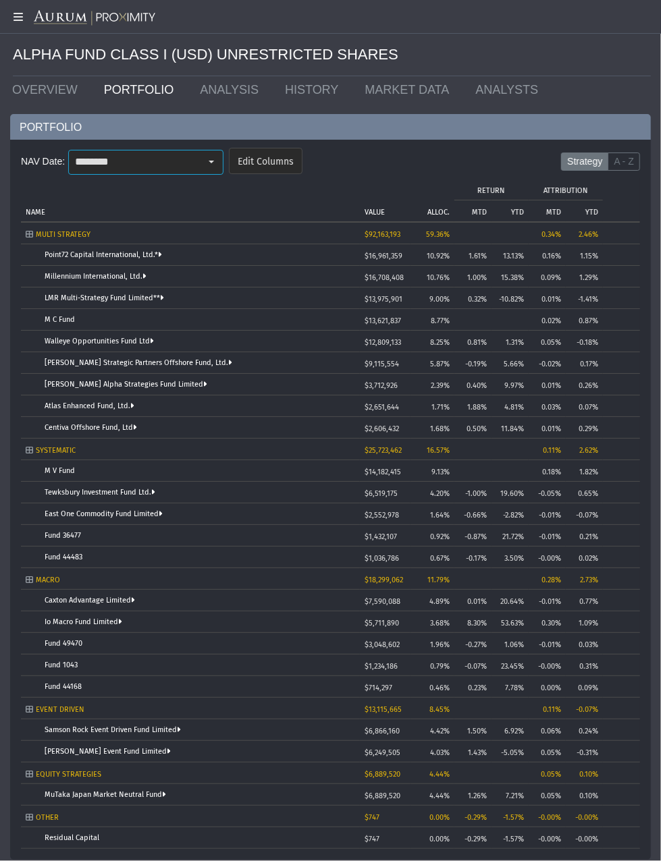
scroll to position [0, 0]
click at [613, 157] on label "A - Z" at bounding box center [623, 161] width 32 height 19
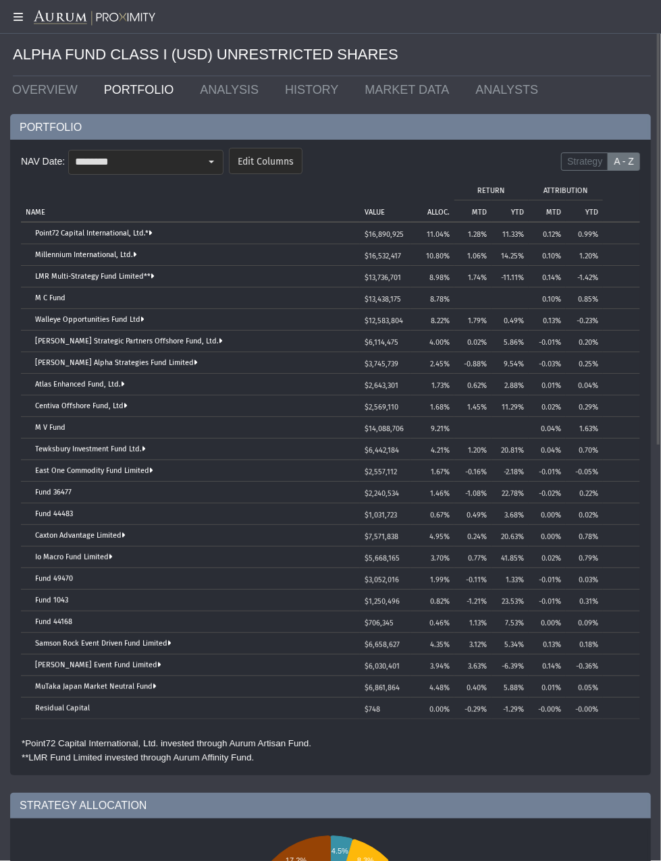
click at [36, 206] on td "NAME" at bounding box center [190, 199] width 339 height 43
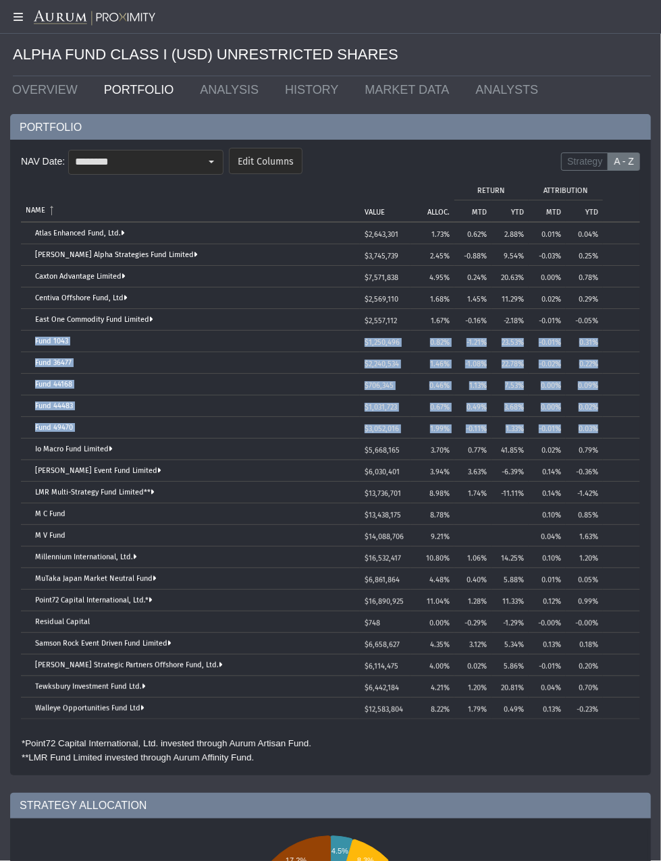
drag, startPoint x: 28, startPoint y: 339, endPoint x: 601, endPoint y: 422, distance: 579.6
click at [601, 422] on tbody "Atlas Enhanced Fund, Ltd. $2,643,301 1.73% 0.62% 2.88% 0.01% 0.04% [PERSON_NAME…" at bounding box center [330, 471] width 619 height 497
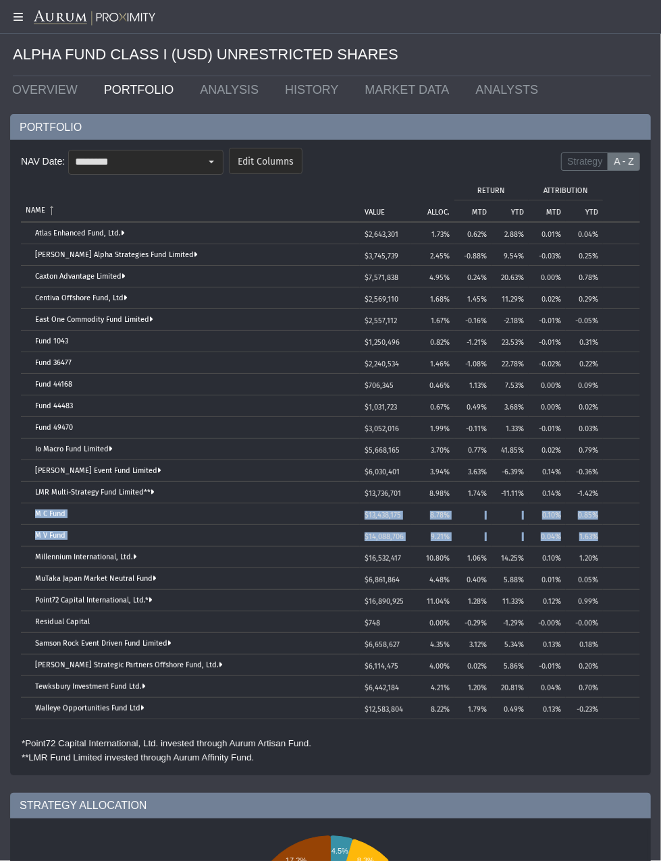
drag, startPoint x: 34, startPoint y: 515, endPoint x: 624, endPoint y: 533, distance: 590.0
click at [624, 533] on tbody "Atlas Enhanced Fund, Ltd. $2,643,301 1.73% 0.62% 2.88% 0.01% 0.04% [PERSON_NAME…" at bounding box center [330, 471] width 619 height 497
click at [132, 331] on td "Fund 1043" at bounding box center [190, 342] width 339 height 22
click at [203, 163] on div "Select" at bounding box center [211, 162] width 22 height 22
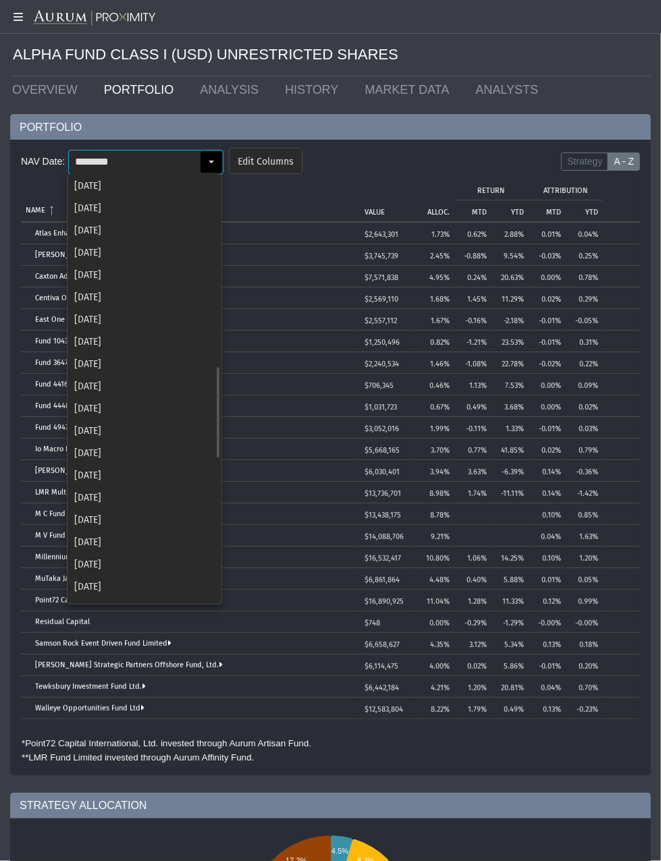
scroll to position [885, 0]
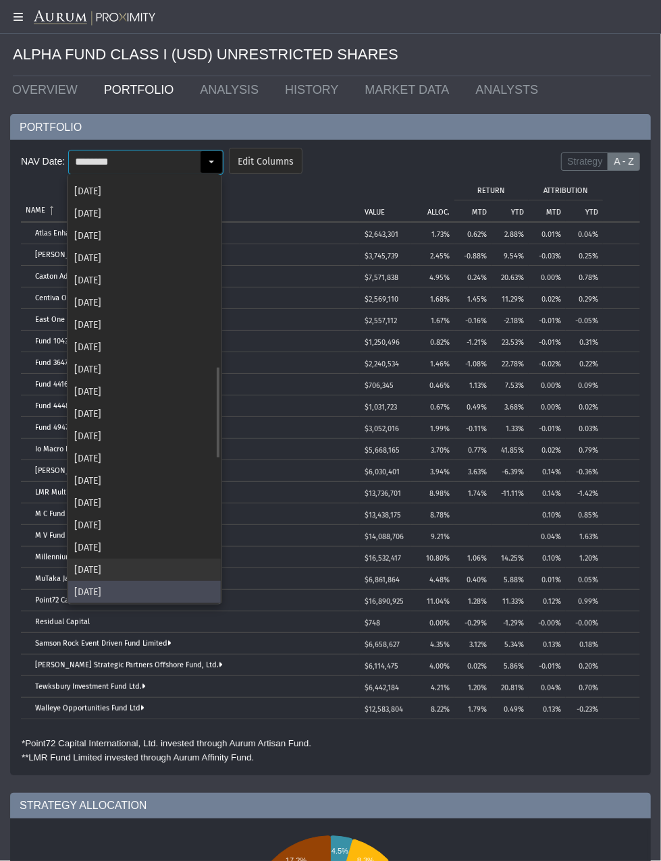
click at [110, 571] on div "[DATE]" at bounding box center [144, 570] width 152 height 22
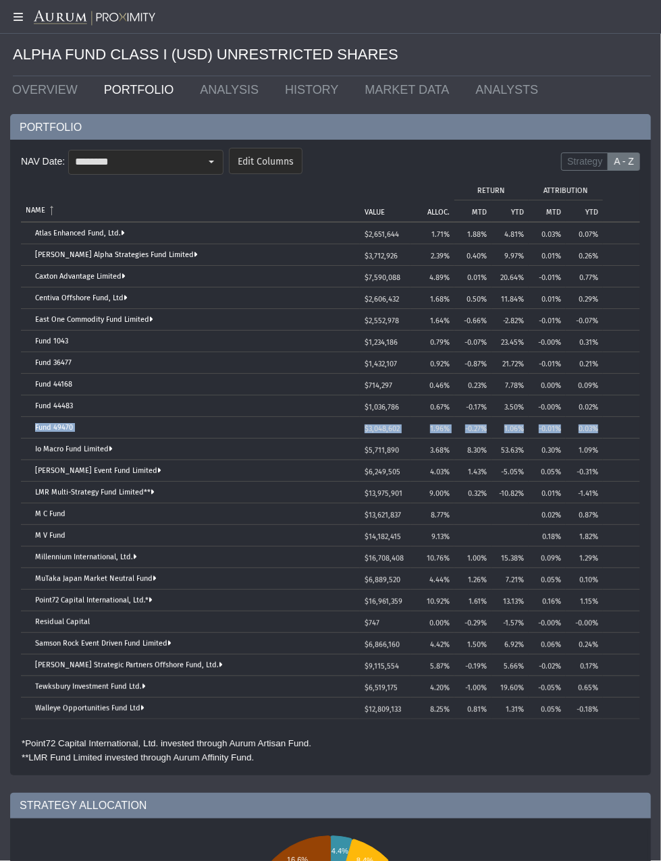
drag, startPoint x: 33, startPoint y: 422, endPoint x: 602, endPoint y: 431, distance: 568.9
click at [602, 431] on tr "Fund 49470 $3,048,602 1.96% -0.27% 1.06% -0.01% 0.03%" at bounding box center [330, 428] width 619 height 22
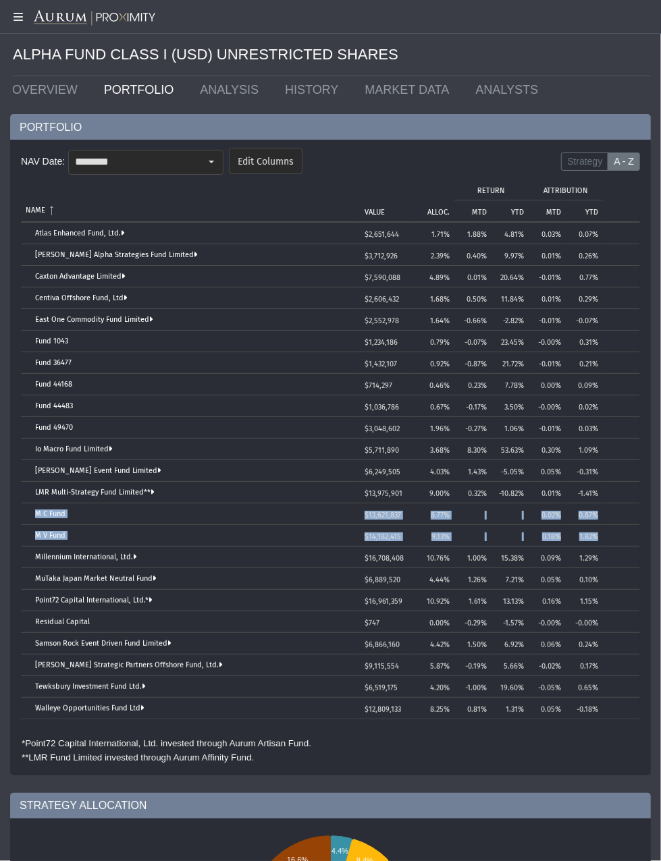
drag, startPoint x: 32, startPoint y: 513, endPoint x: 600, endPoint y: 536, distance: 567.9
click at [600, 536] on tbody "Atlas Enhanced Fund, Ltd. $2,651,644 1.71% 1.88% 4.81% 0.03% 0.07% [PERSON_NAME…" at bounding box center [330, 471] width 619 height 497
click at [213, 165] on div "Select" at bounding box center [211, 162] width 22 height 22
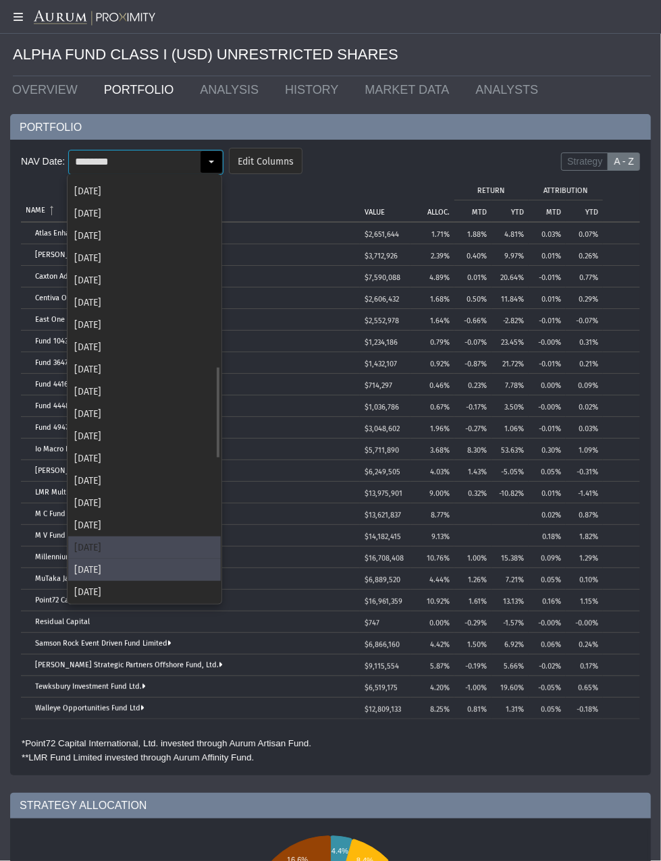
click at [120, 536] on div "[DATE]" at bounding box center [144, 547] width 152 height 22
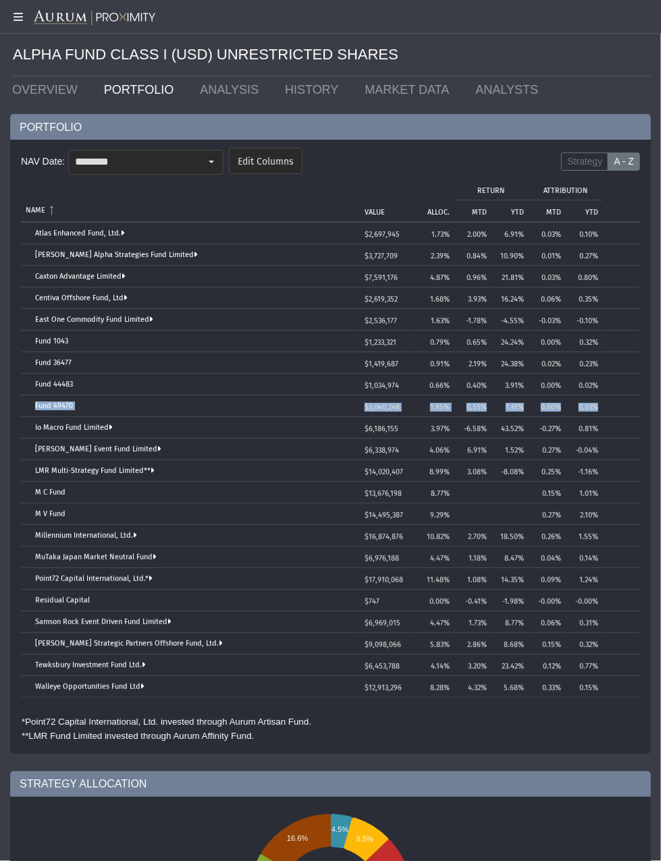
drag, startPoint x: 25, startPoint y: 399, endPoint x: 599, endPoint y: 404, distance: 574.2
click at [599, 404] on tr "Fund 49470 $3,040,248 1.95% 0.55% 1.61% 0.00% 0.03%" at bounding box center [330, 406] width 619 height 22
click at [24, 393] on td "Fund 44483" at bounding box center [190, 385] width 339 height 22
drag, startPoint x: 30, startPoint y: 398, endPoint x: 603, endPoint y: 402, distance: 573.5
click at [603, 402] on tr "Fund 49470 $3,040,248 1.95% 0.55% 1.61% 0.00% 0.03%" at bounding box center [330, 406] width 619 height 22
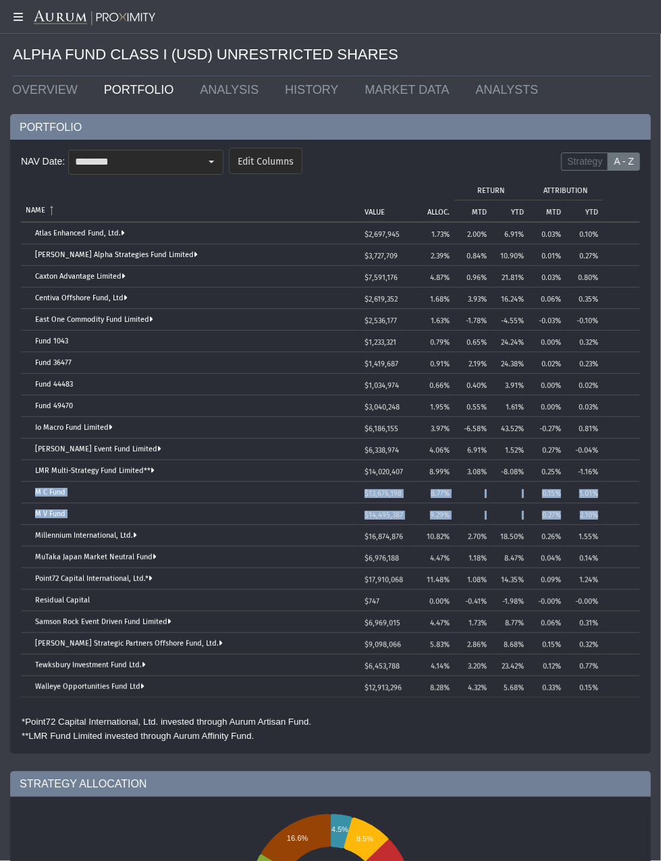
drag, startPoint x: 30, startPoint y: 485, endPoint x: 610, endPoint y: 511, distance: 580.2
click at [610, 511] on tbody "Atlas Enhanced Fund, Ltd. $2,697,945 1.73% 2.00% 6.91% 0.03% 0.10% [PERSON_NAME…" at bounding box center [330, 460] width 619 height 475
click at [213, 157] on div "Select" at bounding box center [211, 162] width 22 height 22
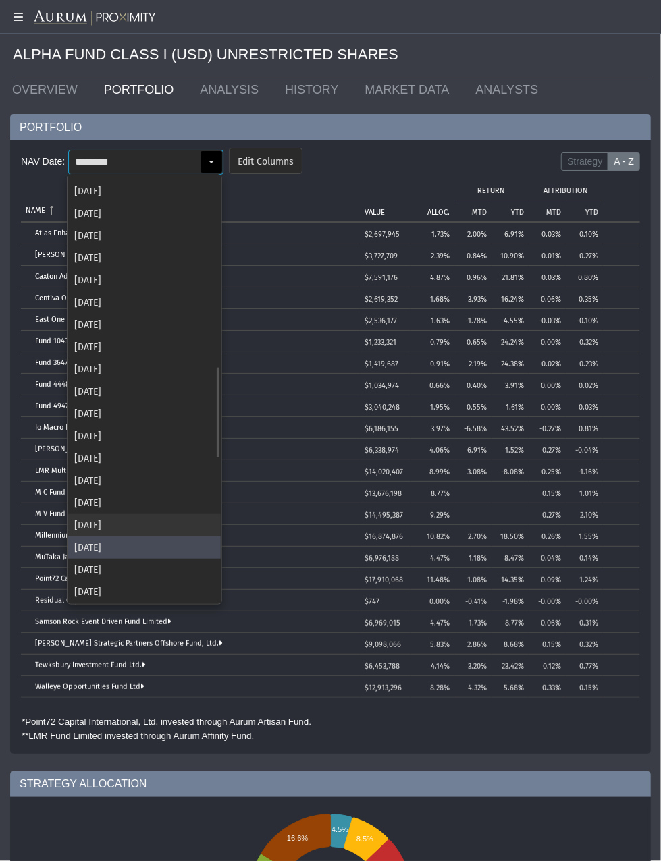
click at [138, 522] on div "[DATE]" at bounding box center [144, 525] width 152 height 22
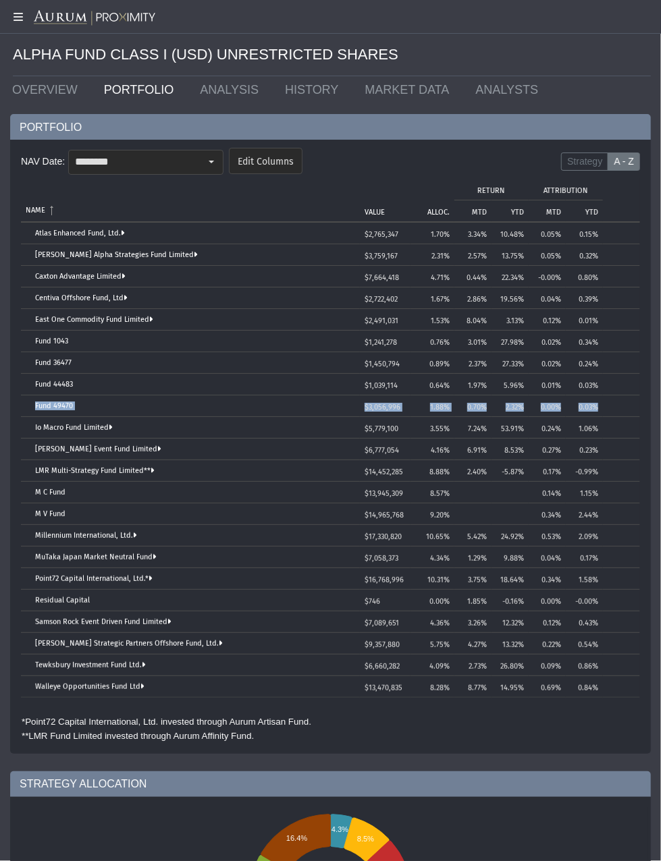
drag, startPoint x: 283, startPoint y: 416, endPoint x: 608, endPoint y: 407, distance: 324.7
click at [608, 407] on tr "Fund 49470 $3,056,996 1.88% 0.70% 2.32% 0.00% 0.03%" at bounding box center [330, 406] width 619 height 22
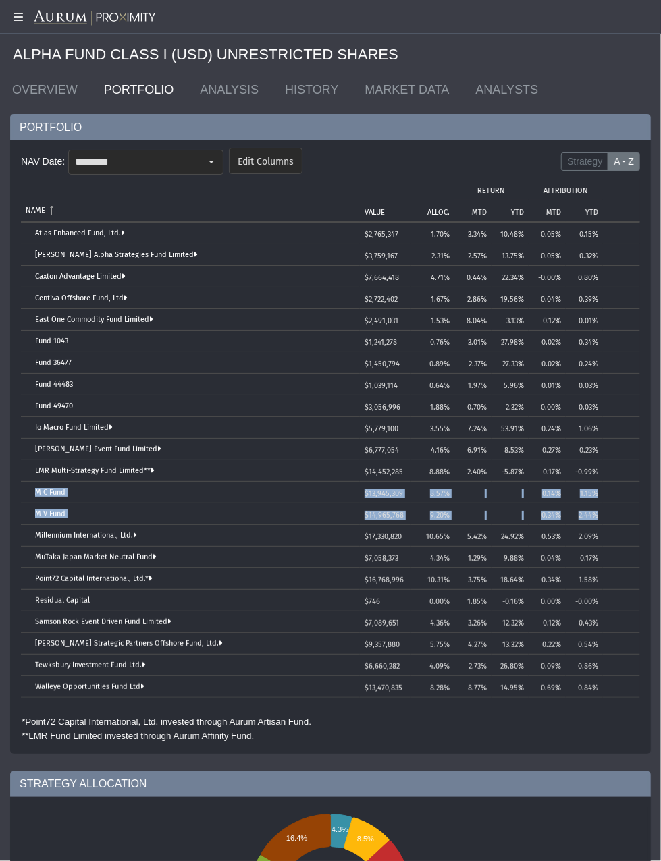
drag, startPoint x: 33, startPoint y: 486, endPoint x: 621, endPoint y: 515, distance: 588.4
click at [621, 515] on tbody "Atlas Enhanced Fund, Ltd. $2,765,347 1.70% 3.34% 10.48% 0.05% 0.15% [PERSON_NAM…" at bounding box center [330, 460] width 619 height 475
click at [198, 155] on input "********" at bounding box center [134, 161] width 131 height 23
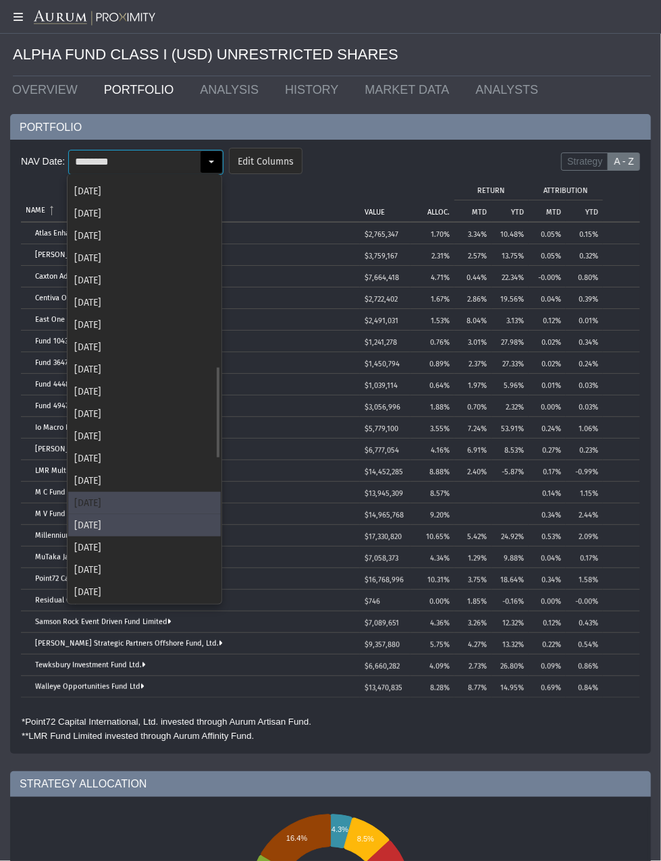
click at [107, 509] on div "[DATE]" at bounding box center [144, 503] width 152 height 22
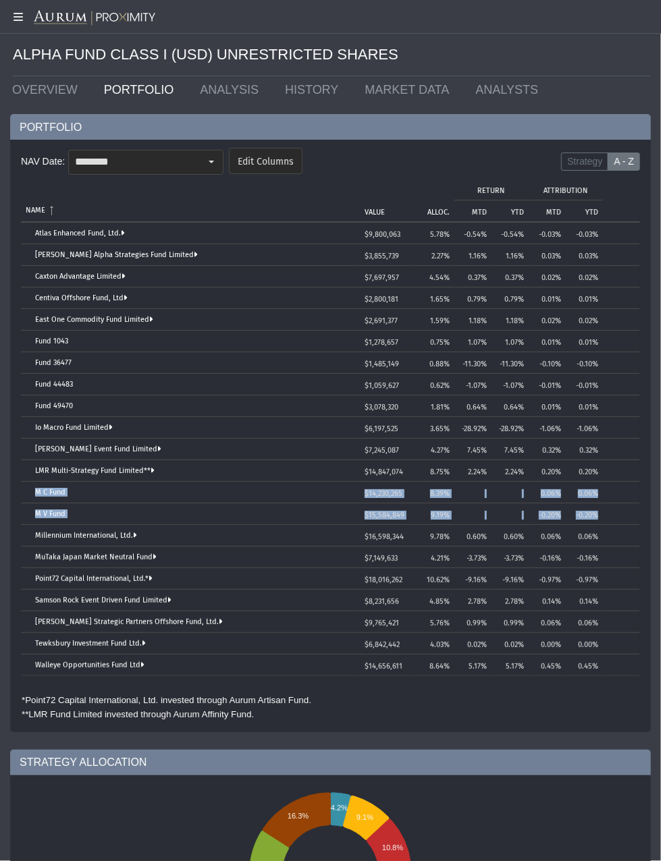
drag, startPoint x: 32, startPoint y: 483, endPoint x: 612, endPoint y: 516, distance: 580.5
click at [612, 516] on tbody "Atlas Enhanced Fund, Ltd. $9,800,063 5.78% -0.54% -0.54% -0.03% -0.03% [PERSON_…" at bounding box center [330, 449] width 619 height 453
click at [200, 163] on div "Select" at bounding box center [211, 161] width 23 height 23
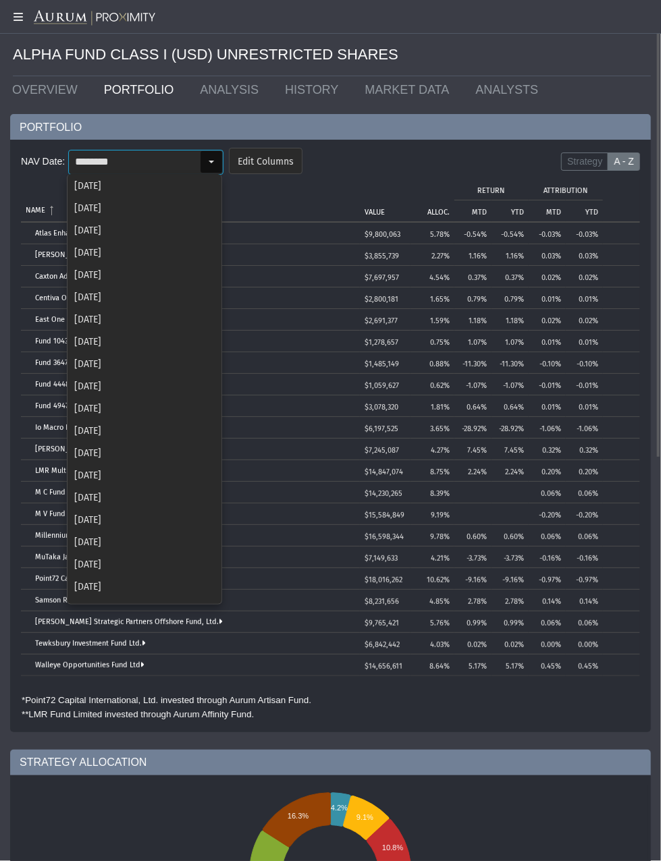
scroll to position [796, 0]
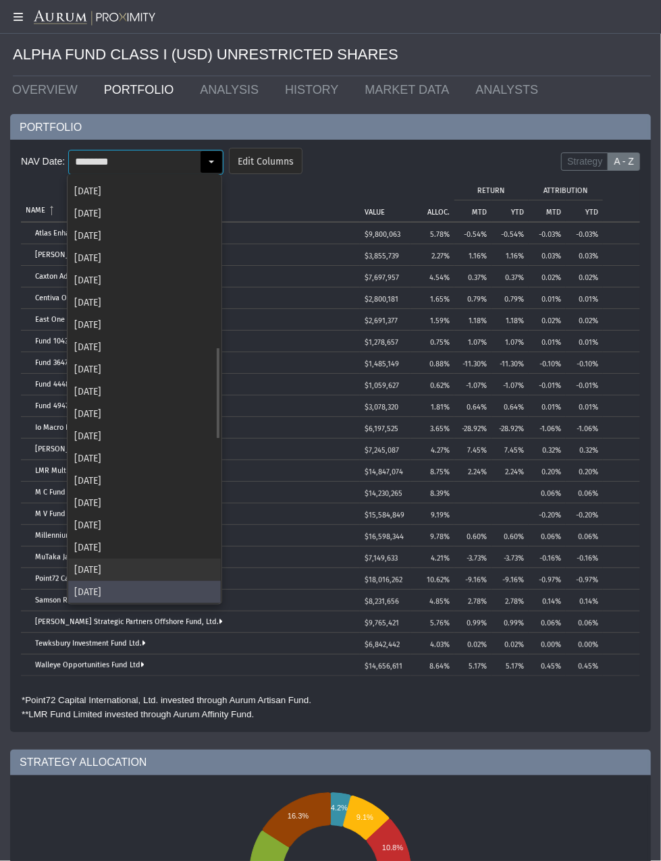
click at [108, 563] on div "[DATE]" at bounding box center [144, 570] width 152 height 22
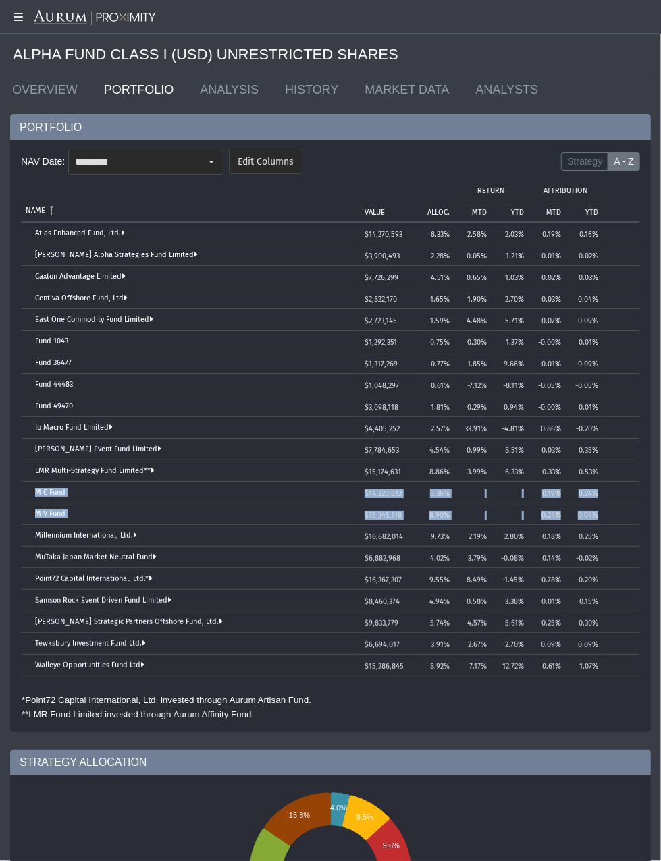
drag, startPoint x: 28, startPoint y: 493, endPoint x: 603, endPoint y: 509, distance: 575.1
click at [603, 509] on tbody "Atlas Enhanced Fund, Ltd. $14,270,593 8.33% 2.58% 2.03% 0.19% 0.16% [PERSON_NAM…" at bounding box center [330, 449] width 619 height 453
drag, startPoint x: 202, startPoint y: 158, endPoint x: 200, endPoint y: 216, distance: 58.1
click at [202, 158] on div "Select" at bounding box center [211, 162] width 22 height 22
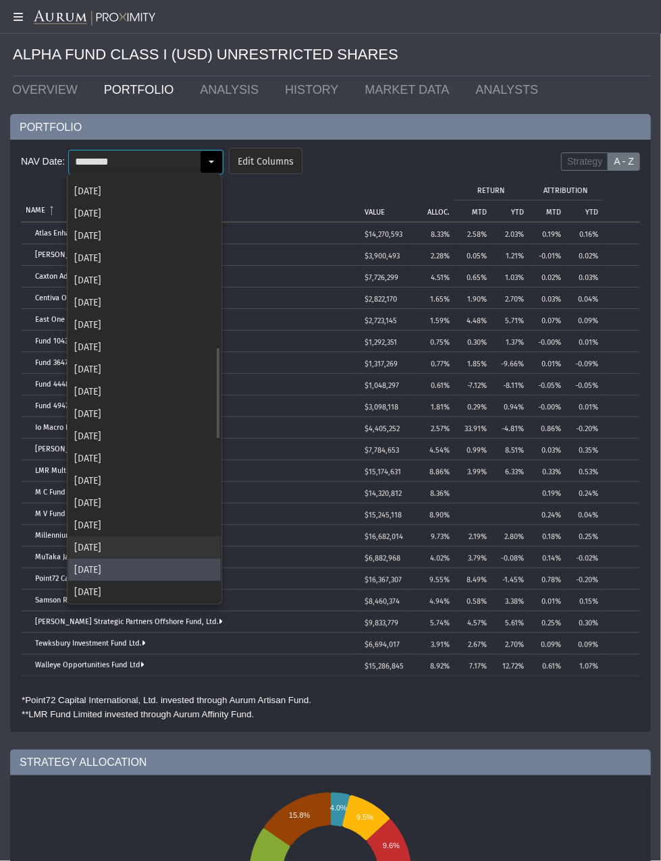
click at [110, 540] on div "[DATE]" at bounding box center [144, 547] width 152 height 22
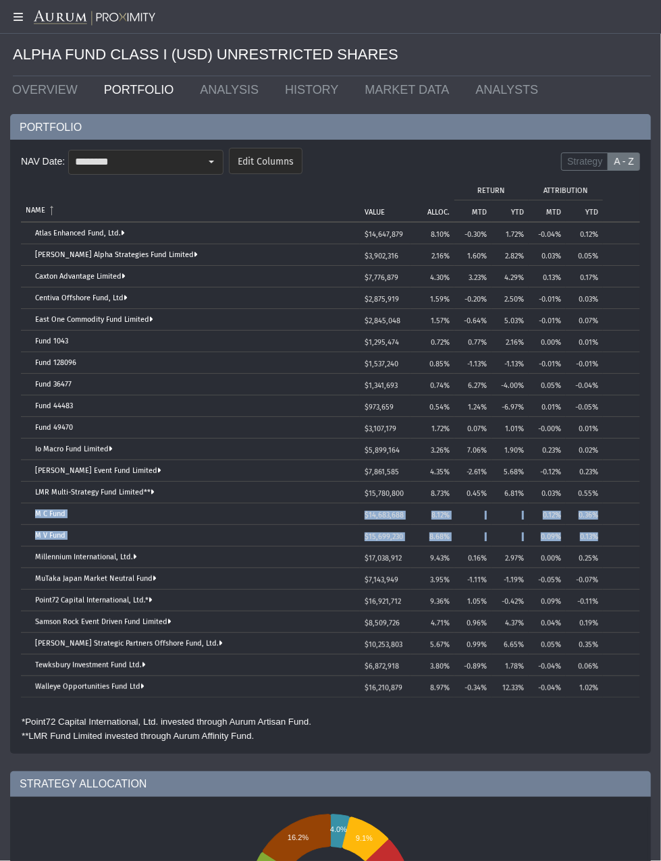
drag, startPoint x: 32, startPoint y: 510, endPoint x: 612, endPoint y: 532, distance: 580.0
click at [612, 532] on tbody "Atlas Enhanced Fund, Ltd. $14,647,879 8.10% -0.30% 1.72% -0.04% 0.12% [PERSON_N…" at bounding box center [330, 460] width 619 height 475
click at [200, 156] on div "Select" at bounding box center [211, 162] width 22 height 22
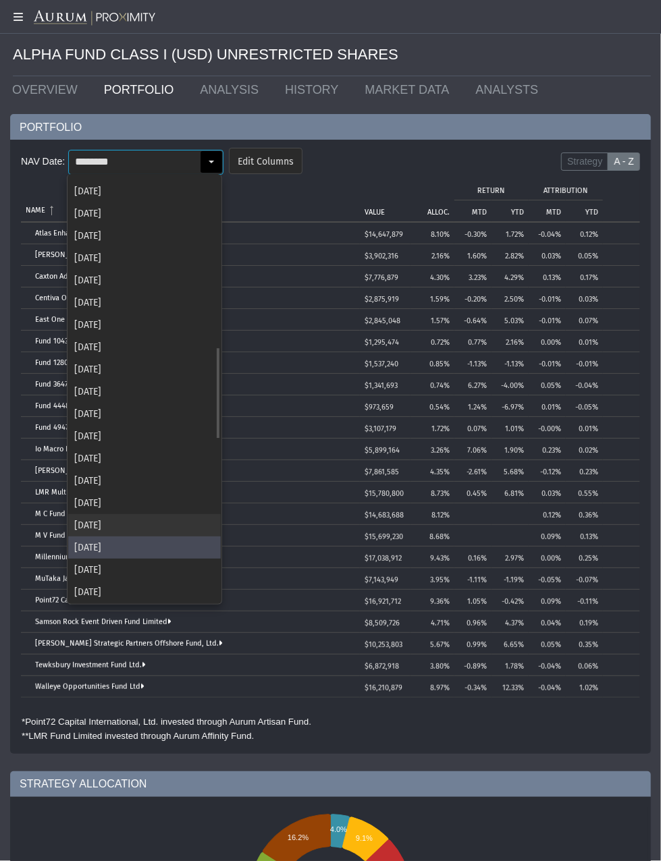
click at [105, 520] on div "[DATE]" at bounding box center [144, 525] width 152 height 22
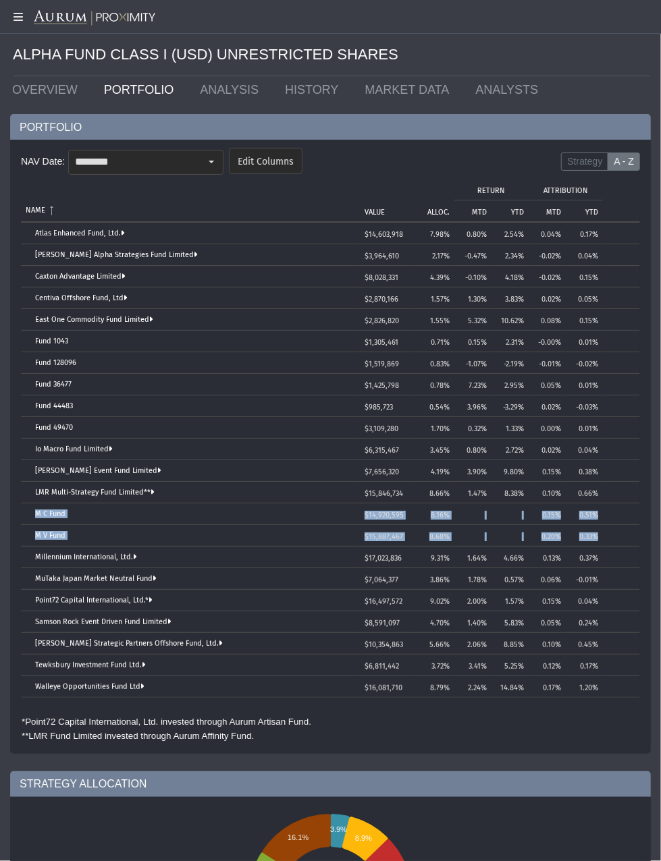
drag, startPoint x: 30, startPoint y: 515, endPoint x: 614, endPoint y: 541, distance: 584.9
click at [614, 541] on tbody "Atlas Enhanced Fund, Ltd. $14,603,918 7.98% 0.80% 2.54% 0.04% 0.17% [PERSON_NAM…" at bounding box center [330, 460] width 619 height 475
click at [213, 167] on div "Select" at bounding box center [211, 162] width 22 height 22
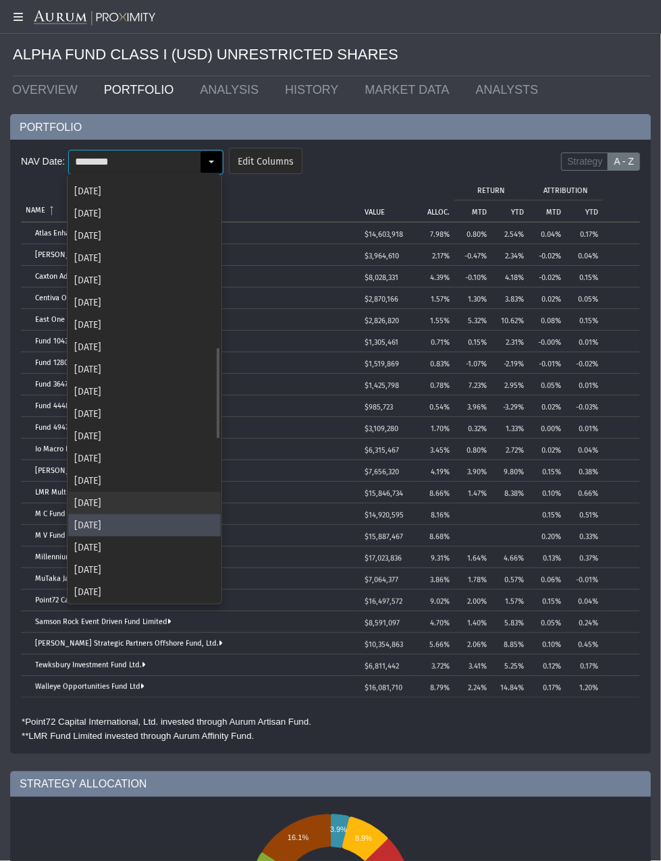
click at [159, 501] on div "[DATE]" at bounding box center [144, 503] width 152 height 22
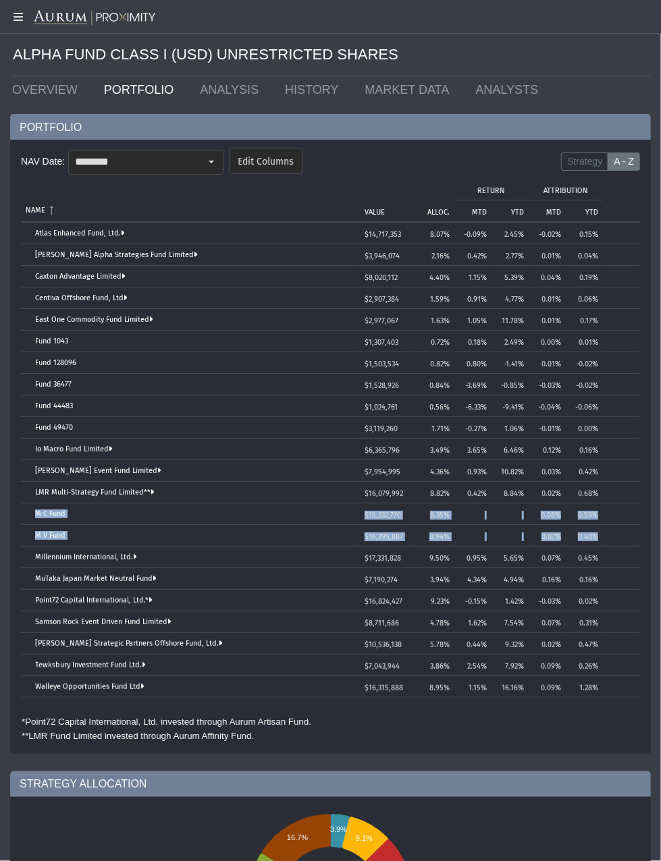
drag, startPoint x: 32, startPoint y: 509, endPoint x: 617, endPoint y: 539, distance: 585.1
click at [617, 539] on tbody "Atlas Enhanced Fund, Ltd. $14,717,353 8.07% -0.09% 2.45% -0.02% 0.15% [PERSON_N…" at bounding box center [330, 460] width 619 height 475
click at [219, 161] on div "Select" at bounding box center [211, 162] width 22 height 22
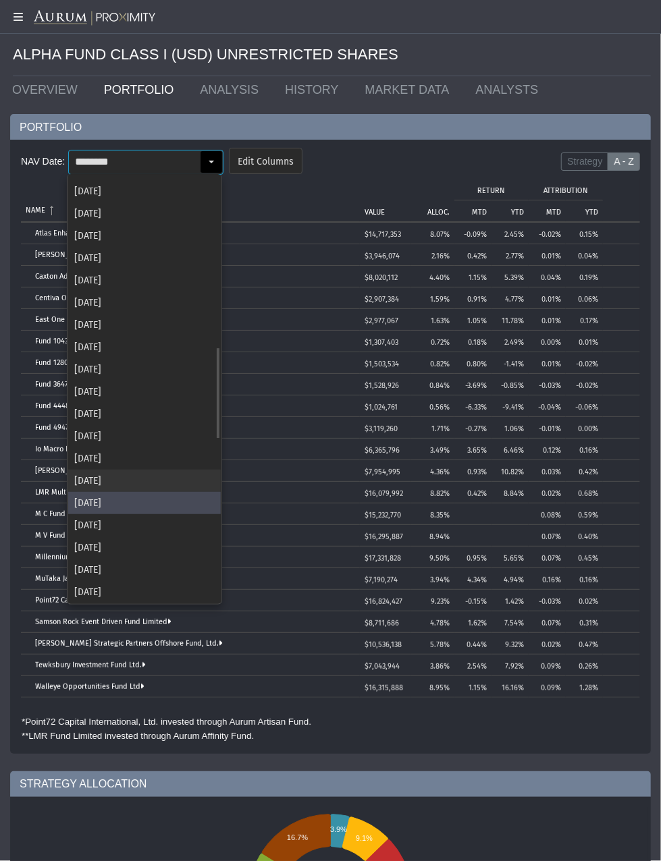
click at [117, 487] on div "[DATE]" at bounding box center [144, 481] width 152 height 22
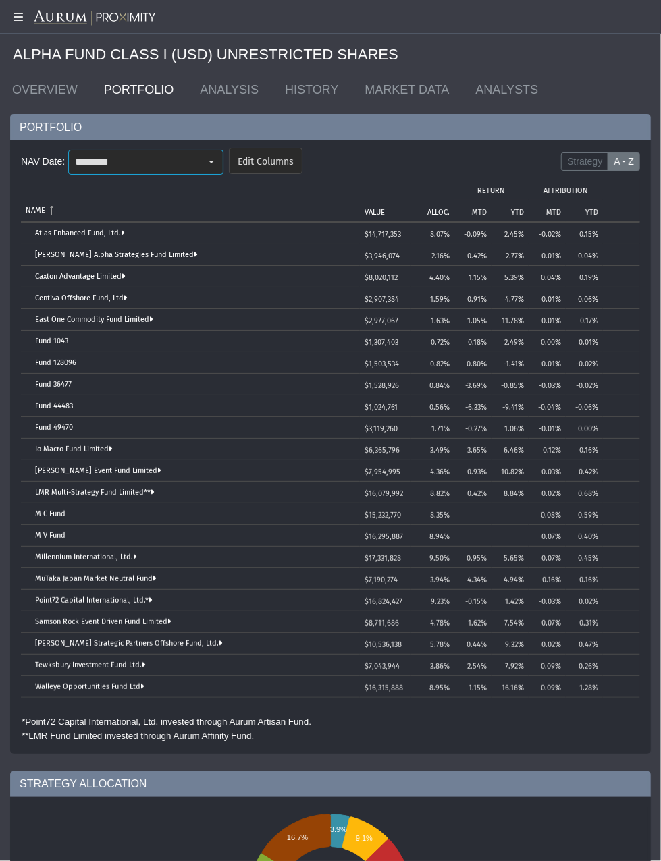
scroll to position [0, 0]
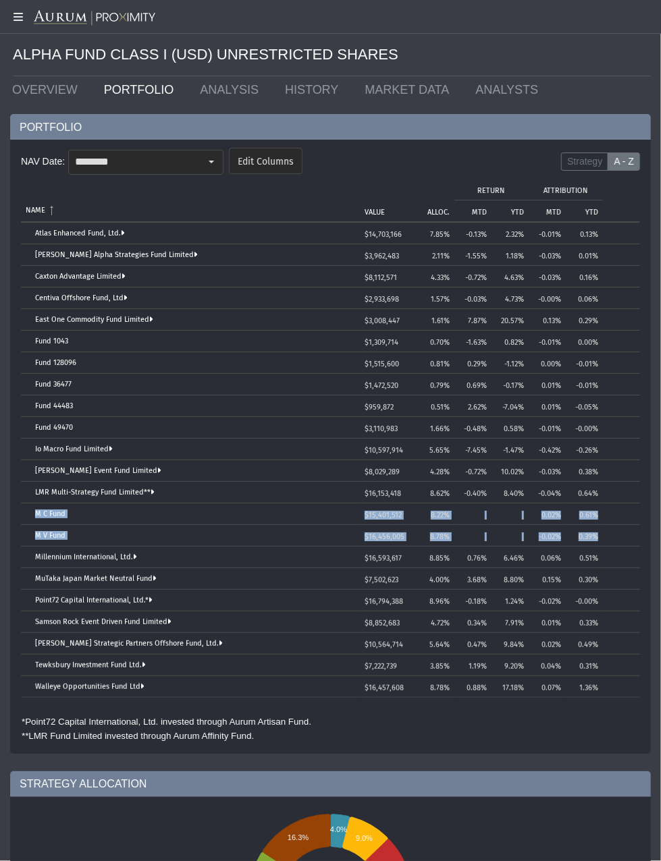
drag, startPoint x: 34, startPoint y: 512, endPoint x: 613, endPoint y: 526, distance: 578.4
click at [613, 526] on tbody "Atlas Enhanced Fund, Ltd. $14,703,166 7.85% -0.13% 2.32% -0.01% 0.13% [PERSON_N…" at bounding box center [330, 460] width 619 height 475
click at [208, 159] on div "Select" at bounding box center [211, 162] width 22 height 22
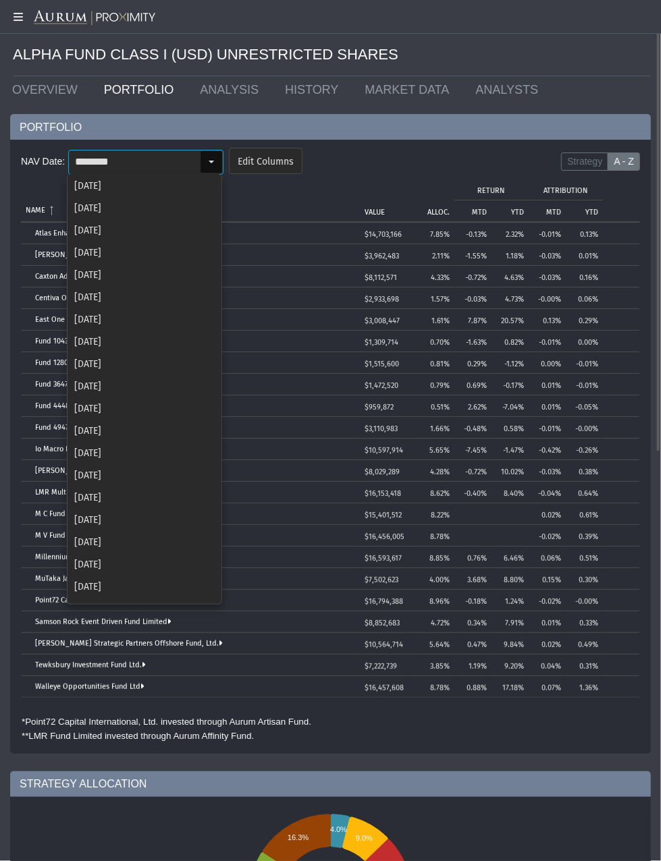
scroll to position [685, 0]
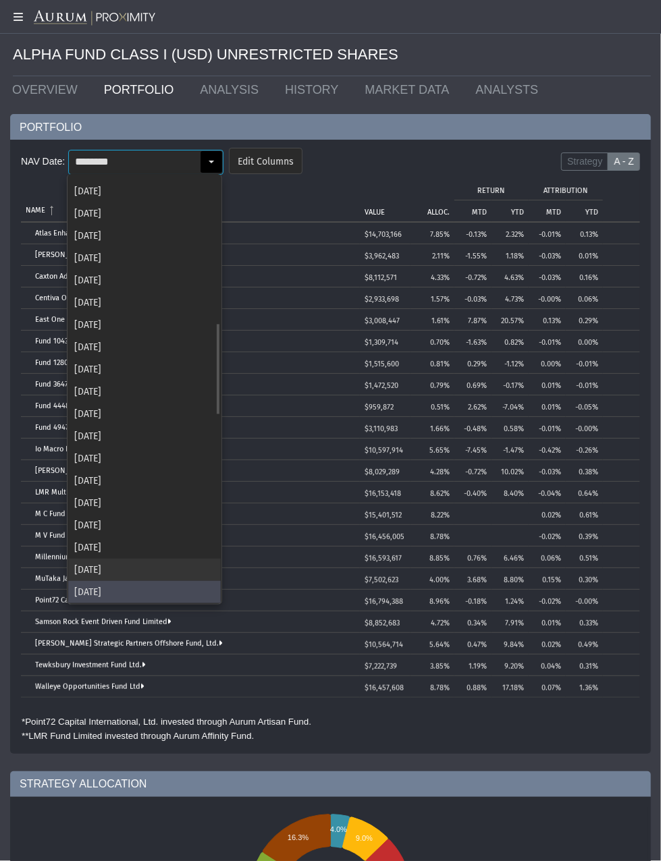
click at [142, 563] on div "[DATE]" at bounding box center [144, 570] width 152 height 22
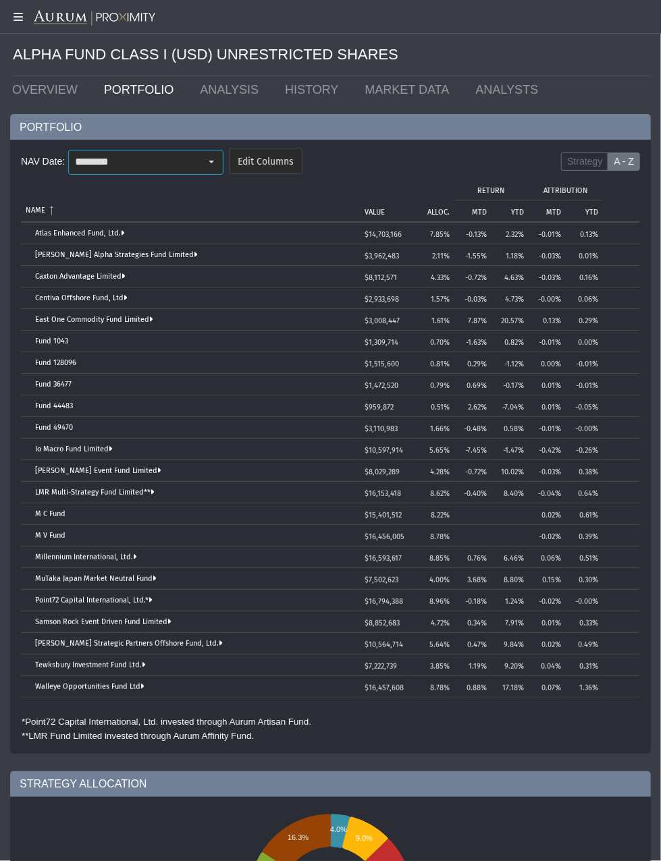
scroll to position [0, 0]
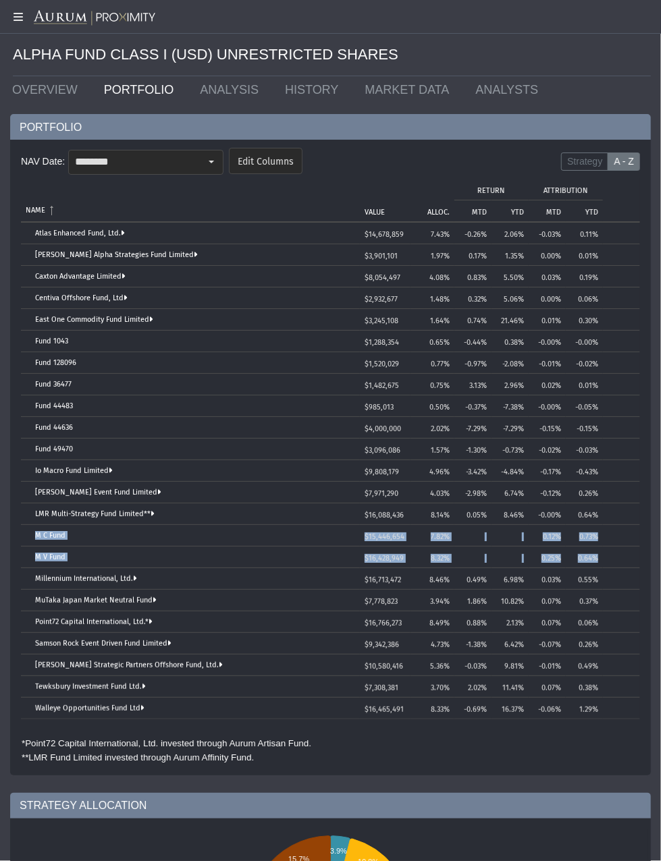
drag, startPoint x: 31, startPoint y: 528, endPoint x: 614, endPoint y: 562, distance: 583.9
click at [614, 562] on tbody "Atlas Enhanced Fund, Ltd. $14,678,859 7.43% -0.26% 2.06% -0.03% 0.11% [PERSON_N…" at bounding box center [330, 471] width 619 height 497
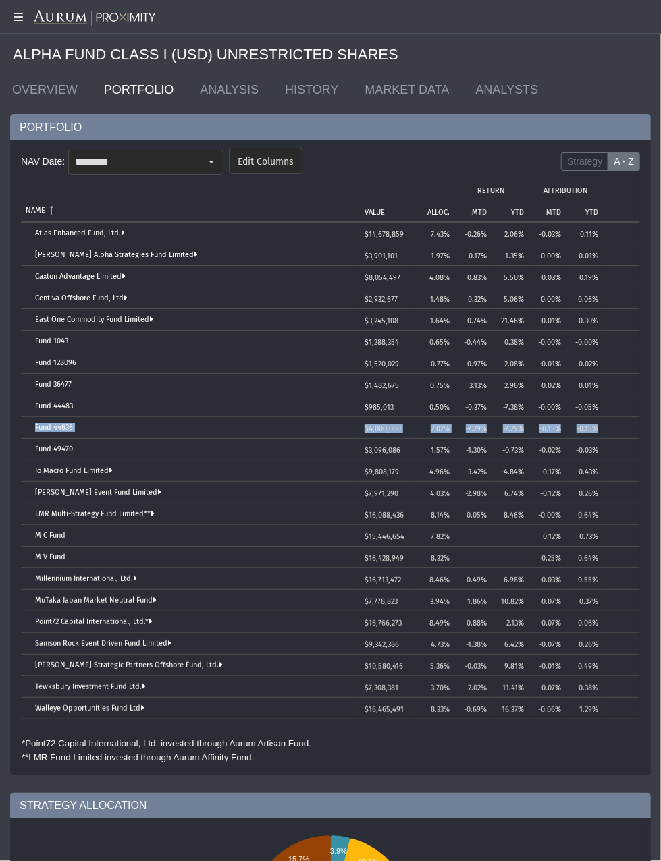
drag, startPoint x: 34, startPoint y: 419, endPoint x: 623, endPoint y: 428, distance: 589.1
click at [623, 428] on tr "Fund 44636 $4,000,000 2.02% -7.29% -7.29% -0.15% -0.15%" at bounding box center [330, 428] width 619 height 22
click at [204, 162] on div "Select" at bounding box center [211, 162] width 22 height 22
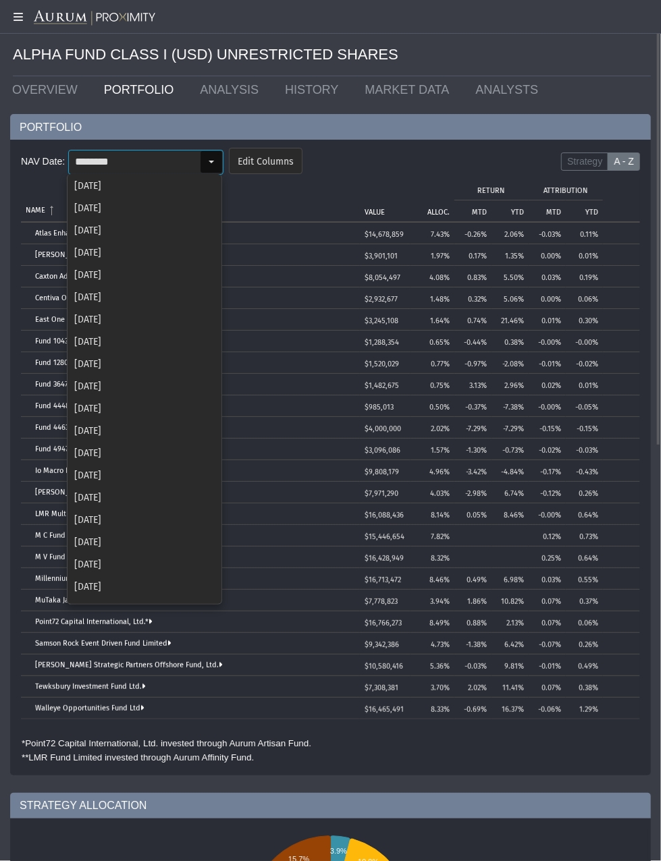
scroll to position [663, 0]
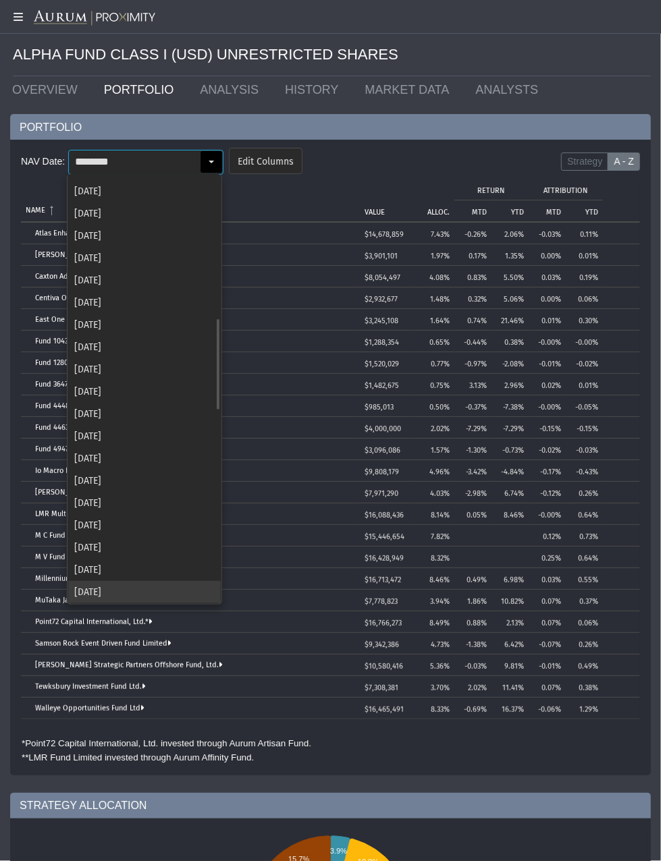
click at [101, 578] on div "[DATE]" at bounding box center [144, 570] width 152 height 22
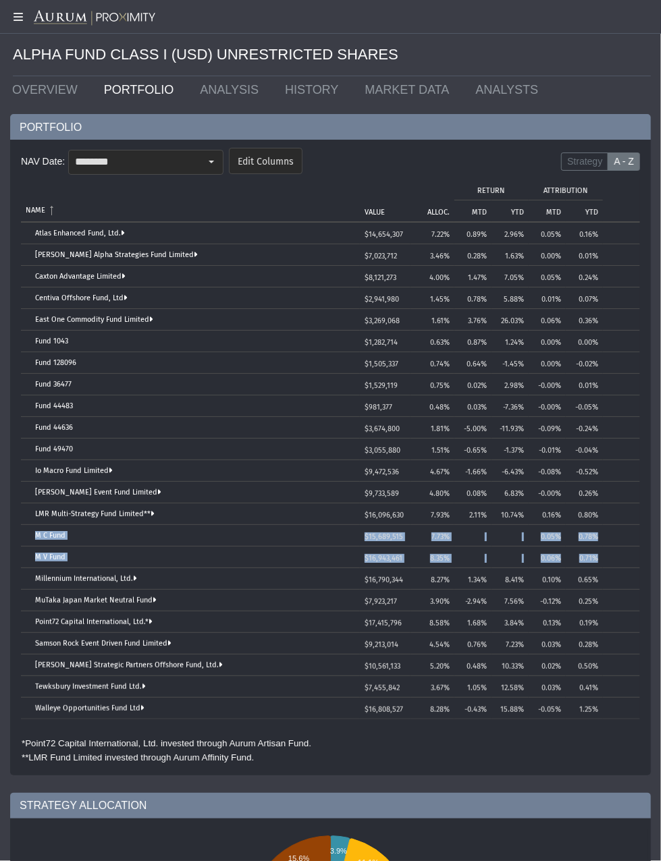
drag, startPoint x: 29, startPoint y: 538, endPoint x: 602, endPoint y: 563, distance: 573.4
click at [602, 563] on tbody "Atlas Enhanced Fund, Ltd. $14,654,307 7.22% 0.89% 2.96% 0.05% 0.16% [PERSON_NAM…" at bounding box center [330, 471] width 619 height 497
click at [215, 150] on div "Select" at bounding box center [211, 161] width 23 height 23
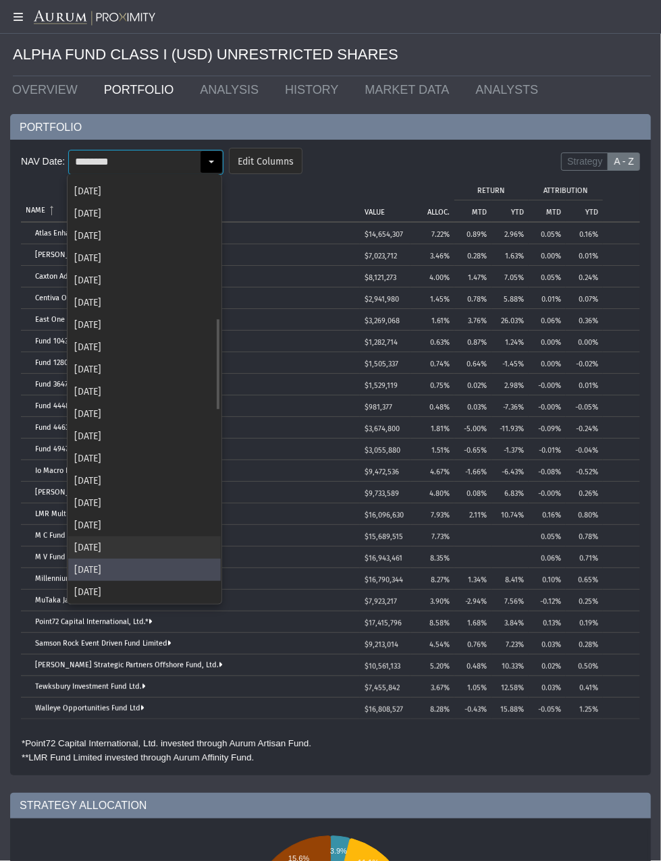
click at [162, 551] on div "[DATE]" at bounding box center [144, 547] width 152 height 22
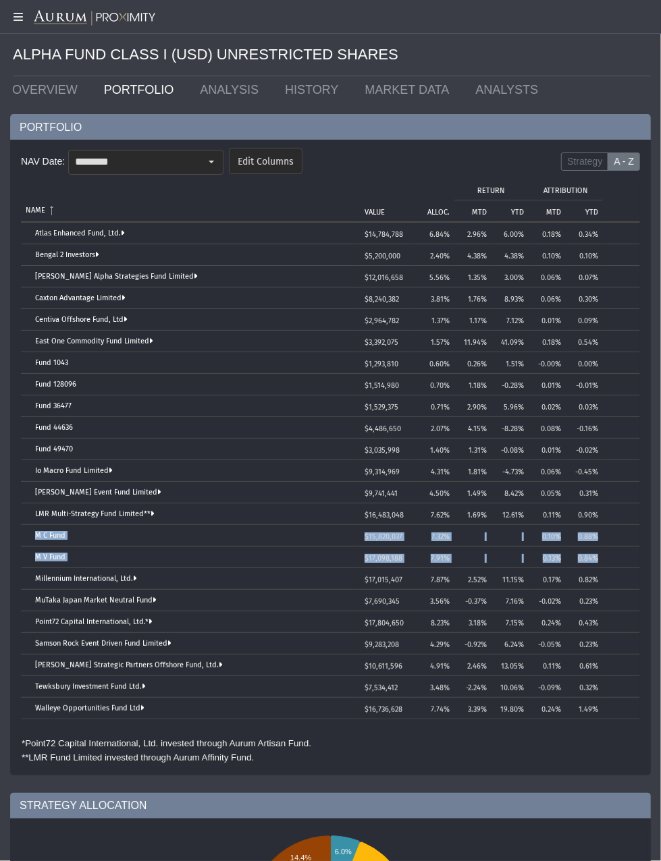
drag, startPoint x: 28, startPoint y: 534, endPoint x: 606, endPoint y: 551, distance: 578.5
click at [606, 551] on tbody "Atlas Enhanced Fund, Ltd. $14,784,788 6.84% 2.96% 6.00% 0.18% 0.34% Bengal 2 In…" at bounding box center [330, 471] width 619 height 497
click at [209, 156] on div "Select" at bounding box center [211, 162] width 22 height 22
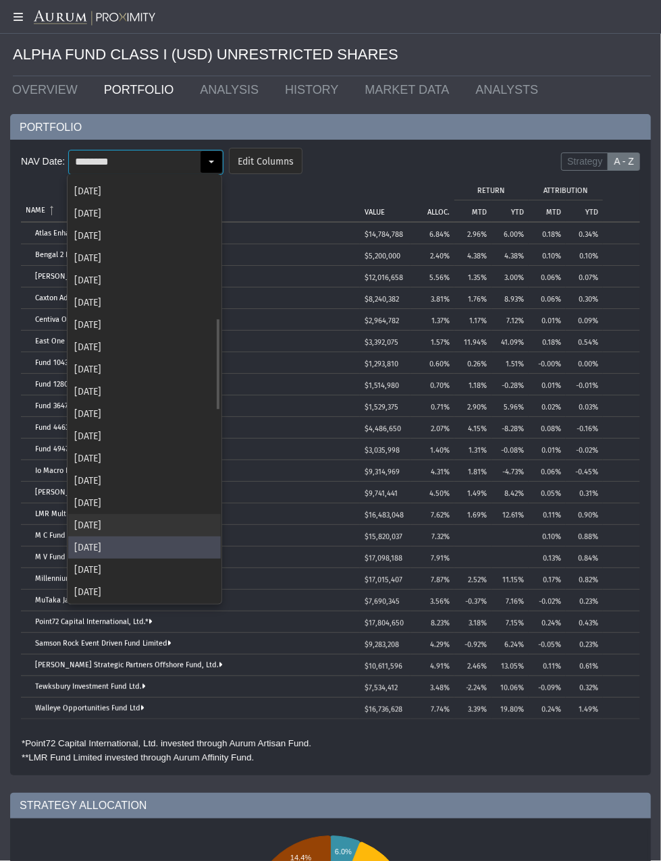
click at [111, 515] on div "[DATE]" at bounding box center [144, 525] width 152 height 22
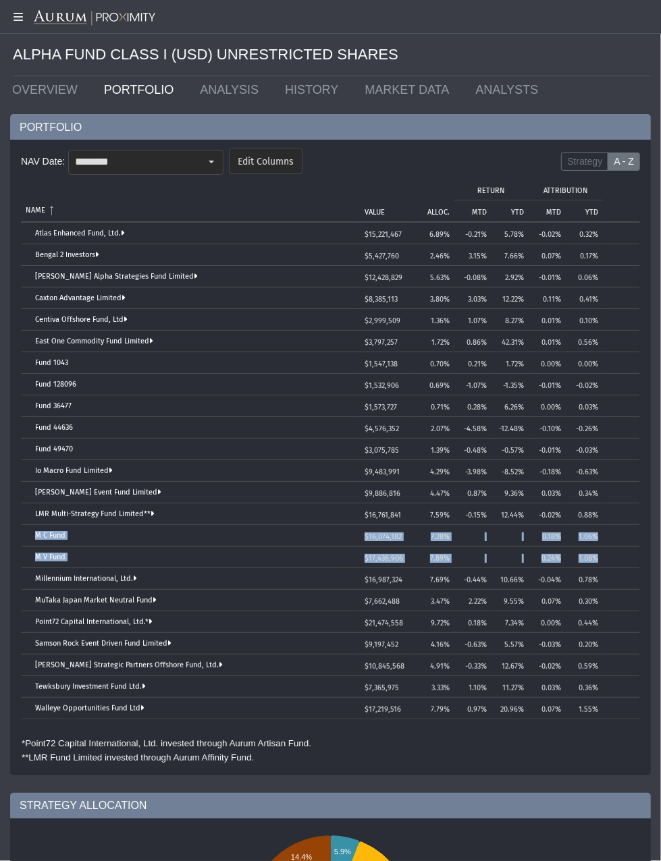
drag, startPoint x: 30, startPoint y: 529, endPoint x: 598, endPoint y: 556, distance: 568.8
click at [598, 556] on tbody "Atlas Enhanced Fund, Ltd. $15,221,467 6.89% -0.21% 5.78% -0.02% 0.32% Bengal 2 …" at bounding box center [330, 471] width 619 height 497
click at [213, 160] on div "Select" at bounding box center [211, 162] width 22 height 22
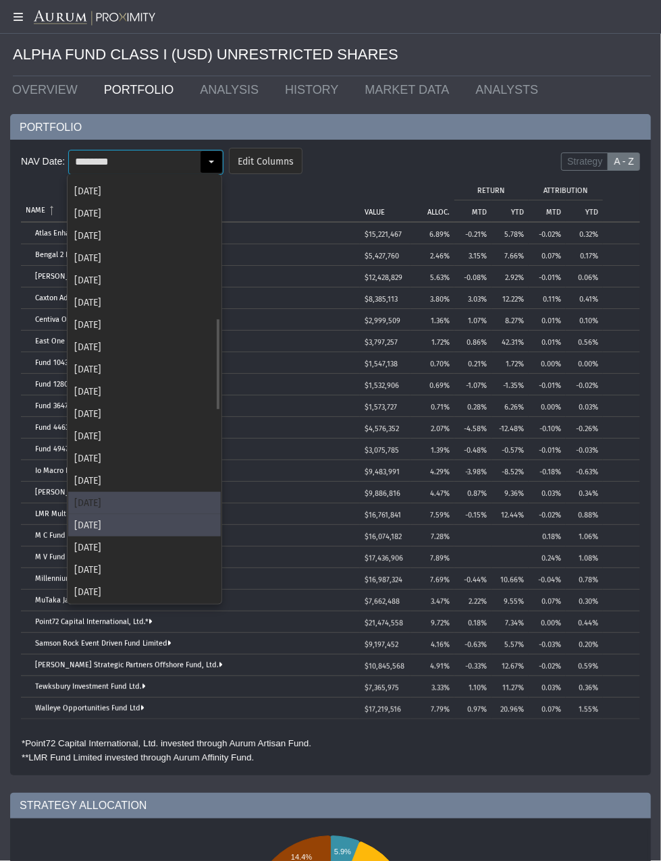
click at [139, 505] on div "[DATE]" at bounding box center [144, 503] width 152 height 22
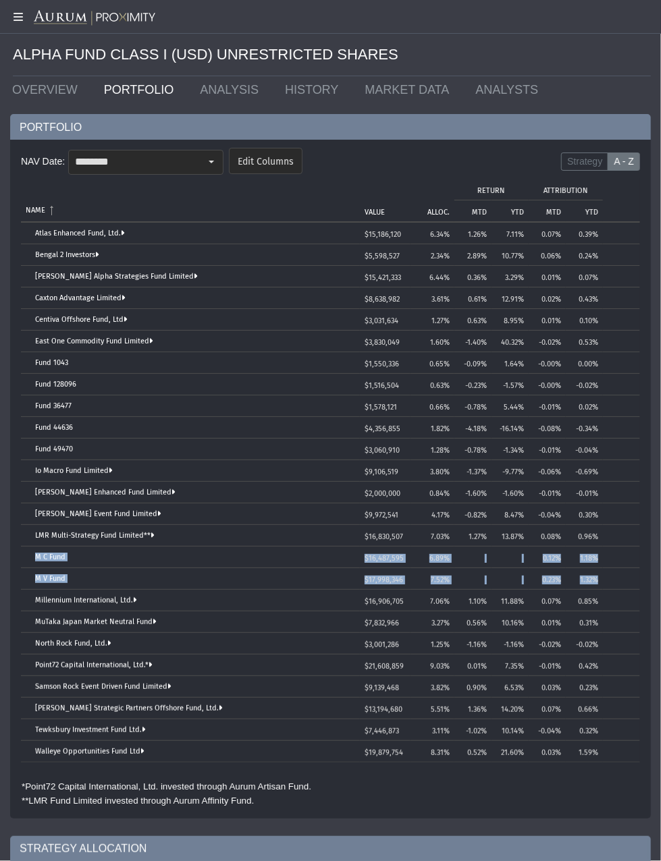
drag, startPoint x: 32, startPoint y: 555, endPoint x: 611, endPoint y: 575, distance: 578.6
click at [611, 575] on tbody "Atlas Enhanced Fund, Ltd. $15,186,120 6.34% 1.26% 7.11% 0.07% 0.39% Bengal 2 In…" at bounding box center [330, 493] width 619 height 540
click at [204, 159] on div "Select" at bounding box center [211, 162] width 22 height 22
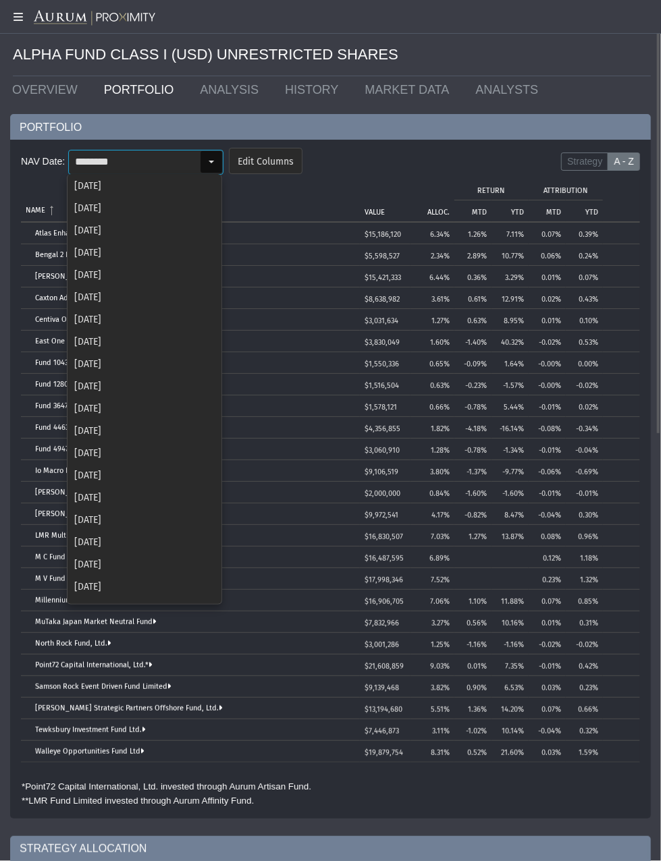
scroll to position [574, 0]
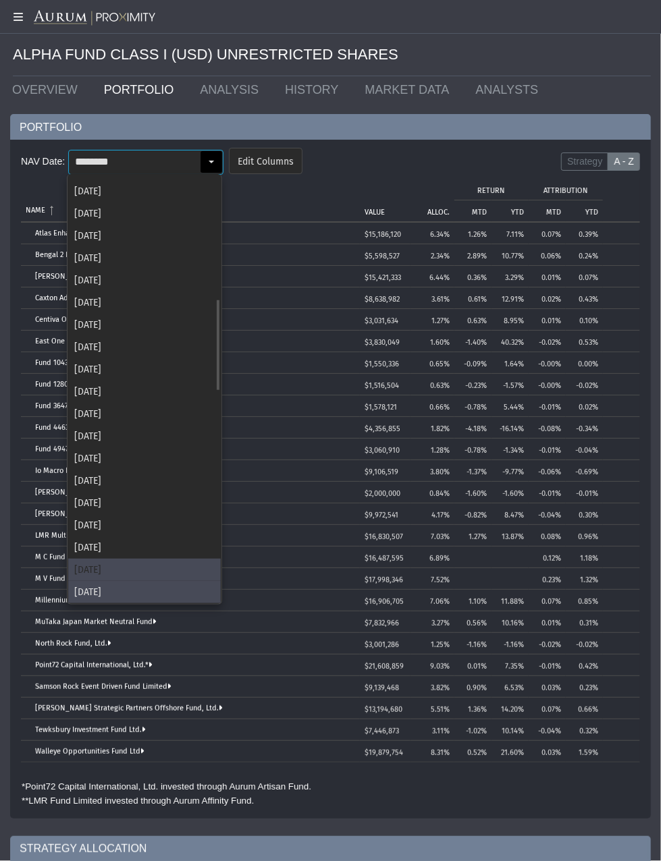
click at [88, 566] on div "[DATE]" at bounding box center [144, 570] width 152 height 22
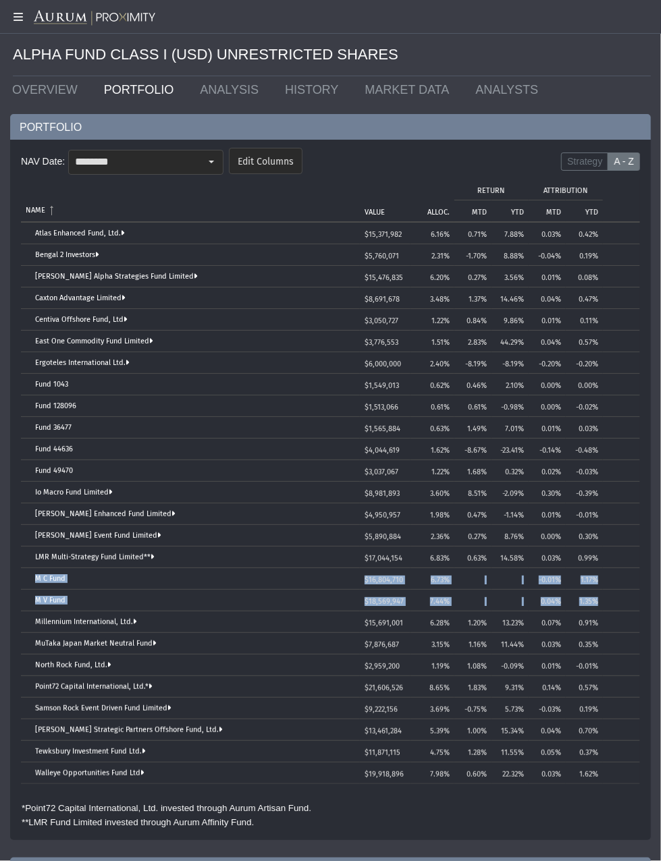
drag, startPoint x: 32, startPoint y: 577, endPoint x: 615, endPoint y: 595, distance: 583.9
click at [615, 595] on tbody "Atlas Enhanced Fund, Ltd. $15,371,982 6.16% 0.71% 7.88% 0.03% 0.42% Bengal 2 In…" at bounding box center [330, 503] width 619 height 561
click at [205, 155] on div "Select" at bounding box center [211, 162] width 22 height 22
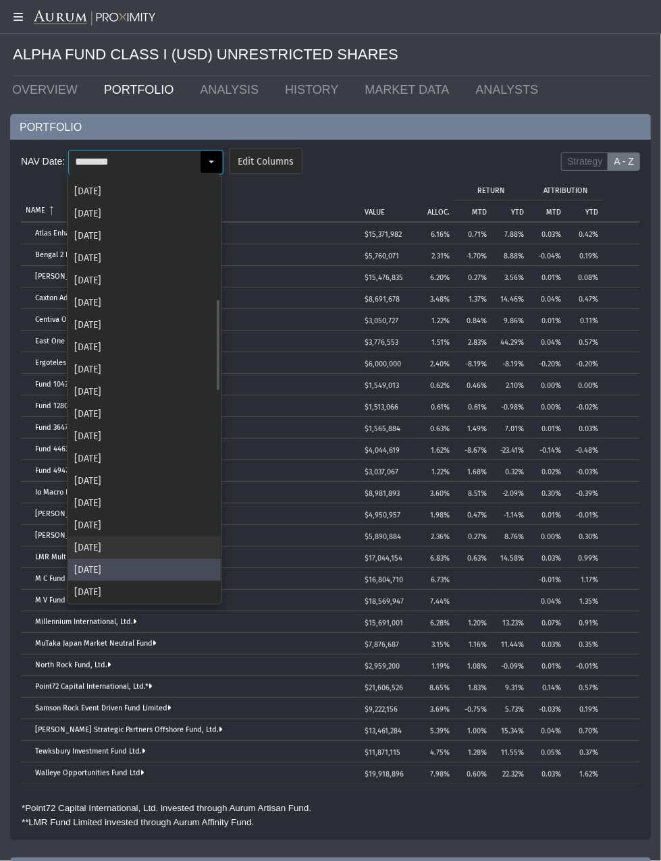
click at [154, 539] on div "[DATE]" at bounding box center [144, 547] width 152 height 22
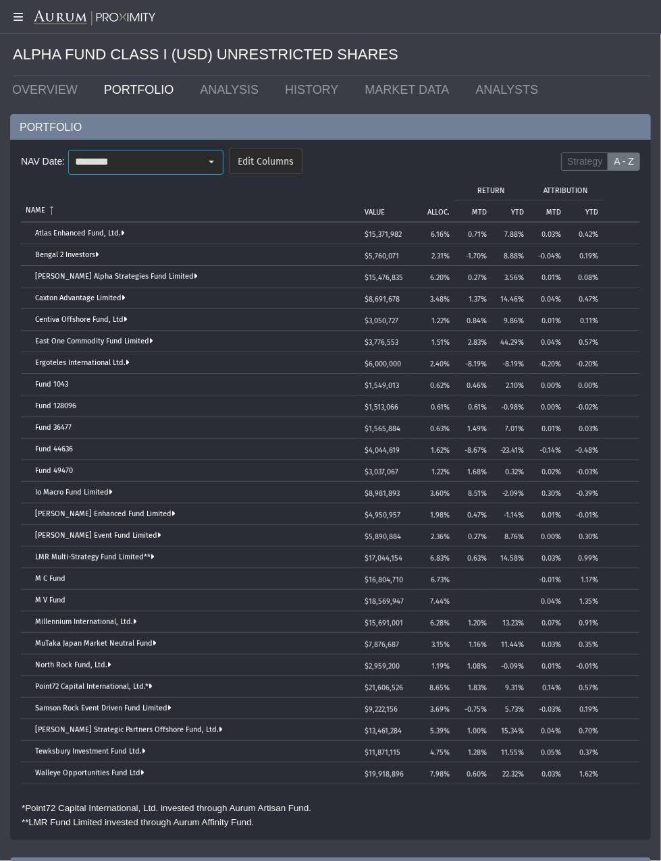
scroll to position [0, 0]
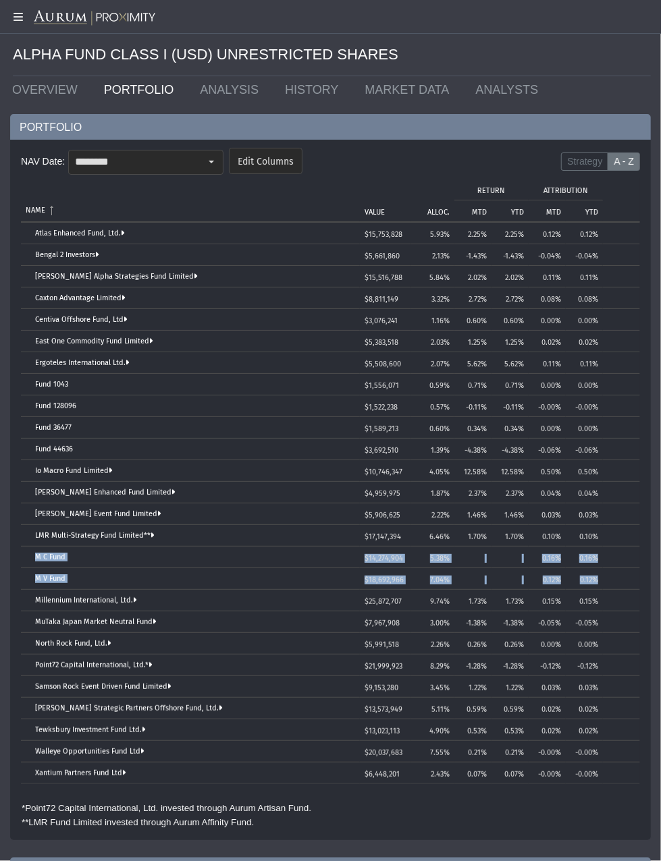
drag, startPoint x: 34, startPoint y: 557, endPoint x: 606, endPoint y: 576, distance: 572.5
click at [606, 576] on tbody "Atlas Enhanced Fund, Ltd. $15,753,828 5.93% 2.25% 2.25% 0.12% 0.12% Bengal 2 In…" at bounding box center [330, 503] width 619 height 561
click at [179, 160] on input "********" at bounding box center [134, 161] width 131 height 23
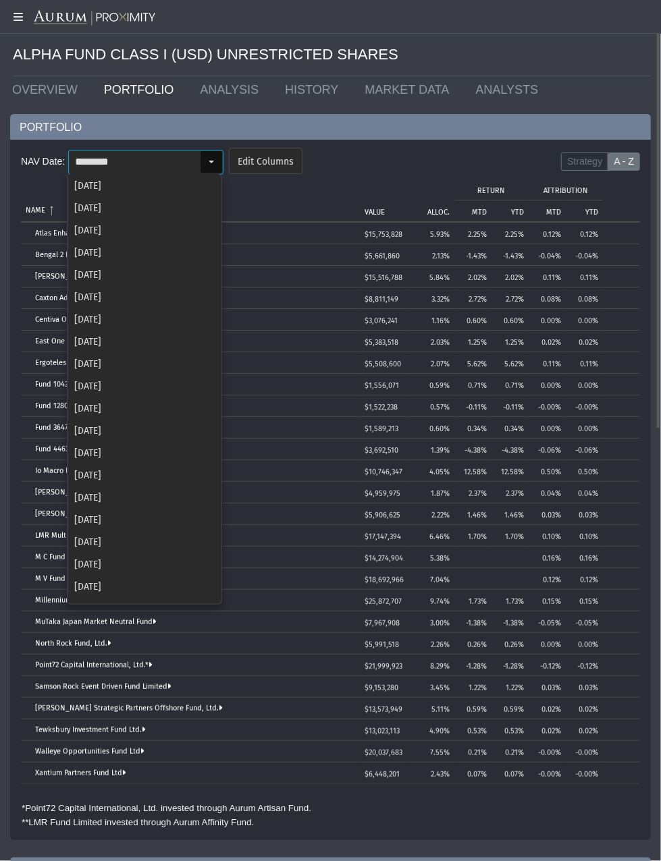
scroll to position [529, 0]
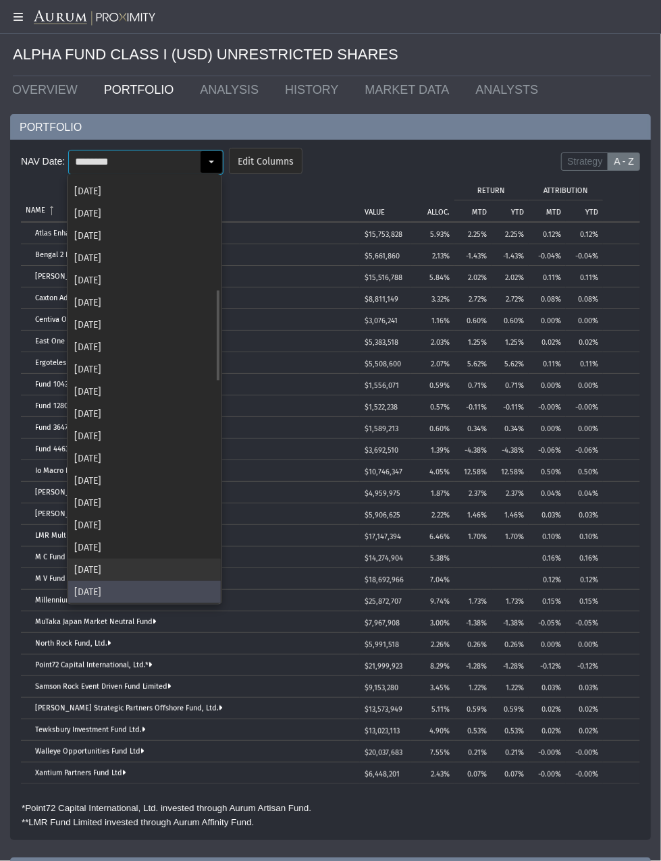
click at [166, 570] on div "[DATE]" at bounding box center [144, 570] width 152 height 22
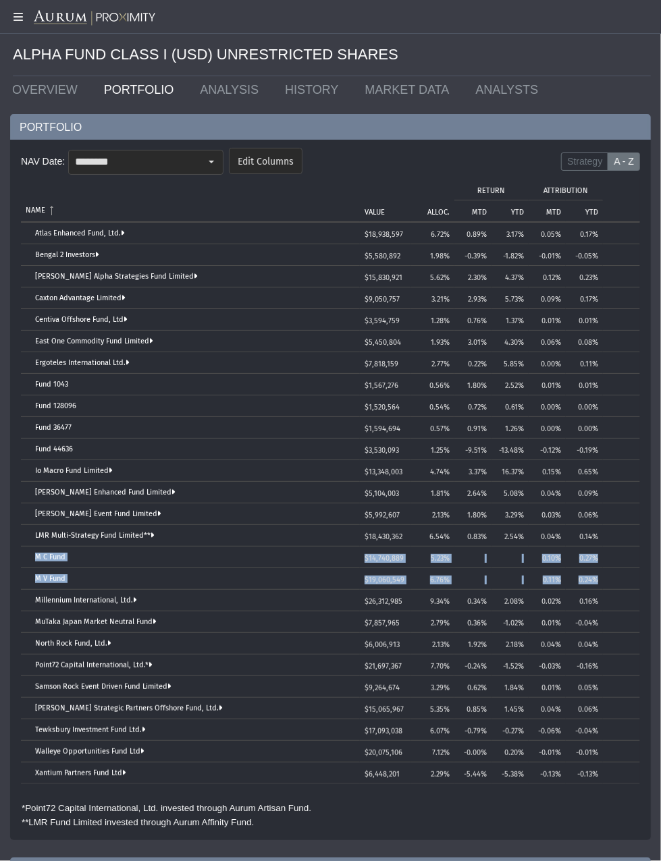
drag, startPoint x: 33, startPoint y: 554, endPoint x: 611, endPoint y: 573, distance: 578.5
click at [611, 573] on tbody "Atlas Enhanced Fund, Ltd. $18,938,597 6.72% 0.89% 3.17% 0.05% 0.17% Bengal 2 In…" at bounding box center [330, 503] width 619 height 561
drag, startPoint x: 216, startPoint y: 154, endPoint x: 208, endPoint y: 235, distance: 82.0
click at [216, 154] on div "Select" at bounding box center [211, 162] width 22 height 22
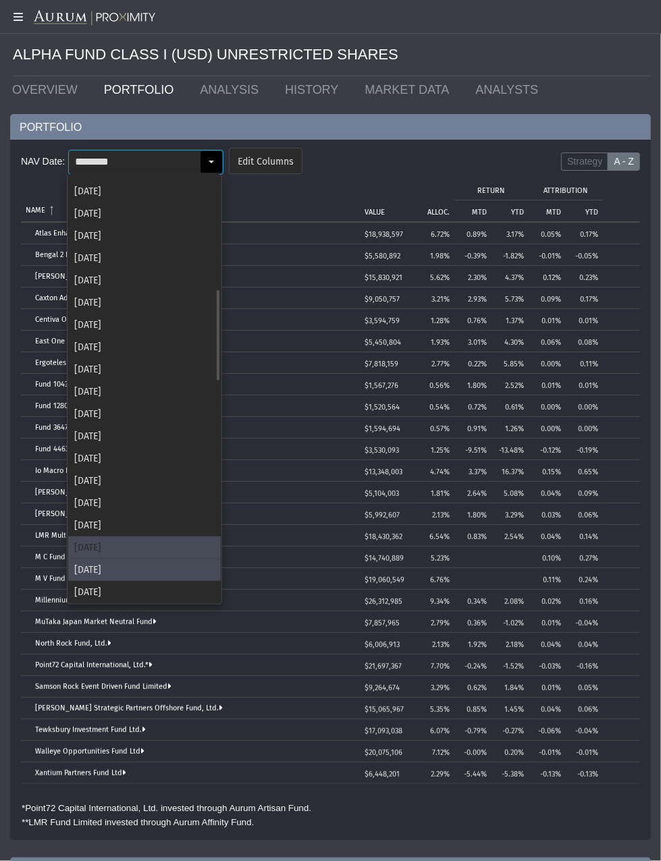
click at [161, 542] on div "[DATE]" at bounding box center [144, 547] width 152 height 22
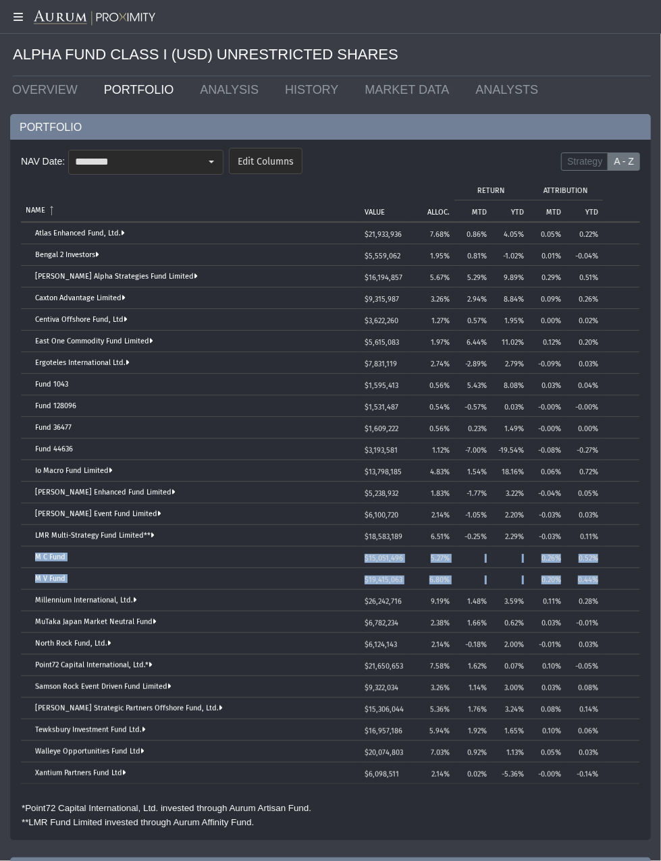
drag, startPoint x: 43, startPoint y: 549, endPoint x: 601, endPoint y: 578, distance: 558.8
click at [601, 578] on tbody "Atlas Enhanced Fund, Ltd. $21,933,936 7.68% 0.86% 4.05% 0.05% 0.22% Bengal 2 In…" at bounding box center [330, 503] width 619 height 561
drag, startPoint x: 206, startPoint y: 163, endPoint x: 187, endPoint y: 266, distance: 104.9
click at [206, 163] on div "Select" at bounding box center [211, 162] width 22 height 22
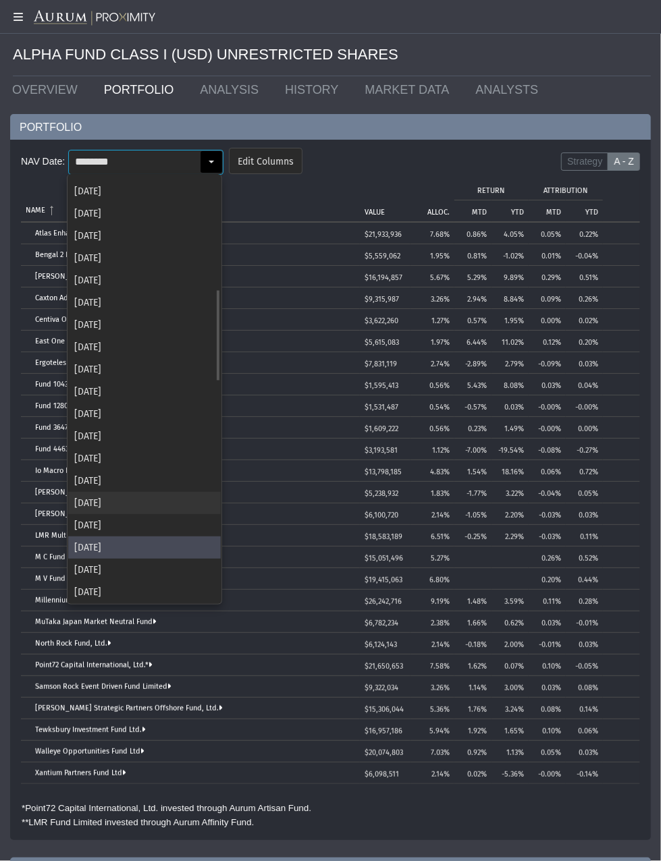
click at [140, 516] on div "[DATE]" at bounding box center [144, 525] width 152 height 22
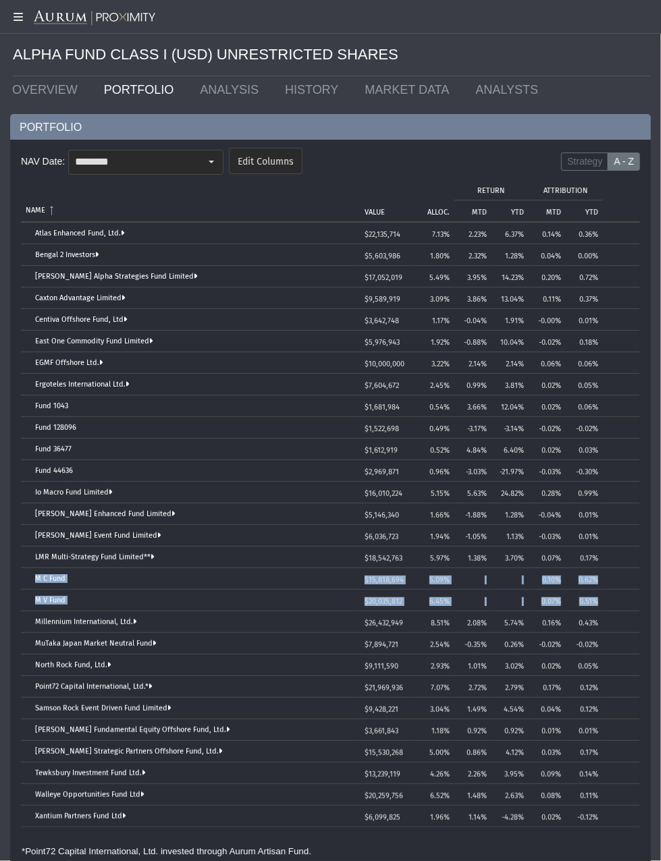
drag, startPoint x: 32, startPoint y: 576, endPoint x: 601, endPoint y: 596, distance: 569.1
click at [601, 596] on tbody "Atlas Enhanced Fund, Ltd. $22,135,714 7.13% 2.23% 6.37% 0.14% 0.36% Bengal 2 In…" at bounding box center [330, 525] width 619 height 605
click at [206, 153] on div "Select" at bounding box center [211, 162] width 22 height 22
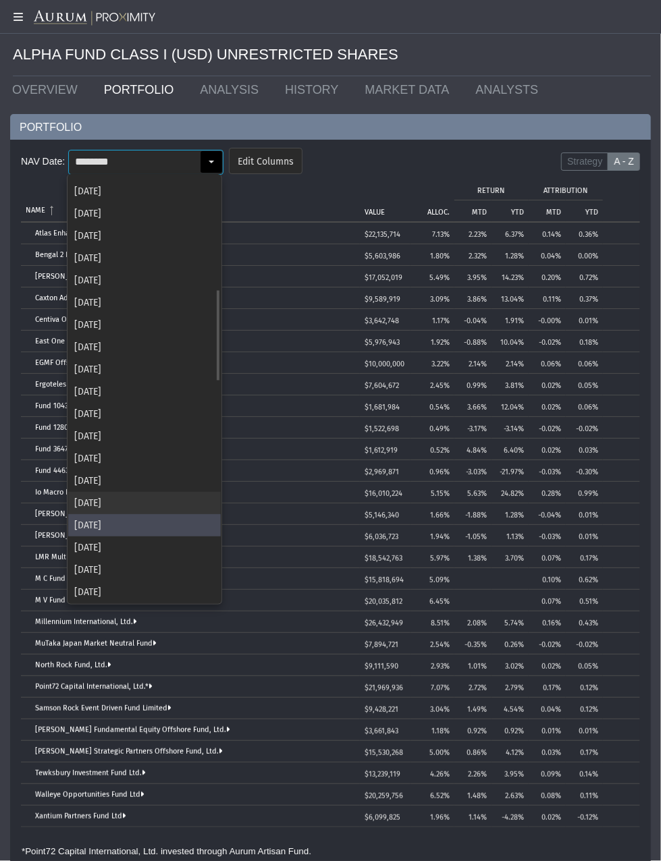
click at [97, 503] on div "[DATE]" at bounding box center [144, 503] width 152 height 22
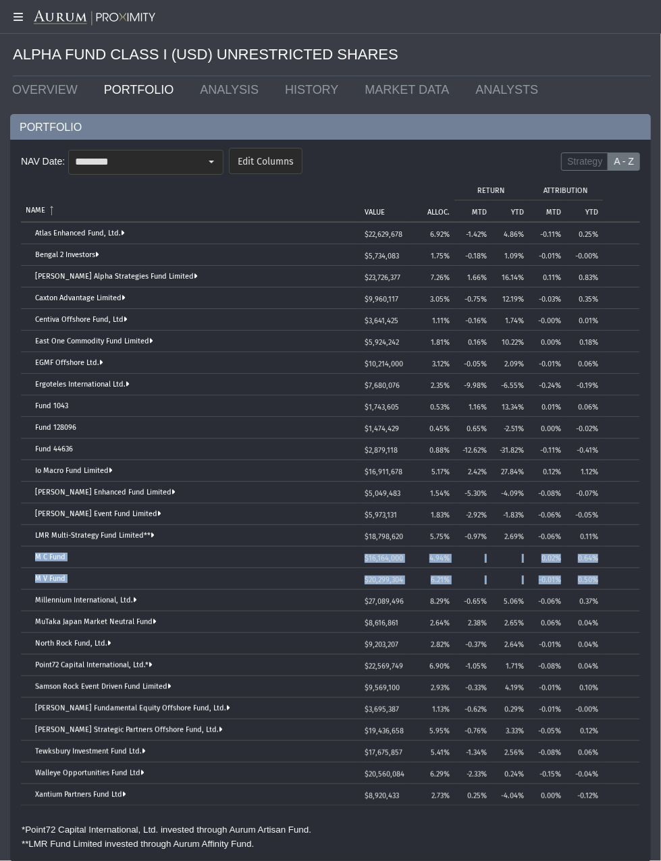
drag, startPoint x: 30, startPoint y: 554, endPoint x: 598, endPoint y: 574, distance: 569.1
click at [598, 574] on tbody "Atlas Enhanced Fund, Ltd. $22,629,678 6.92% -1.42% 4.86% -0.11% 0.25% Bengal 2 …" at bounding box center [330, 514] width 619 height 583
drag, startPoint x: 212, startPoint y: 165, endPoint x: 204, endPoint y: 206, distance: 41.8
click at [212, 165] on div "Select" at bounding box center [211, 162] width 22 height 22
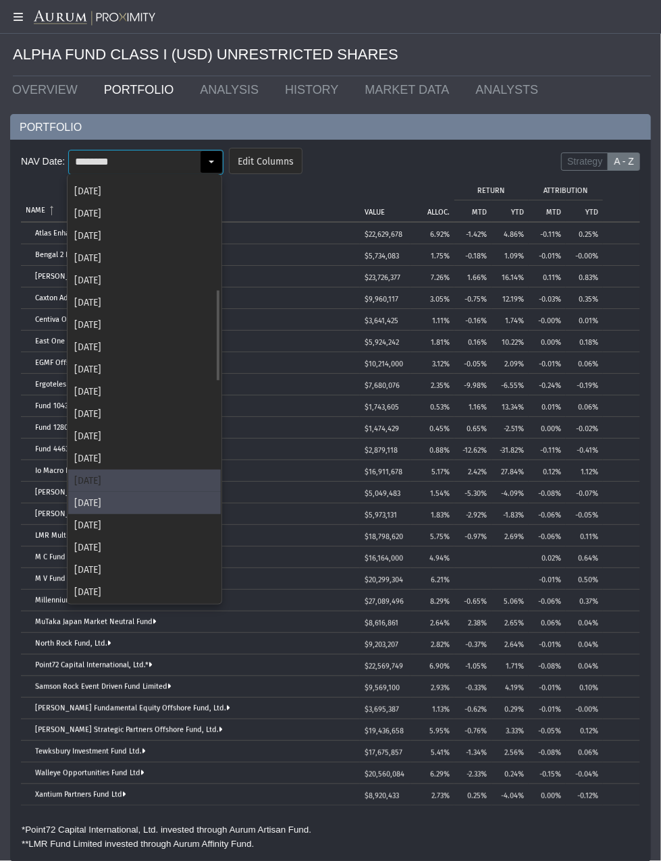
click at [157, 483] on div "[DATE]" at bounding box center [144, 481] width 152 height 22
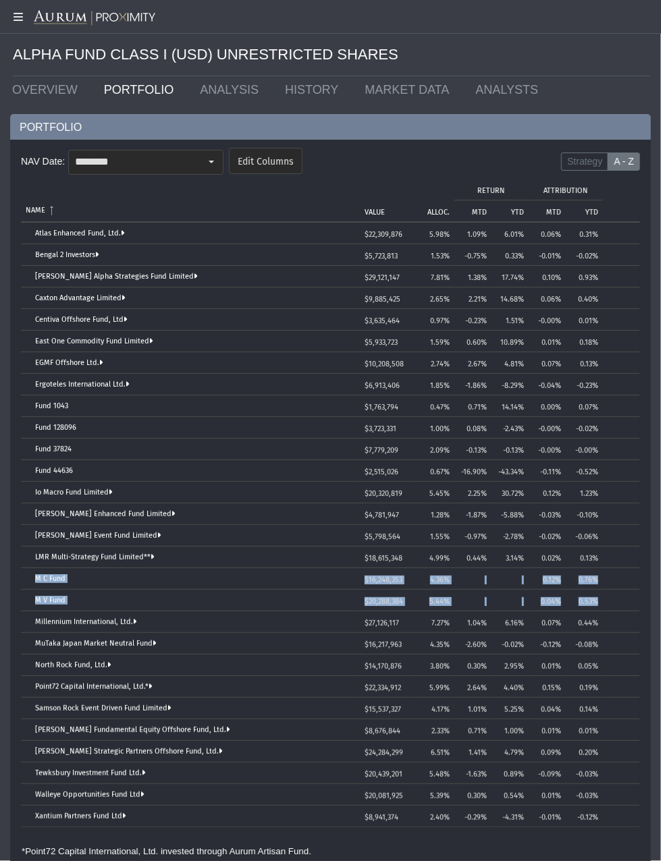
drag, startPoint x: 31, startPoint y: 578, endPoint x: 604, endPoint y: 596, distance: 573.1
click at [604, 596] on tbody "Atlas Enhanced Fund, Ltd. $22,309,876 5.98% 1.09% 6.01% 0.06% 0.31% Bengal 2 In…" at bounding box center [330, 525] width 619 height 605
click at [203, 159] on div "Select" at bounding box center [211, 162] width 22 height 22
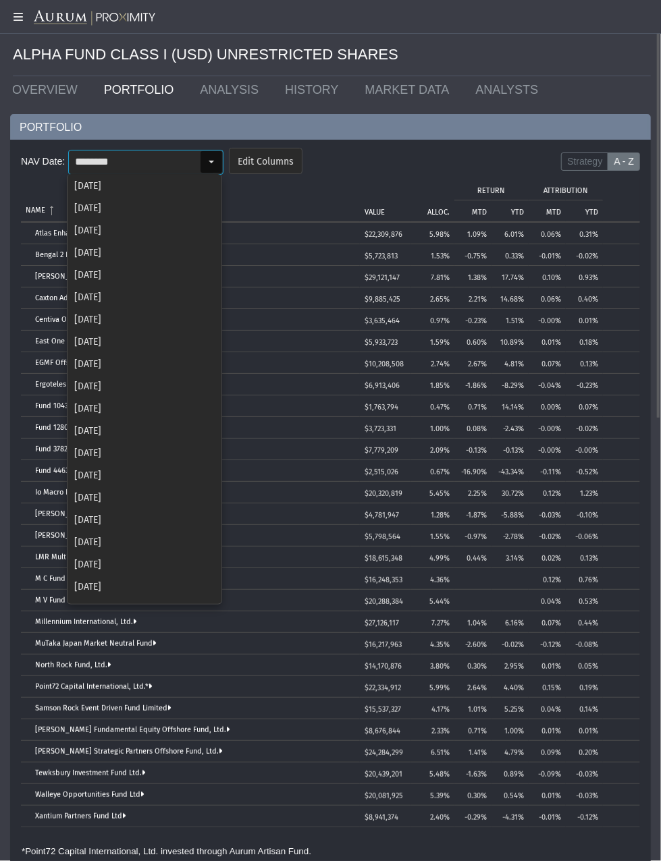
scroll to position [418, 0]
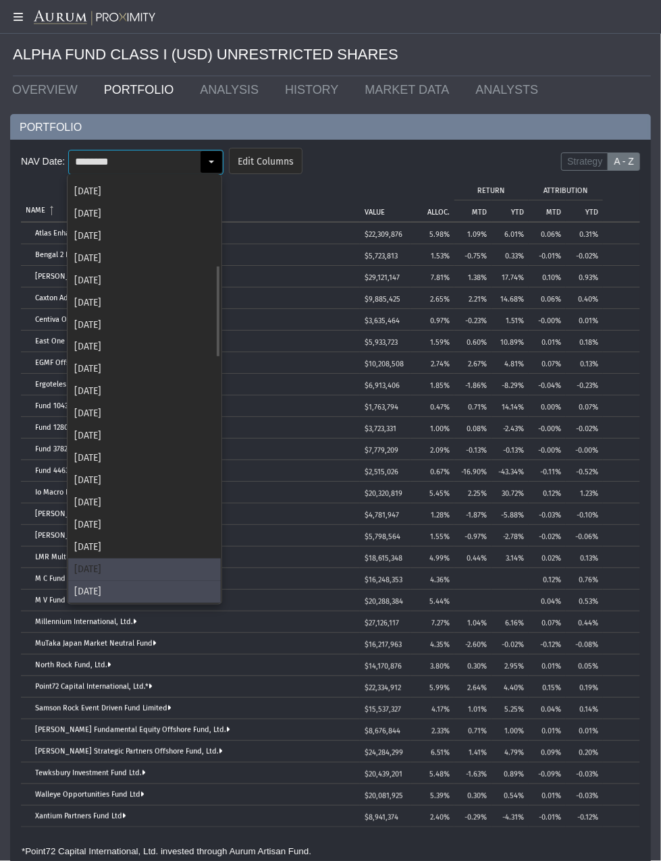
click at [151, 566] on div "[DATE]" at bounding box center [144, 570] width 152 height 22
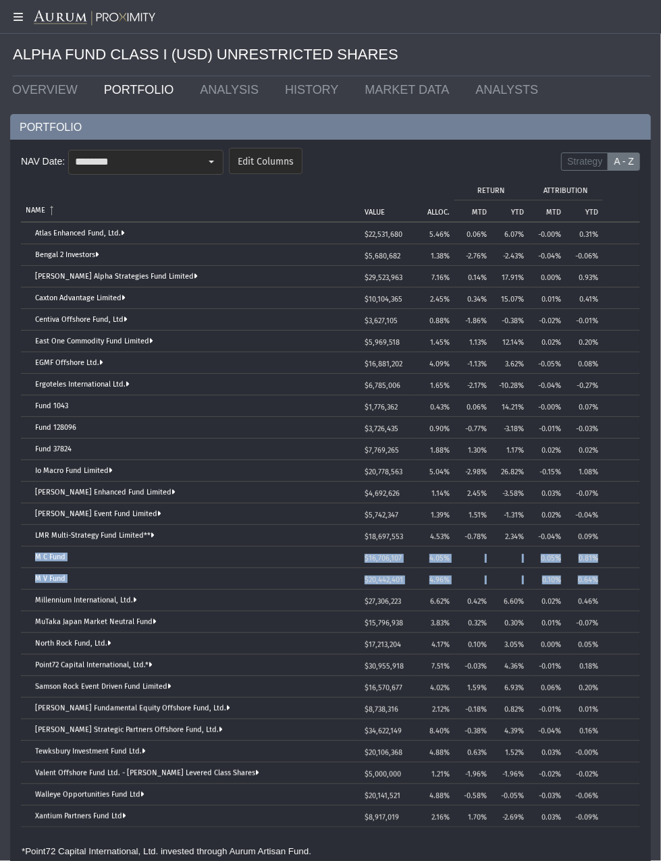
drag, startPoint x: 30, startPoint y: 553, endPoint x: 602, endPoint y: 576, distance: 572.6
click at [602, 576] on tbody "Atlas Enhanced Fund, Ltd. $22,531,680 5.46% 0.06% 6.07% -0.00% 0.31% Bengal 2 I…" at bounding box center [330, 525] width 619 height 605
click at [205, 163] on div "Select" at bounding box center [211, 162] width 22 height 22
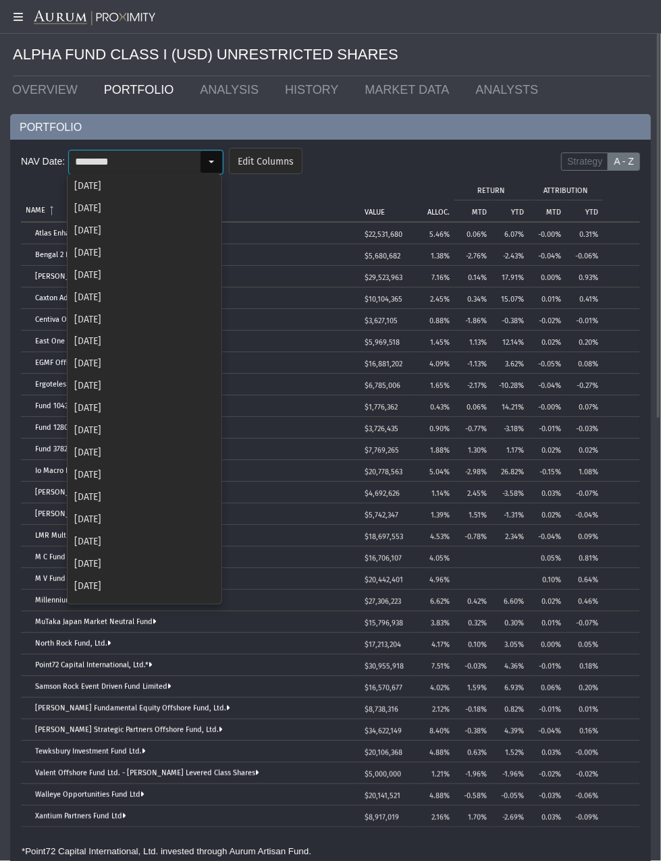
scroll to position [419, 0]
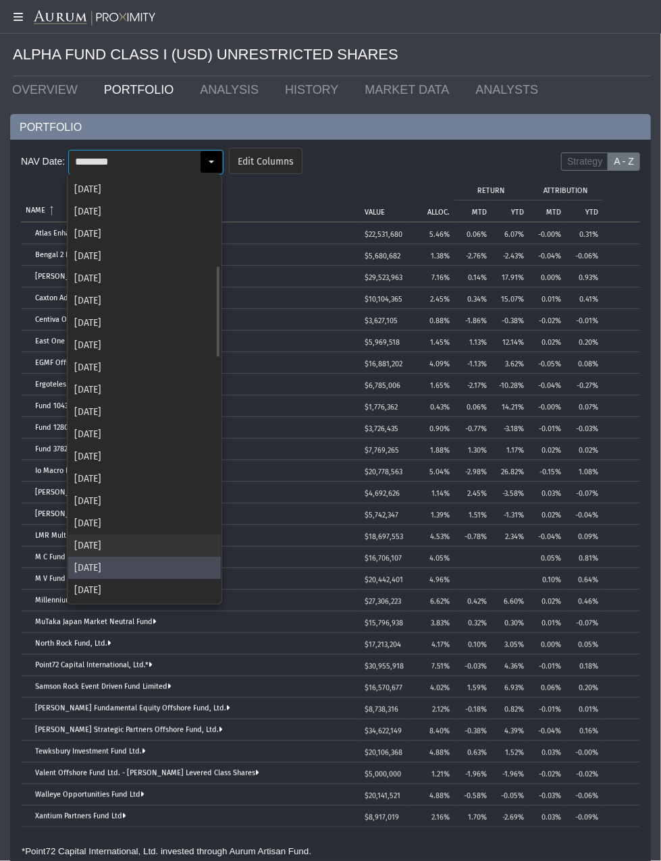
click at [94, 555] on div "[DATE]" at bounding box center [144, 545] width 152 height 22
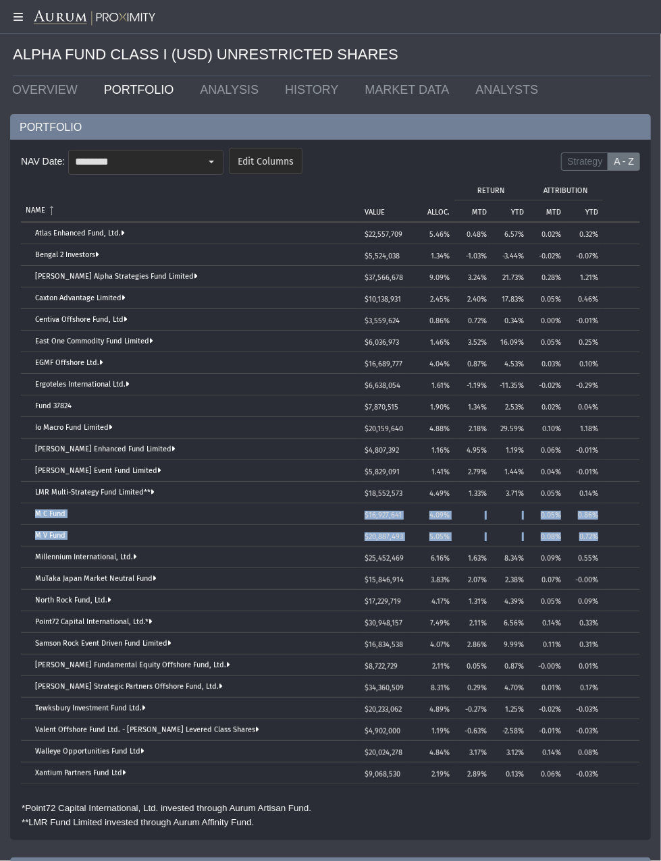
drag, startPoint x: 30, startPoint y: 513, endPoint x: 627, endPoint y: 540, distance: 597.7
click at [627, 540] on tbody "Atlas Enhanced Fund, Ltd. $22,557,709 5.46% 0.48% 6.57% 0.02% 0.32% Bengal 2 In…" at bounding box center [330, 503] width 619 height 561
drag, startPoint x: 216, startPoint y: 160, endPoint x: 171, endPoint y: 420, distance: 264.2
click at [216, 160] on div "Select" at bounding box center [211, 162] width 22 height 22
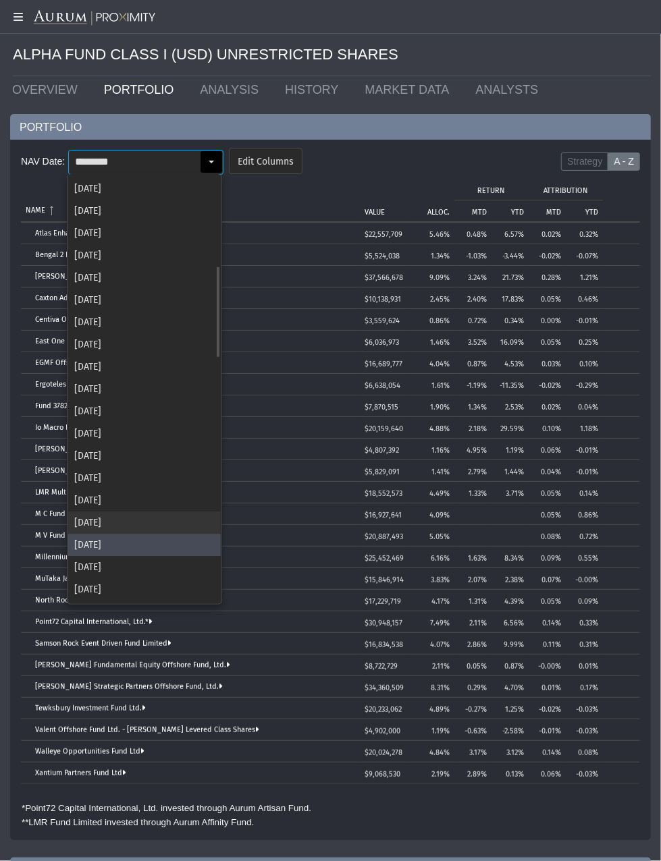
click at [136, 516] on div "[DATE]" at bounding box center [144, 522] width 152 height 22
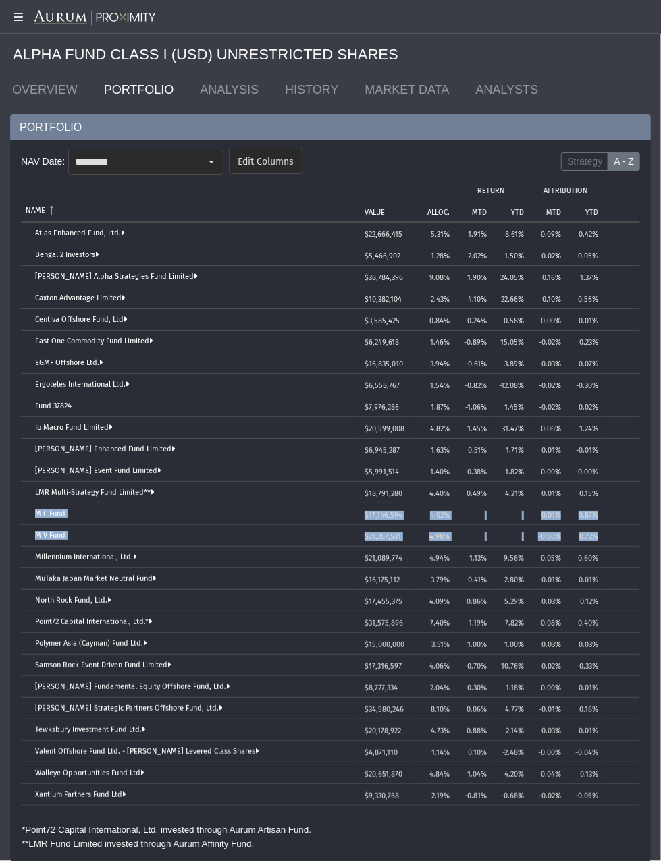
drag, startPoint x: 35, startPoint y: 511, endPoint x: 605, endPoint y: 528, distance: 569.7
click at [605, 528] on tbody "Atlas Enhanced Fund, Ltd. $22,666,415 5.31% 1.91% 8.61% 0.09% 0.42% Bengal 2 In…" at bounding box center [330, 514] width 619 height 583
click at [197, 160] on input "********" at bounding box center [134, 161] width 131 height 23
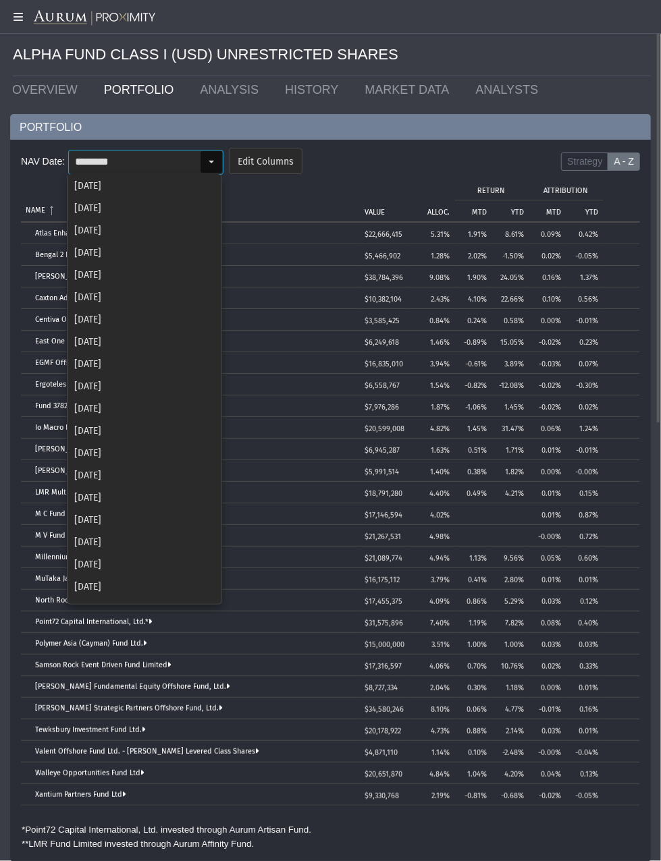
scroll to position [351, 0]
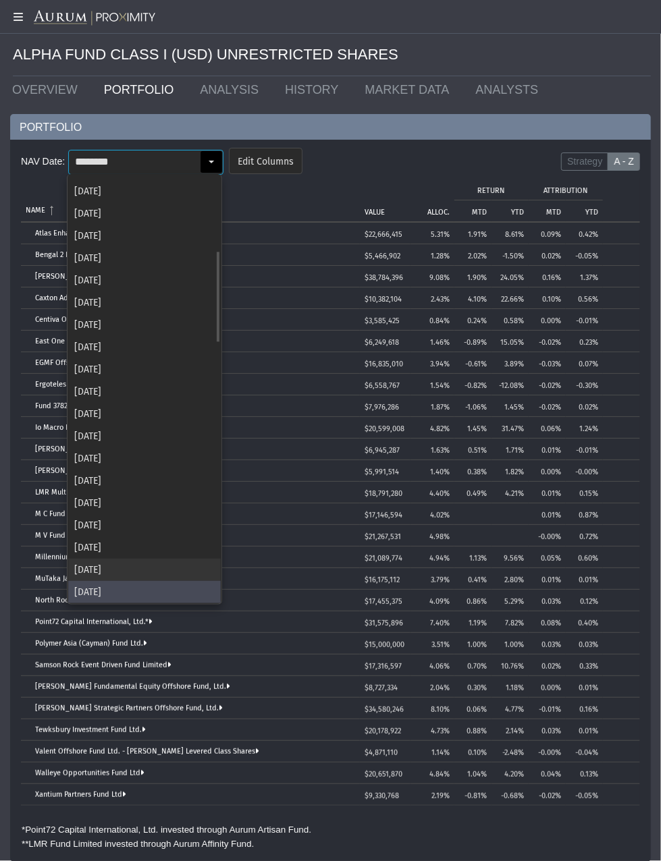
click at [128, 564] on div "[DATE]" at bounding box center [144, 570] width 152 height 22
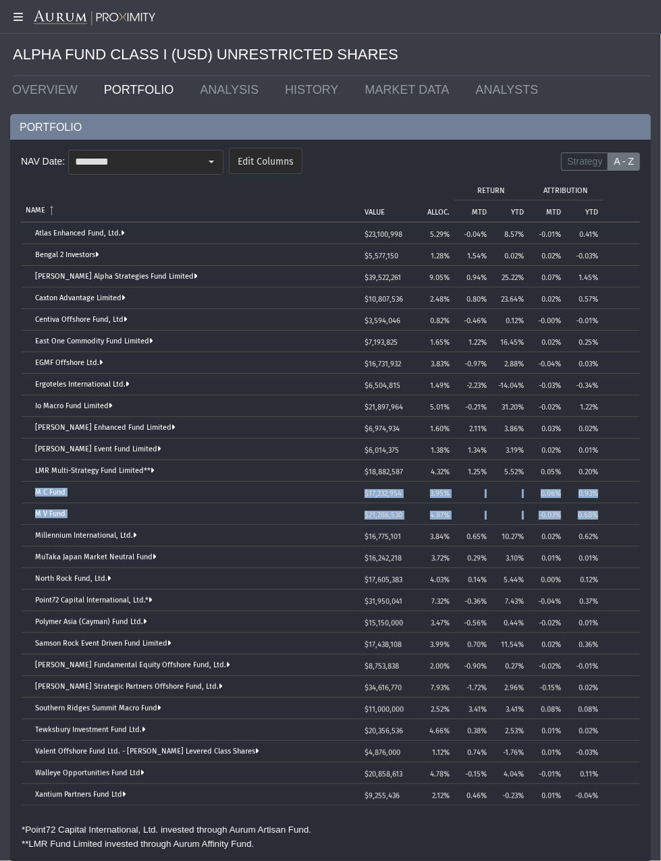
drag, startPoint x: 125, startPoint y: 499, endPoint x: 601, endPoint y: 509, distance: 475.1
click at [601, 509] on tbody "Atlas Enhanced Fund, Ltd. $23,100,998 5.29% -0.04% 8.57% -0.01% 0.41% Bengal 2 …" at bounding box center [330, 514] width 619 height 583
click at [210, 167] on div "Select" at bounding box center [211, 162] width 22 height 22
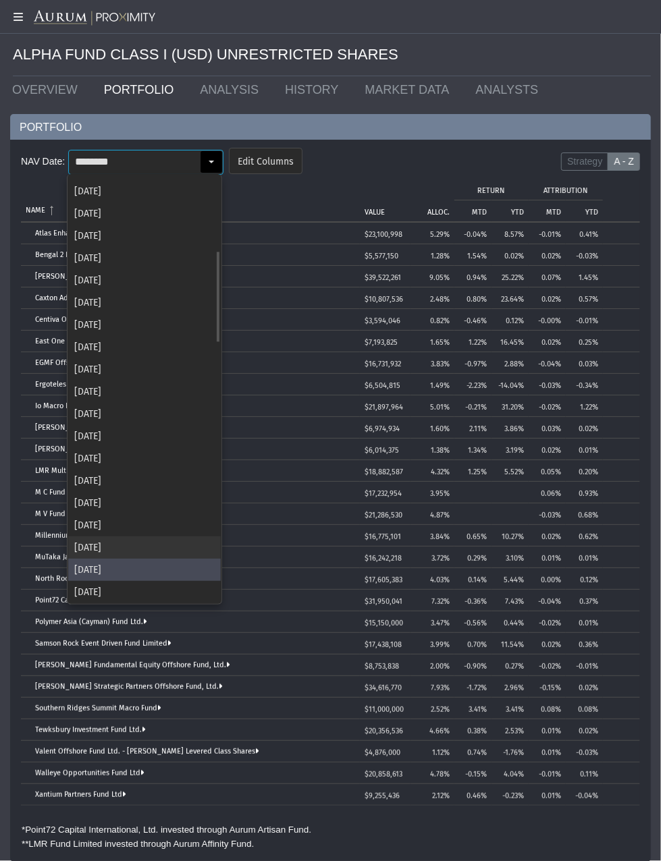
click at [103, 539] on div "[DATE]" at bounding box center [144, 547] width 152 height 22
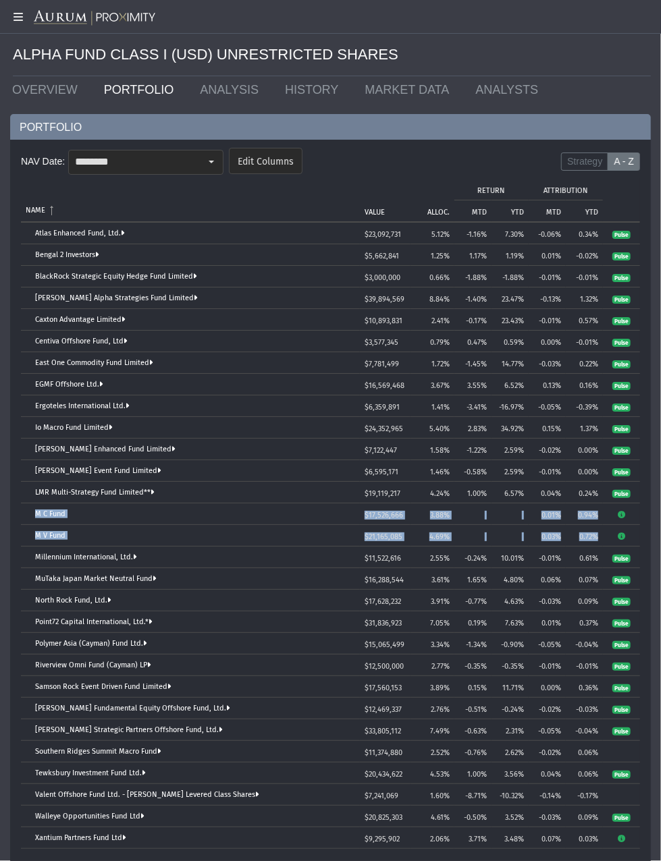
drag, startPoint x: 27, startPoint y: 508, endPoint x: 598, endPoint y: 526, distance: 571.1
click at [598, 526] on tbody "Atlas Enhanced Fund, Ltd. $23,092,731 5.12% -1.16% 7.30% -0.06% 0.34% Pulse Ben…" at bounding box center [330, 536] width 619 height 626
click at [204, 165] on div "Select" at bounding box center [211, 162] width 22 height 22
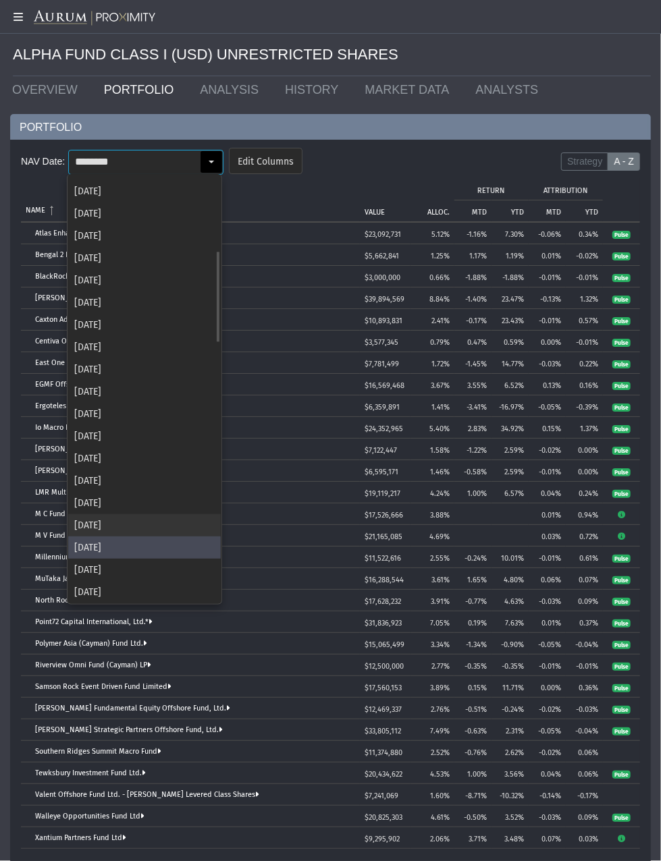
click at [149, 526] on div "[DATE]" at bounding box center [144, 525] width 152 height 22
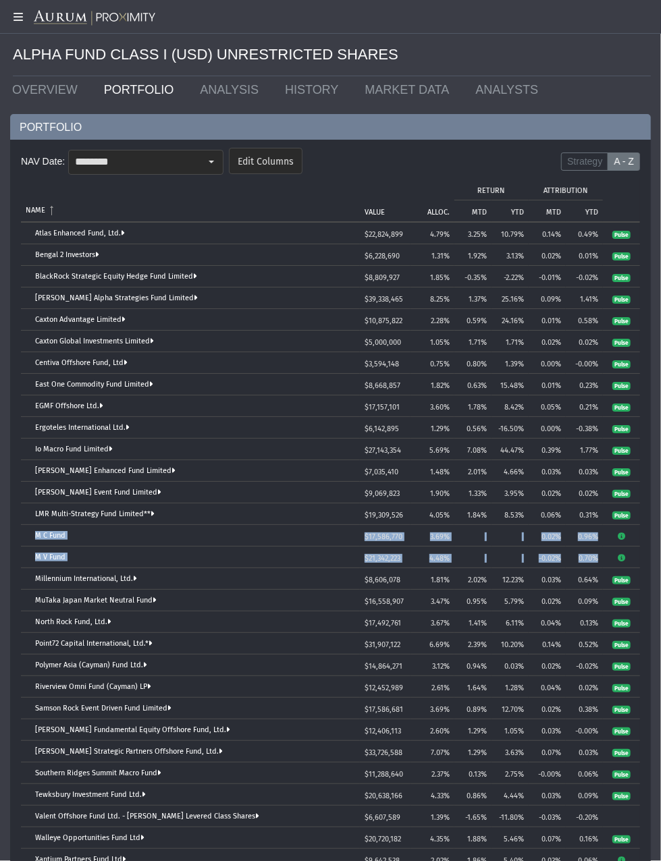
drag, startPoint x: 32, startPoint y: 524, endPoint x: 598, endPoint y: 547, distance: 566.5
click at [598, 547] on tbody "Atlas Enhanced Fund, Ltd. $22,824,899 4.79% 3.25% 10.79% 0.14% 0.49% Pulse Beng…" at bounding box center [330, 547] width 619 height 648
click at [152, 167] on input "********" at bounding box center [134, 161] width 131 height 23
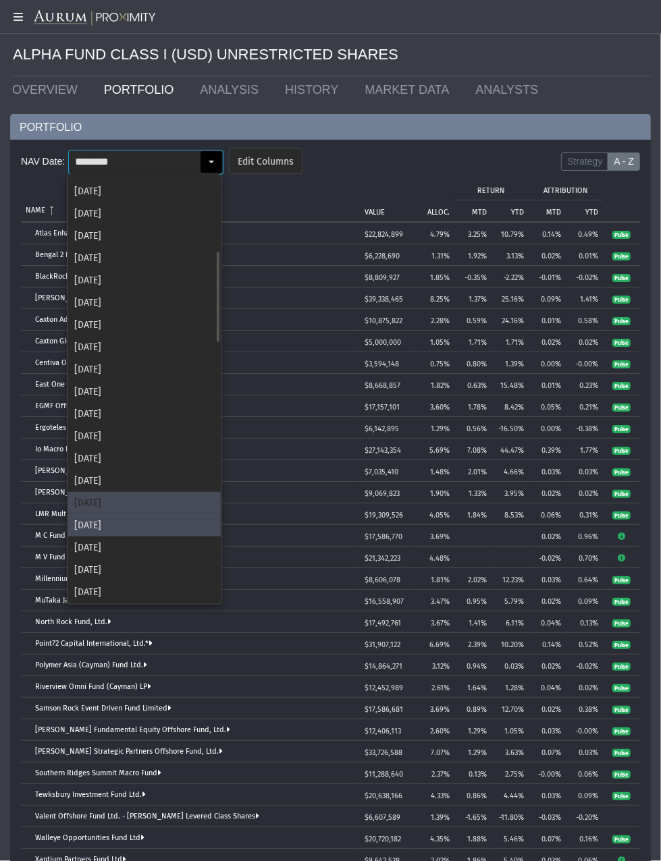
click at [120, 507] on div "[DATE]" at bounding box center [144, 503] width 152 height 22
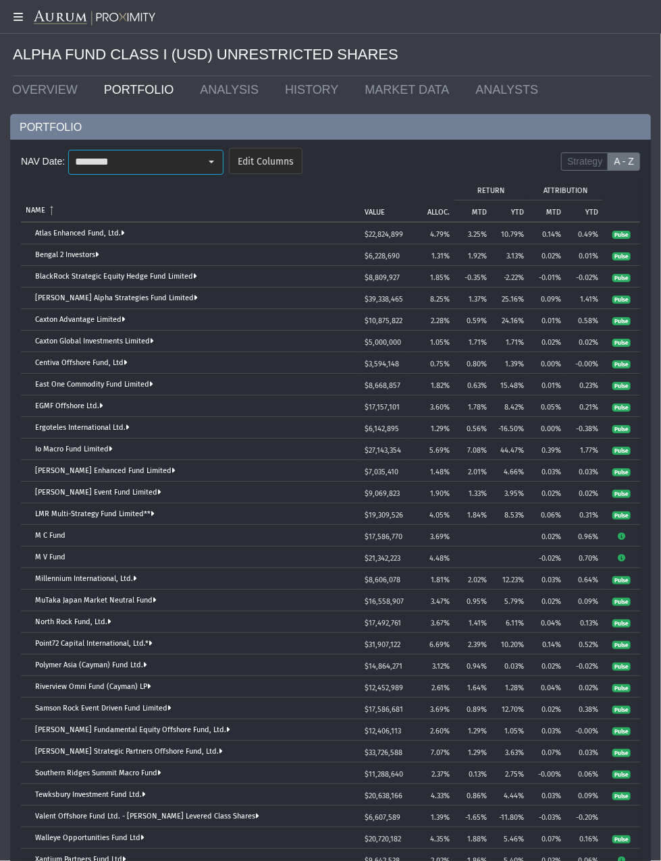
scroll to position [0, 0]
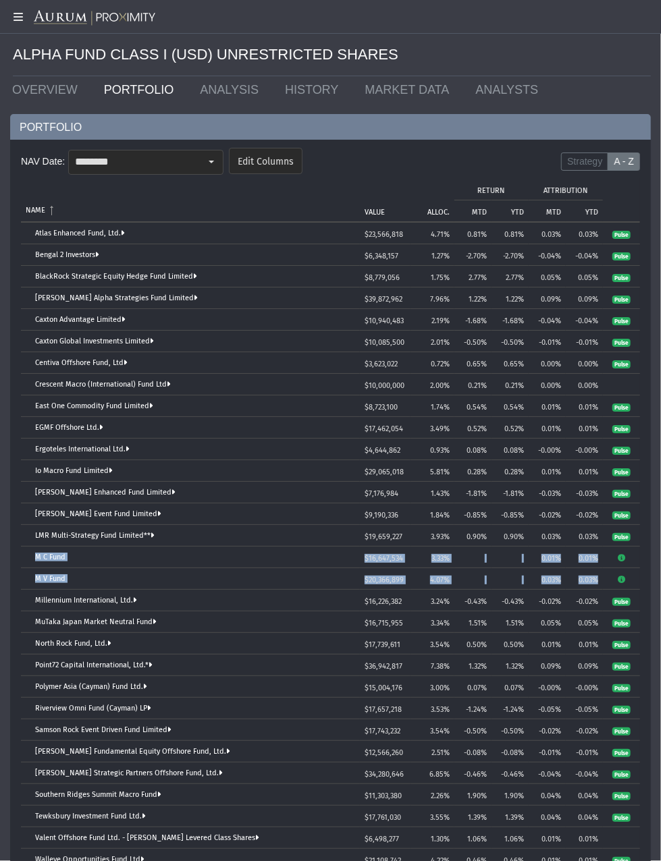
drag, startPoint x: 26, startPoint y: 553, endPoint x: 596, endPoint y: 576, distance: 570.6
click at [596, 576] on tbody "Atlas Enhanced Fund, Ltd. $23,566,818 4.71% 0.81% 0.81% 0.03% 0.03% Pulse Benga…" at bounding box center [330, 557] width 619 height 669
click at [202, 159] on div "Select" at bounding box center [211, 162] width 22 height 22
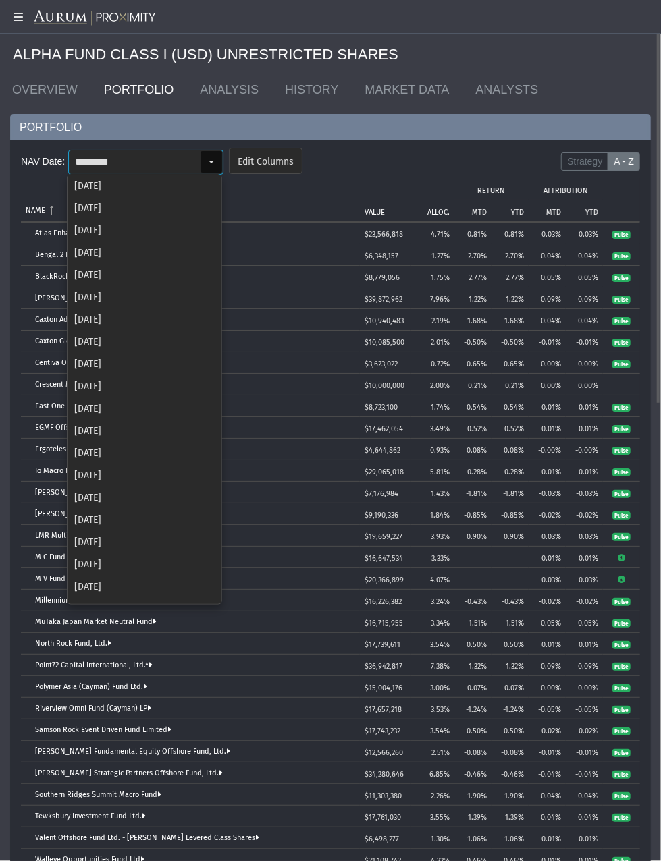
scroll to position [262, 0]
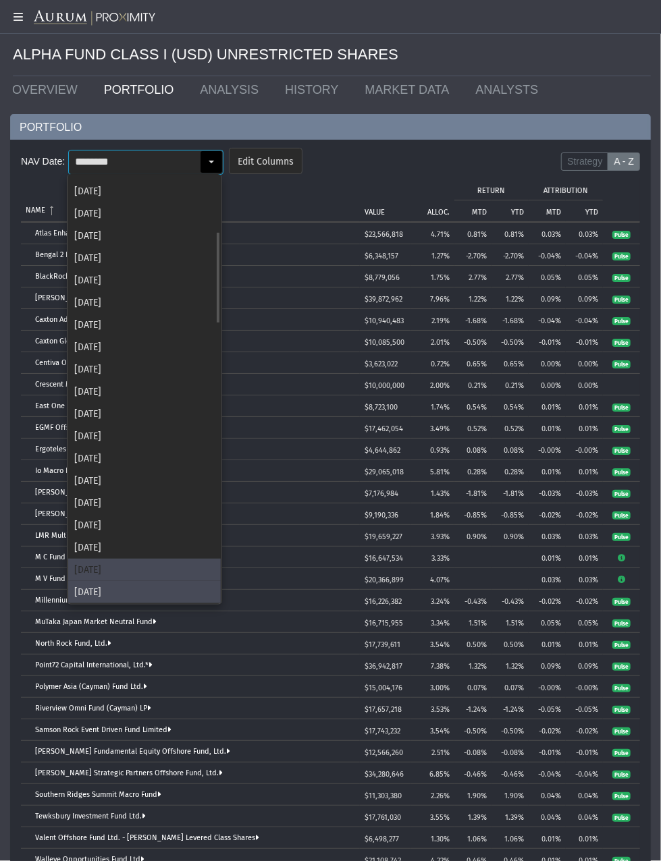
click at [111, 569] on div "[DATE]" at bounding box center [144, 570] width 152 height 22
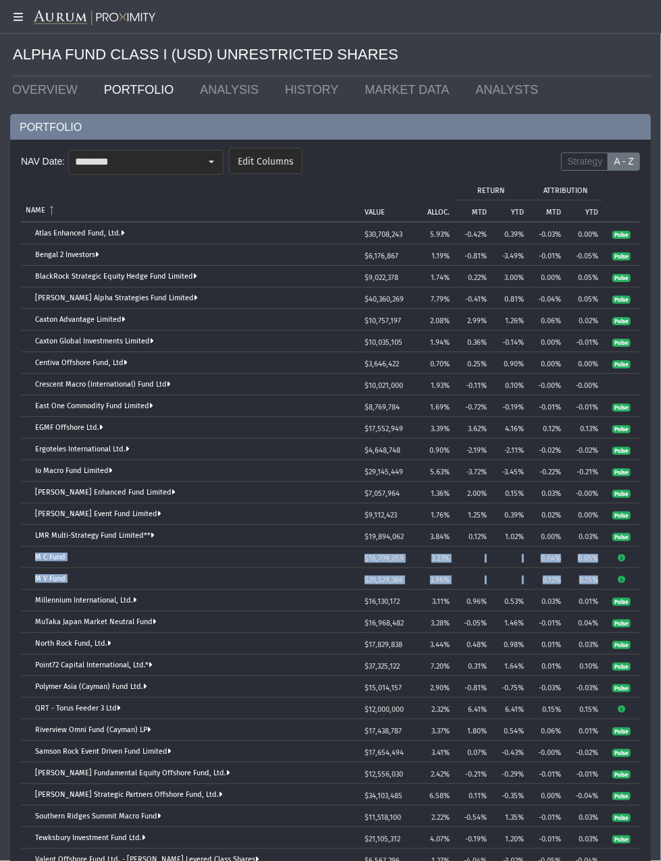
drag, startPoint x: 31, startPoint y: 555, endPoint x: 607, endPoint y: 577, distance: 576.6
click at [607, 577] on tbody "Atlas Enhanced Fund, Ltd. $30,708,243 5.93% -0.42% 0.39% -0.03% 0.00% Pulse Ben…" at bounding box center [330, 568] width 619 height 691
click at [203, 165] on div "Select" at bounding box center [211, 162] width 22 height 22
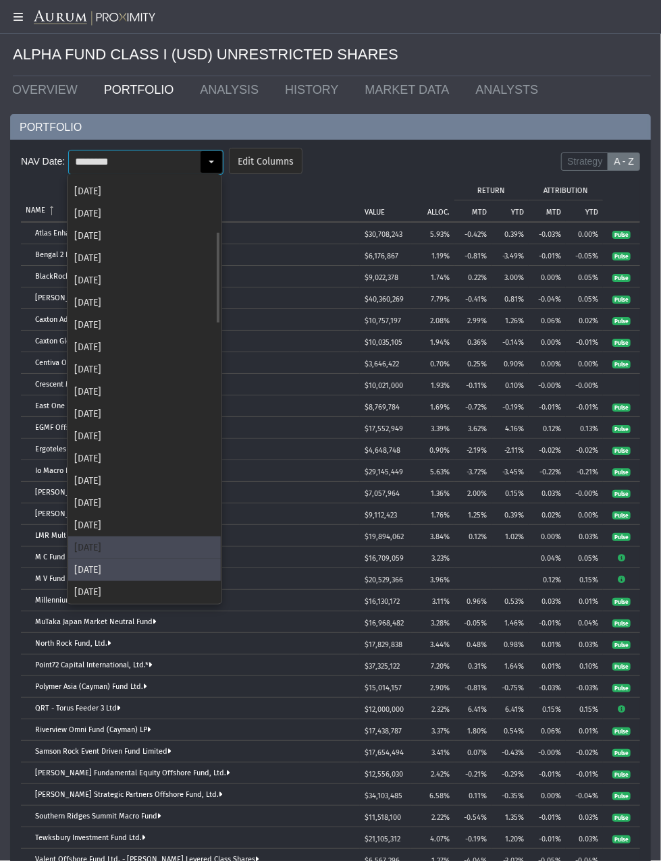
click at [112, 538] on div "[DATE]" at bounding box center [144, 547] width 152 height 22
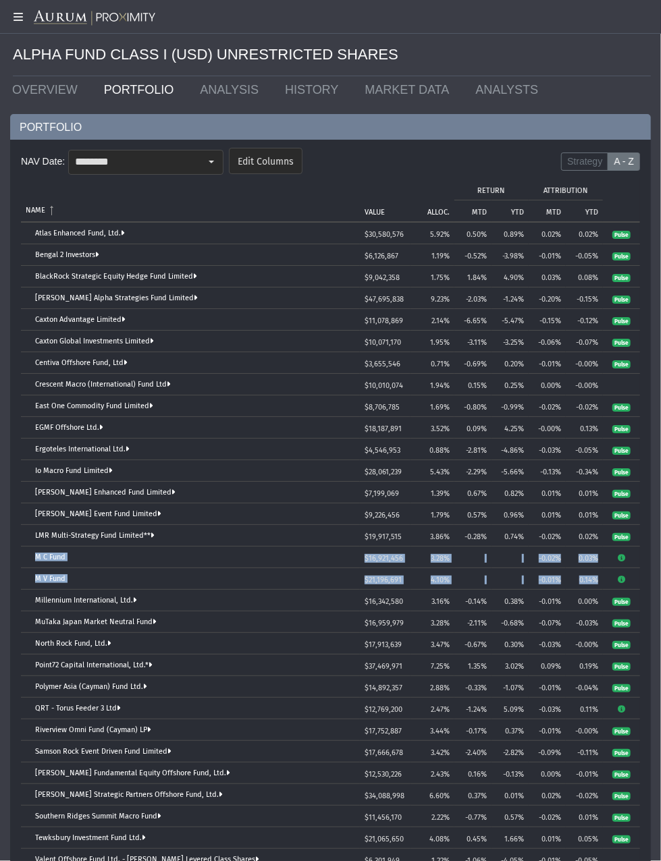
drag, startPoint x: 30, startPoint y: 557, endPoint x: 598, endPoint y: 580, distance: 568.6
click at [598, 580] on tbody "Atlas Enhanced Fund, Ltd. $30,580,576 5.92% 0.50% 0.89% 0.02% 0.02% Pulse Benga…" at bounding box center [330, 568] width 619 height 691
click at [204, 160] on div "Select" at bounding box center [211, 162] width 22 height 22
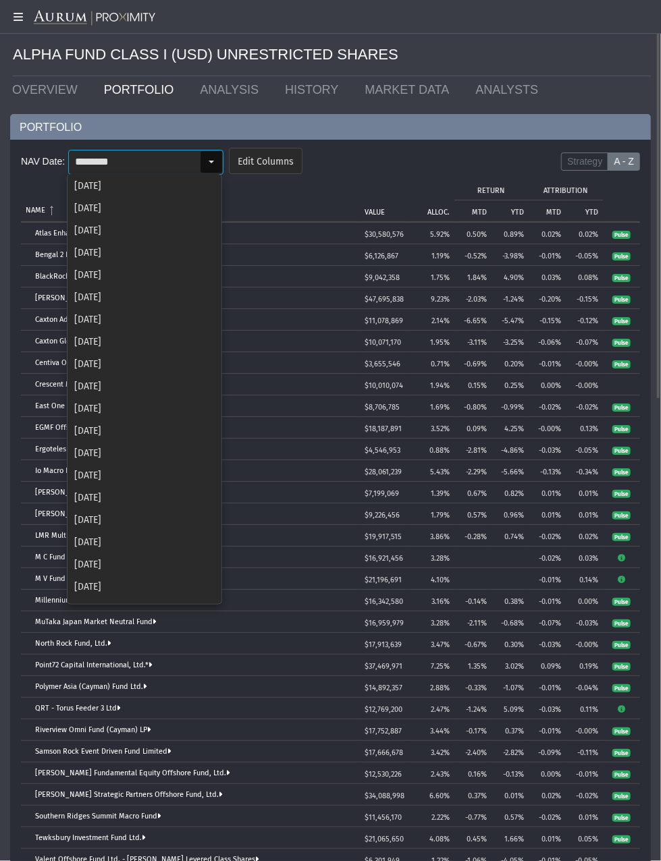
scroll to position [217, 0]
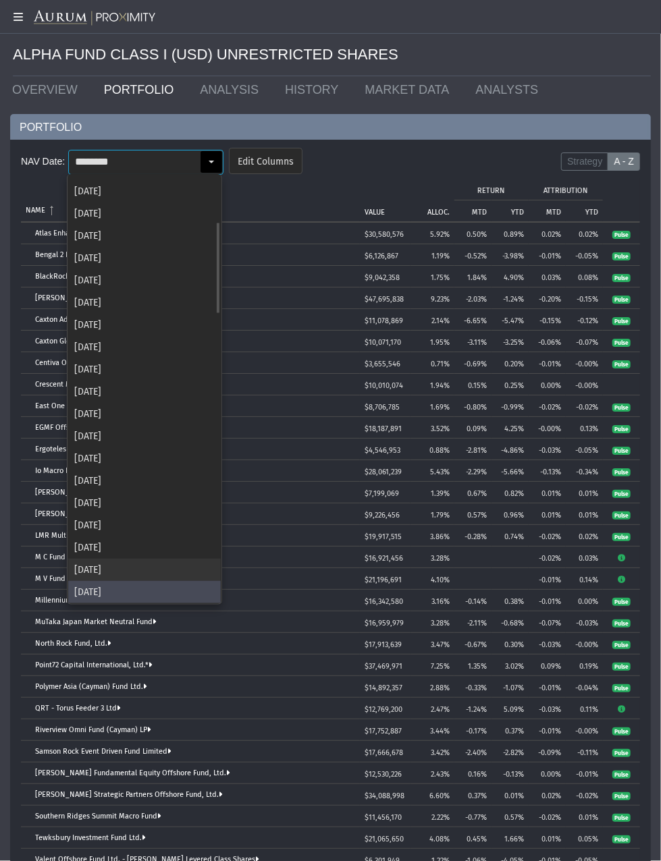
click at [128, 561] on div "[DATE]" at bounding box center [144, 570] width 152 height 22
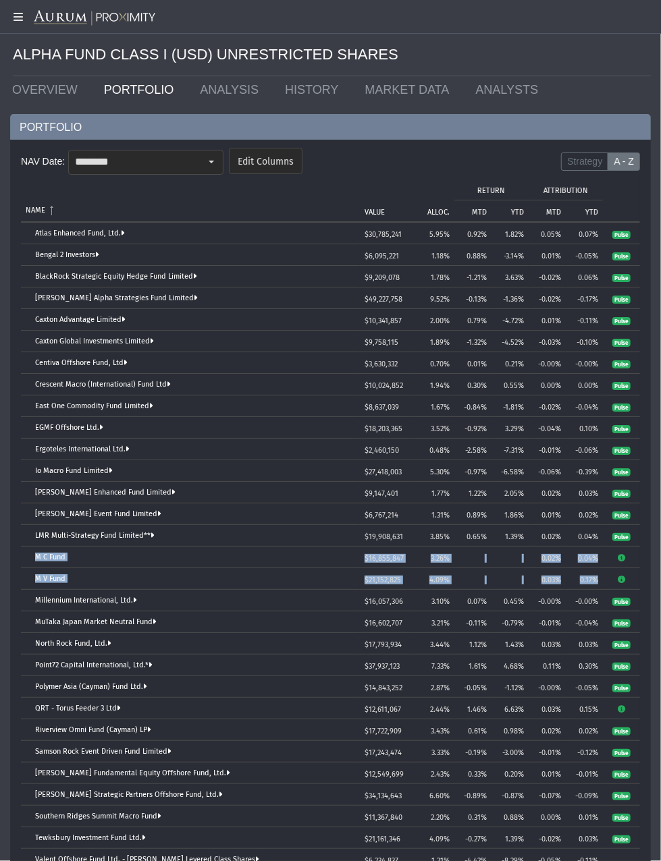
drag, startPoint x: 30, startPoint y: 555, endPoint x: 603, endPoint y: 578, distance: 572.6
click at [603, 578] on tbody "Atlas Enhanced Fund, Ltd. $30,785,241 5.95% 0.92% 1.82% 0.05% 0.07% Pulse Benga…" at bounding box center [330, 568] width 619 height 691
click at [211, 152] on div "Select" at bounding box center [211, 162] width 22 height 22
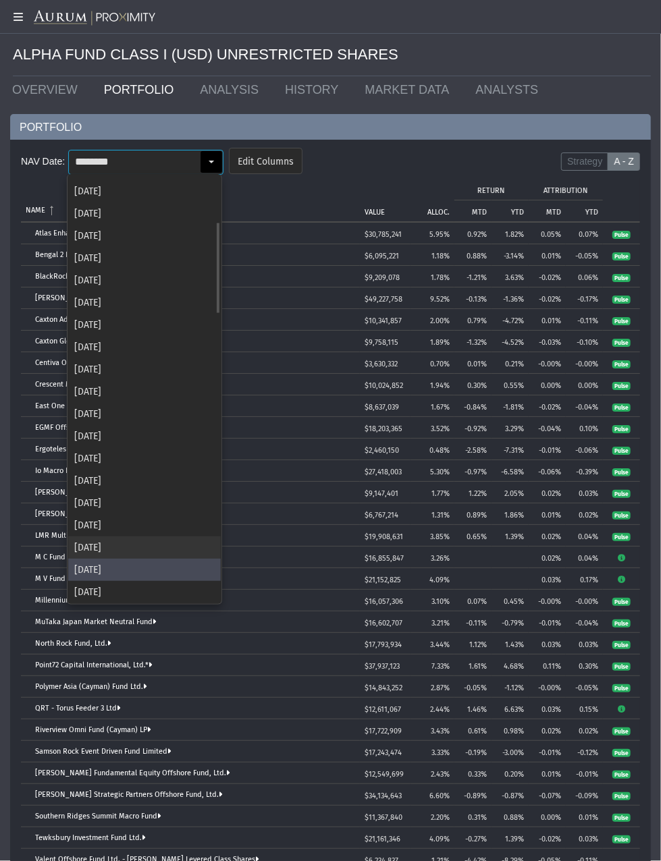
click at [113, 543] on div "[DATE]" at bounding box center [144, 547] width 152 height 22
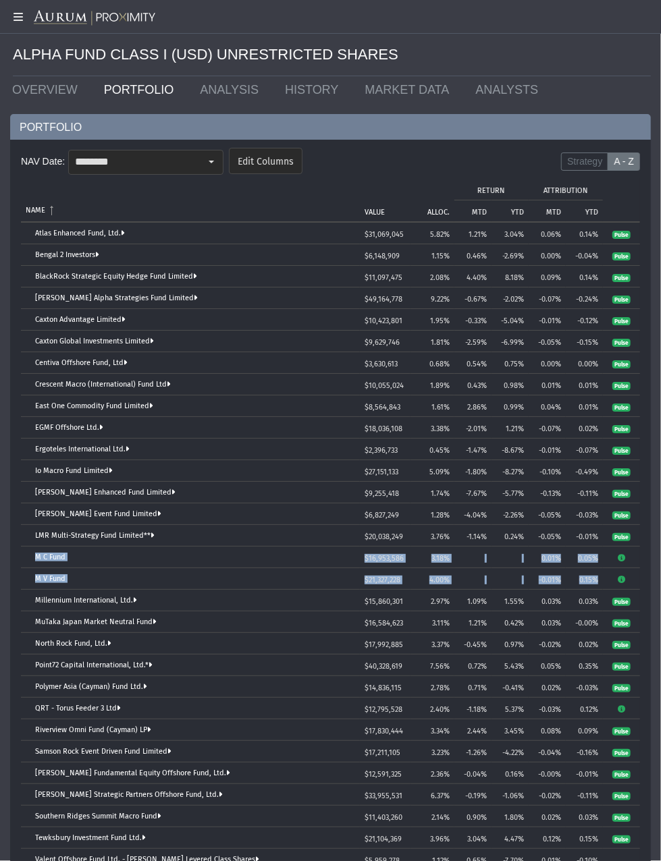
drag, startPoint x: 26, startPoint y: 554, endPoint x: 606, endPoint y: 578, distance: 580.7
click at [606, 578] on tbody "Atlas Enhanced Fund, Ltd. $31,069,045 5.82% 1.21% 3.04% 0.06% 0.14% Pulse Benga…" at bounding box center [330, 568] width 619 height 691
drag, startPoint x: 211, startPoint y: 166, endPoint x: 198, endPoint y: 207, distance: 43.3
click at [211, 166] on div "Select" at bounding box center [211, 162] width 22 height 22
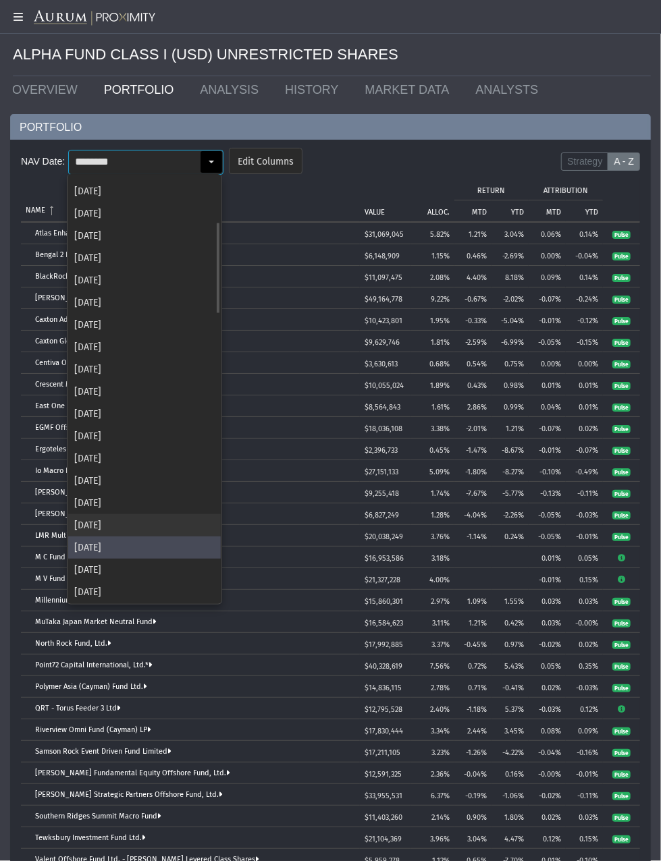
click at [140, 522] on div "[DATE]" at bounding box center [144, 525] width 152 height 22
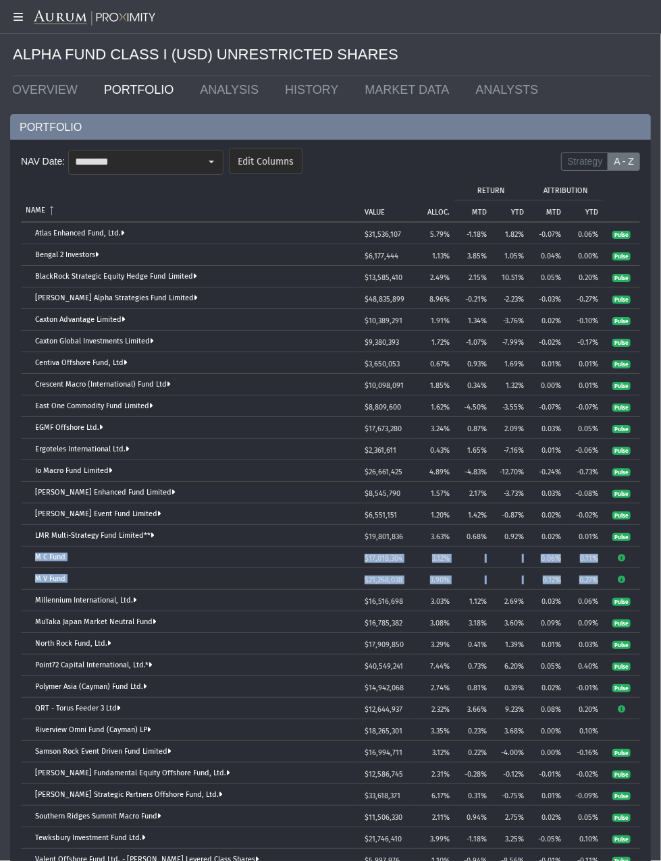
drag, startPoint x: 32, startPoint y: 555, endPoint x: 599, endPoint y: 572, distance: 567.0
click at [599, 572] on tbody "Atlas Enhanced Fund, Ltd. $31,536,107 5.79% -1.18% 1.82% -0.07% 0.06% Pulse Ben…" at bounding box center [330, 568] width 619 height 691
click at [190, 155] on input "********" at bounding box center [134, 161] width 131 height 23
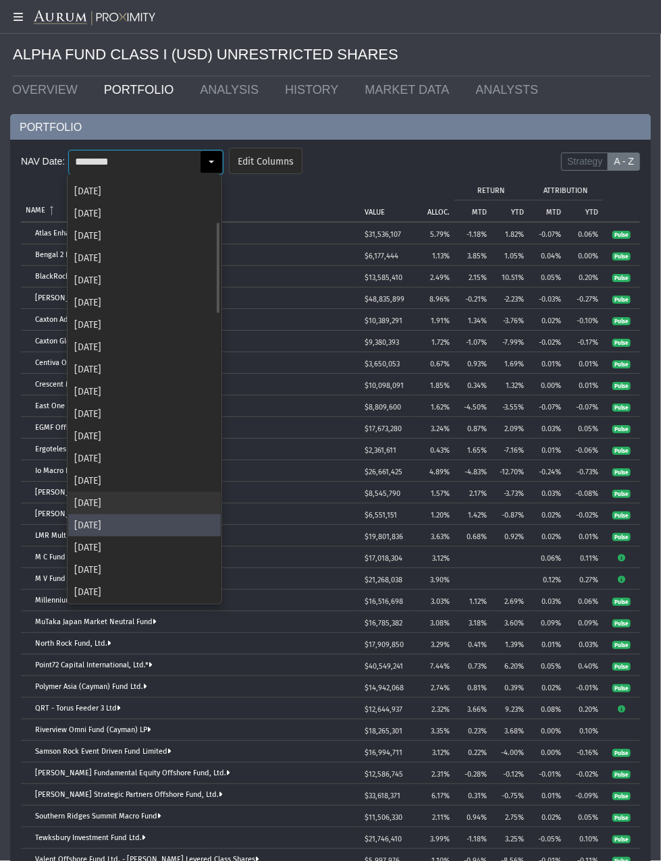
click at [184, 504] on div "[DATE]" at bounding box center [144, 503] width 152 height 22
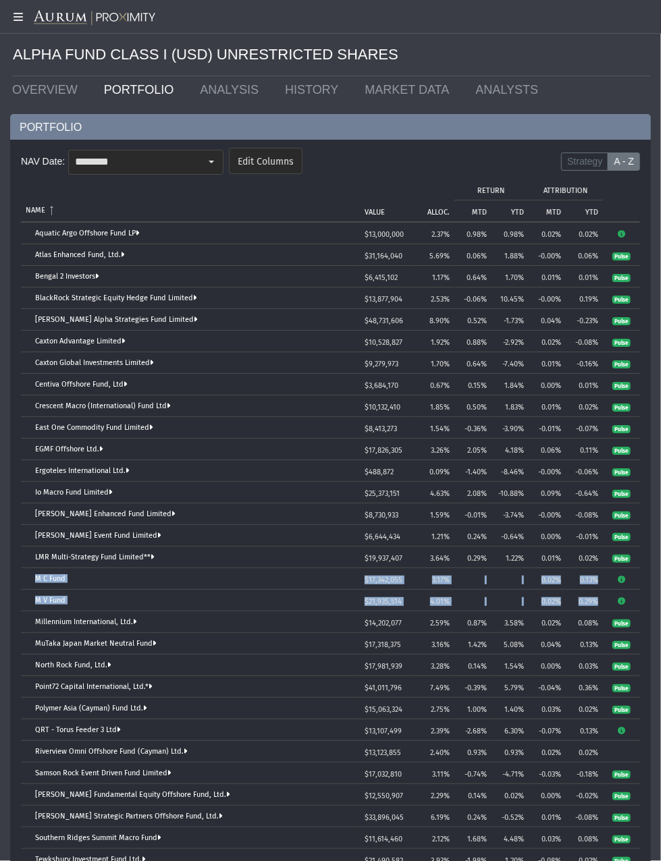
drag, startPoint x: 24, startPoint y: 571, endPoint x: 598, endPoint y: 596, distance: 575.4
click at [598, 596] on tbody "Aquatic Argo Offshore Fund LP $13,000,000 2.37% 0.98% 0.98% 0.02% 0.02% Atlas E…" at bounding box center [330, 579] width 619 height 713
click at [209, 155] on div "Select" at bounding box center [211, 162] width 22 height 22
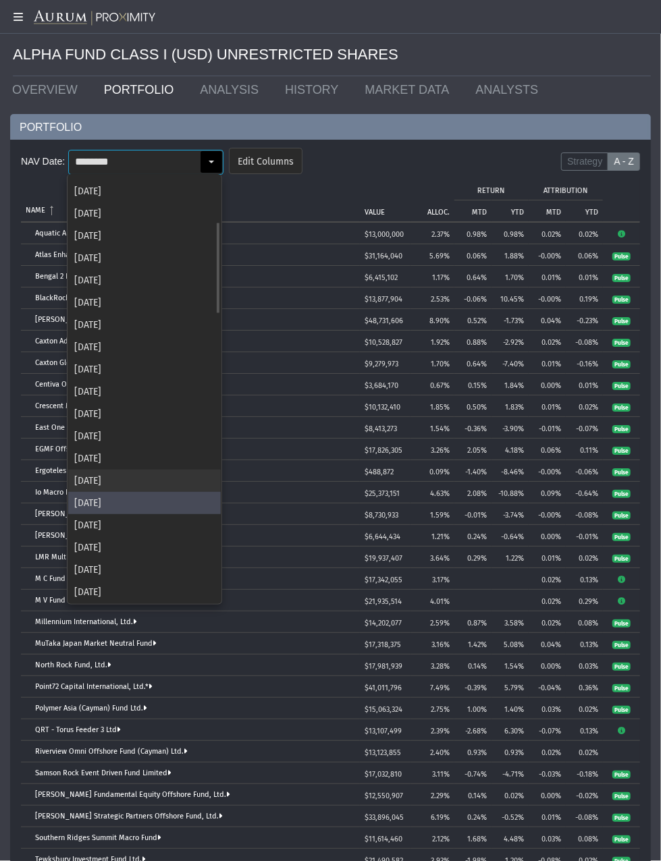
click at [134, 470] on div "[DATE]" at bounding box center [144, 481] width 152 height 22
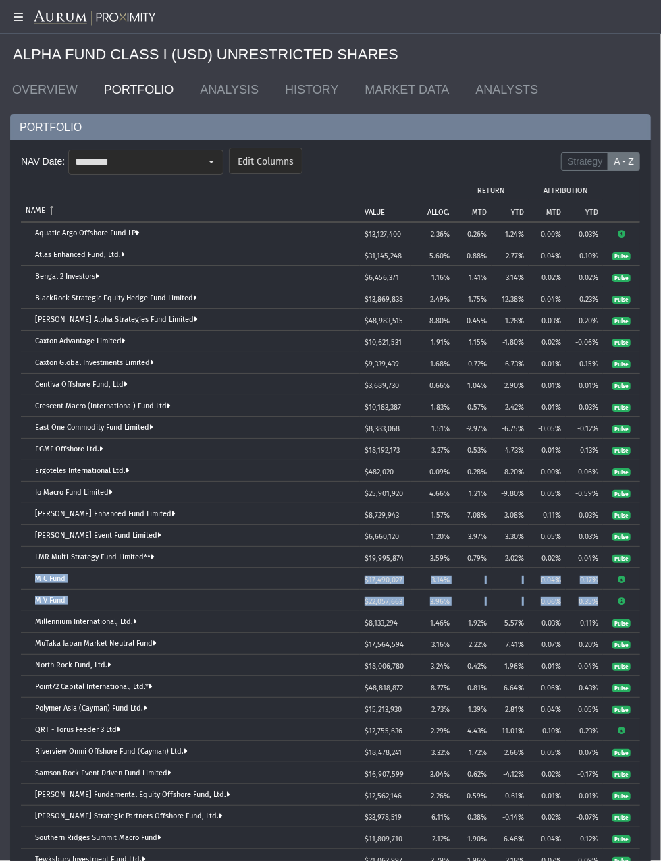
drag, startPoint x: 31, startPoint y: 578, endPoint x: 599, endPoint y: 596, distance: 568.4
click at [599, 596] on tbody "Aquatic Argo Offshore Fund LP $13,127,400 2.36% 0.26% 1.24% 0.00% 0.03% Atlas E…" at bounding box center [330, 579] width 619 height 713
click at [221, 171] on div "Select" at bounding box center [211, 161] width 23 height 23
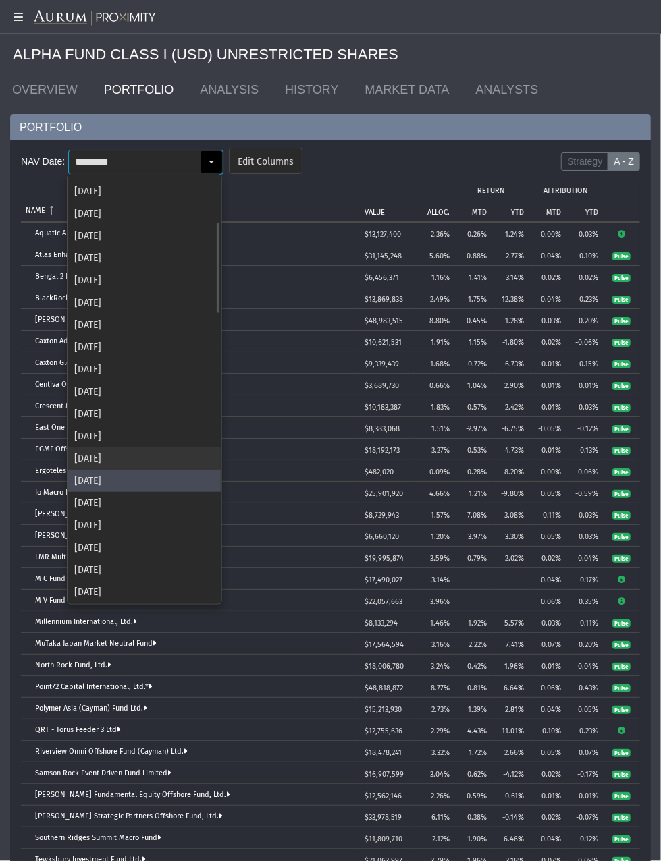
click at [115, 459] on div "[DATE]" at bounding box center [144, 458] width 152 height 22
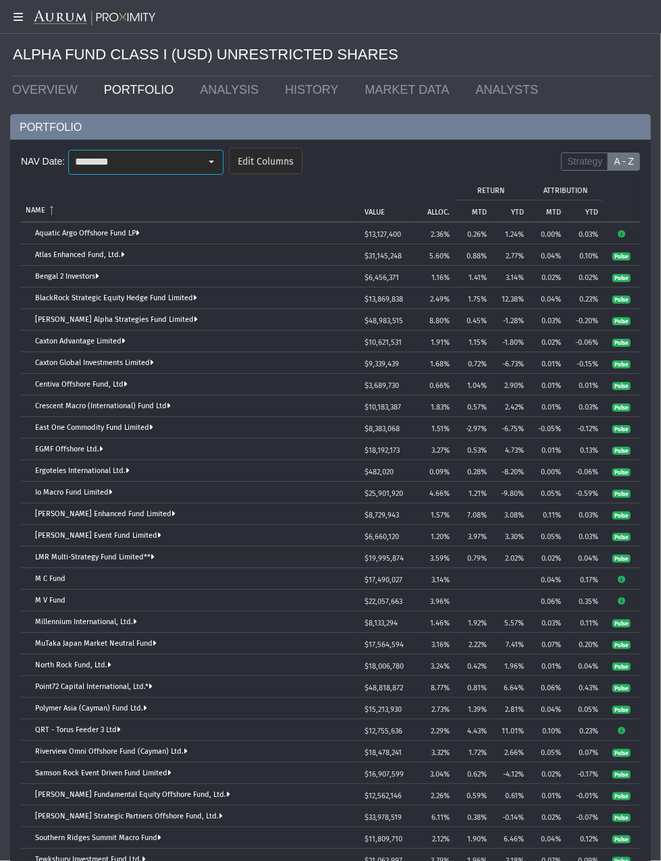
type input "********"
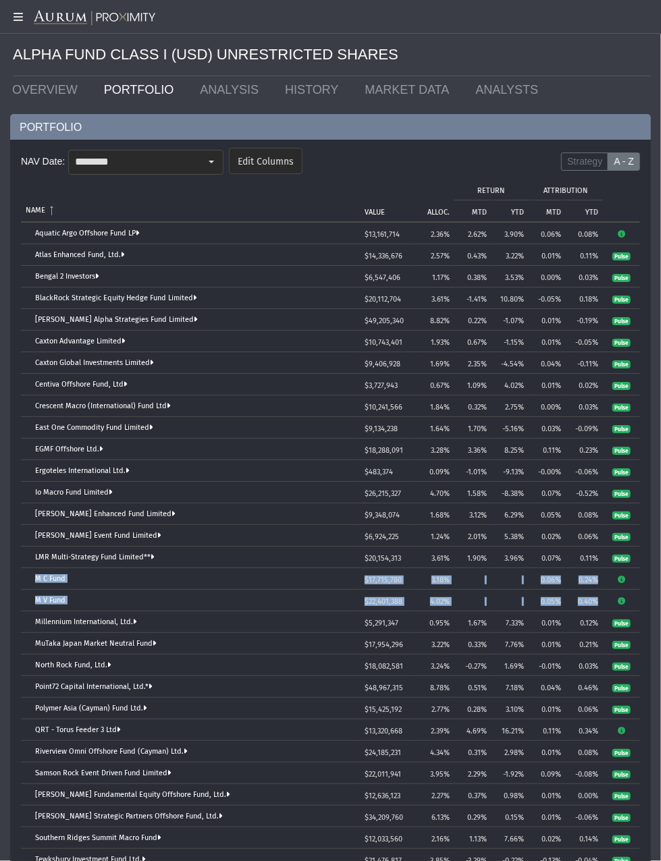
drag, startPoint x: 29, startPoint y: 577, endPoint x: 598, endPoint y: 600, distance: 569.9
click at [598, 600] on tbody "Aquatic Argo Offshore Fund LP $13,161,714 2.36% 2.62% 3.90% 0.06% 0.08% Atlas E…" at bounding box center [330, 579] width 619 height 713
click at [209, 157] on div "Select" at bounding box center [211, 162] width 22 height 22
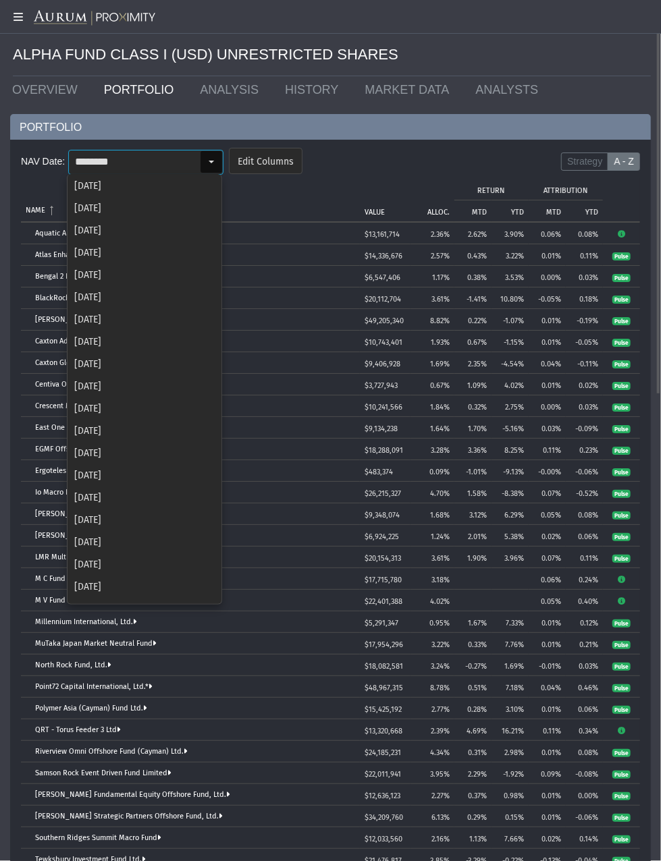
scroll to position [217, 0]
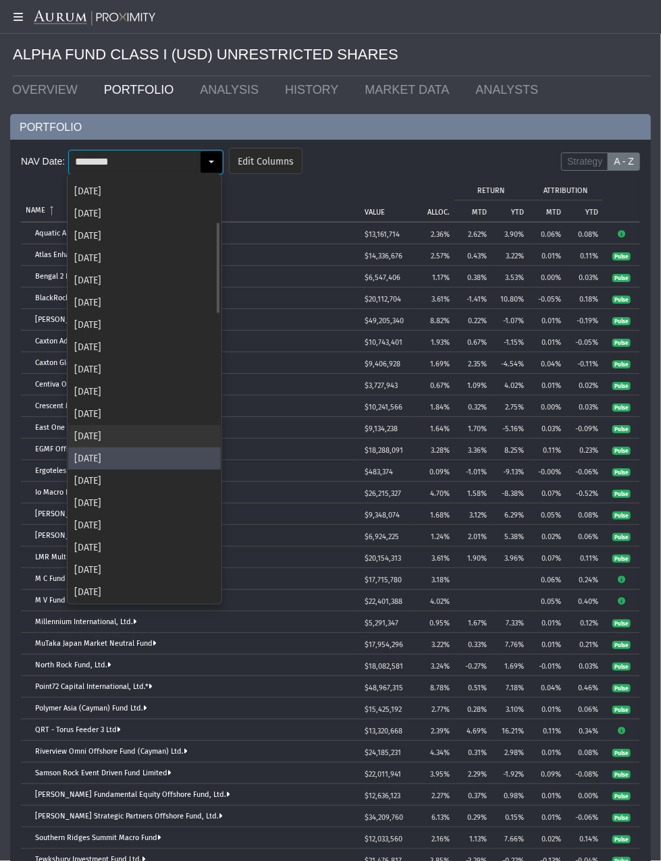
click at [136, 437] on div "[DATE]" at bounding box center [144, 436] width 152 height 22
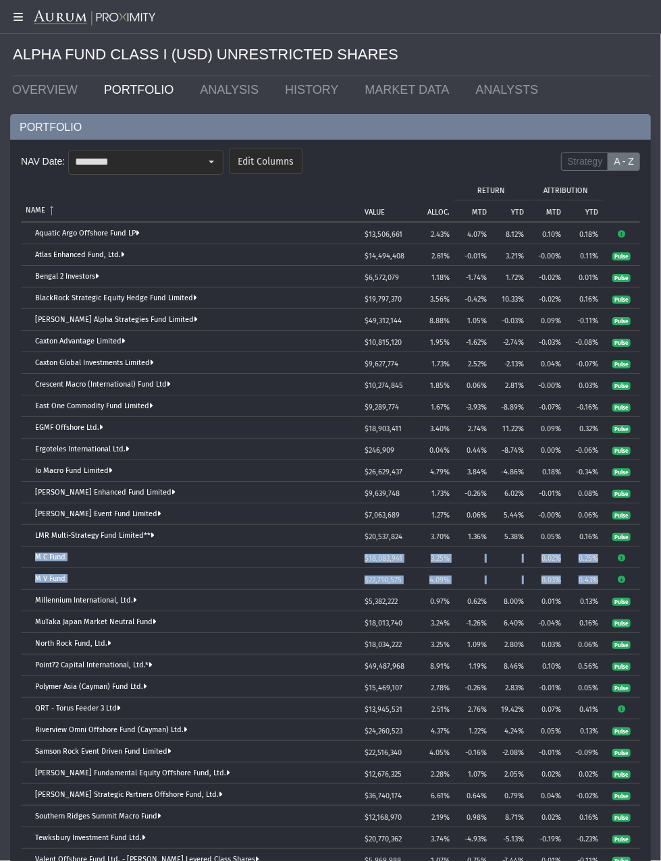
drag, startPoint x: 30, startPoint y: 553, endPoint x: 606, endPoint y: 574, distance: 575.9
click at [606, 574] on tbody "Aquatic Argo Offshore Fund LP $13,506,661 2.43% 4.07% 8.12% 0.10% 0.18% Atlas E…" at bounding box center [330, 568] width 619 height 691
copy tbody "M C Fund $18,083,941 3.25% 0.02% 0.25% M V Fund $22,710,575 4.09% 0.03% 0.43%"
click at [205, 157] on div "Select" at bounding box center [211, 162] width 22 height 22
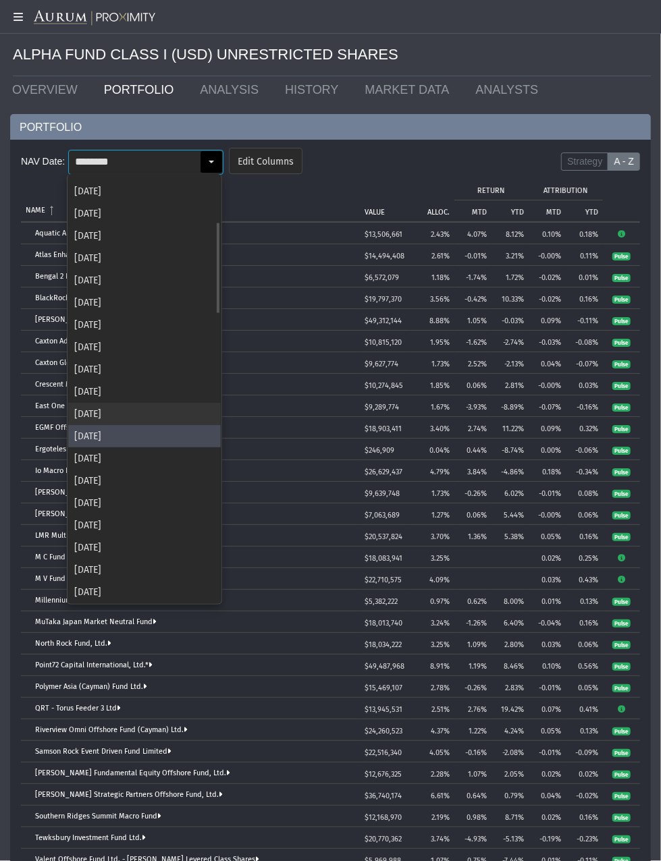
click at [121, 413] on div "[DATE]" at bounding box center [144, 414] width 152 height 22
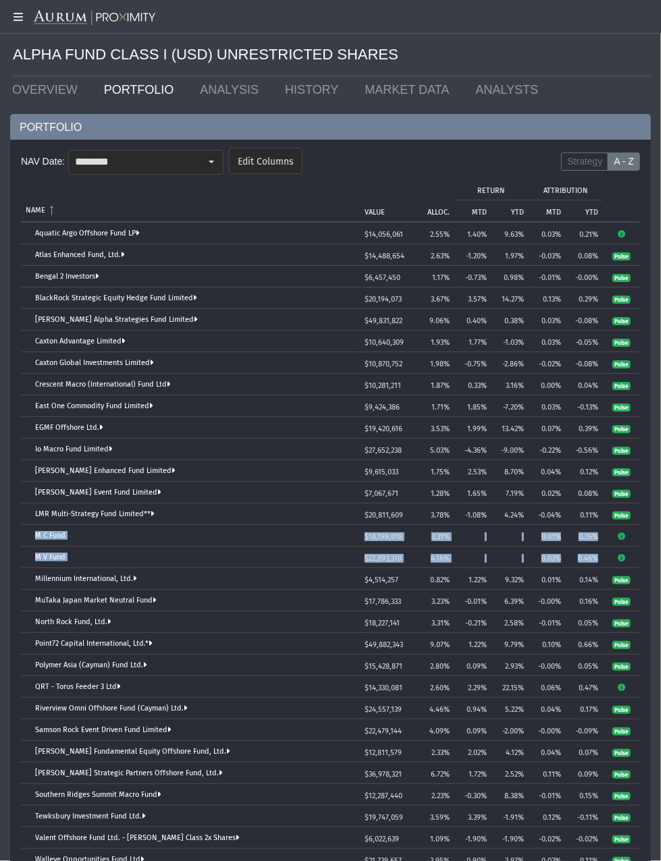
drag, startPoint x: 29, startPoint y: 533, endPoint x: 597, endPoint y: 555, distance: 568.5
click at [597, 555] on tbody "Aquatic Argo Offshore Fund LP $14,056,061 2.55% 1.40% 9.63% 0.03% 0.21% Atlas E…" at bounding box center [330, 557] width 619 height 669
copy tbody "M C Fund $18,198,018 3.31% 0.01% 0.26% M V Fund $22,893,310 4.16% 0.03% 0.46%"
click at [202, 172] on div "Select" at bounding box center [211, 161] width 23 height 23
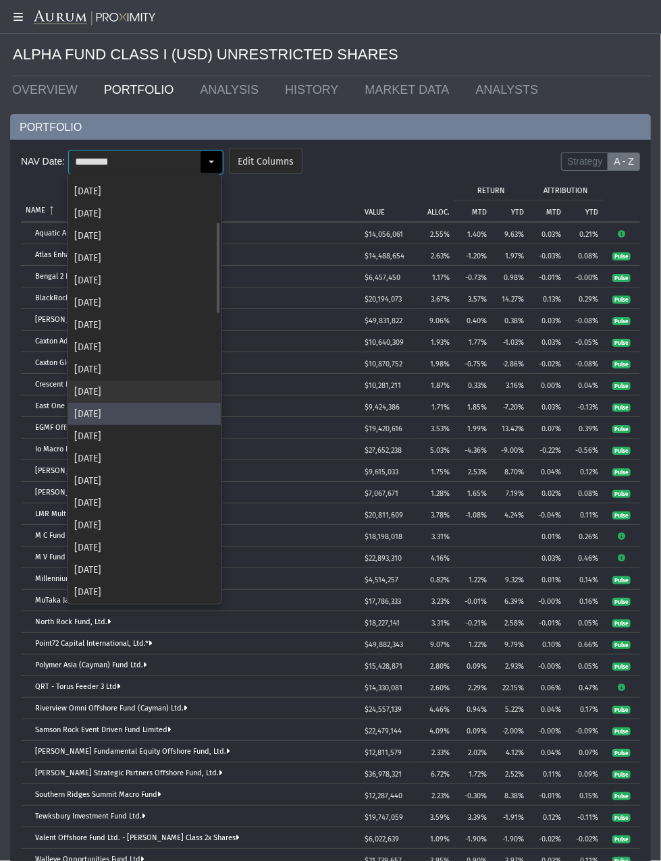
click at [165, 394] on div "[DATE]" at bounding box center [144, 392] width 152 height 22
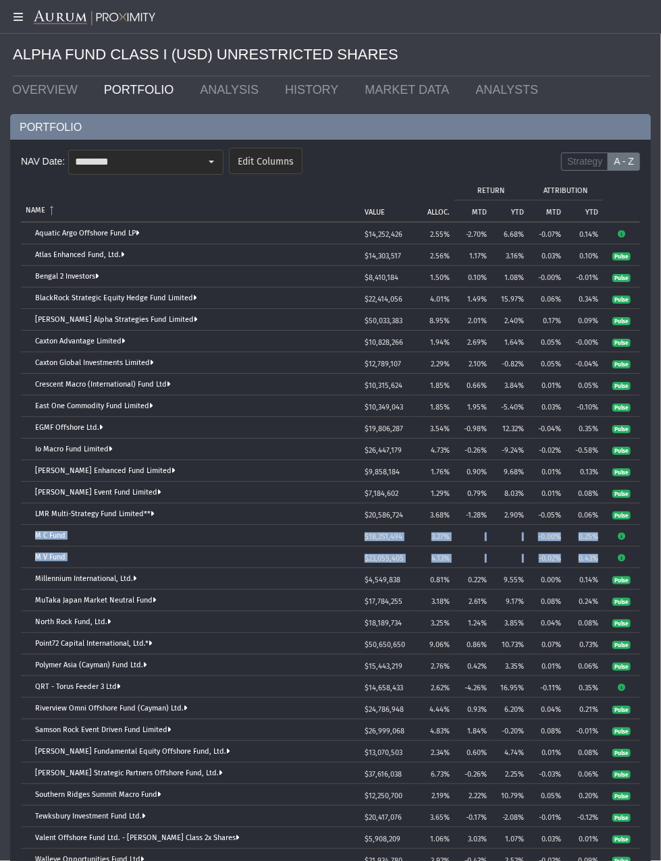
drag, startPoint x: 27, startPoint y: 531, endPoint x: 603, endPoint y: 557, distance: 576.8
click at [603, 557] on tbody "Aquatic Argo Offshore Fund LP $14,252,426 2.55% -2.70% 6.68% -0.07% 0.14% Atlas…" at bounding box center [330, 557] width 619 height 669
copy tbody "M C Fund $18,251,494 3.27% -0.00% 0.25% M V Fund $23,055,405 4.13% -0.02% 0.43%"
drag, startPoint x: 208, startPoint y: 163, endPoint x: 200, endPoint y: 230, distance: 68.0
click at [207, 163] on div "Select" at bounding box center [211, 162] width 22 height 22
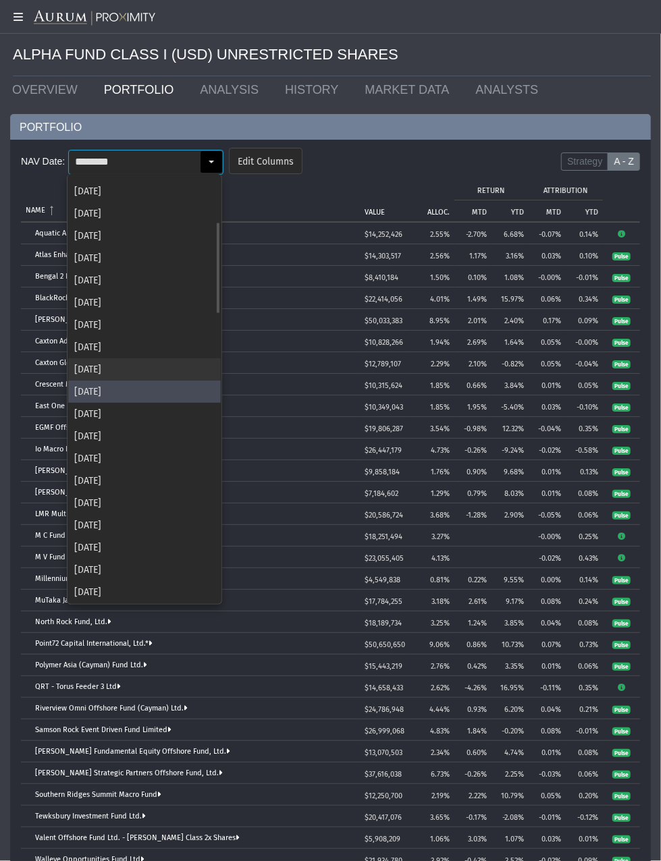
click at [108, 371] on div "[DATE]" at bounding box center [144, 369] width 152 height 22
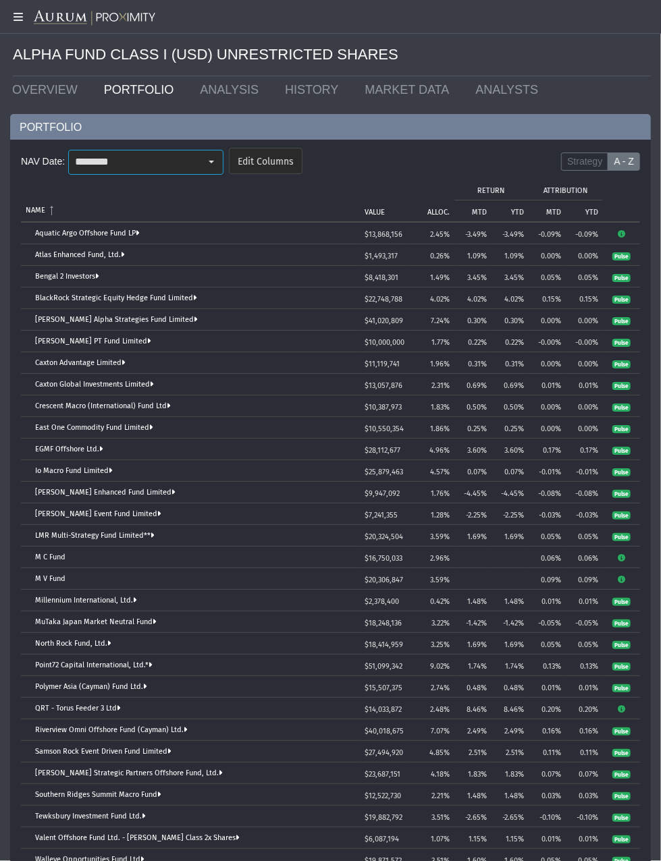
click at [27, 553] on div "Tree list with 31 rows and 10 columns. Press Ctrl + right arrow to expand the f…" at bounding box center [30, 557] width 9 height 9
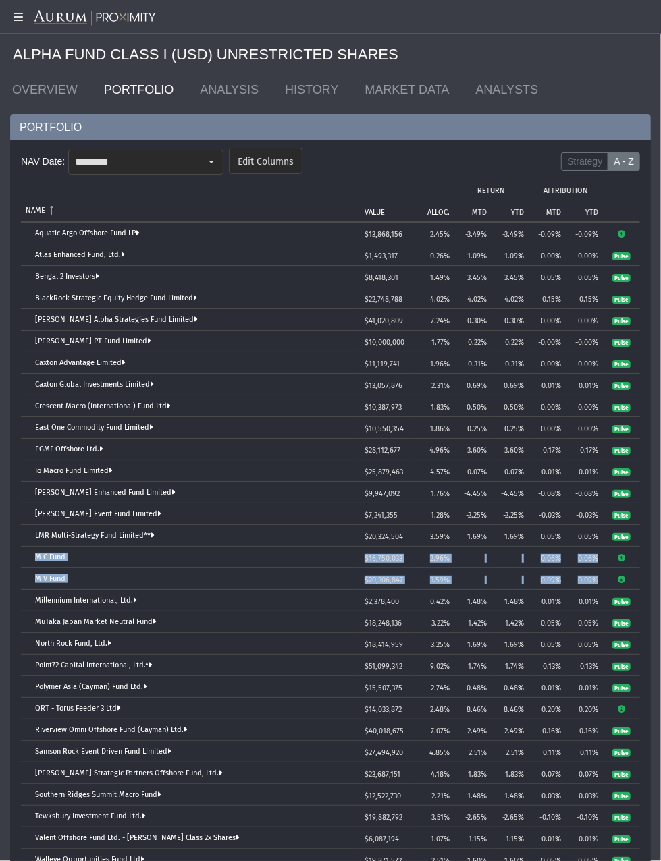
drag, startPoint x: 30, startPoint y: 553, endPoint x: 602, endPoint y: 578, distance: 572.7
click at [602, 578] on tbody "Aquatic Argo Offshore Fund LP $13,868,156 2.45% -3.49% -3.49% -0.09% -0.09% Atl…" at bounding box center [330, 557] width 619 height 669
copy tbody "M C Fund $16,750,033 2.96% 0.06% 0.06% M V Fund $20,306,847 3.59% 0.09% 0.09%"
click at [201, 156] on div "Select" at bounding box center [211, 162] width 22 height 22
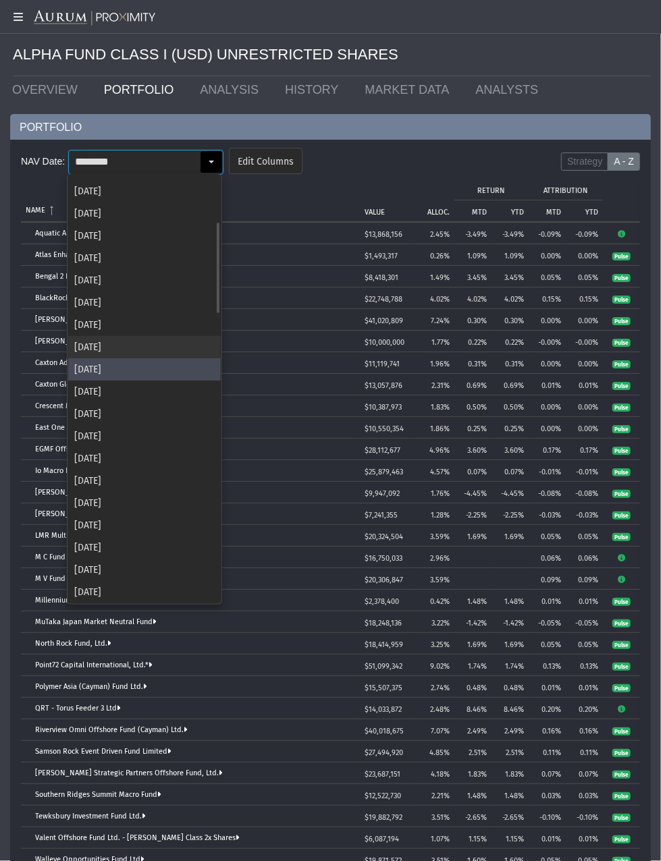
click at [88, 350] on div "[DATE]" at bounding box center [144, 347] width 152 height 22
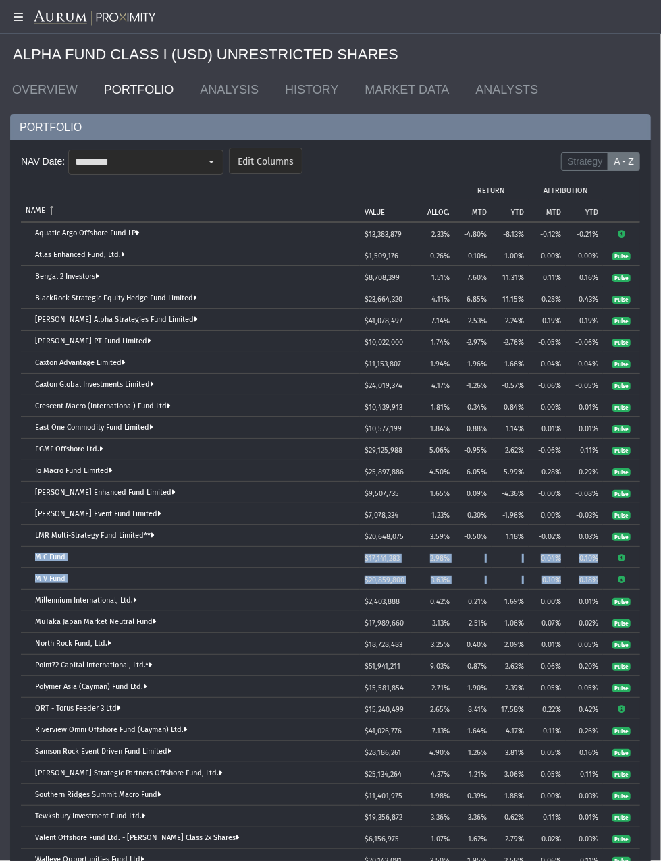
drag, startPoint x: 30, startPoint y: 556, endPoint x: 601, endPoint y: 580, distance: 571.3
click at [601, 580] on tbody "Aquatic Argo Offshore Fund LP $13,383,879 2.33% -4.80% -8.13% -0.12% -0.21% Atl…" at bounding box center [330, 557] width 619 height 669
copy tbody "M C Fund $17,141,283 2.98% 0.04% 0.10% M V Fund $20,859,800 3.63% 0.10% 0.18%"
drag, startPoint x: 197, startPoint y: 160, endPoint x: 190, endPoint y: 159, distance: 6.8
click at [197, 160] on input "********" at bounding box center [134, 161] width 131 height 23
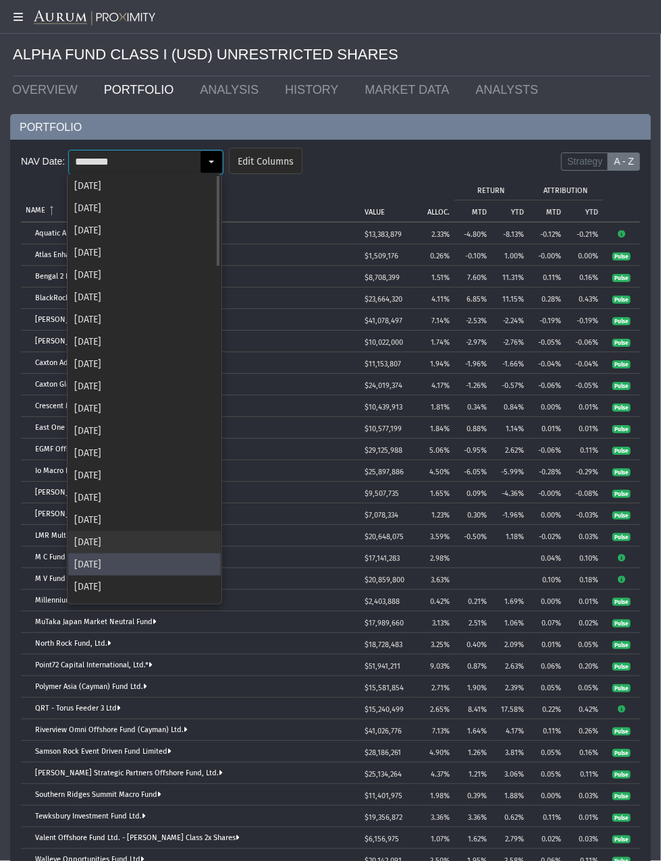
click at [111, 539] on div "[DATE]" at bounding box center [144, 542] width 152 height 22
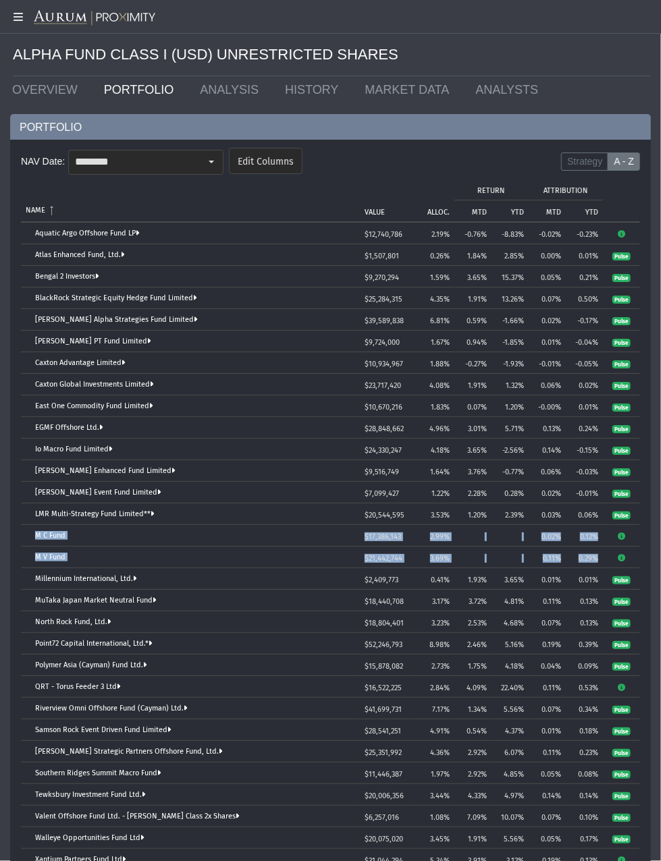
drag, startPoint x: 32, startPoint y: 531, endPoint x: 601, endPoint y: 556, distance: 569.3
click at [601, 556] on tbody "Aquatic Argo Offshore Fund LP $12,740,786 2.19% -0.76% -8.83% -0.02% -0.23% Atl…" at bounding box center [330, 547] width 619 height 648
copy tbody "M C Fund $17,386,143 2.99% 0.02% 0.12% M V Fund $21,442,744 3.69% 0.11% 0.29%"
drag, startPoint x: 208, startPoint y: 160, endPoint x: 206, endPoint y: 368, distance: 207.8
click at [208, 160] on div "Select" at bounding box center [211, 162] width 22 height 22
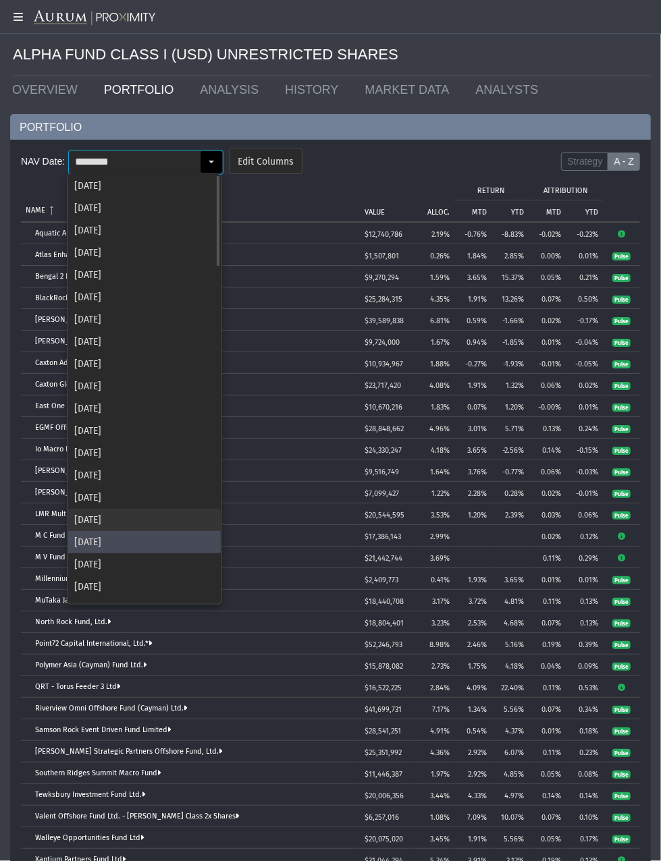
click at [158, 515] on div "[DATE]" at bounding box center [144, 520] width 152 height 22
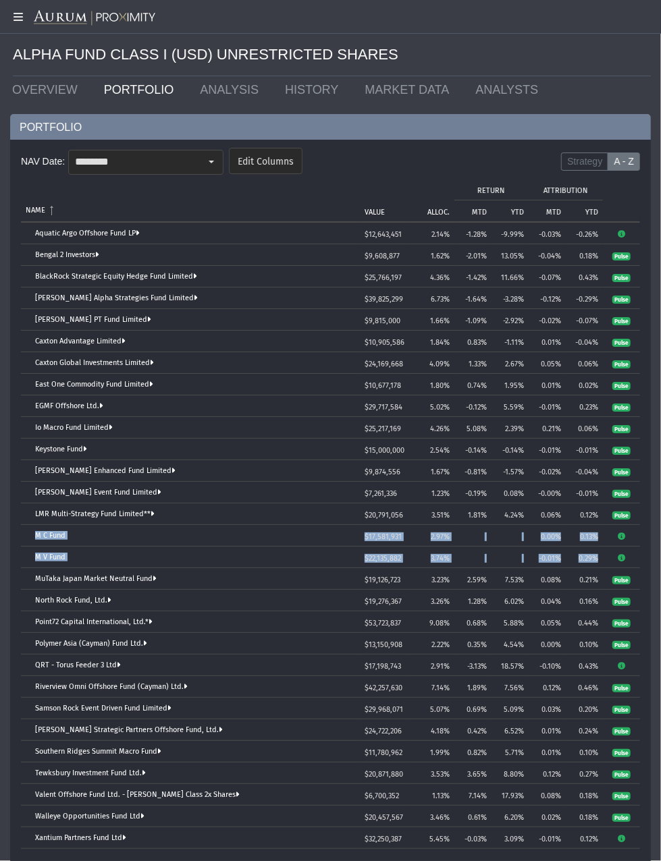
drag, startPoint x: 31, startPoint y: 530, endPoint x: 595, endPoint y: 552, distance: 564.5
click at [595, 552] on tbody "Aquatic Argo Offshore Fund LP $12,643,451 2.14% -1.28% -9.99% -0.03% -0.26% Ben…" at bounding box center [330, 536] width 619 height 626
copy tbody "M C Fund $17,581,931 2.97% 0.00% 0.13% M V Fund $22,135,882 3.74% -0.01% 0.29%"
drag, startPoint x: 179, startPoint y: 161, endPoint x: 177, endPoint y: 169, distance: 8.5
click at [179, 163] on input "********" at bounding box center [134, 161] width 131 height 23
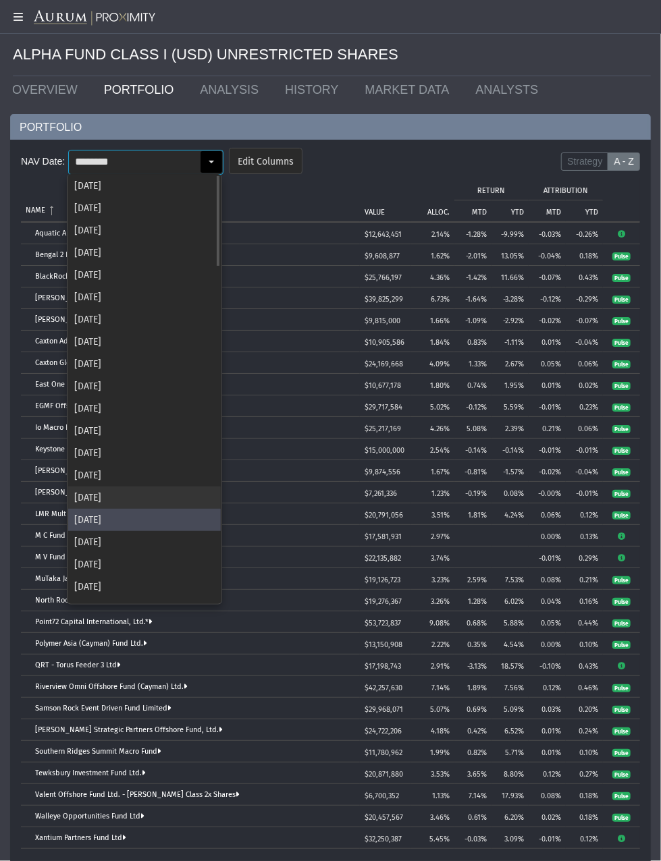
click at [143, 490] on div "[DATE]" at bounding box center [144, 497] width 152 height 22
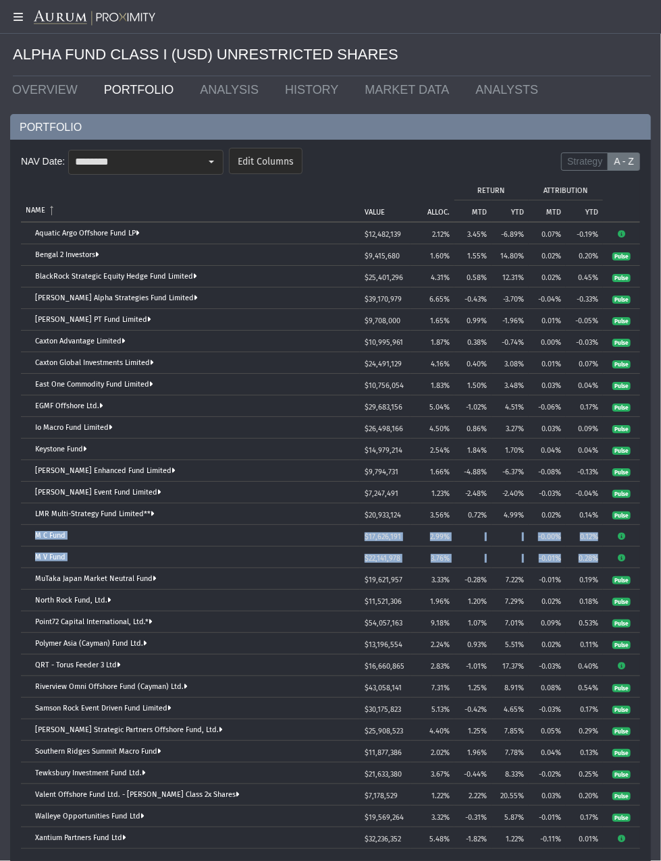
drag, startPoint x: 34, startPoint y: 532, endPoint x: 599, endPoint y: 554, distance: 565.8
click at [599, 554] on tbody "Aquatic Argo Offshore Fund LP $12,482,139 2.12% 3.45% -6.89% 0.07% -0.19% Benga…" at bounding box center [330, 536] width 619 height 626
copy tbody "M C Fund $17,626,191 2.99% -0.00% 0.12% M V Fund $22,141,978 3.76% -0.01% 0.28%"
drag, startPoint x: 180, startPoint y: 155, endPoint x: 182, endPoint y: 230, distance: 74.9
click at [180, 155] on input "********" at bounding box center [134, 161] width 131 height 23
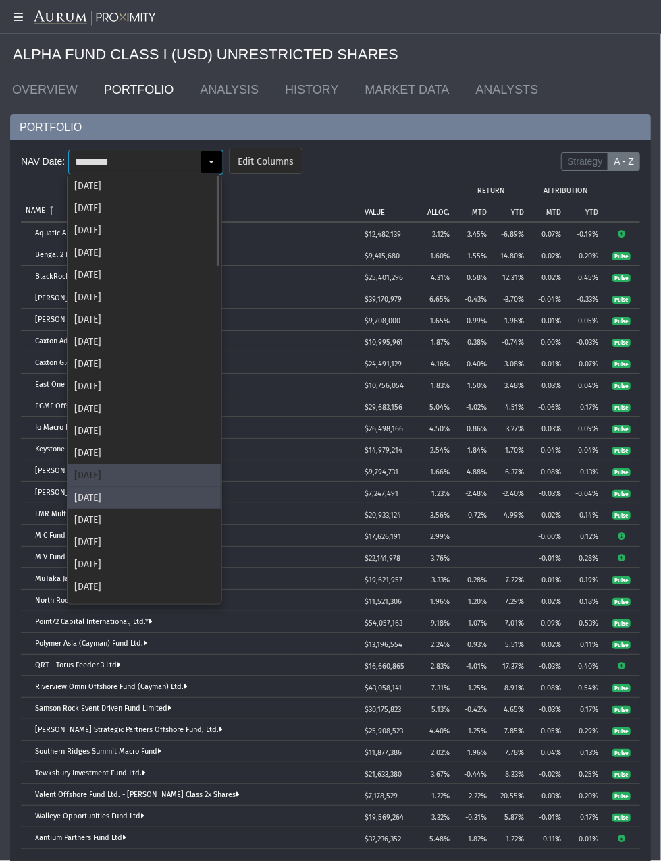
click at [154, 476] on div "[DATE]" at bounding box center [144, 475] width 152 height 22
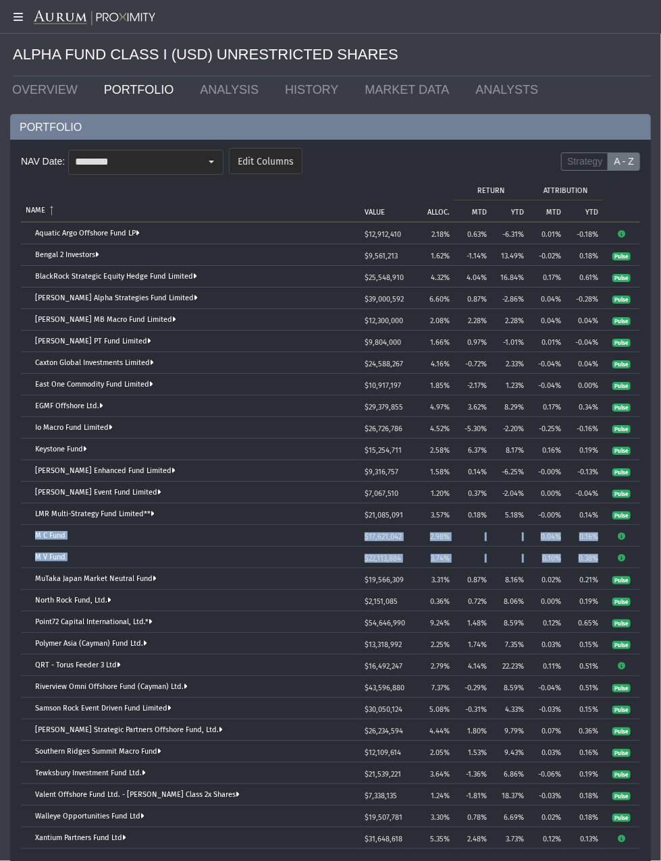
drag, startPoint x: 22, startPoint y: 531, endPoint x: 599, endPoint y: 555, distance: 577.4
click at [599, 555] on tbody "Aquatic Argo Offshore Fund LP $12,912,410 2.18% 0.63% -6.31% 0.01% -0.18% Benga…" at bounding box center [330, 536] width 619 height 626
copy tbody "M C Fund $17,621,042 2.98% 0.04% 0.16% M V Fund $22,113,884 3.74% 0.10% 0.38%"
click at [27, 539] on div "Tree list with 29 rows and 10 columns. Press Ctrl + right arrow to expand the f…" at bounding box center [30, 535] width 9 height 9
drag, startPoint x: 30, startPoint y: 531, endPoint x: 599, endPoint y: 553, distance: 569.9
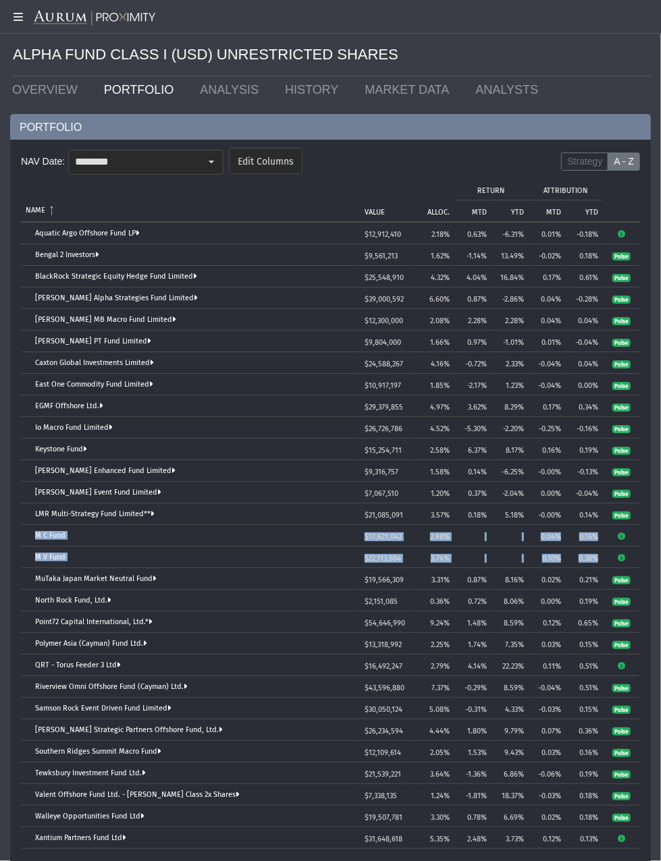
click at [599, 553] on tbody "Aquatic Argo Offshore Fund LP $12,912,410 2.18% 0.63% -6.31% 0.01% -0.18% Benga…" at bounding box center [330, 536] width 619 height 626
copy tbody "M C Fund $17,621,042 2.98% 0.04% 0.16% M V Fund $22,113,884 3.74% 0.10% 0.38%"
click at [211, 156] on div "Select" at bounding box center [211, 162] width 22 height 22
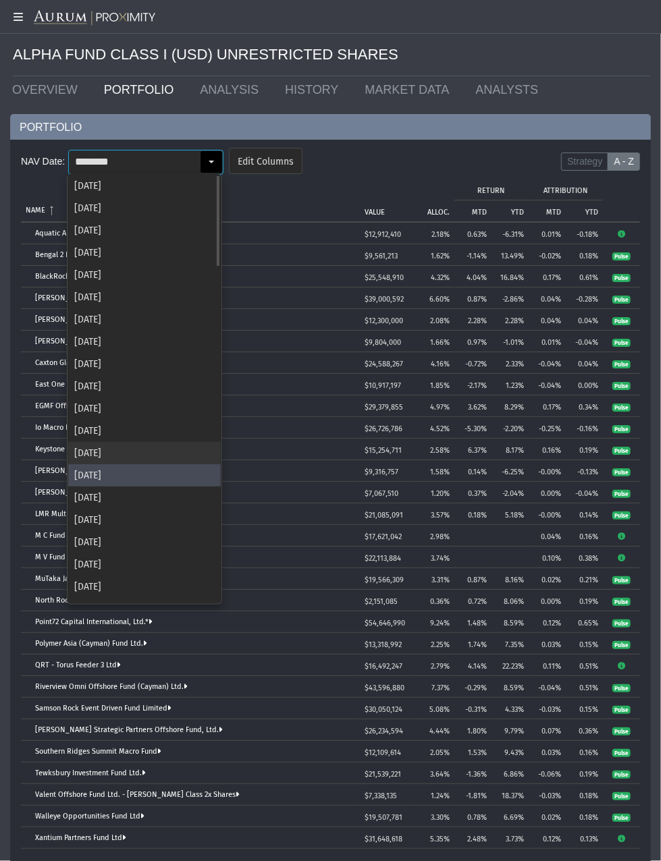
click at [178, 457] on div "[DATE]" at bounding box center [144, 453] width 152 height 22
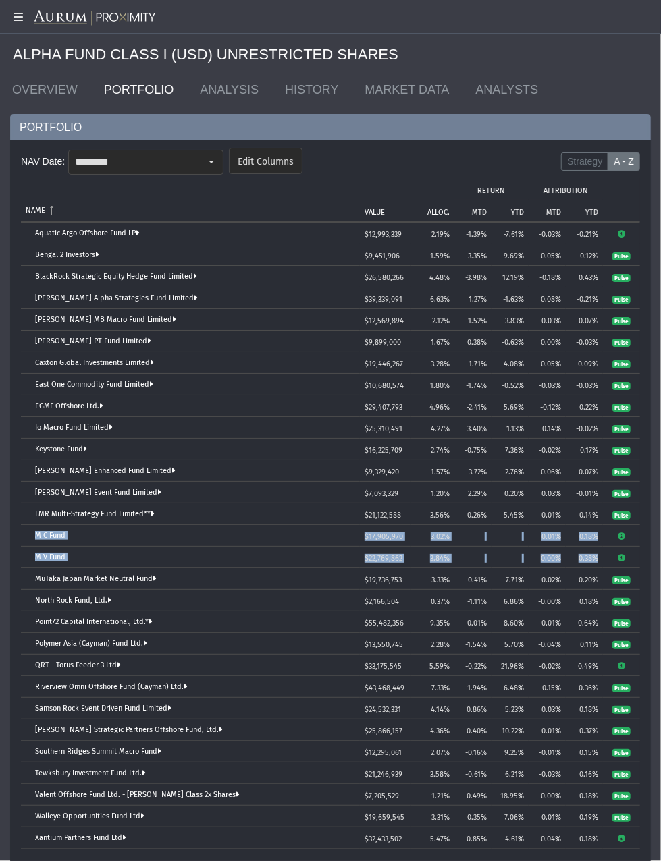
drag, startPoint x: 30, startPoint y: 531, endPoint x: 598, endPoint y: 558, distance: 568.1
click at [598, 558] on tbody "Aquatic Argo Offshore Fund LP $12,993,339 2.19% -1.39% -7.61% -0.03% -0.21% Ben…" at bounding box center [330, 536] width 619 height 626
click at [204, 155] on div "Select" at bounding box center [211, 162] width 22 height 22
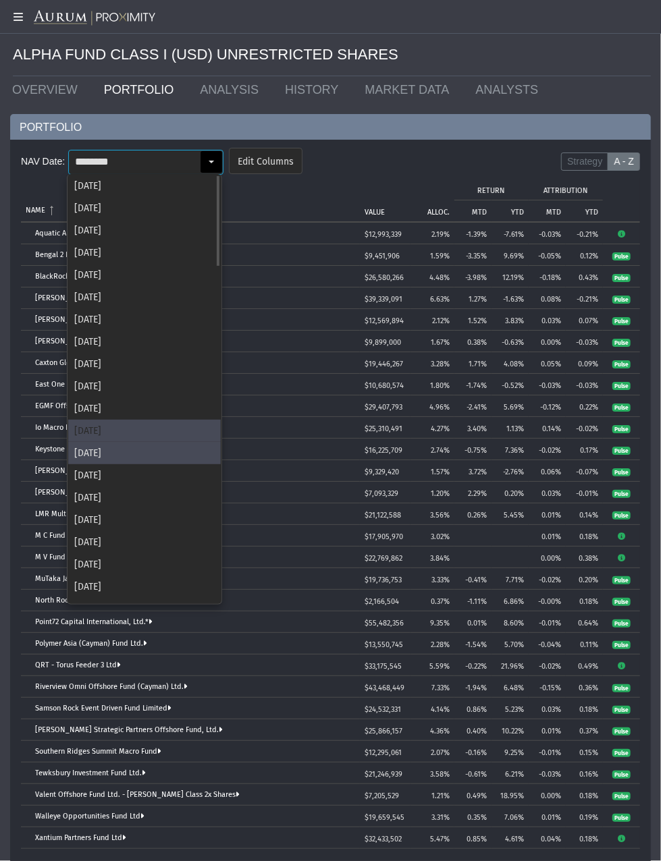
click at [115, 422] on div "[DATE]" at bounding box center [144, 431] width 152 height 22
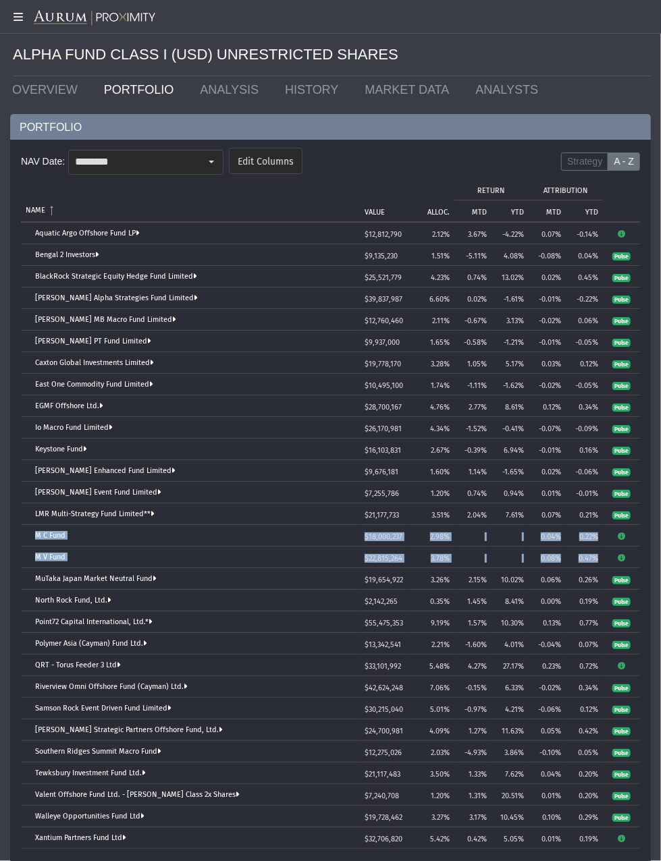
drag, startPoint x: 32, startPoint y: 532, endPoint x: 600, endPoint y: 554, distance: 567.9
click at [600, 554] on tbody "Aquatic Argo Offshore Fund LP $12,812,790 2.12% 3.67% -4.22% 0.07% -0.14% Benga…" at bounding box center [330, 536] width 619 height 626
drag, startPoint x: 208, startPoint y: 154, endPoint x: 198, endPoint y: 184, distance: 31.8
click at [208, 154] on div "Select" at bounding box center [211, 162] width 22 height 22
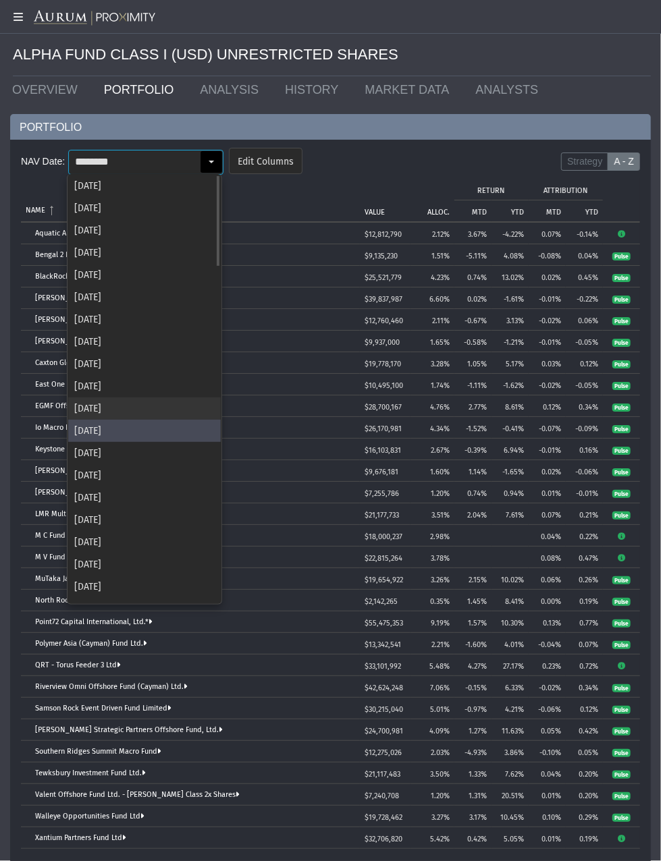
click at [136, 412] on div "[DATE]" at bounding box center [144, 408] width 152 height 22
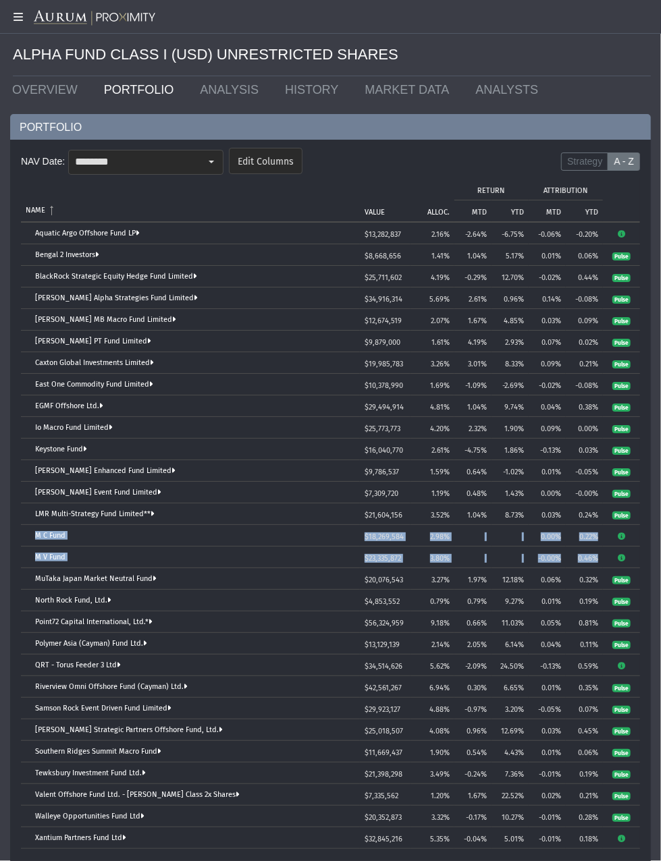
drag, startPoint x: 28, startPoint y: 536, endPoint x: 602, endPoint y: 555, distance: 573.8
click at [602, 555] on tbody "Aquatic Argo Offshore Fund LP $13,282,837 2.16% -2.64% -6.75% -0.06% -0.20% Ben…" at bounding box center [330, 536] width 619 height 626
click at [211, 156] on div "Select" at bounding box center [211, 162] width 22 height 22
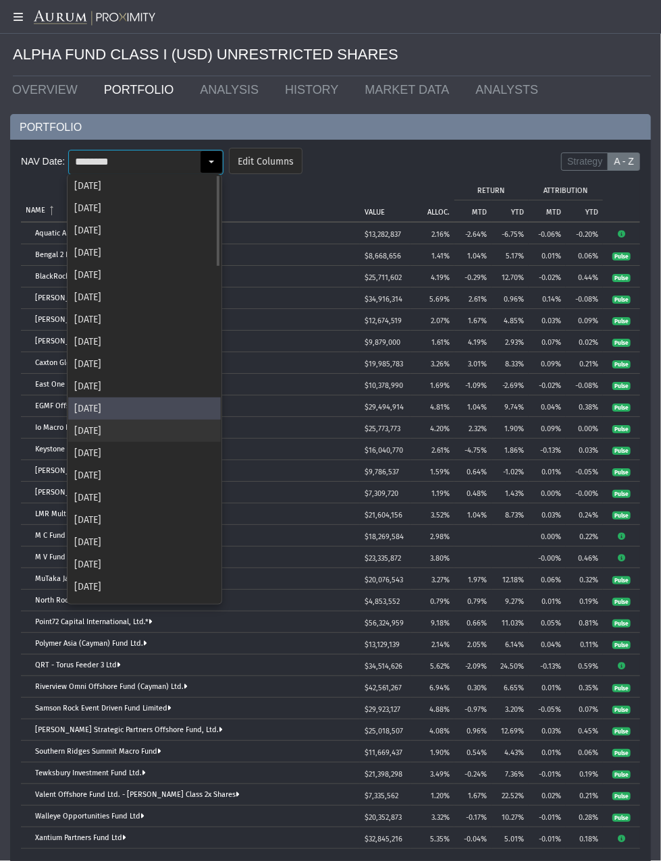
click at [136, 428] on div "[DATE]" at bounding box center [144, 431] width 152 height 22
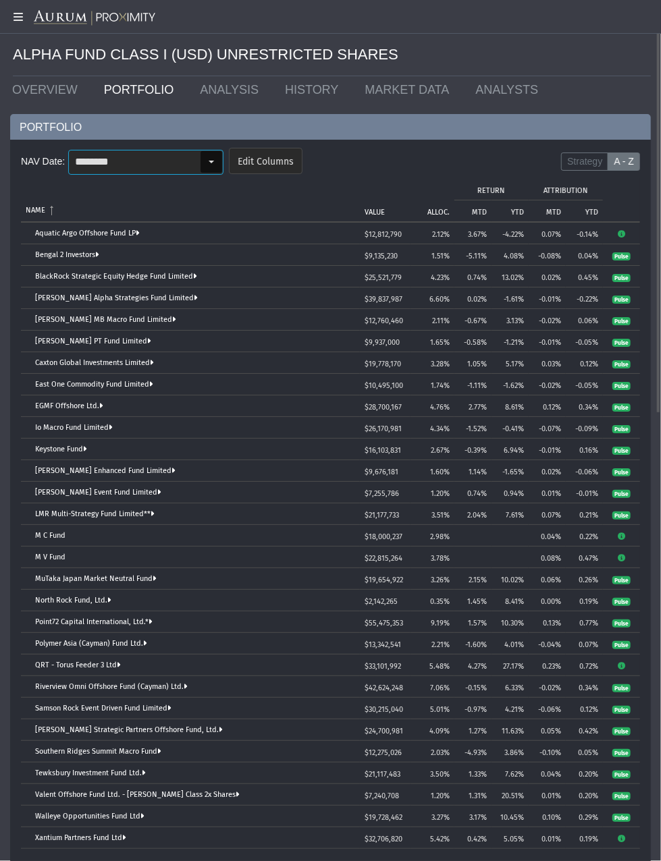
click at [213, 169] on div "Select" at bounding box center [211, 162] width 22 height 22
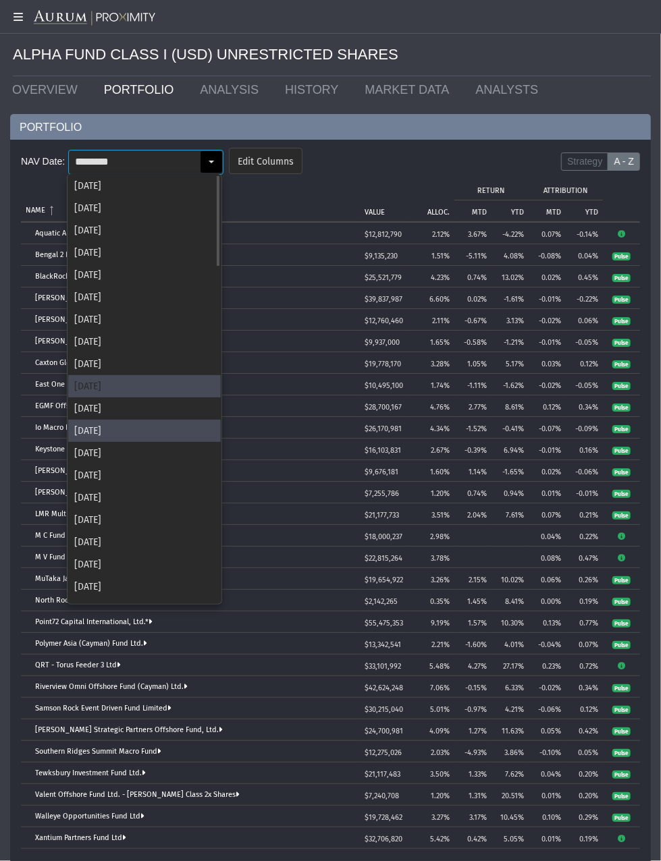
click at [119, 381] on div "[DATE]" at bounding box center [144, 386] width 152 height 22
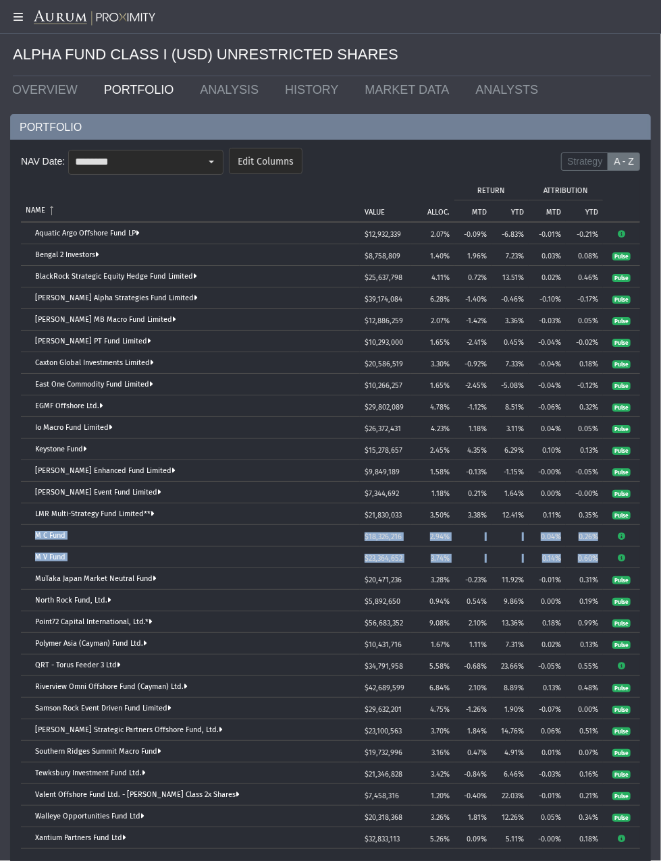
drag, startPoint x: 28, startPoint y: 534, endPoint x: 599, endPoint y: 555, distance: 571.2
click at [599, 555] on tbody "Aquatic Argo Offshore Fund LP $12,932,339 2.07% -0.09% -6.83% -0.01% -0.21% Ben…" at bounding box center [330, 536] width 619 height 626
drag, startPoint x: 167, startPoint y: 172, endPoint x: 165, endPoint y: 190, distance: 17.7
click at [167, 172] on input "********" at bounding box center [134, 161] width 131 height 23
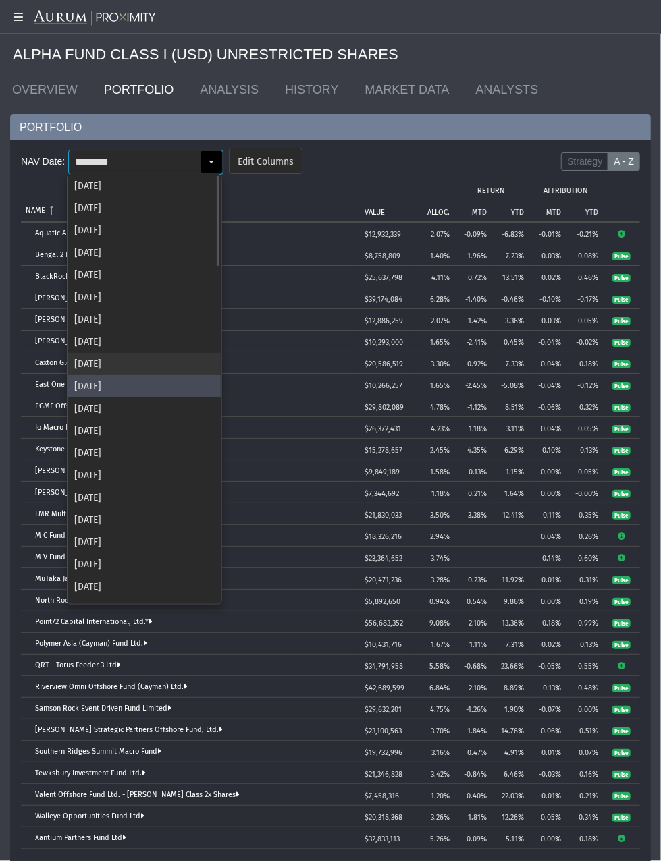
click at [113, 361] on div "[DATE]" at bounding box center [144, 364] width 152 height 22
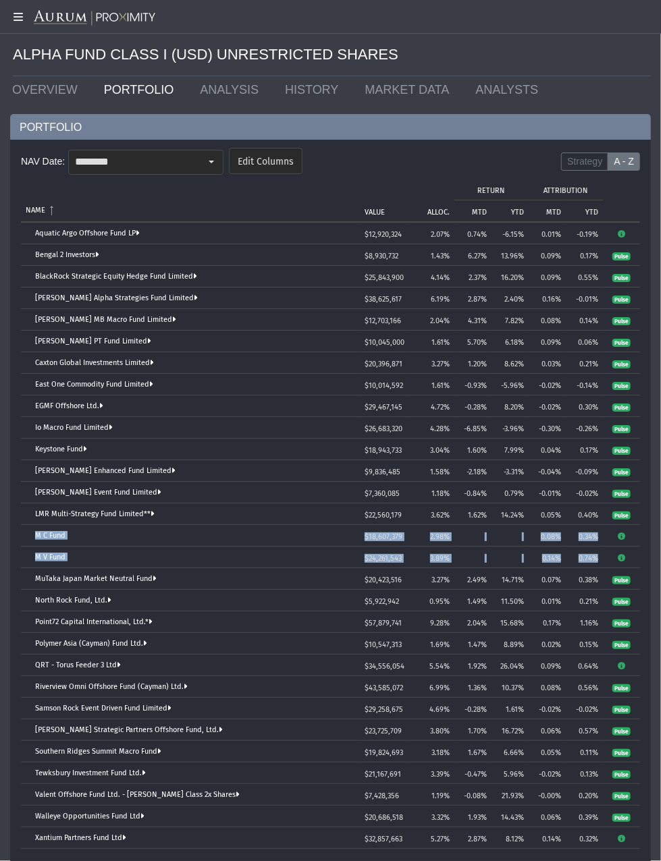
drag, startPoint x: 33, startPoint y: 532, endPoint x: 598, endPoint y: 561, distance: 566.1
click at [598, 561] on tbody "Aquatic Argo Offshore Fund LP $12,920,324 2.07% 0.74% -6.15% 0.01% -0.19% Benga…" at bounding box center [330, 536] width 619 height 626
click at [192, 150] on input "********" at bounding box center [134, 161] width 131 height 23
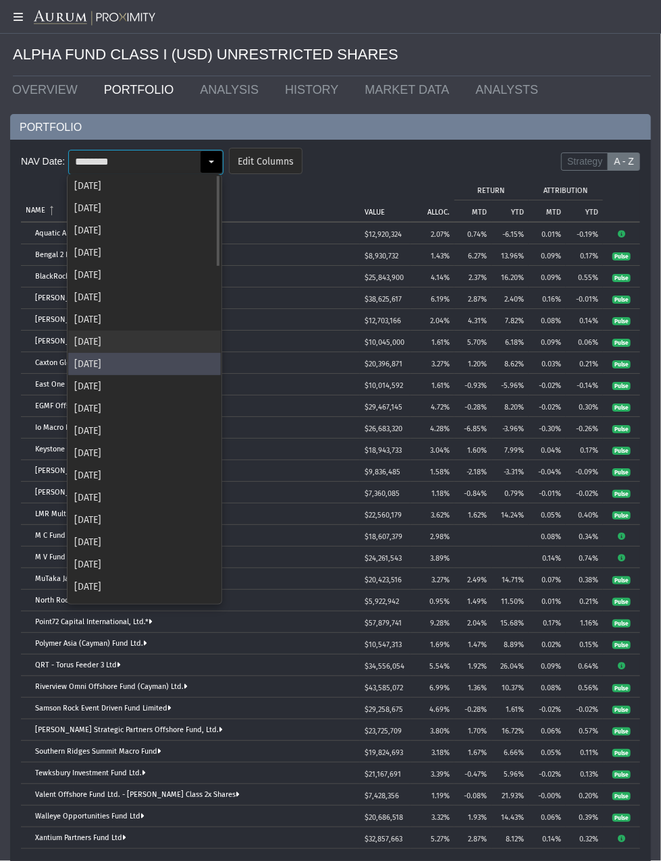
click at [127, 329] on div "[DATE]" at bounding box center [144, 319] width 152 height 22
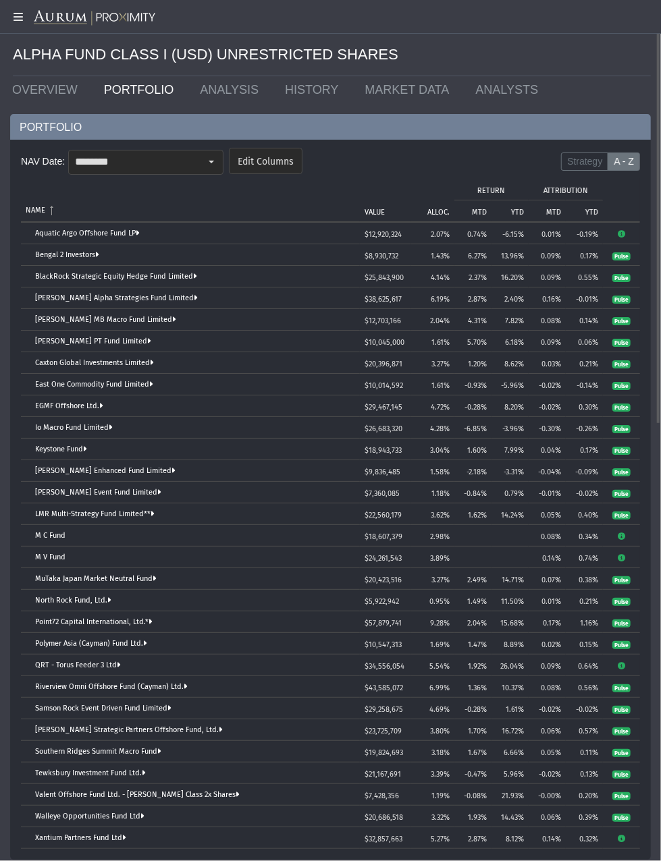
click at [162, 145] on form "NAV Date: ******** Pull down to refresh... Release to refresh... Refreshing... …" at bounding box center [330, 165] width 619 height 40
click at [162, 152] on input "********" at bounding box center [134, 161] width 131 height 23
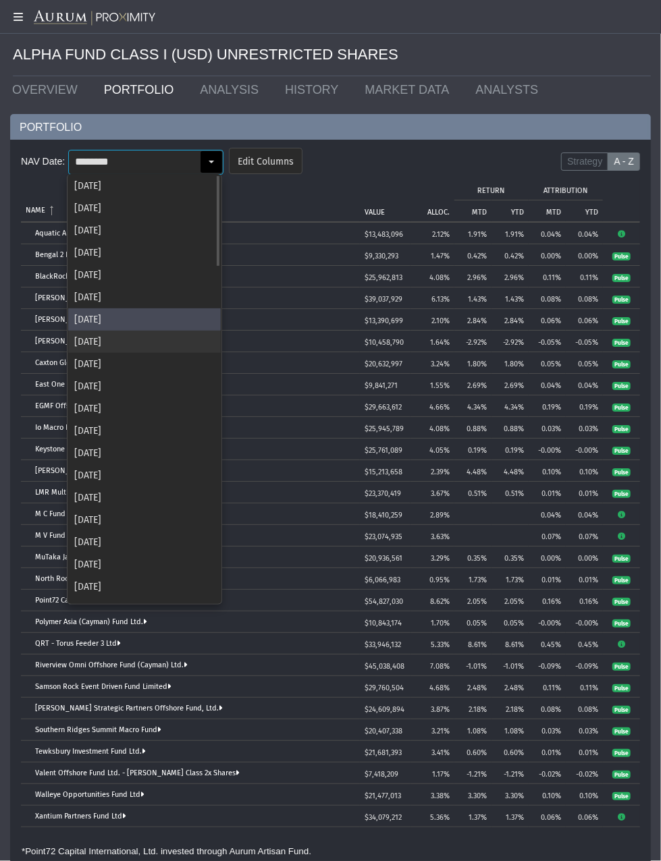
click at [137, 347] on div "[DATE]" at bounding box center [144, 342] width 152 height 22
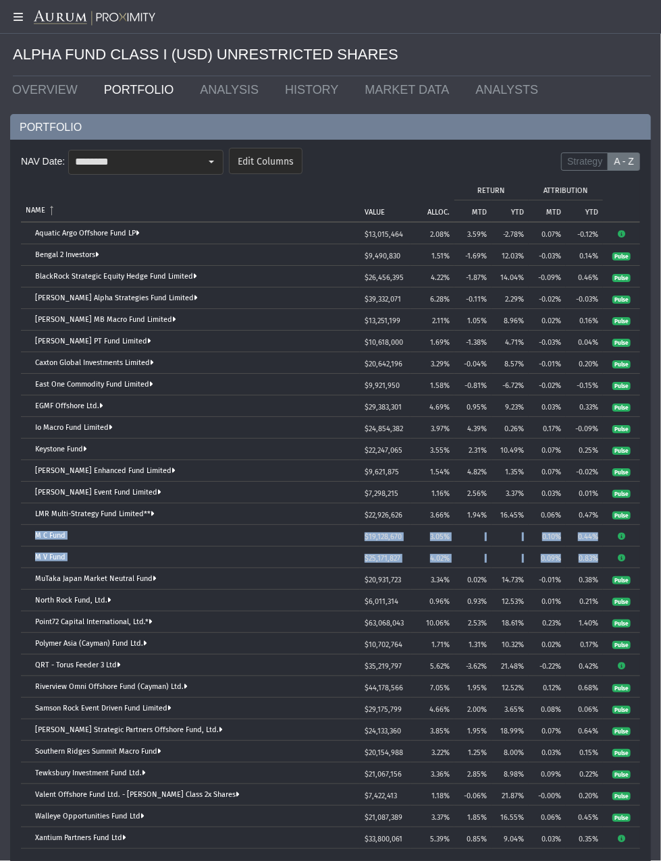
drag, startPoint x: 34, startPoint y: 528, endPoint x: 601, endPoint y: 550, distance: 567.8
click at [601, 550] on tbody "Aquatic Argo Offshore Fund LP $13,015,464 2.08% 3.59% -2.78% 0.07% -0.12% Benga…" at bounding box center [330, 536] width 619 height 626
click at [175, 163] on input "********" at bounding box center [134, 161] width 131 height 23
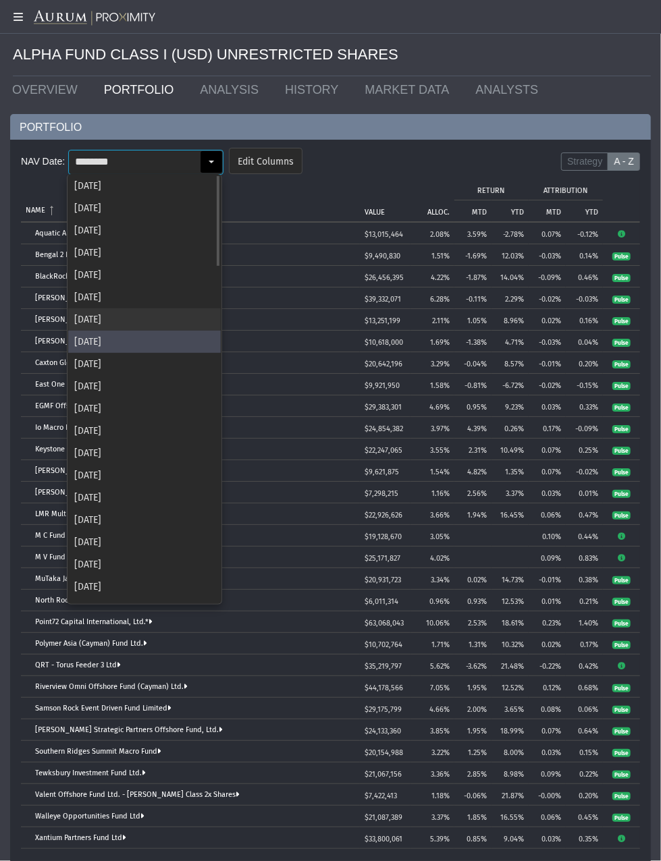
click at [98, 312] on div "[DATE]" at bounding box center [144, 319] width 152 height 22
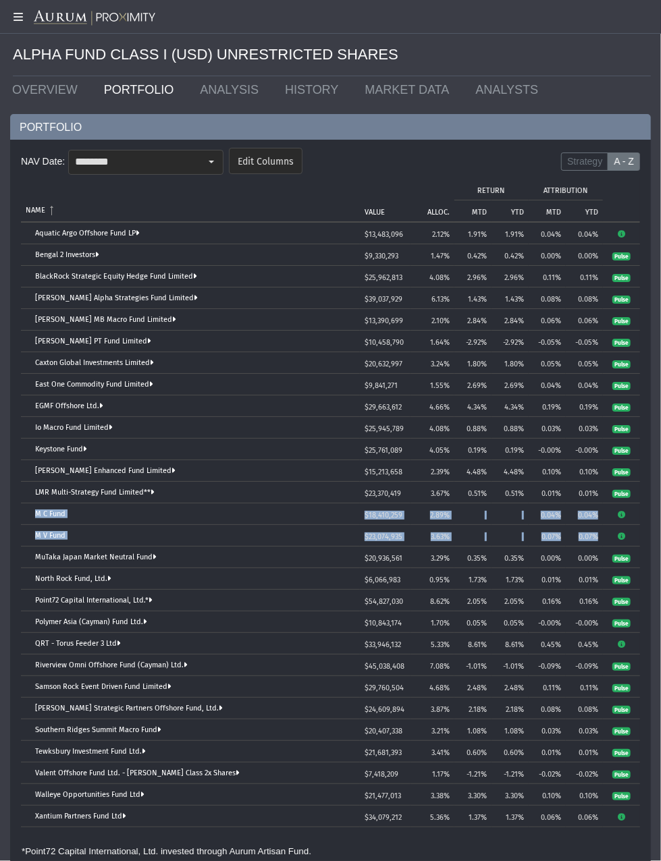
drag, startPoint x: 34, startPoint y: 509, endPoint x: 605, endPoint y: 535, distance: 572.1
click at [605, 535] on tbody "Aquatic Argo Offshore Fund LP $13,483,096 2.12% 1.91% 1.91% 0.04% 0.04% Bengal …" at bounding box center [330, 525] width 619 height 605
drag, startPoint x: 197, startPoint y: 165, endPoint x: 194, endPoint y: 184, distance: 19.2
click at [197, 165] on input "********" at bounding box center [134, 161] width 131 height 23
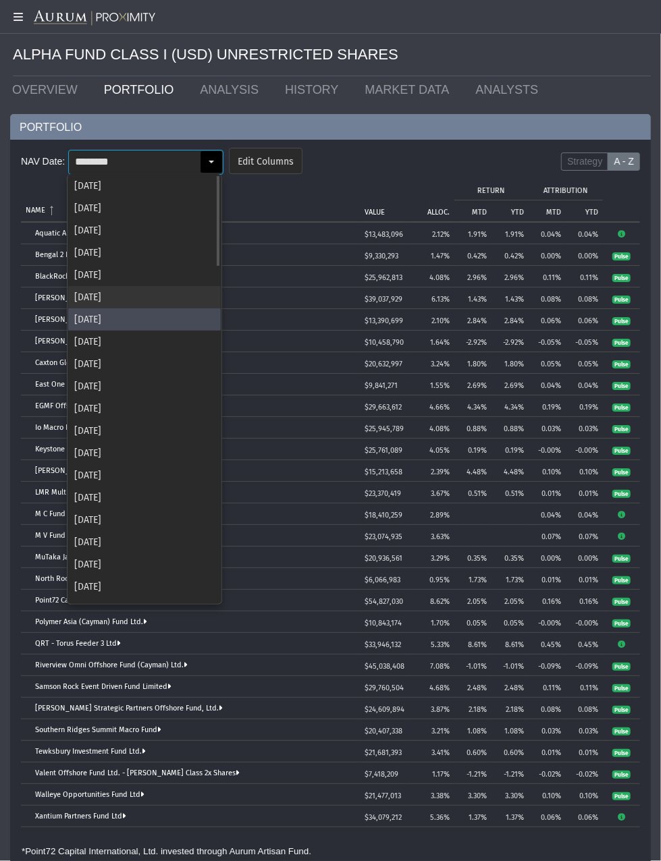
click at [96, 304] on div "[DATE]" at bounding box center [144, 297] width 152 height 22
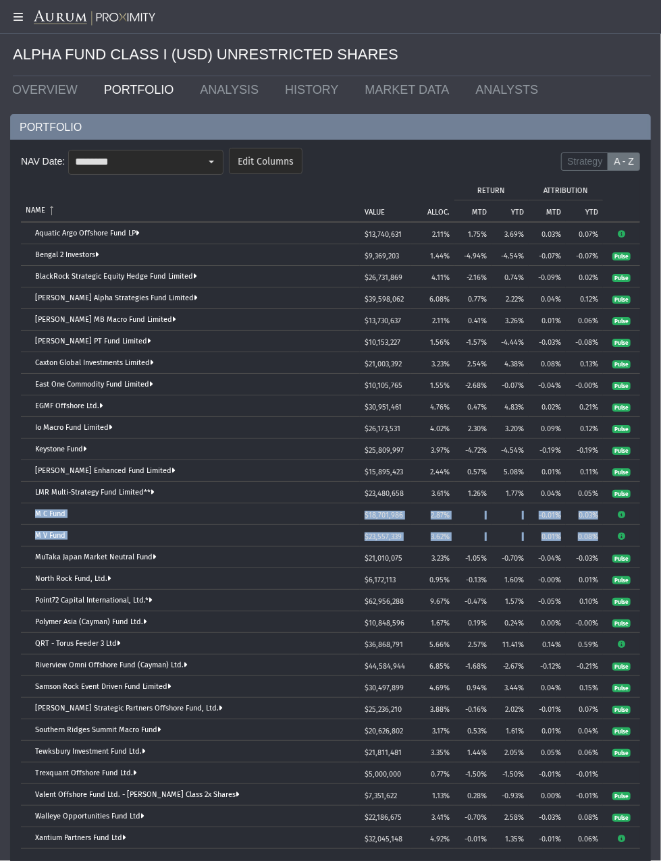
drag, startPoint x: 32, startPoint y: 509, endPoint x: 599, endPoint y: 534, distance: 567.3
click at [599, 534] on tbody "Aquatic Argo Offshore Fund LP $13,740,631 2.11% 1.75% 3.69% 0.03% 0.07% Bengal …" at bounding box center [330, 536] width 619 height 626
click at [211, 162] on div "Select" at bounding box center [211, 162] width 22 height 22
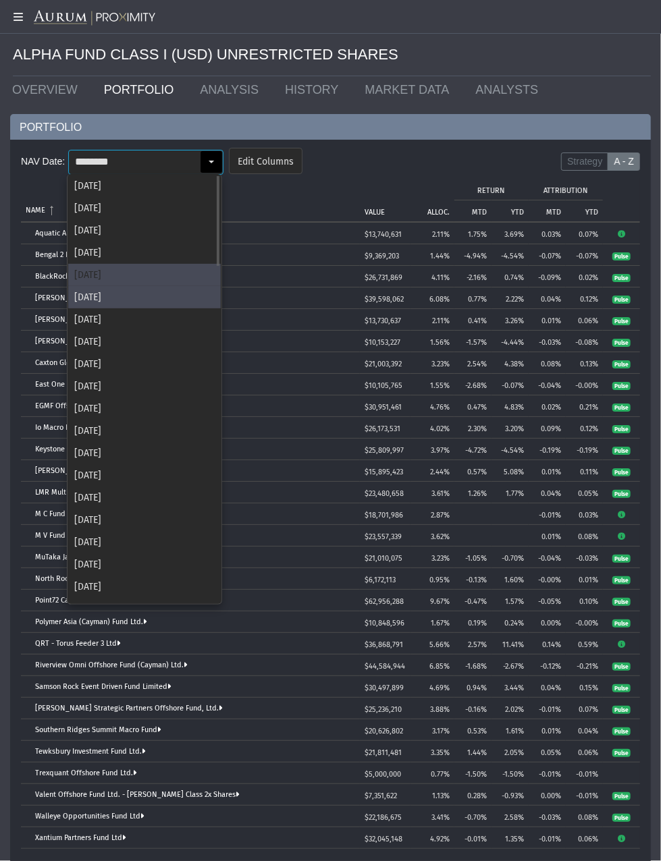
click at [117, 275] on div "[DATE]" at bounding box center [144, 275] width 152 height 22
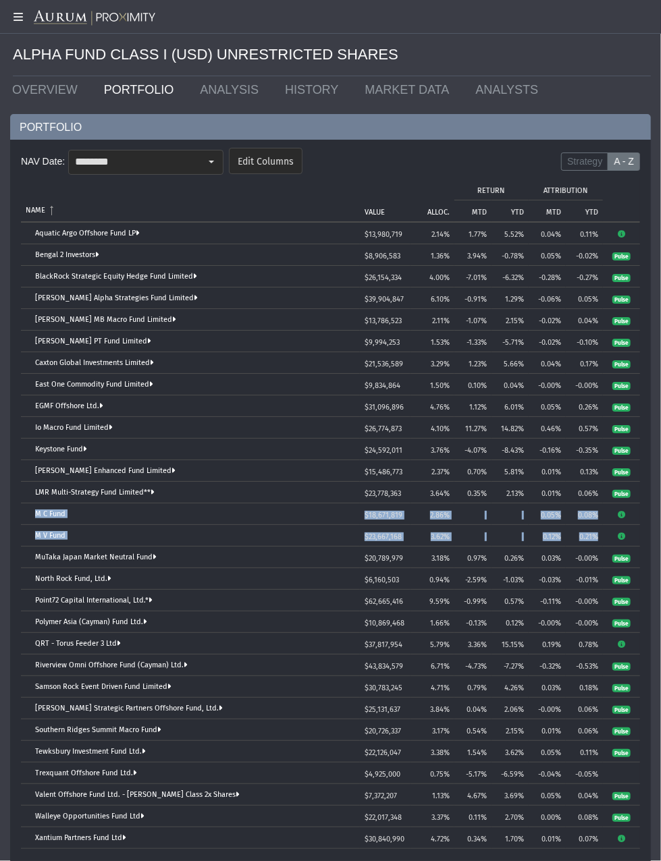
drag, startPoint x: 35, startPoint y: 509, endPoint x: 599, endPoint y: 538, distance: 564.8
click at [599, 538] on tbody "Aquatic Argo Offshore Fund LP $13,980,719 2.14% 1.77% 5.52% 0.04% 0.11% Bengal …" at bounding box center [330, 536] width 619 height 626
click at [214, 165] on div "Select" at bounding box center [211, 162] width 22 height 22
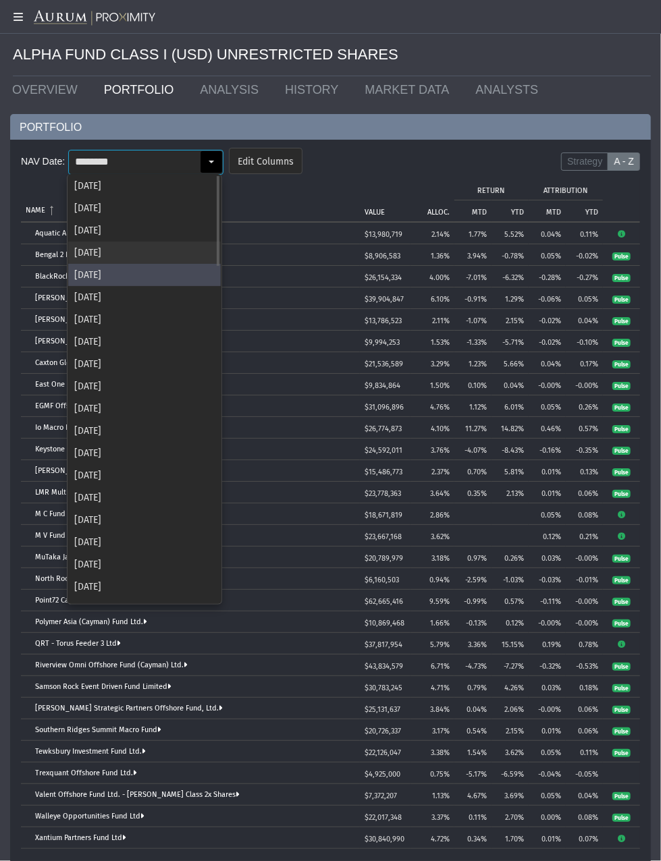
click at [109, 256] on div "[DATE]" at bounding box center [144, 253] width 152 height 22
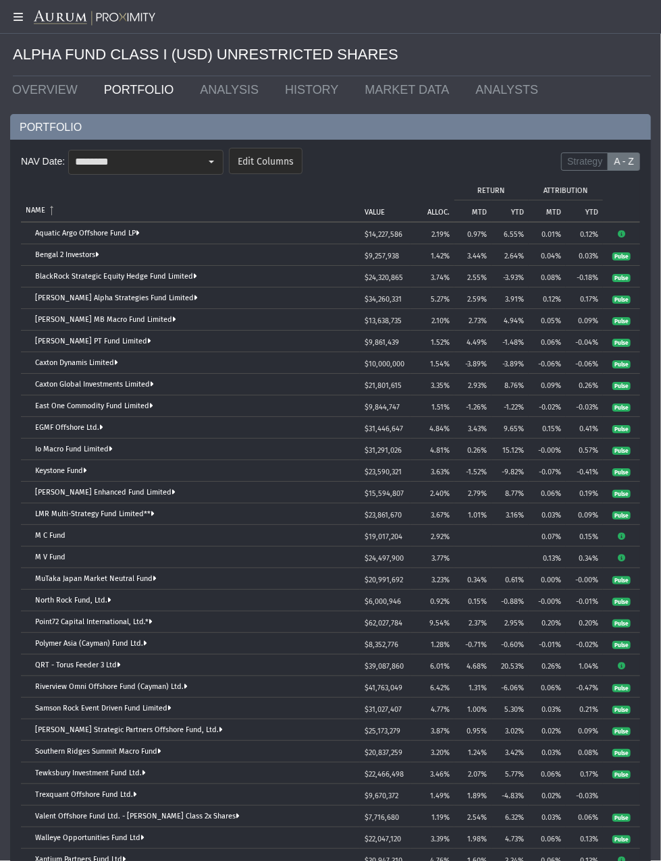
drag, startPoint x: 36, startPoint y: 530, endPoint x: 30, endPoint y: 531, distance: 6.9
click at [30, 531] on td "M C Fund" at bounding box center [190, 536] width 339 height 22
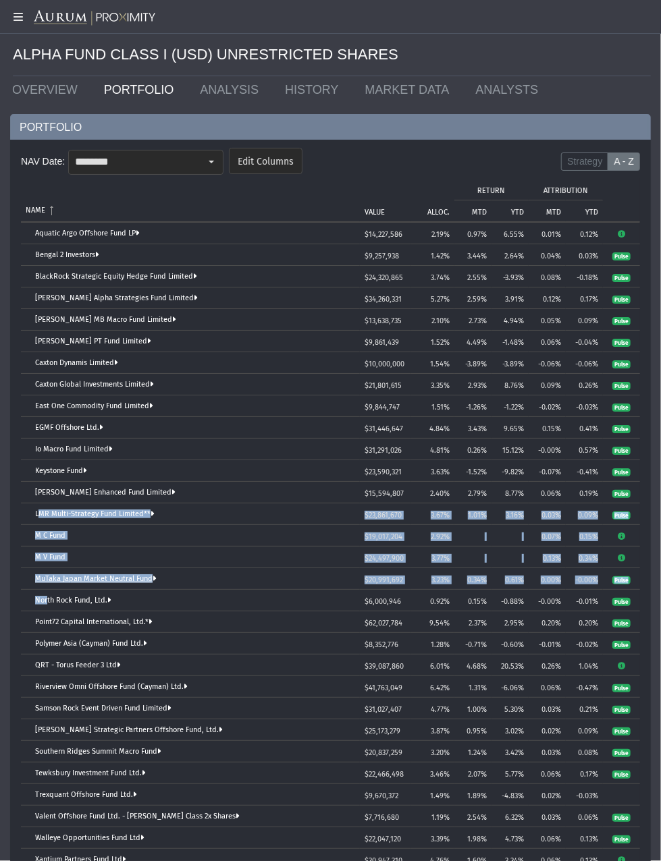
drag, startPoint x: 23, startPoint y: 522, endPoint x: 37, endPoint y: 578, distance: 58.4
click at [37, 578] on tbody "Aquatic Argo Offshore Fund LP $14,227,586 2.19% 0.97% 6.55% 0.01% 0.12% Bengal …" at bounding box center [330, 547] width 619 height 648
drag, startPoint x: 37, startPoint y: 578, endPoint x: 26, endPoint y: 547, distance: 33.7
click at [26, 547] on td "M V Fund" at bounding box center [190, 558] width 339 height 22
click at [27, 531] on div "Tree list with 30 rows and 10 columns. Press Ctrl + right arrow to expand the f…" at bounding box center [30, 535] width 9 height 9
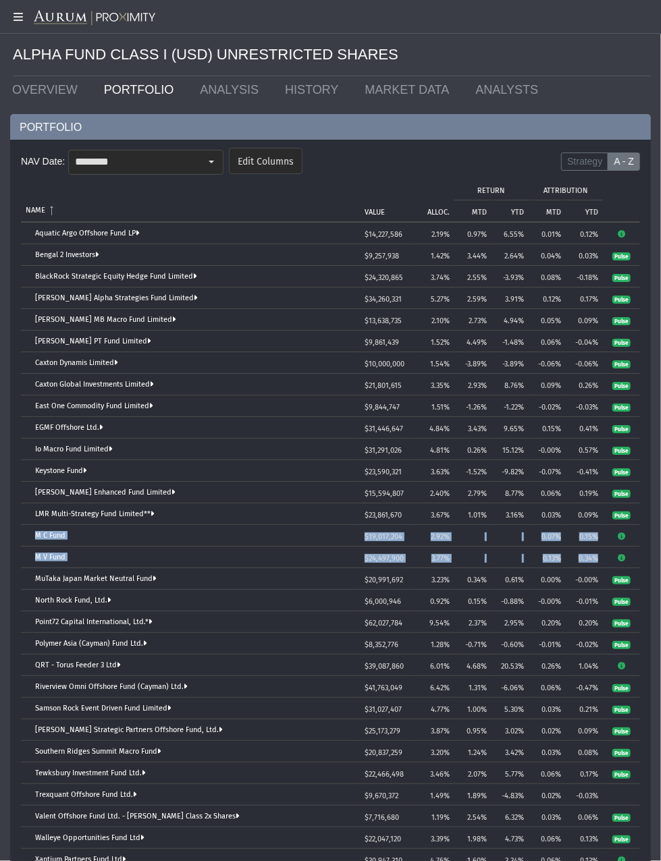
drag, startPoint x: 22, startPoint y: 530, endPoint x: 578, endPoint y: 561, distance: 556.8
click at [597, 552] on tbody "Aquatic Argo Offshore Fund LP $14,227,586 2.19% 0.97% 6.55% 0.01% 0.12% Bengal …" at bounding box center [330, 547] width 619 height 648
click at [212, 152] on div "Select" at bounding box center [211, 162] width 22 height 22
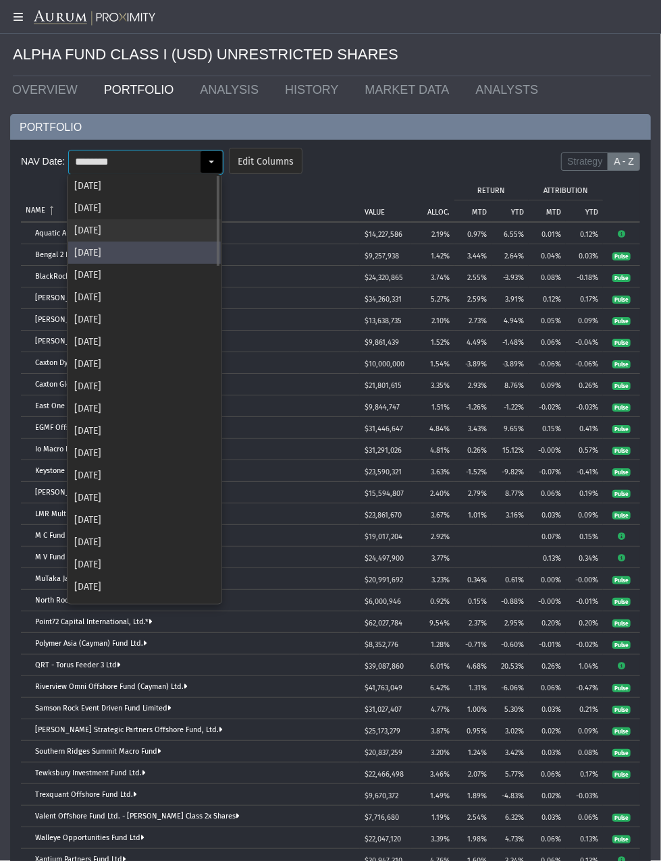
click at [152, 223] on div "[DATE]" at bounding box center [144, 230] width 152 height 22
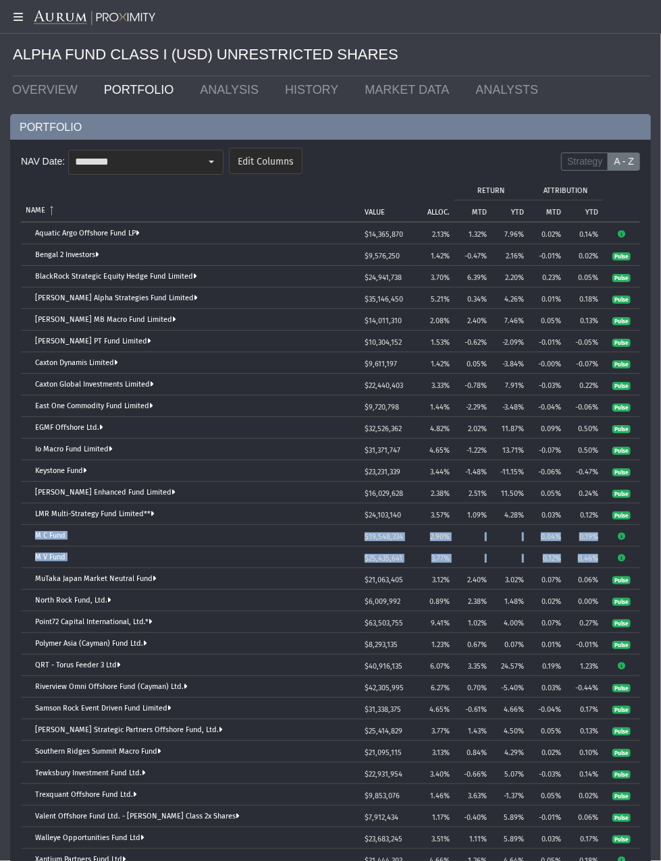
drag, startPoint x: 30, startPoint y: 528, endPoint x: 595, endPoint y: 557, distance: 566.1
click at [595, 557] on tbody "Aquatic Argo Offshore Fund LP $14,365,870 2.13% 1.32% 7.96% 0.02% 0.14% Bengal …" at bounding box center [330, 547] width 619 height 648
click at [204, 157] on div "Select" at bounding box center [211, 162] width 22 height 22
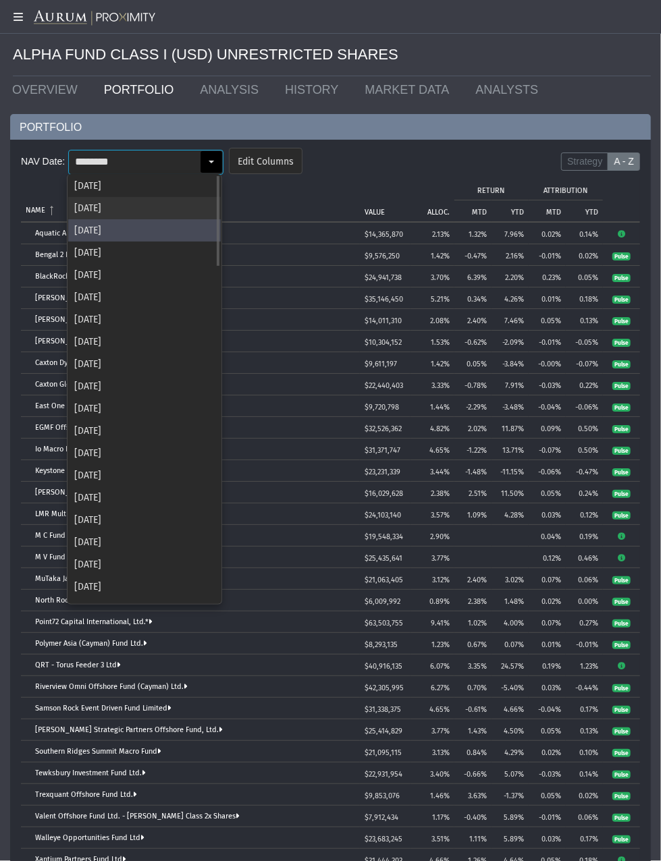
click at [128, 211] on div "[DATE]" at bounding box center [144, 208] width 152 height 22
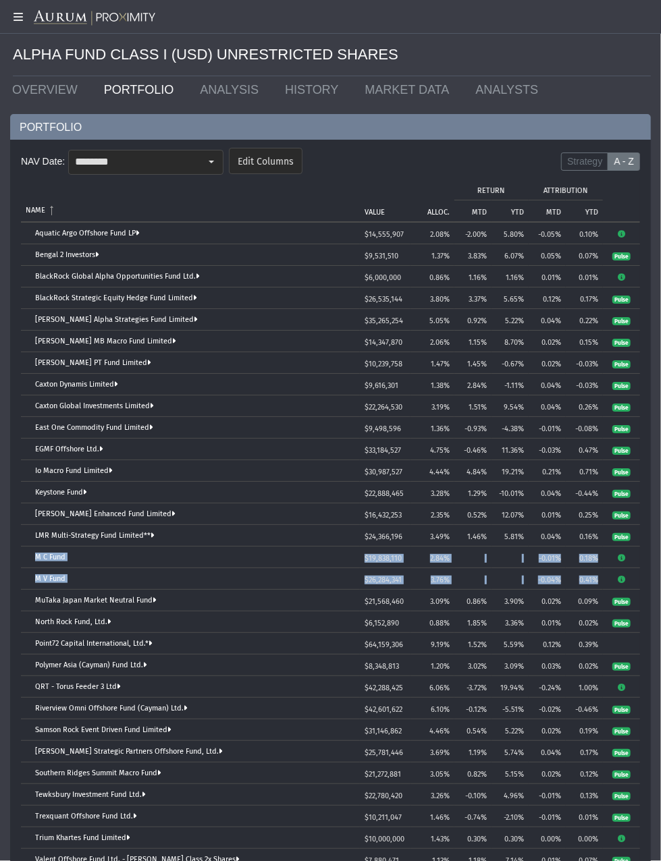
drag, startPoint x: 30, startPoint y: 557, endPoint x: 601, endPoint y: 576, distance: 571.1
click at [601, 576] on tbody "Aquatic Argo Offshore Fund LP $14,555,907 2.08% -2.00% 5.80% -0.05% 0.10% Benga…" at bounding box center [330, 568] width 619 height 691
drag, startPoint x: 192, startPoint y: 160, endPoint x: 192, endPoint y: 195, distance: 35.1
click at [194, 161] on input "********" at bounding box center [134, 161] width 131 height 23
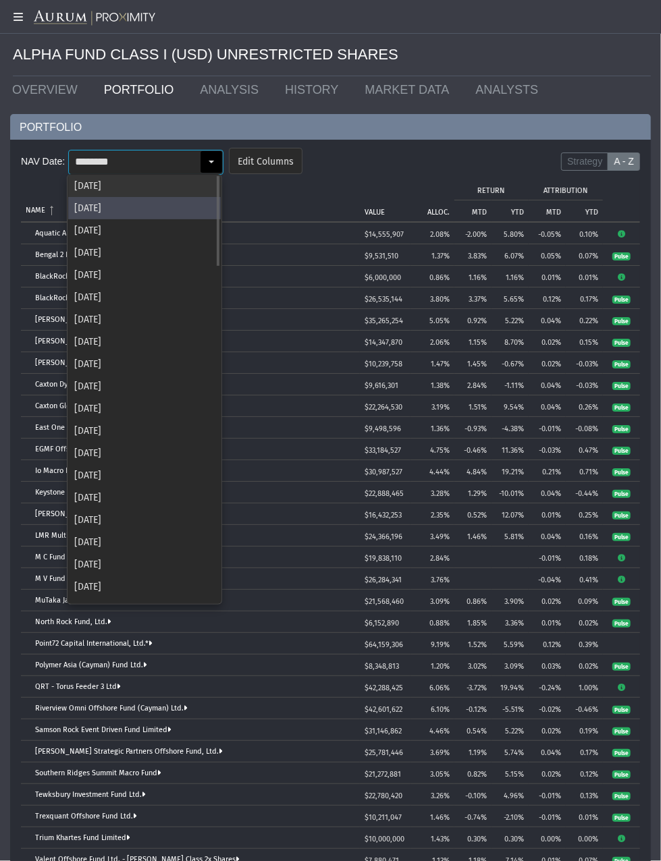
click at [128, 181] on div "[DATE]" at bounding box center [144, 186] width 152 height 22
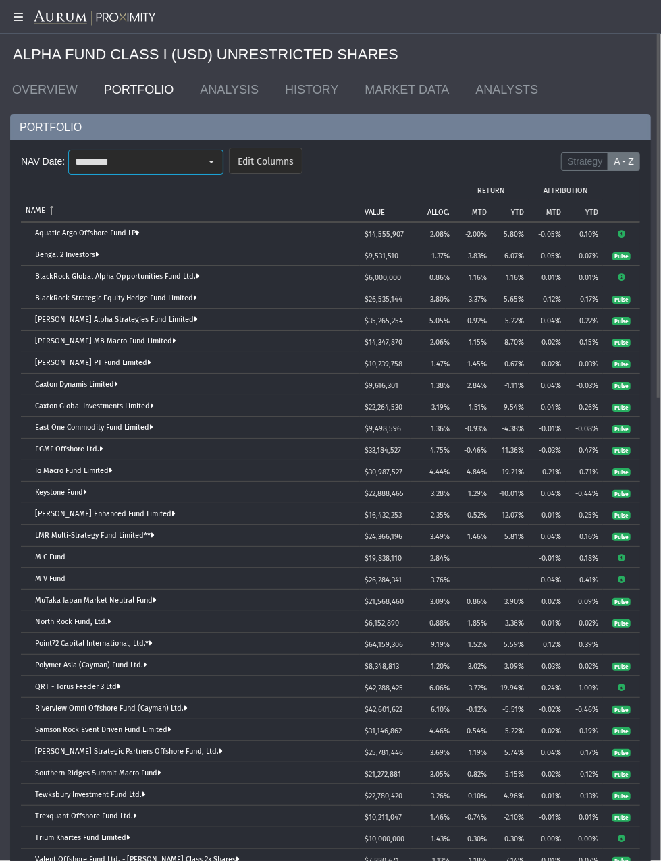
type input "********"
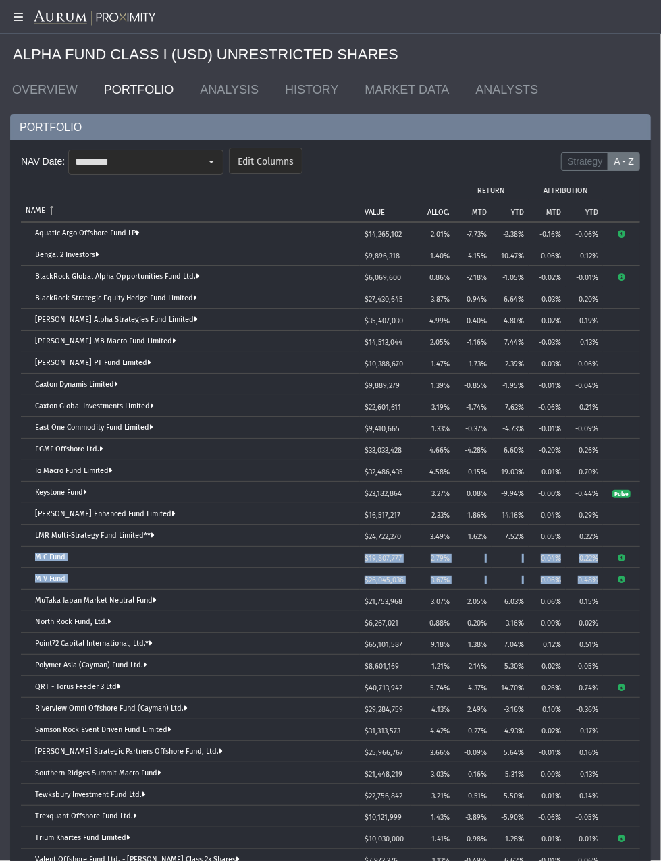
drag, startPoint x: 32, startPoint y: 552, endPoint x: 600, endPoint y: 578, distance: 568.7
click at [600, 578] on tbody "Aquatic Argo Offshore Fund LP $14,265,102 2.01% -7.73% -2.38% -0.16% -0.06% Ben…" at bounding box center [330, 568] width 619 height 691
